Goal: Task Accomplishment & Management: Complete application form

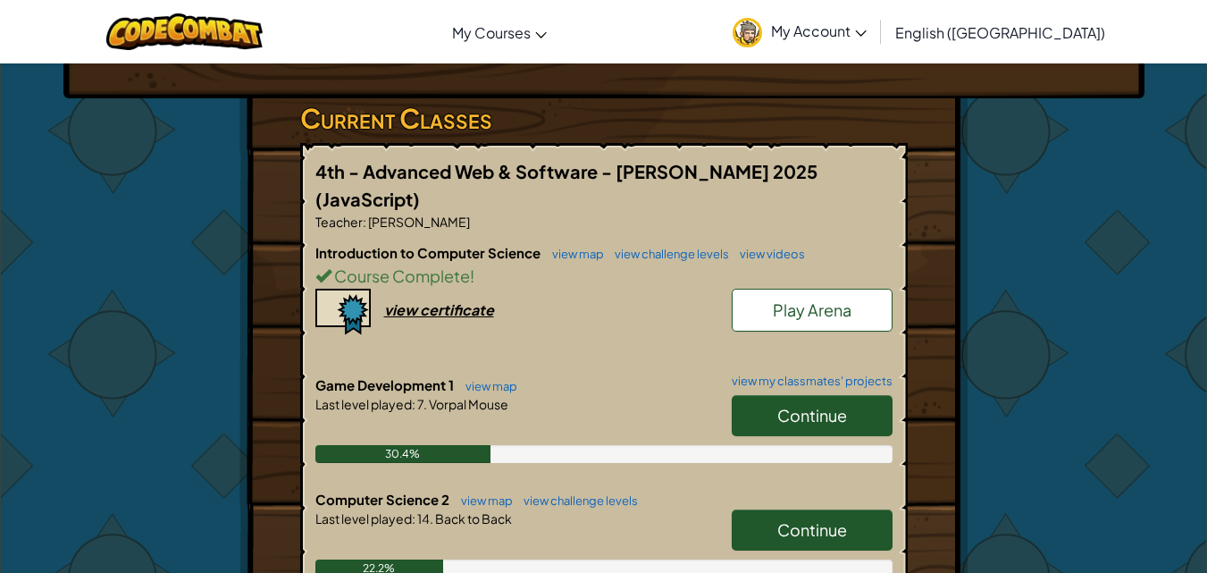
scroll to position [357, 0]
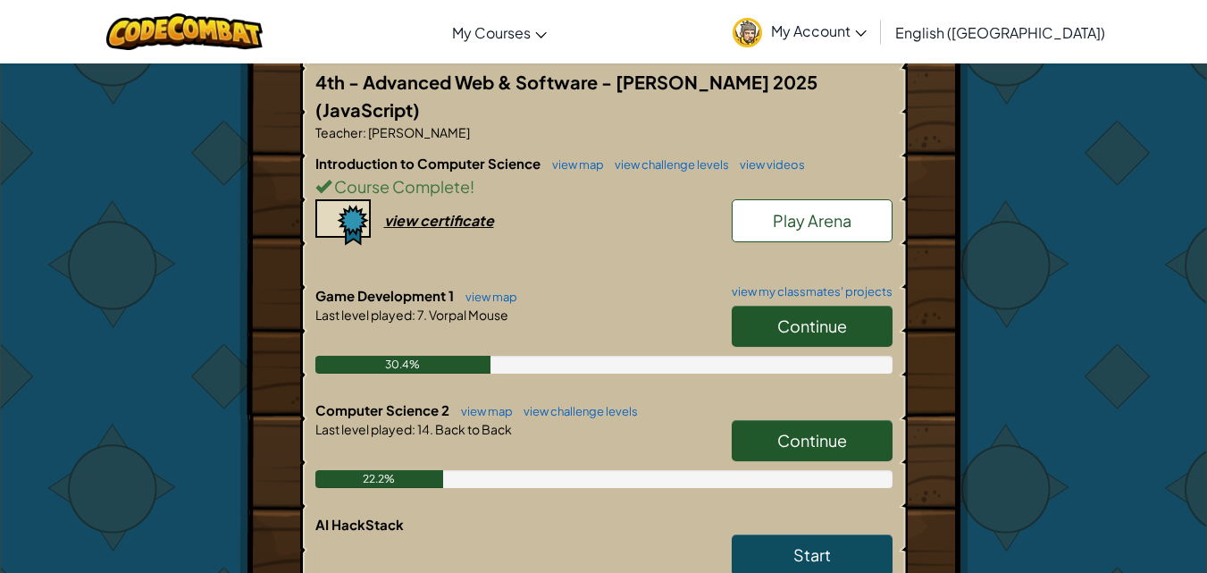
click at [784, 430] on span "Continue" at bounding box center [812, 440] width 70 height 21
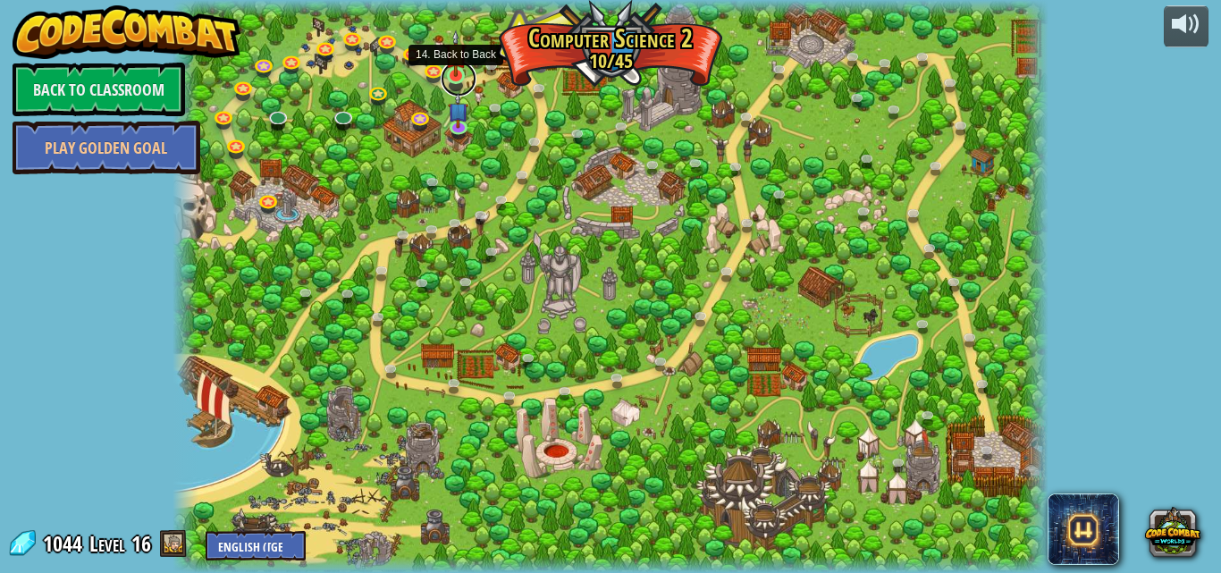
click at [455, 80] on link at bounding box center [459, 79] width 36 height 36
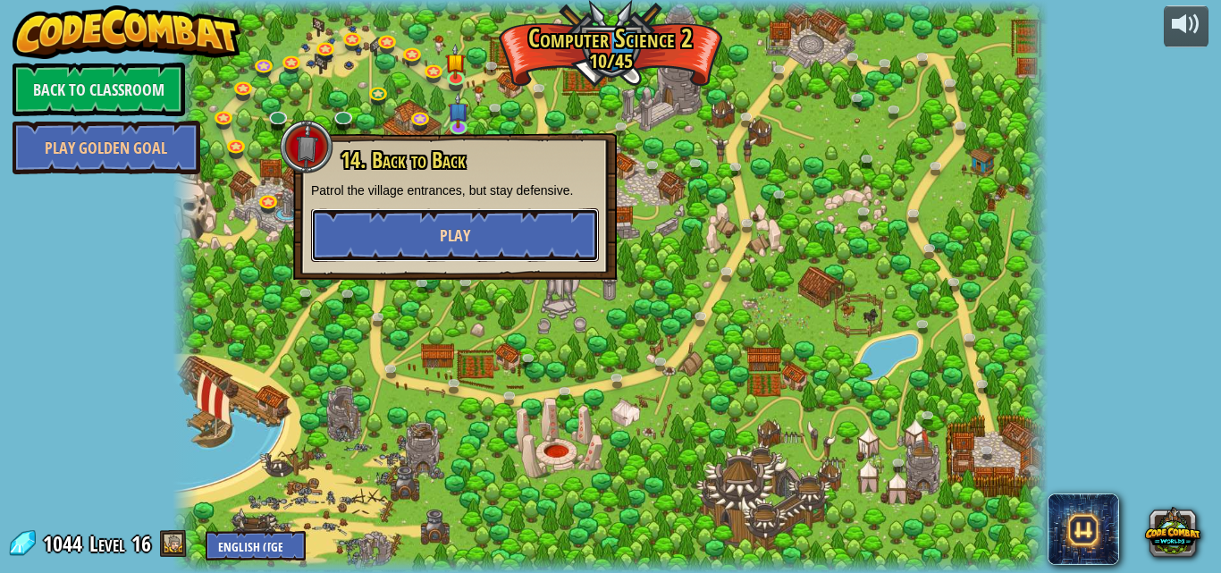
click at [504, 240] on button "Play" at bounding box center [455, 235] width 288 height 54
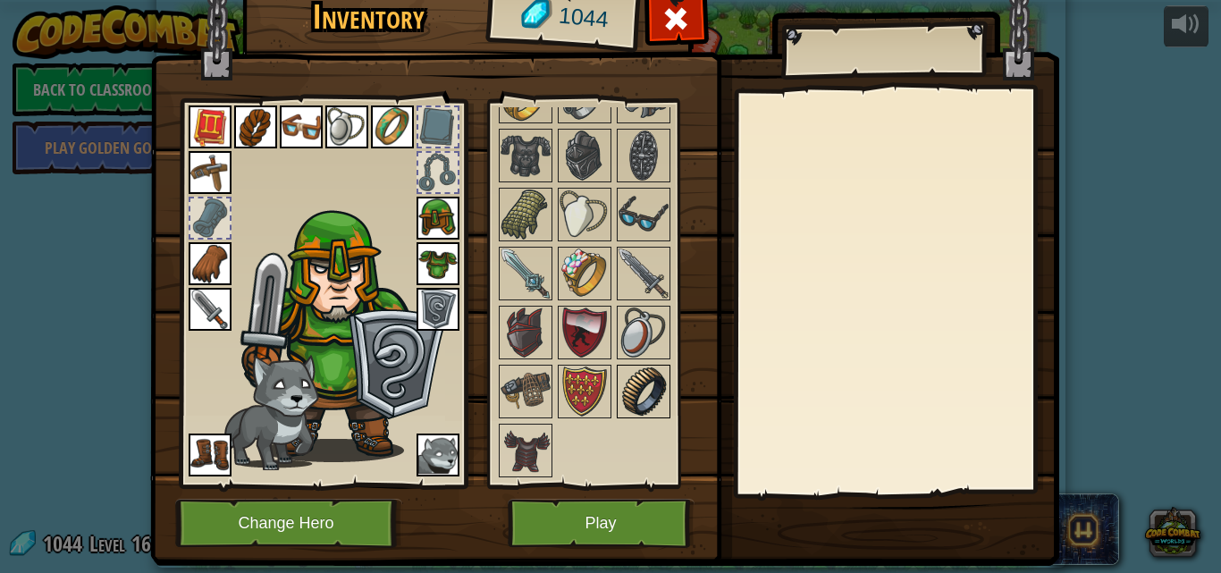
scroll to position [44, 0]
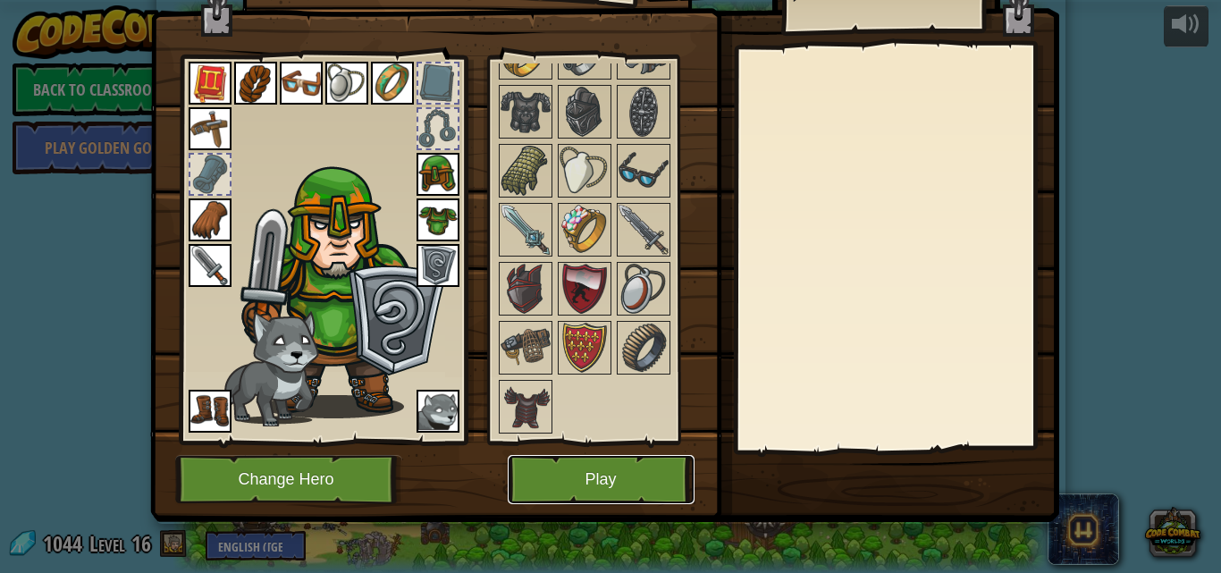
click at [582, 465] on button "Play" at bounding box center [601, 479] width 187 height 49
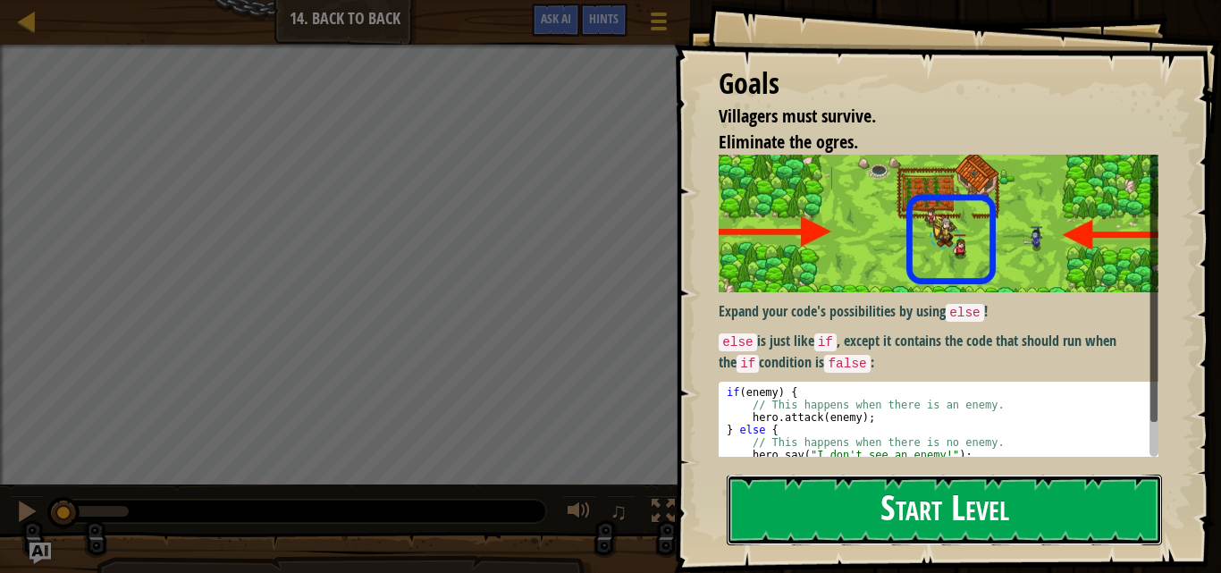
drag, startPoint x: 870, startPoint y: 503, endPoint x: 880, endPoint y: 492, distance: 15.8
click at [870, 501] on button "Start Level" at bounding box center [944, 510] width 435 height 71
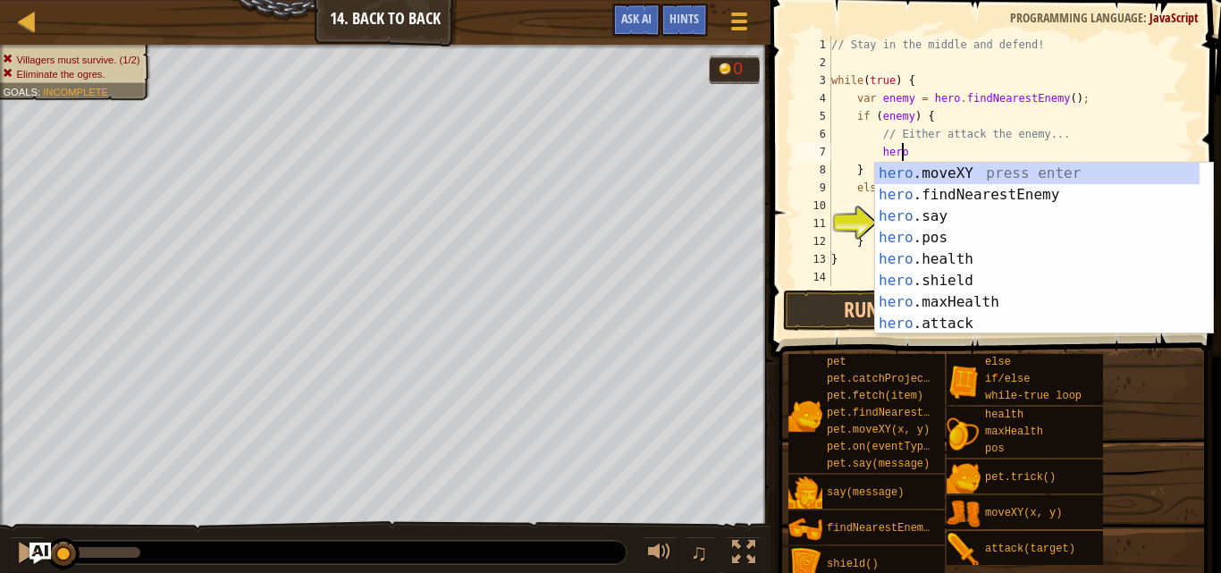
scroll to position [8, 5]
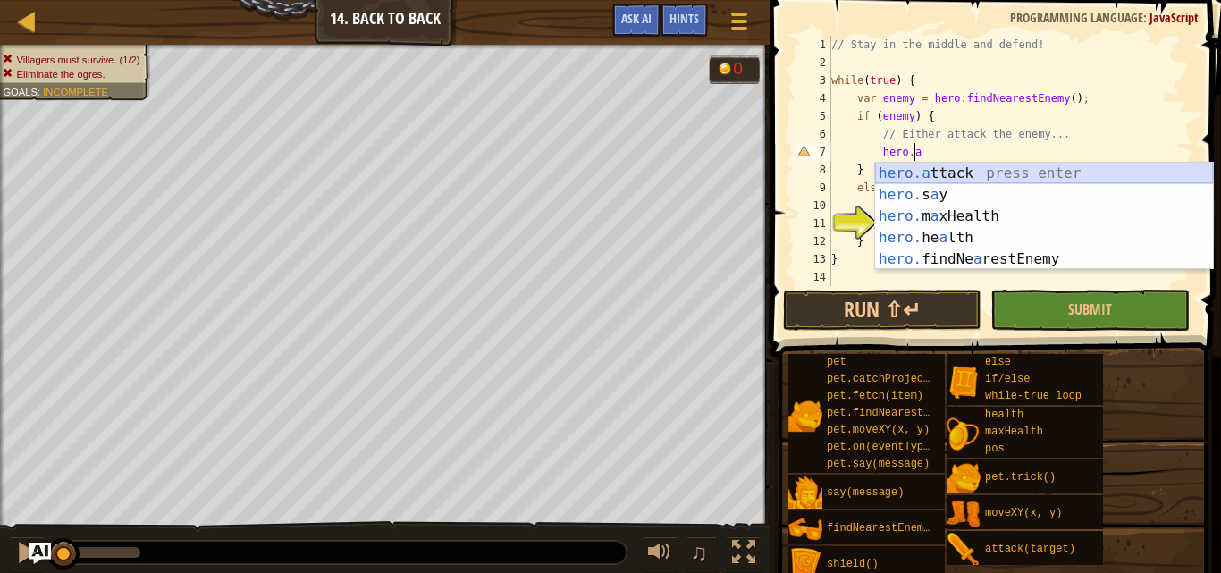
click at [1038, 168] on div "hero.a ttack press enter hero. s a y press enter hero. m a xHealth press enter …" at bounding box center [1044, 238] width 338 height 150
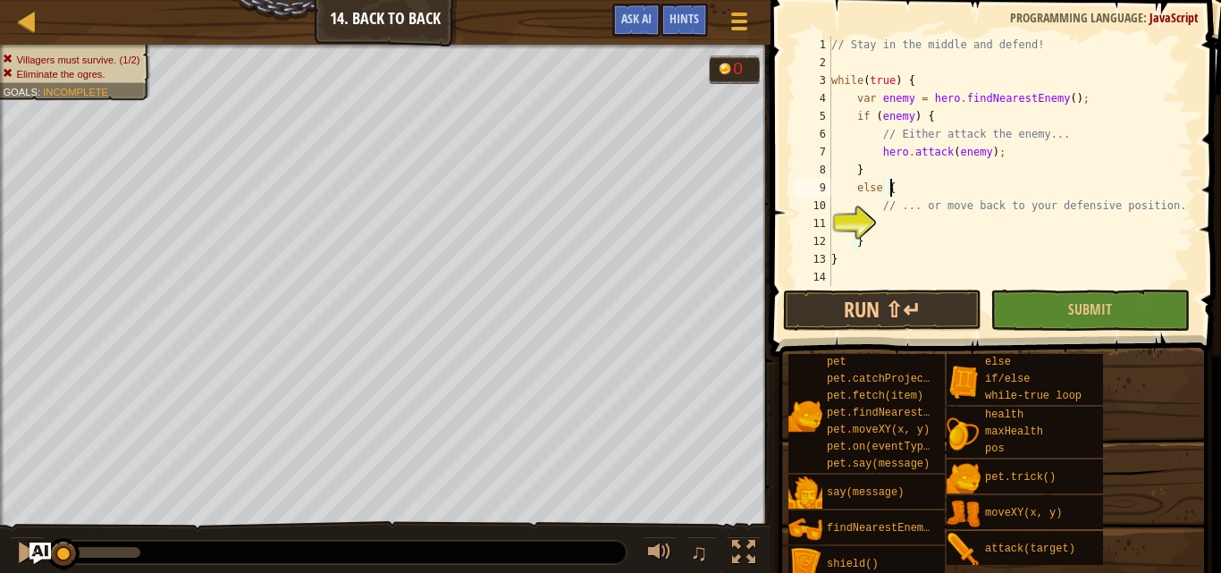
click at [1005, 185] on div "// Stay in the middle and defend! while ( true ) { var enemy = hero . findNeare…" at bounding box center [1011, 179] width 366 height 286
click at [989, 232] on div "// Stay in the middle and defend! while ( true ) { var enemy = hero . findNeare…" at bounding box center [1011, 179] width 366 height 286
type textarea "}"
click at [992, 231] on div "// Stay in the middle and defend! while ( true ) { var enemy = hero . findNeare…" at bounding box center [1011, 179] width 366 height 286
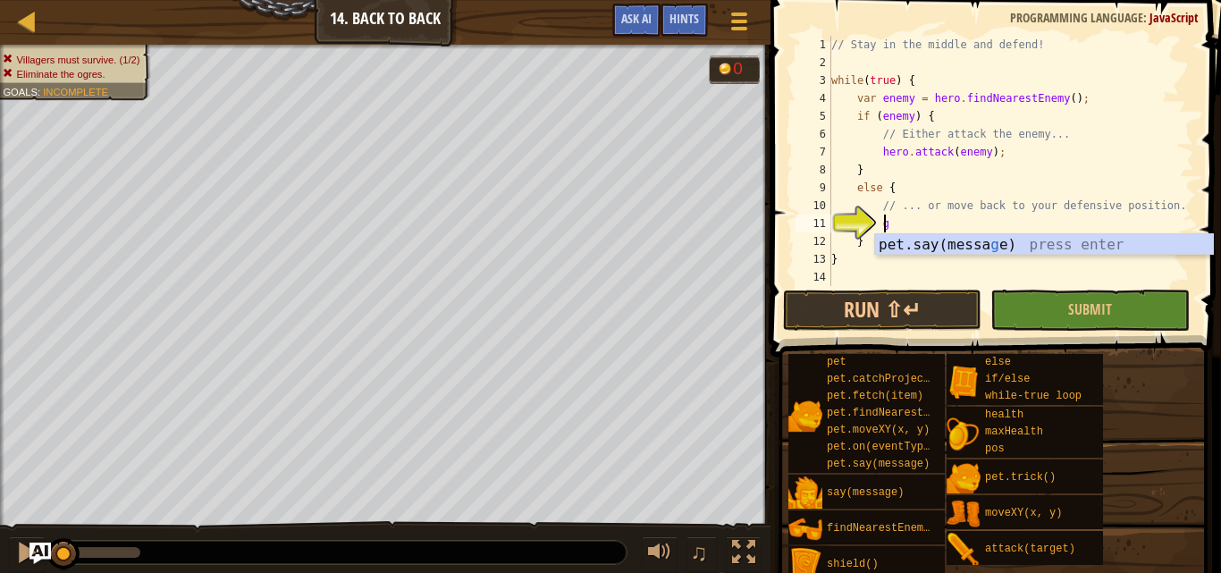
scroll to position [8, 4]
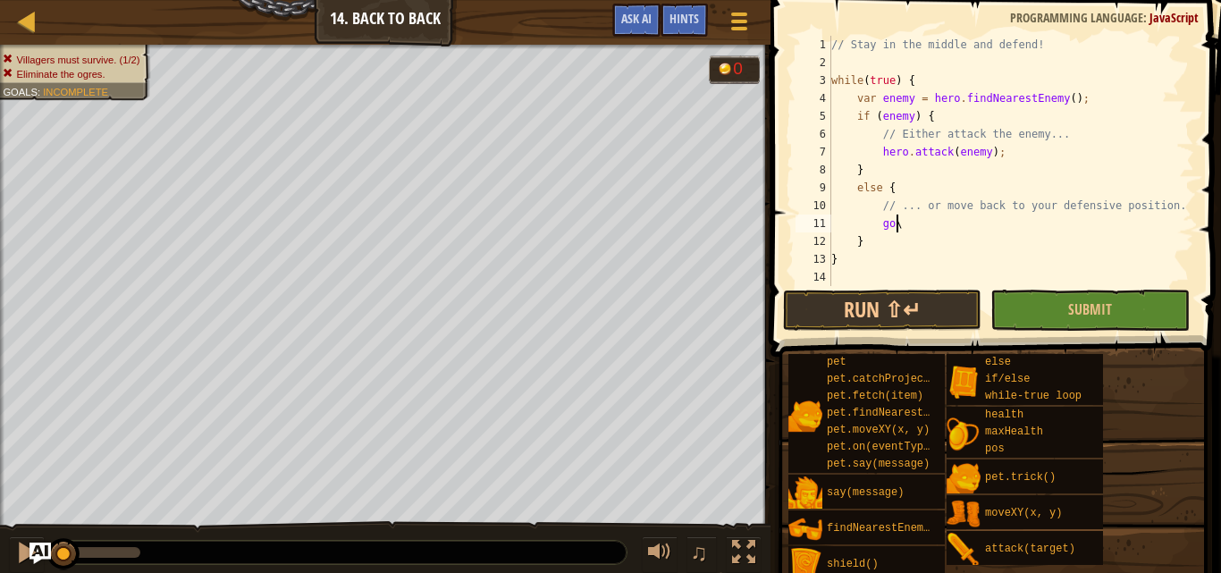
type textarea "g"
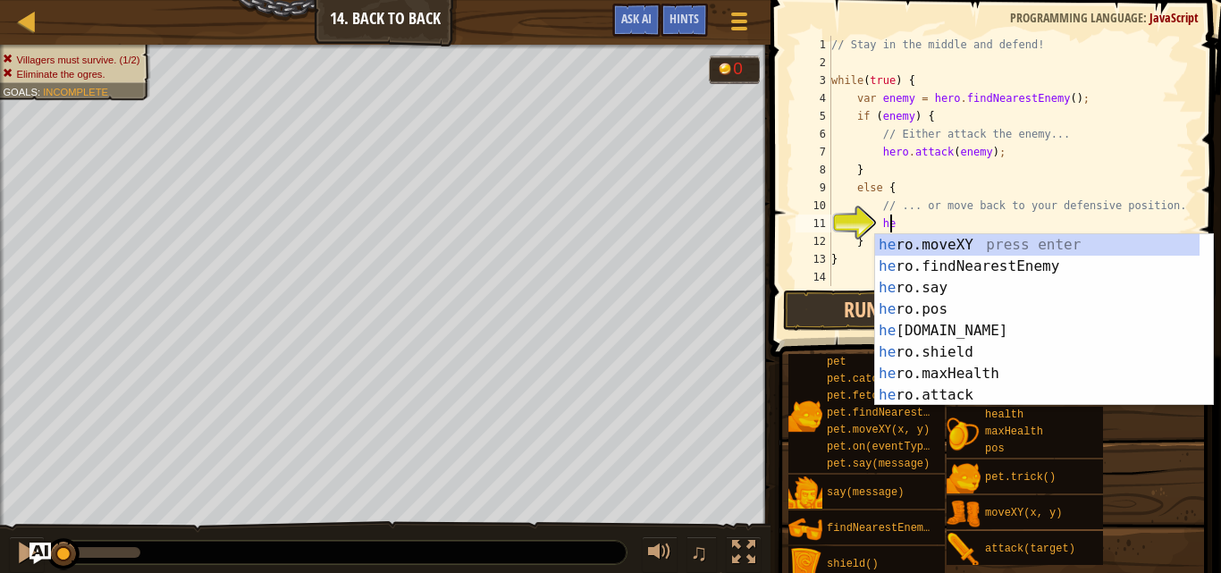
scroll to position [8, 4]
click at [965, 239] on div "her o.moveXY press enter her o.findNearestEnemy press enter her o.say press ent…" at bounding box center [1037, 341] width 324 height 214
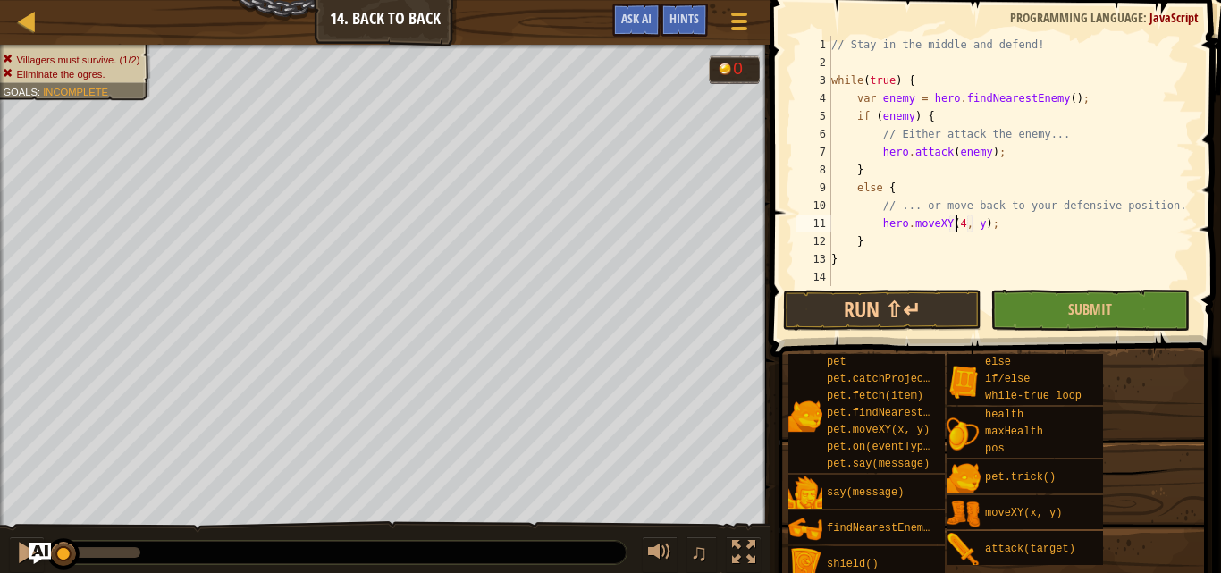
scroll to position [8, 11]
click at [979, 227] on div "// Stay in the middle and defend! while ( true ) { var enemy = hero . findNeare…" at bounding box center [1011, 179] width 366 height 286
type textarea "hero.moveXY(40, 34);"
click at [1063, 326] on button "Submit" at bounding box center [1089, 310] width 199 height 41
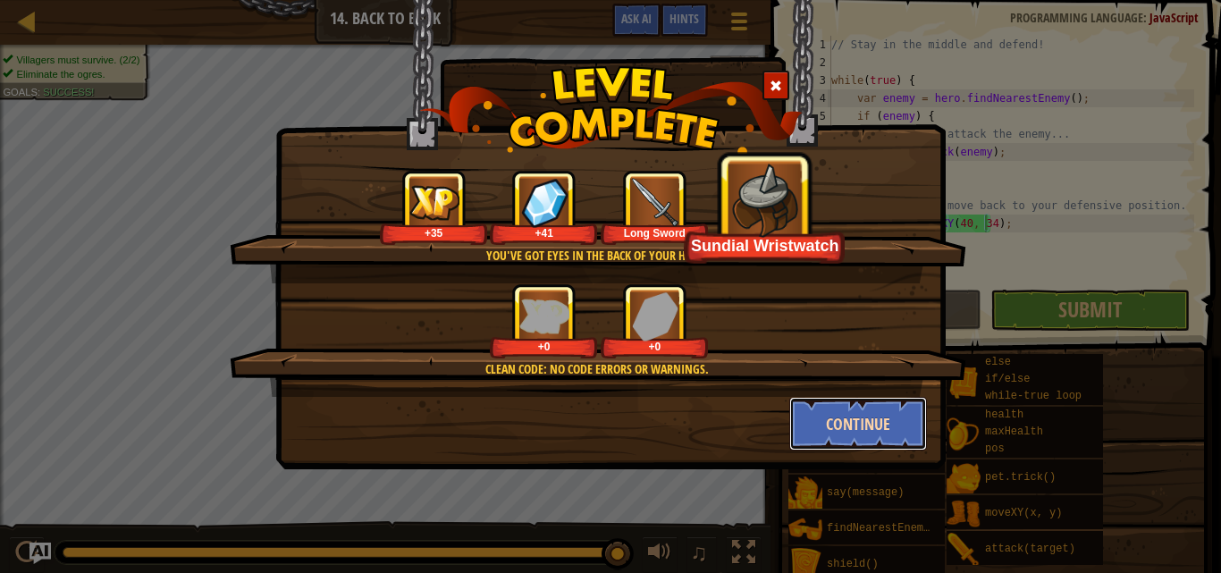
click at [835, 424] on button "Continue" at bounding box center [858, 424] width 139 height 54
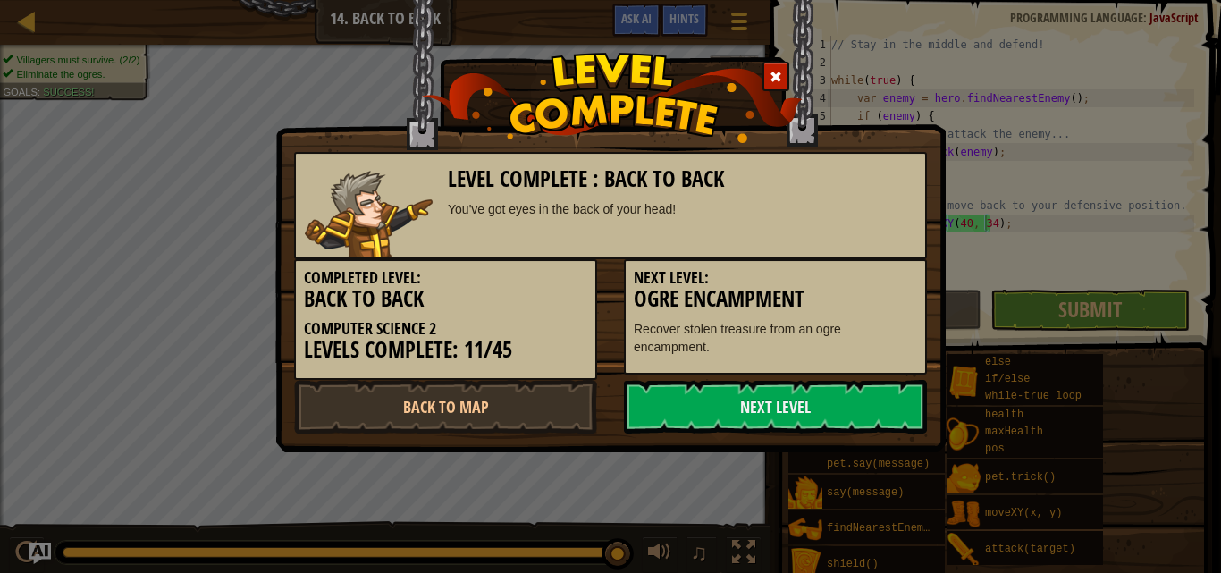
click at [836, 424] on link "Next Level" at bounding box center [775, 407] width 303 height 54
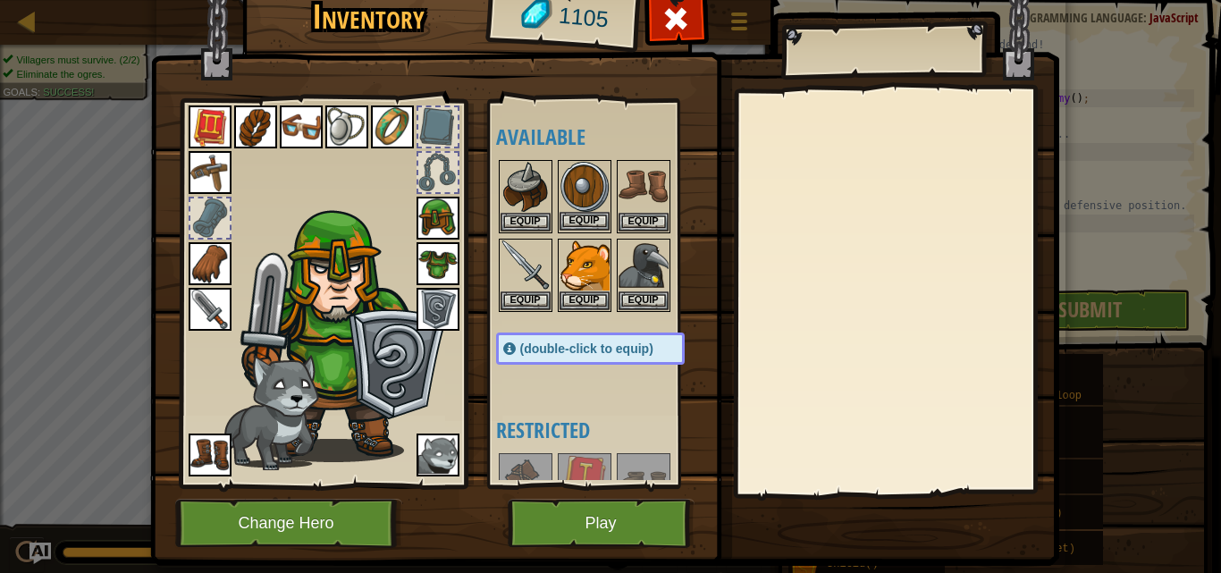
click at [565, 193] on img at bounding box center [584, 187] width 50 height 50
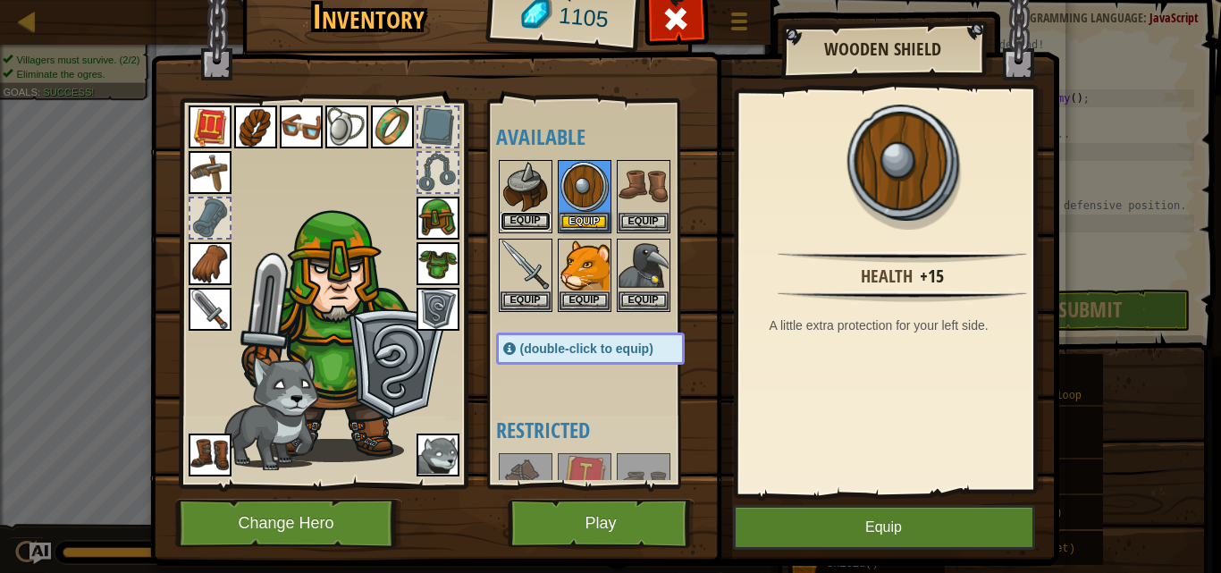
click at [534, 220] on button "Equip" at bounding box center [525, 221] width 50 height 19
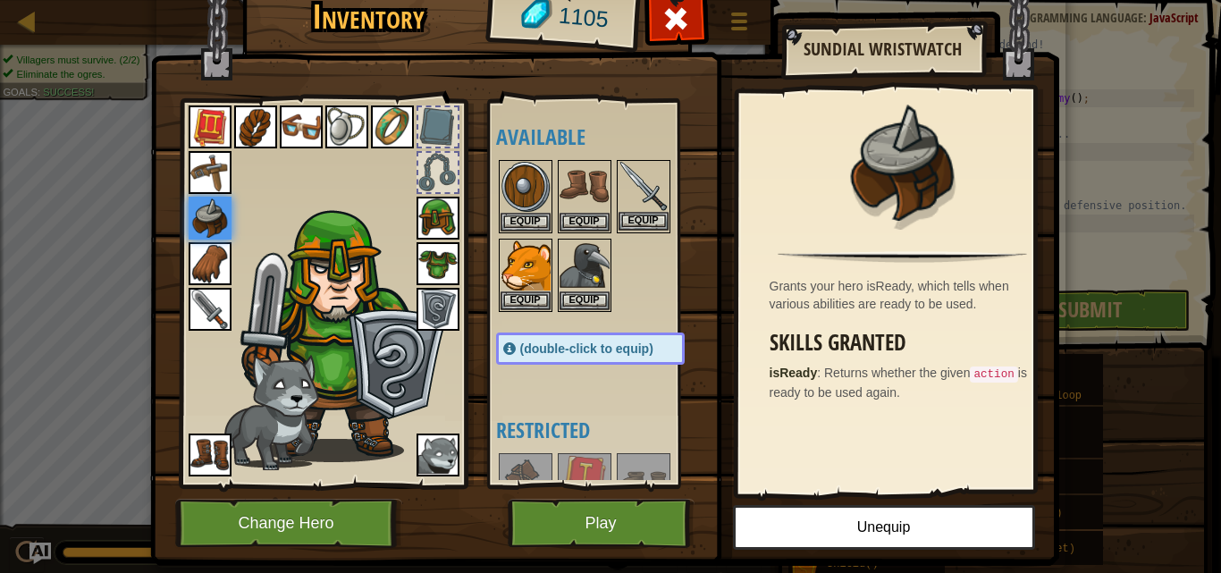
click at [634, 175] on img at bounding box center [643, 187] width 50 height 50
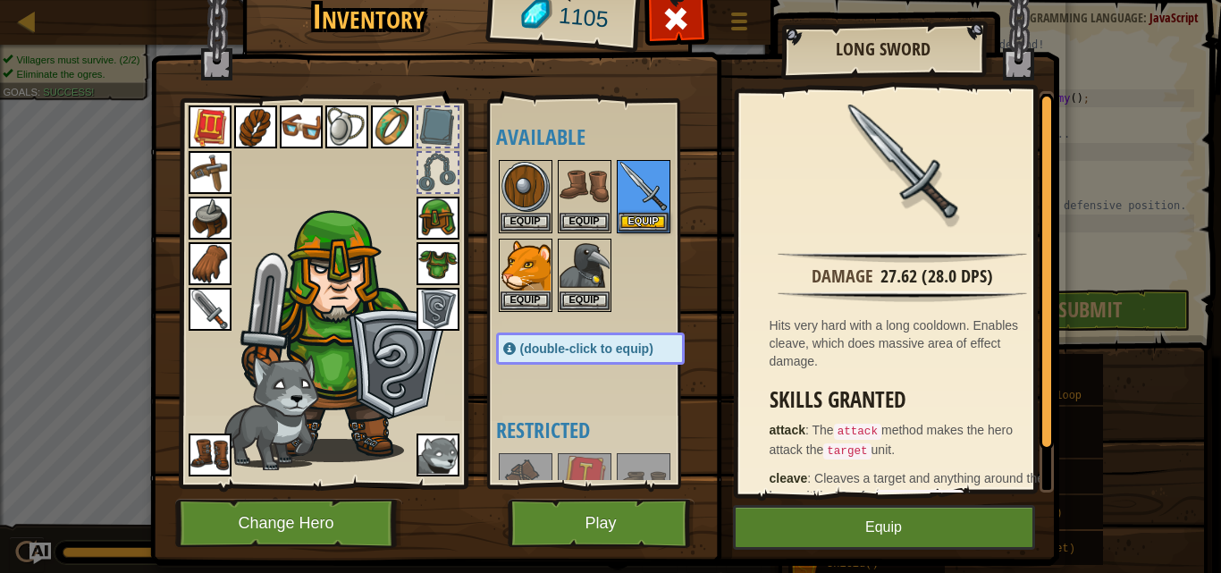
click at [202, 302] on img at bounding box center [210, 309] width 43 height 43
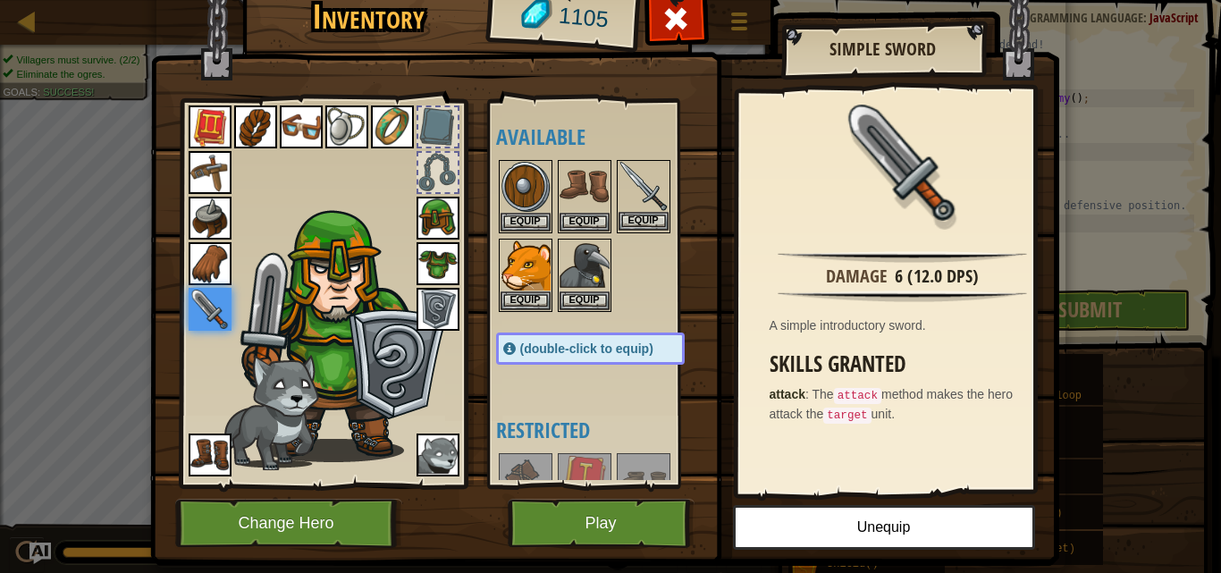
click at [638, 209] on img at bounding box center [643, 187] width 50 height 50
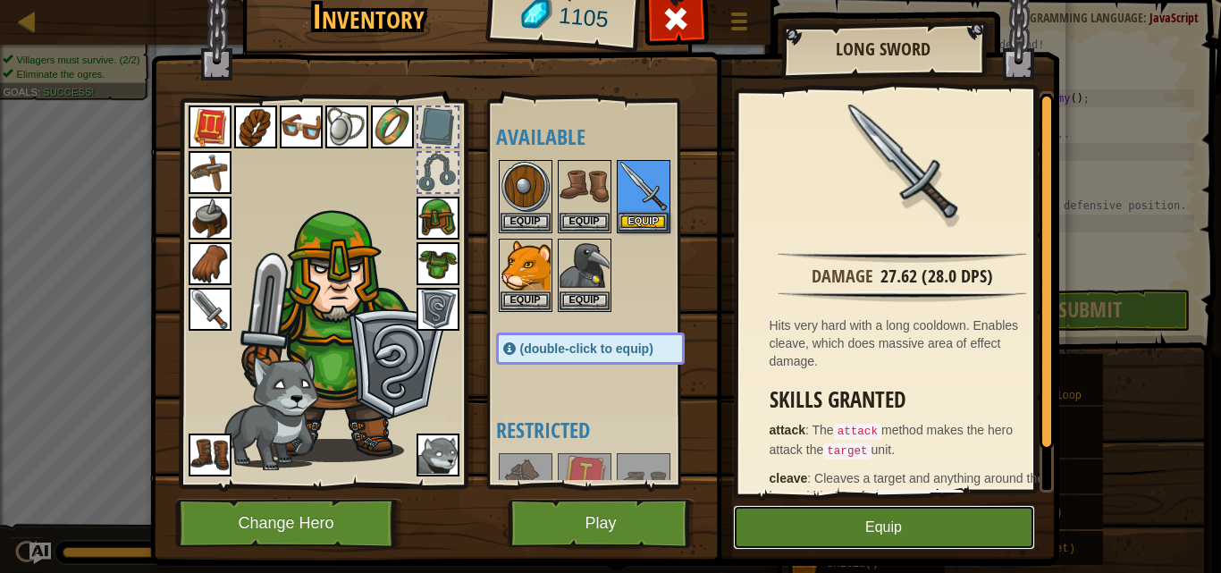
click at [827, 509] on button "Equip" at bounding box center [884, 527] width 302 height 45
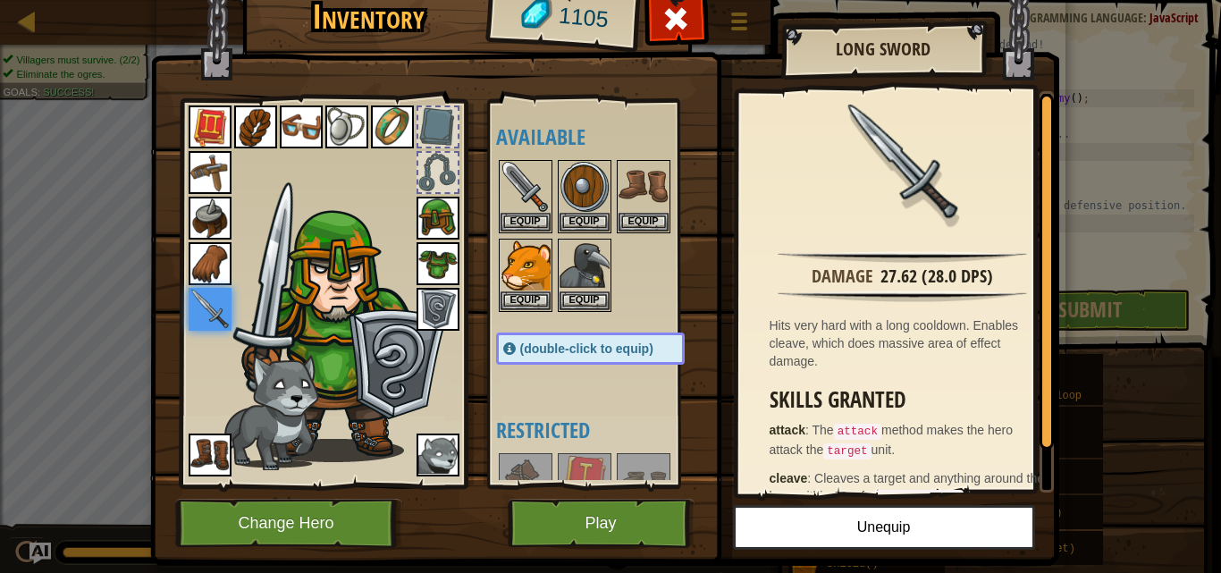
scroll to position [89, 0]
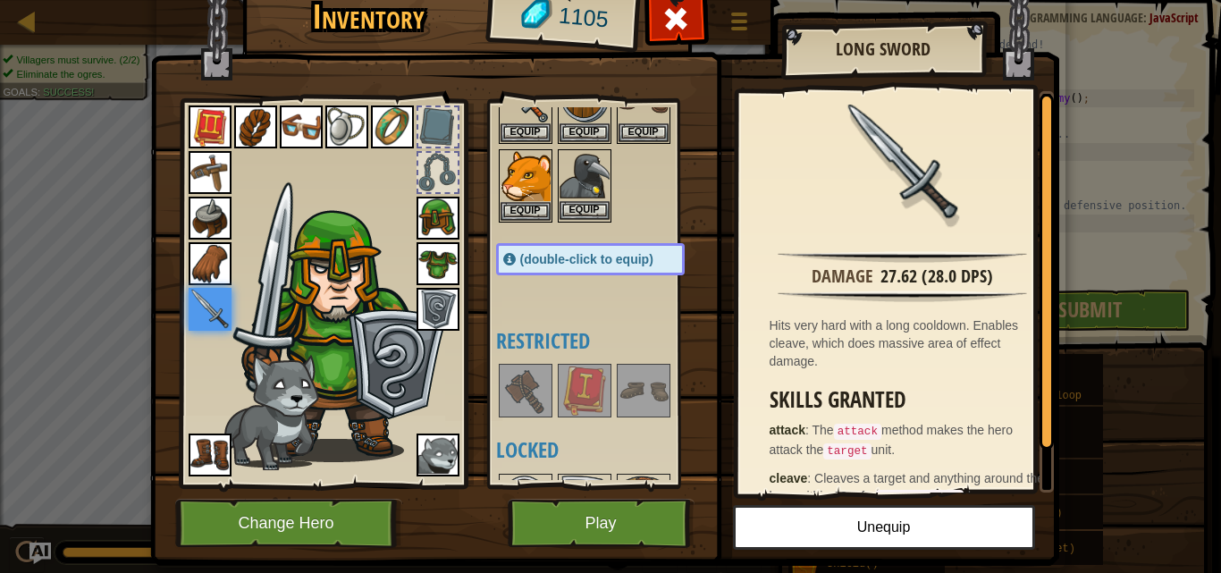
click at [580, 172] on img at bounding box center [584, 176] width 50 height 50
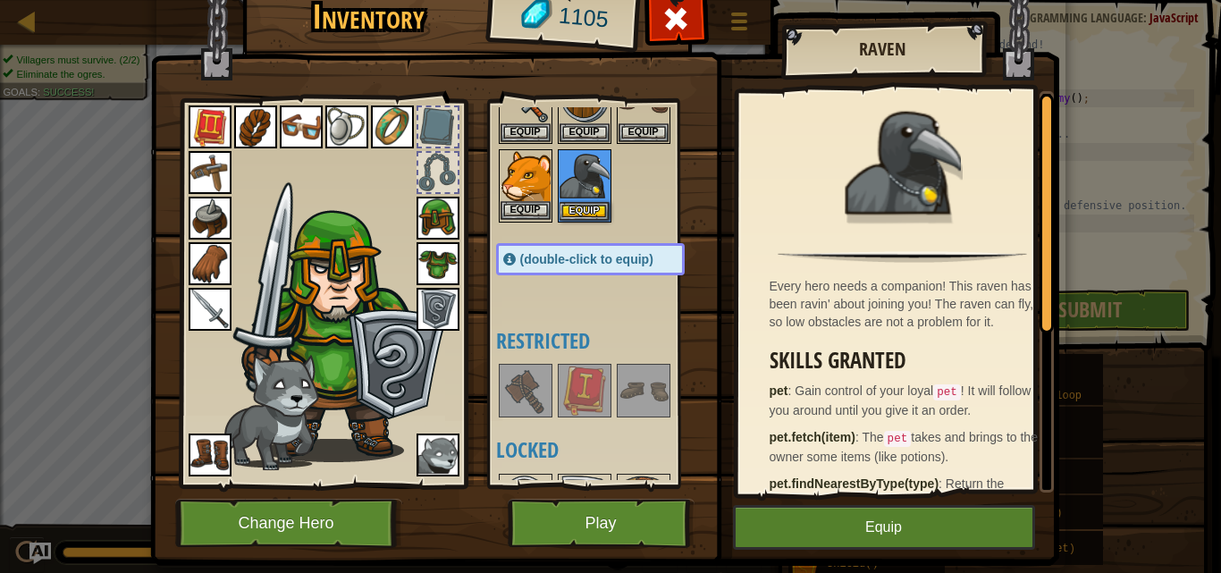
click at [520, 165] on img at bounding box center [525, 176] width 50 height 50
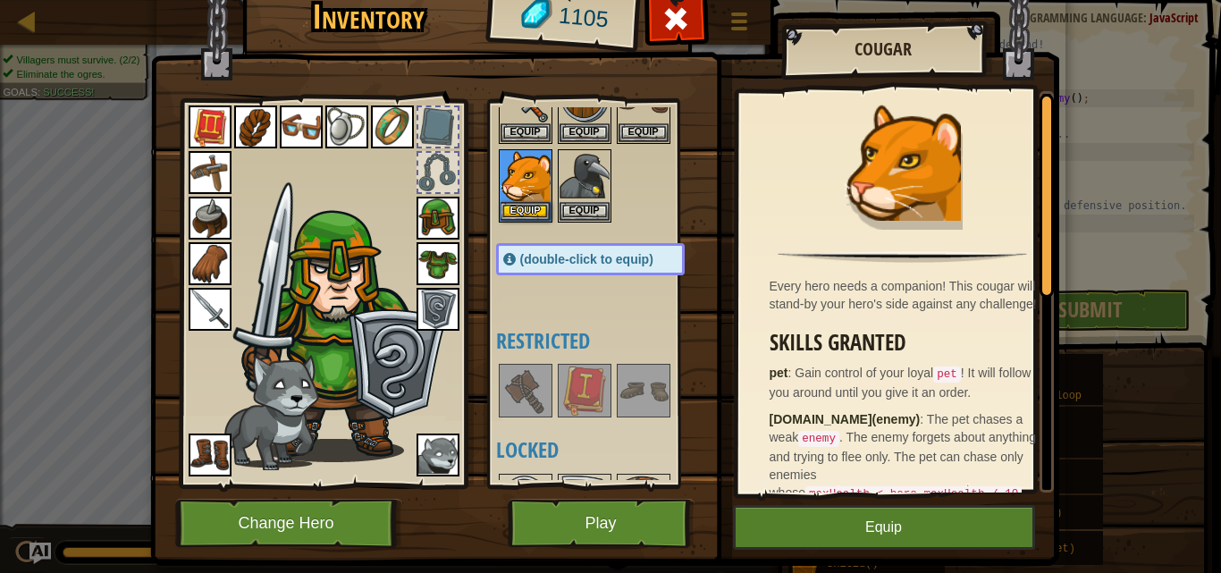
scroll to position [0, 0]
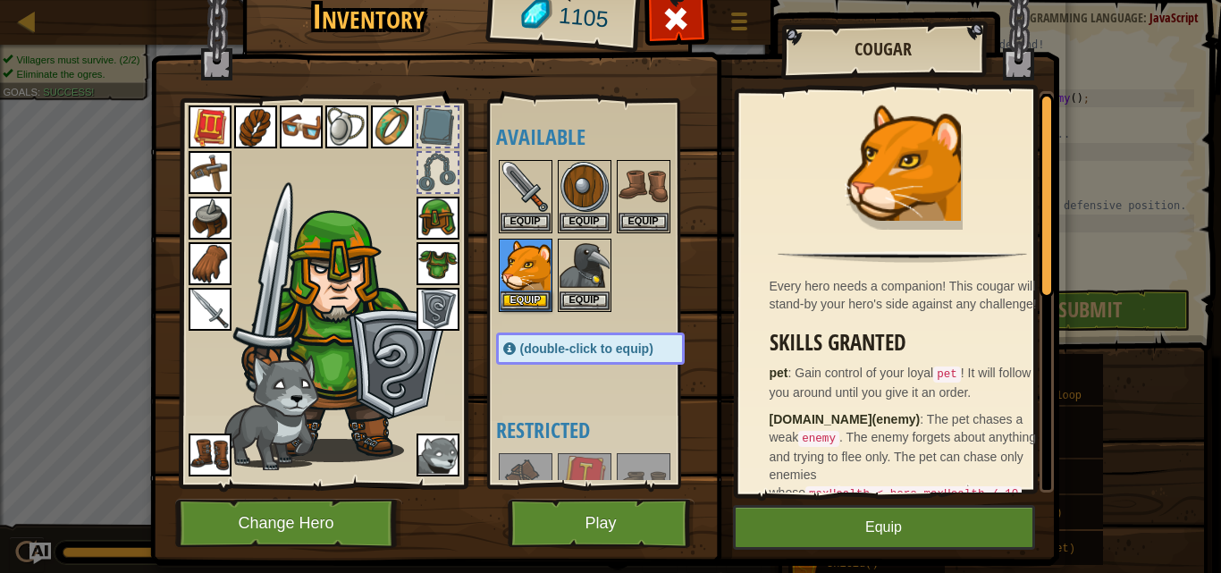
click at [546, 436] on h4 "Restricted" at bounding box center [608, 429] width 224 height 23
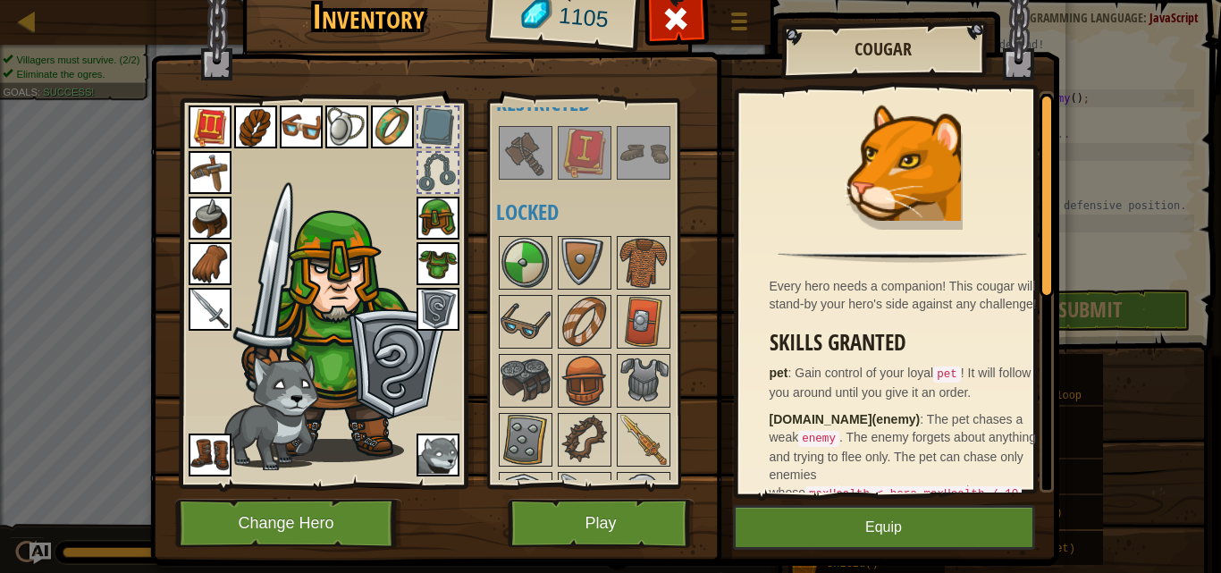
scroll to position [447, 0]
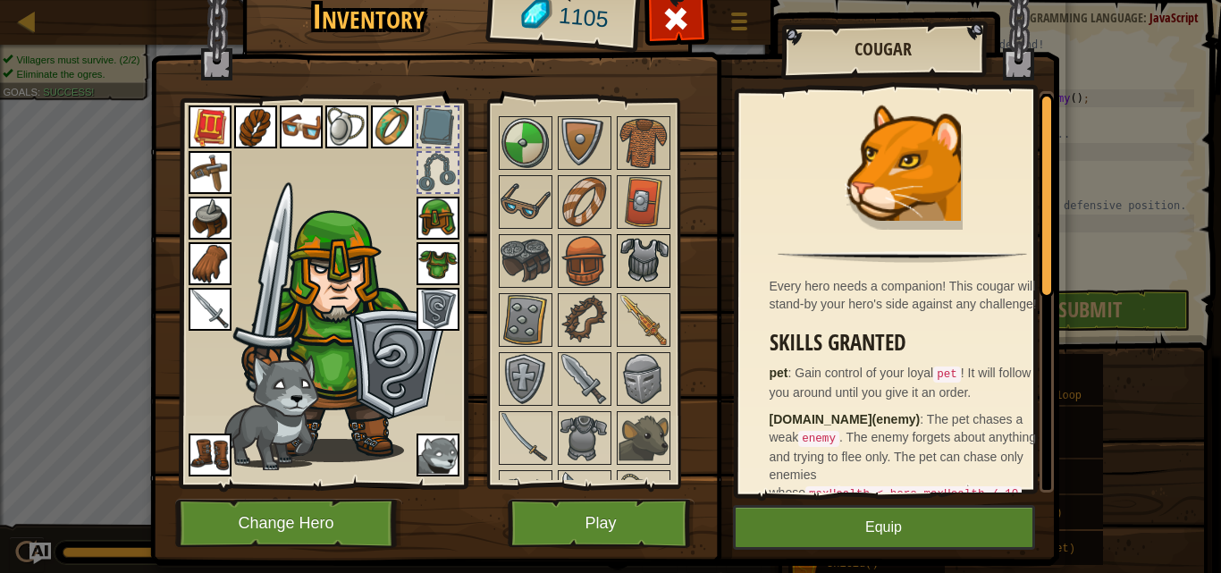
click at [634, 253] on img at bounding box center [643, 261] width 50 height 50
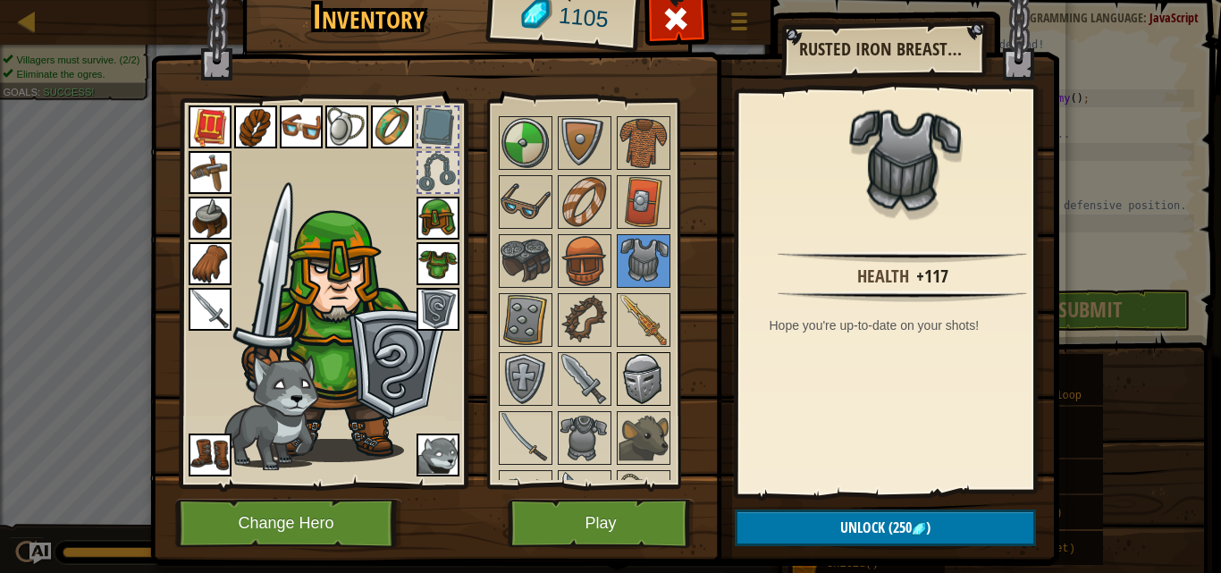
click at [647, 378] on img at bounding box center [643, 379] width 50 height 50
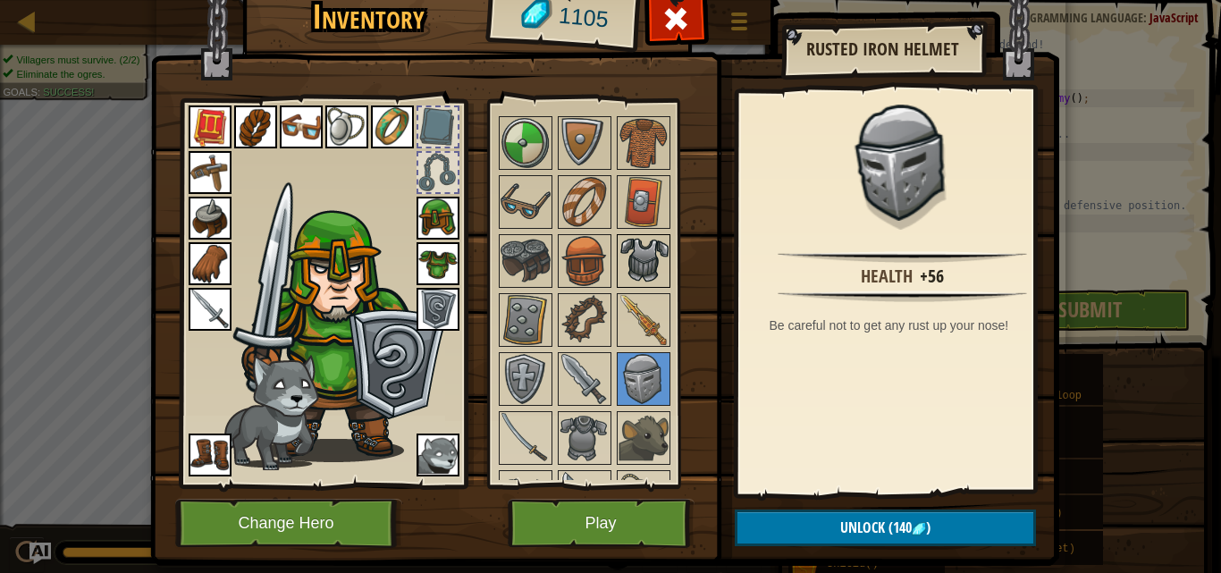
click at [634, 254] on img at bounding box center [643, 261] width 50 height 50
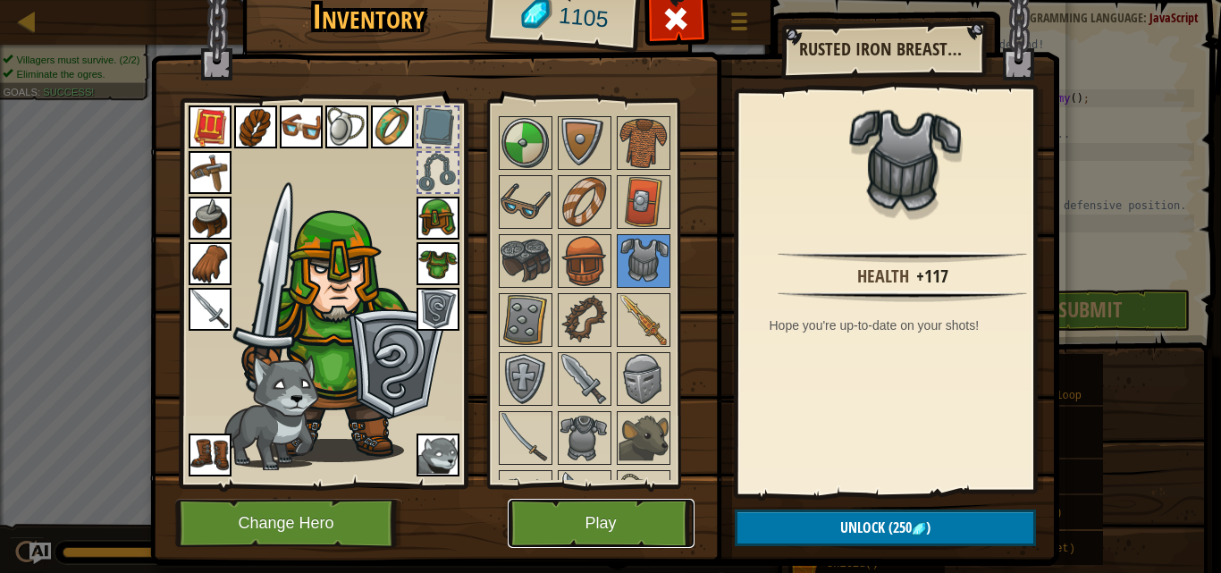
click at [612, 509] on button "Play" at bounding box center [601, 523] width 187 height 49
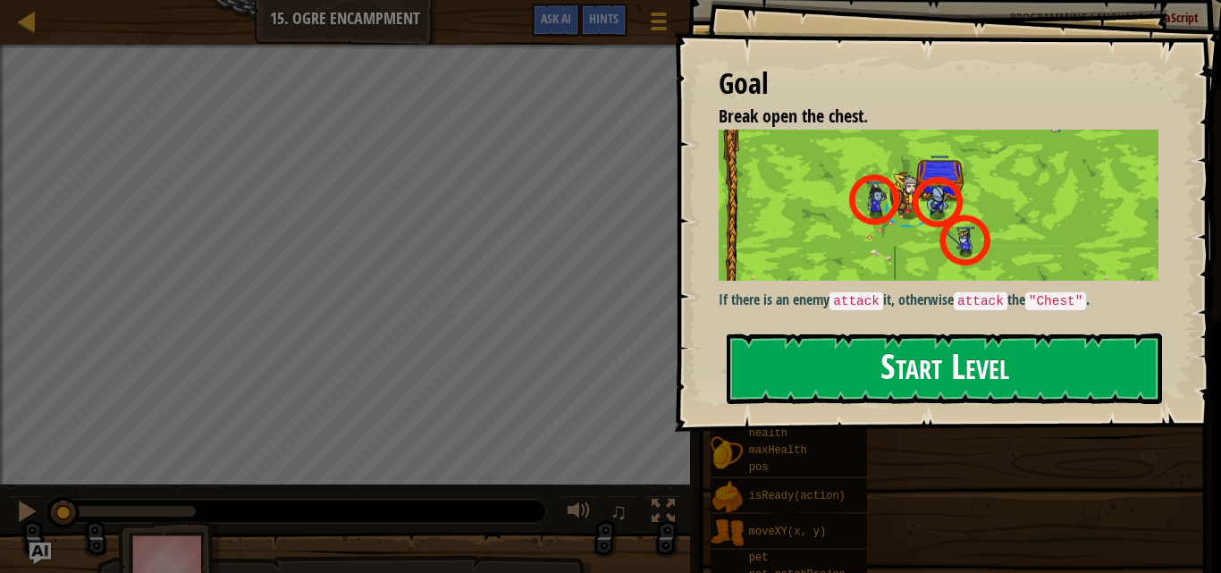
click at [755, 374] on button "Start Level" at bounding box center [944, 368] width 435 height 71
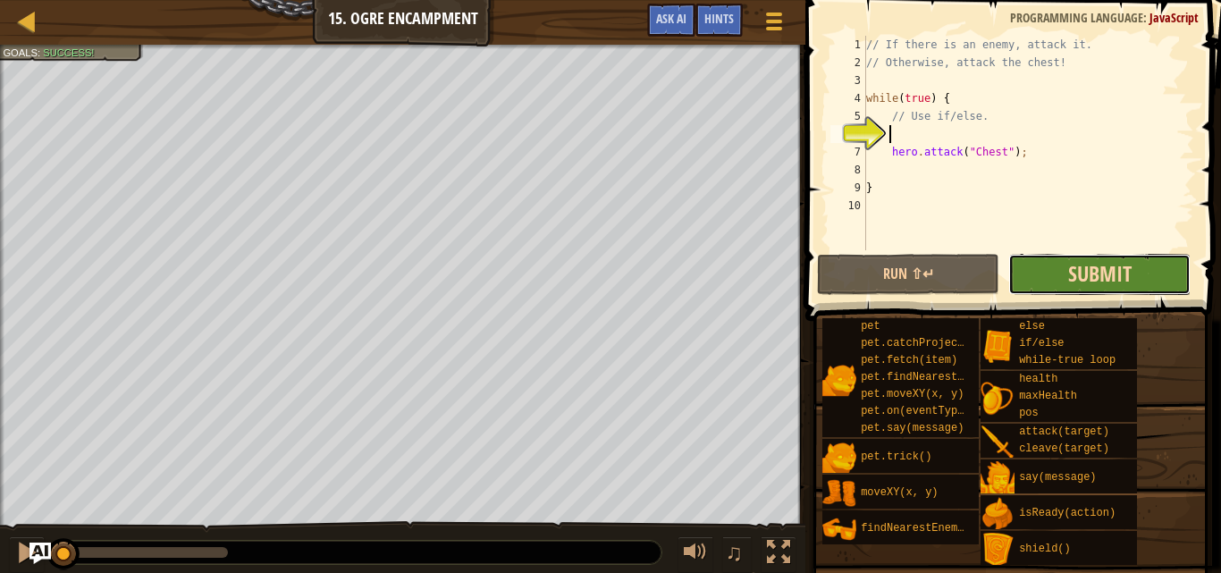
click at [1120, 286] on span "Submit" at bounding box center [1099, 273] width 63 height 29
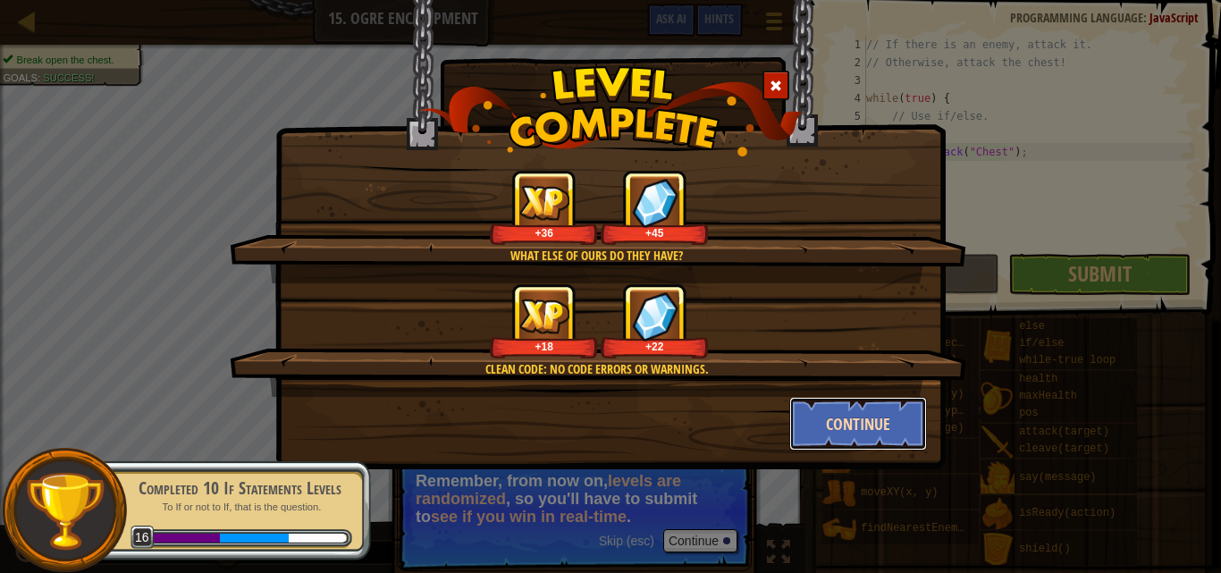
click at [888, 439] on button "Continue" at bounding box center [858, 424] width 139 height 54
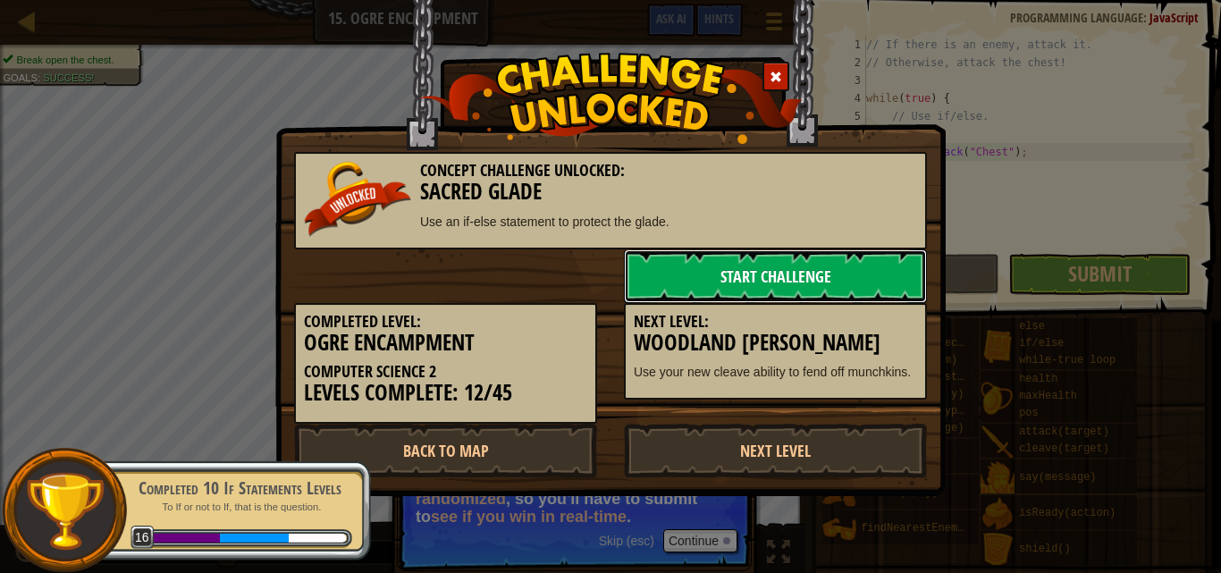
click at [804, 281] on link "Start Challenge" at bounding box center [775, 276] width 303 height 54
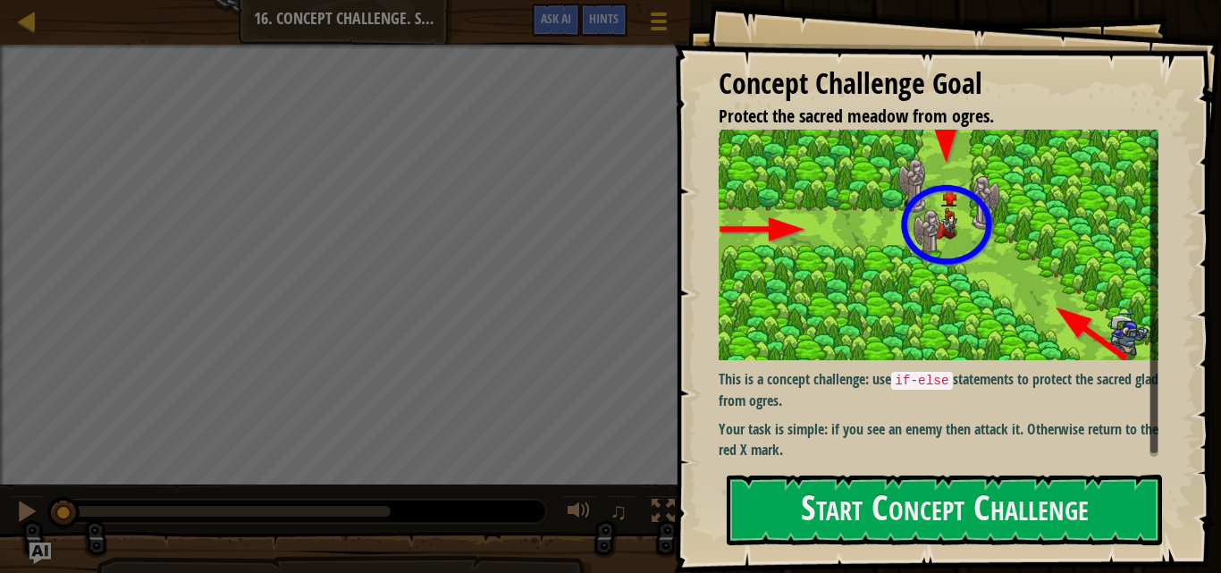
scroll to position [24, 0]
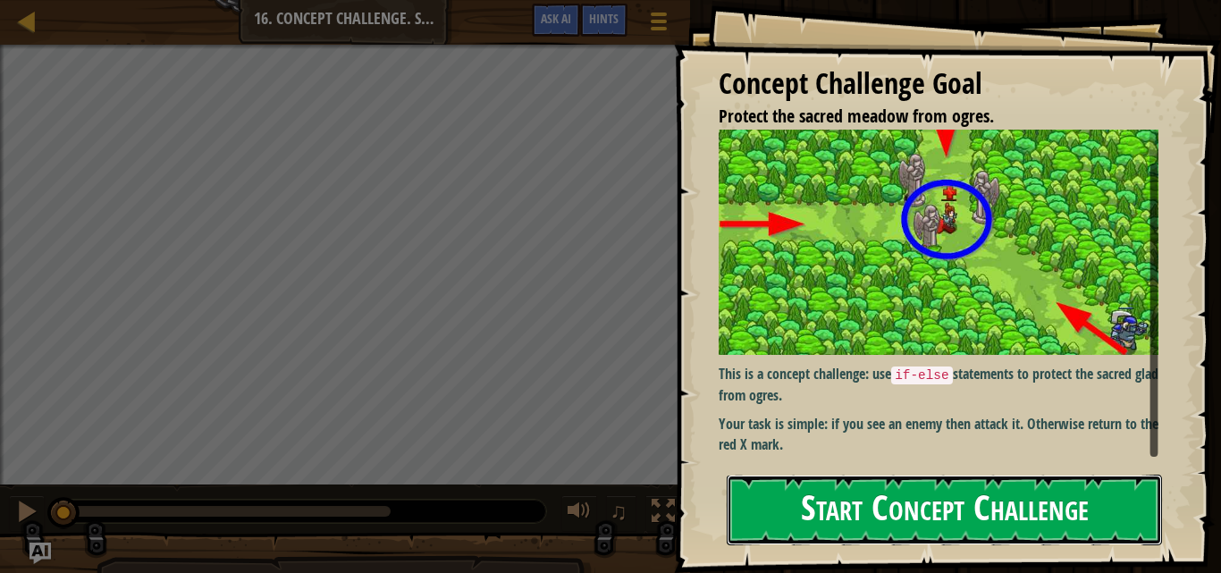
click at [874, 507] on button "Start Concept Challenge" at bounding box center [944, 510] width 435 height 71
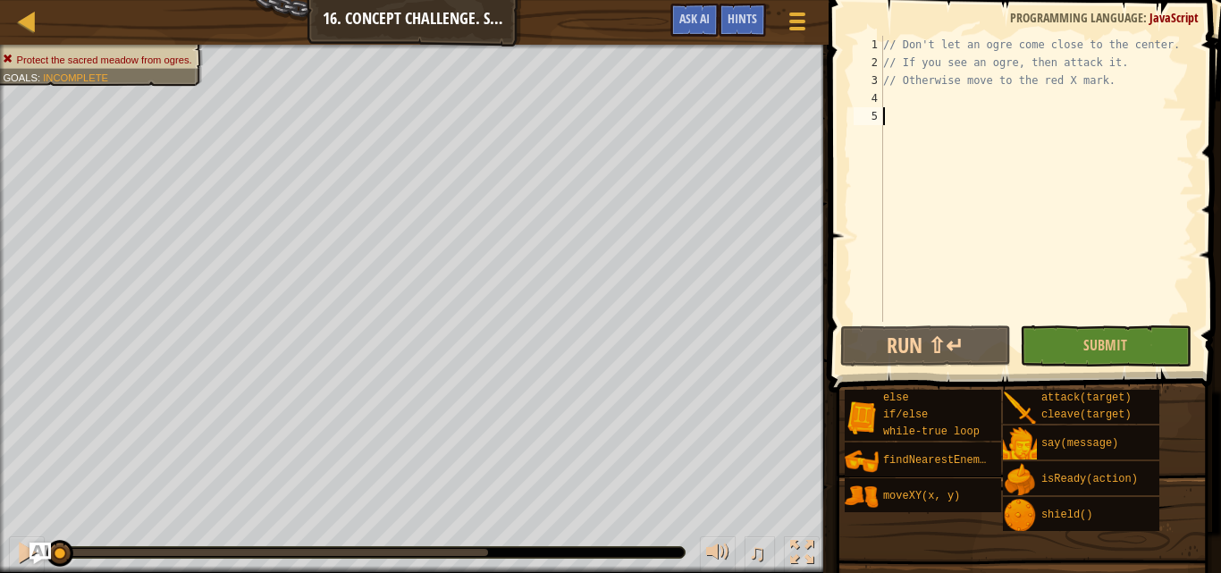
click at [948, 122] on div "// Don't let an ogre come close to the center. // If you see an ogre, then atta…" at bounding box center [1036, 197] width 315 height 322
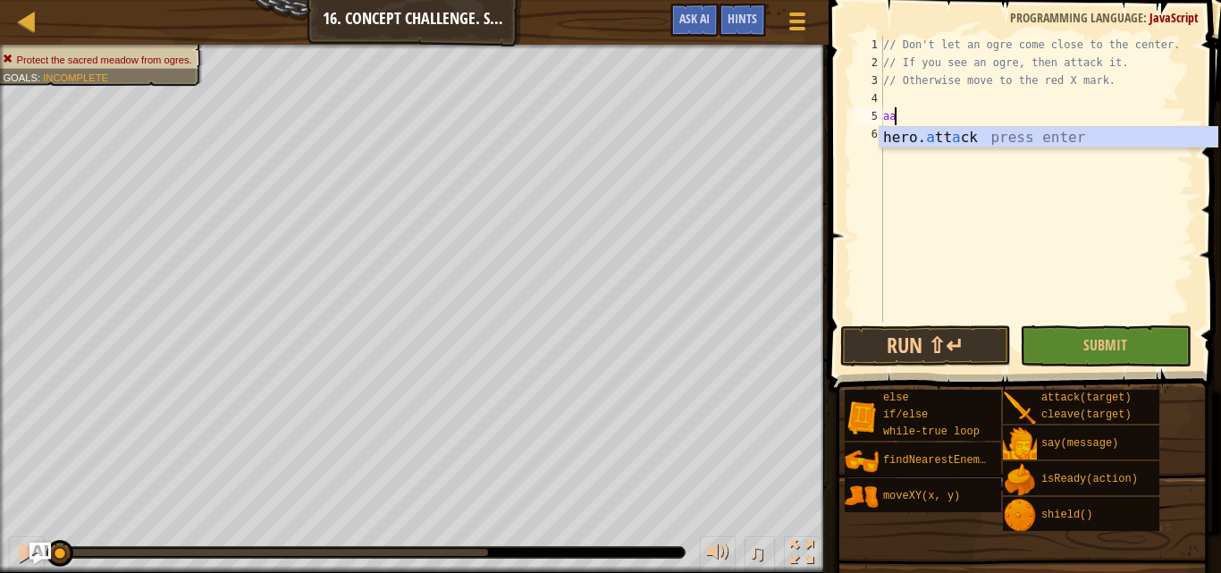
type textarea "a"
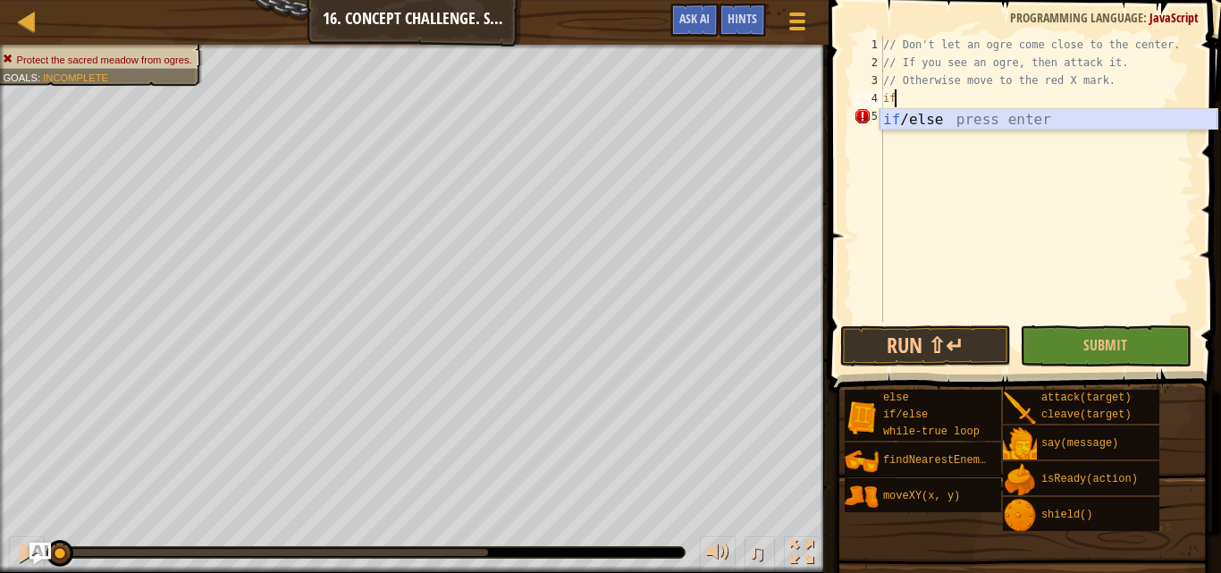
click at [922, 126] on div "if /else press enter" at bounding box center [1048, 141] width 338 height 64
type textarea "if (enemy) {"
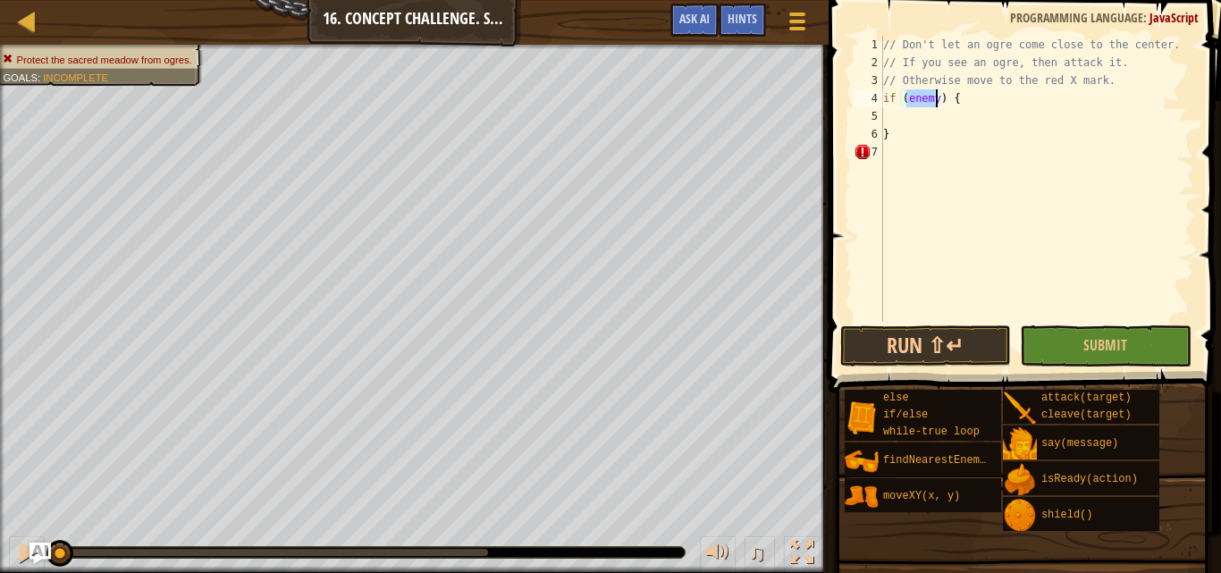
click at [922, 155] on div "// Don't let an ogre come close to the center. // If you see an ogre, then atta…" at bounding box center [1036, 197] width 315 height 322
type textarea "e"
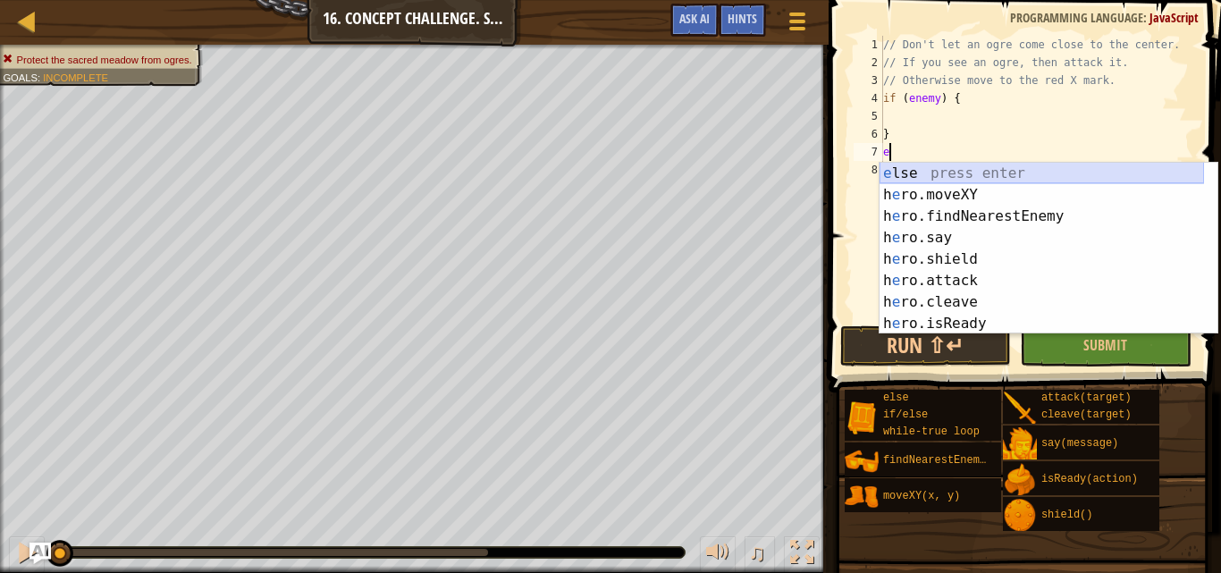
click at [917, 169] on div "e lse press enter h e ro.moveXY press enter h e ro.findNearestEnemy press enter…" at bounding box center [1041, 270] width 324 height 214
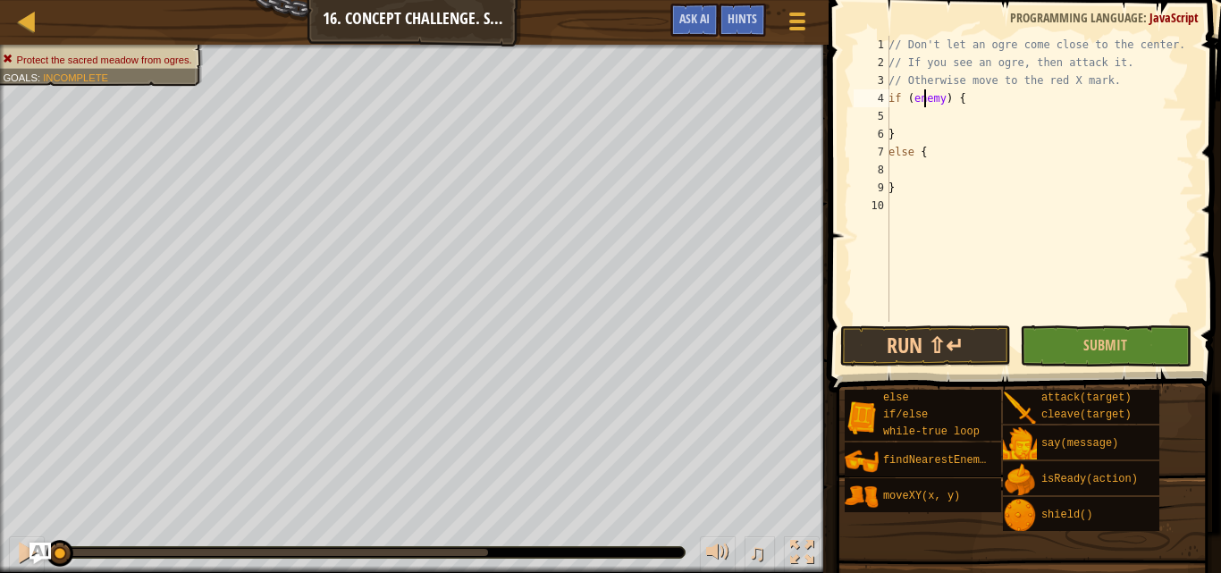
click at [923, 105] on div "// Don't let an ogre come close to the center. // If you see an ogre, then atta…" at bounding box center [1039, 197] width 309 height 322
type textarea "if (enemy) {"
click at [896, 111] on div "// Don't let an ogre come close to the center. // If you see an ogre, then atta…" at bounding box center [1039, 197] width 309 height 322
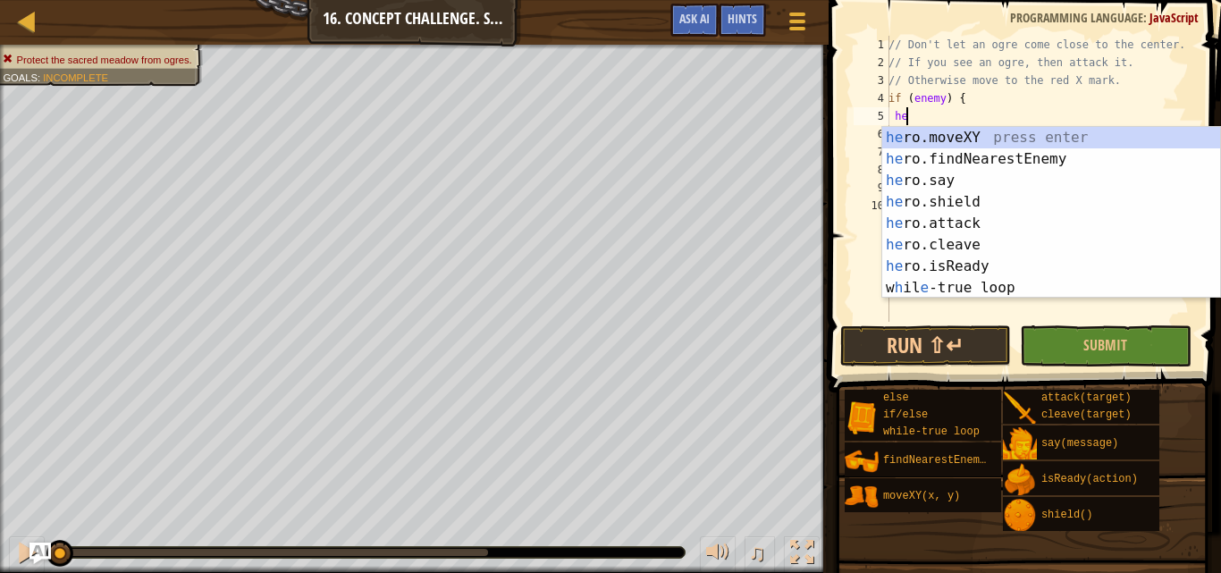
scroll to position [8, 2]
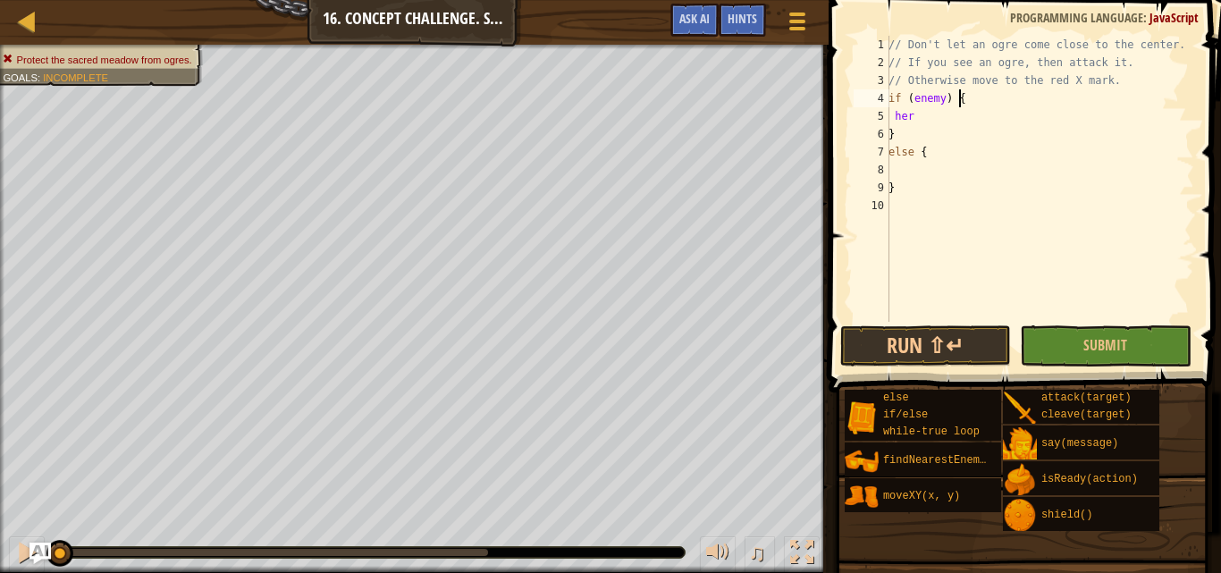
click at [977, 95] on div "// Don't let an ogre come close to the center. // If you see an ogre, then atta…" at bounding box center [1039, 197] width 309 height 322
type textarea "if (enemy) {"
click at [891, 97] on div "// Don't let an ogre come close to the center. // If you see an ogre, then atta…" at bounding box center [1039, 197] width 309 height 322
click at [898, 96] on div "// Don't let an ogre come close to the center. // If you see an ogre, then atta…" at bounding box center [1039, 197] width 309 height 322
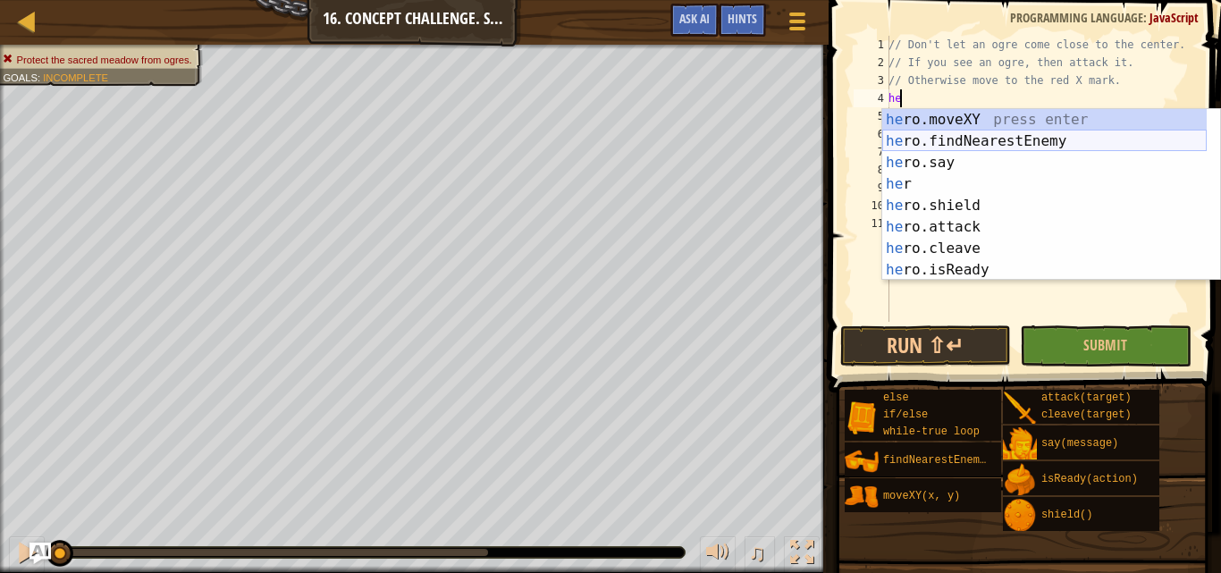
type textarea "her"
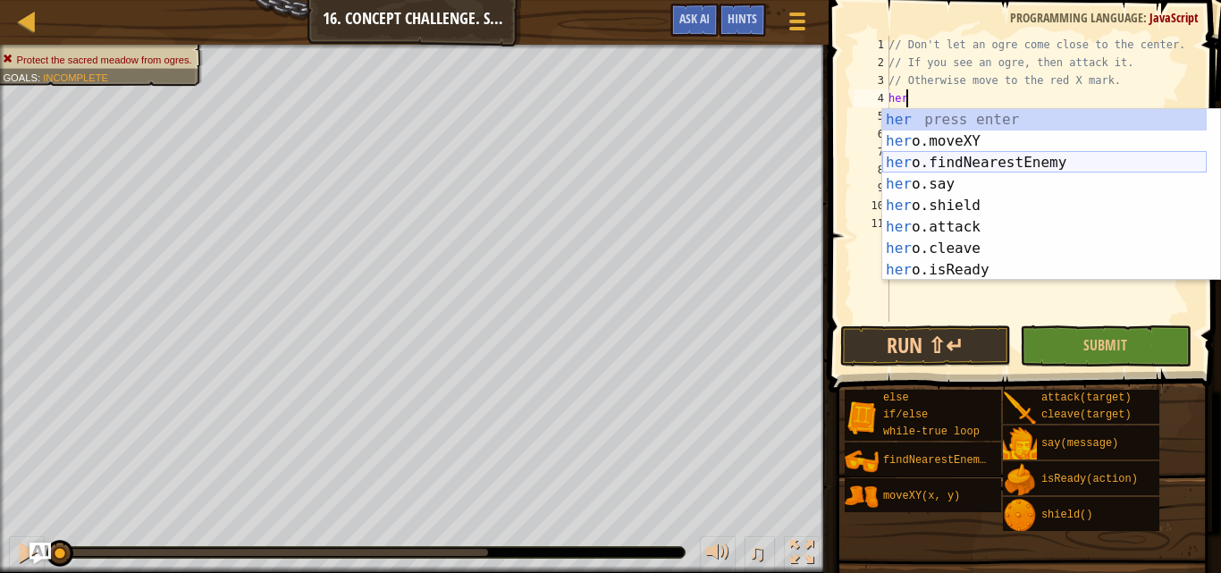
click at [1012, 159] on div "her press enter her o.moveXY press enter her o.findNearestEnemy press enter her…" at bounding box center [1044, 216] width 324 height 214
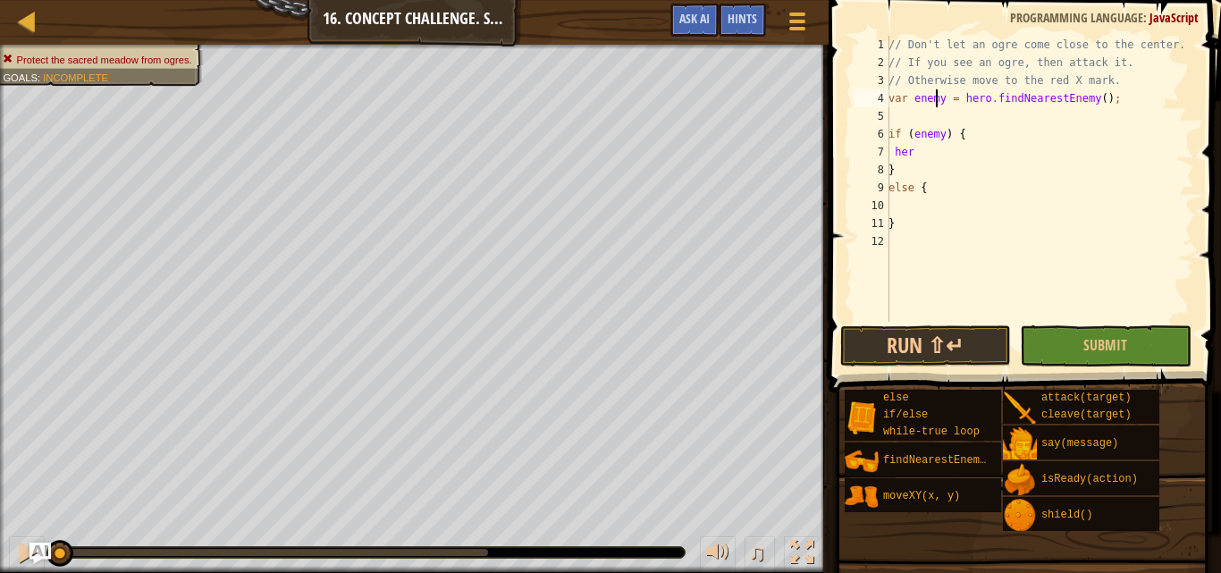
click at [936, 97] on div "// Don't let an ogre come close to the center. // If you see an ogre, then atta…" at bounding box center [1039, 197] width 309 height 322
click at [937, 97] on div "// Don't let an ogre come close to the center. // If you see an ogre, then atta…" at bounding box center [1039, 197] width 309 height 322
click at [928, 146] on div "// Don't let an ogre come close to the center. // If you see an ogre, then atta…" at bounding box center [1039, 197] width 309 height 322
click at [913, 147] on div "// Don't let an ogre come close to the center. // If you see an ogre, then atta…" at bounding box center [1039, 197] width 309 height 322
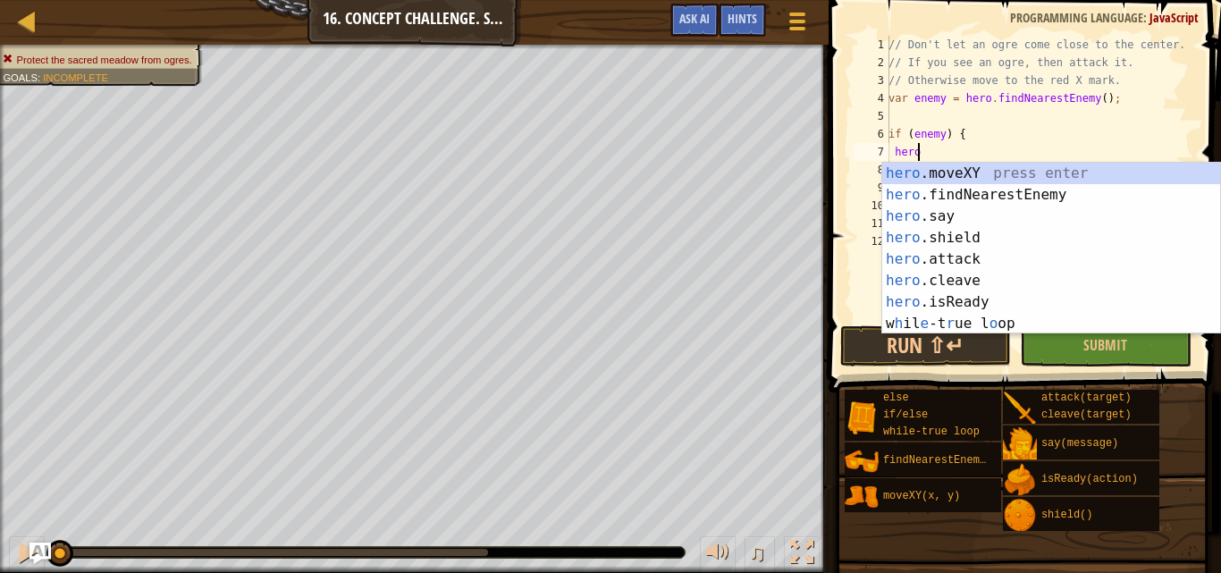
scroll to position [8, 3]
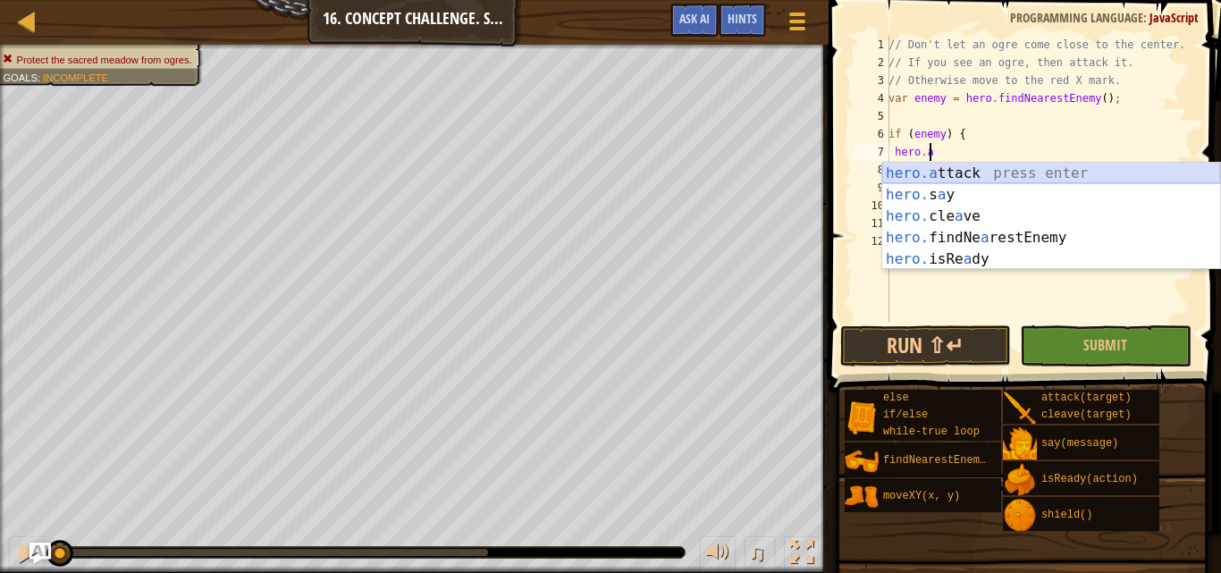
click at [1009, 168] on div "hero.a ttack press enter hero. s a y press enter hero. cle a ve press enter her…" at bounding box center [1051, 238] width 338 height 150
type textarea "hero.attack(enemy);"
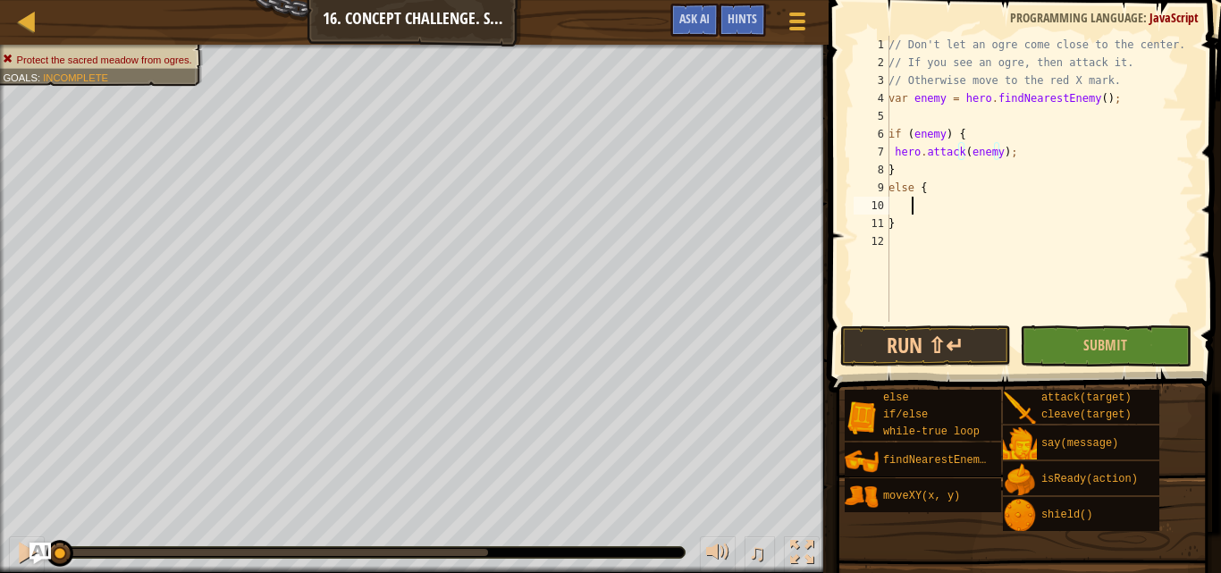
click at [1007, 197] on div "// Don't let an ogre come close to the center. // If you see an ogre, then atta…" at bounding box center [1039, 197] width 309 height 322
click at [893, 201] on div "// Don't let an ogre come close to the center. // If you see an ogre, then atta…" at bounding box center [1039, 197] width 309 height 322
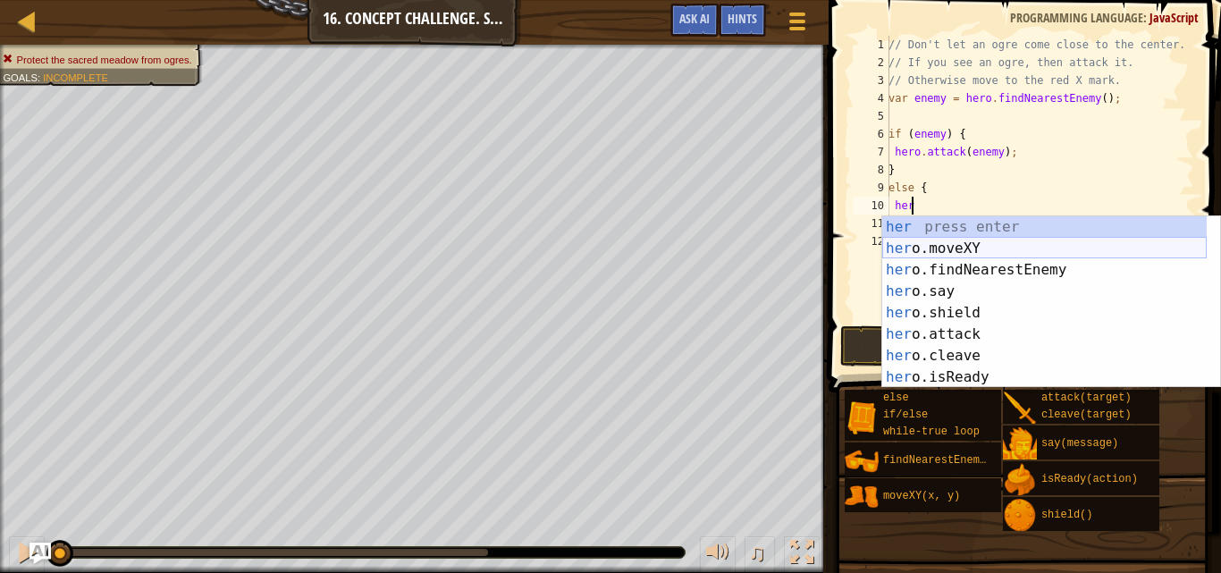
scroll to position [8, 2]
click at [932, 241] on div "her press enter her o.moveXY press enter her o.findNearestEnemy press enter her…" at bounding box center [1044, 323] width 324 height 214
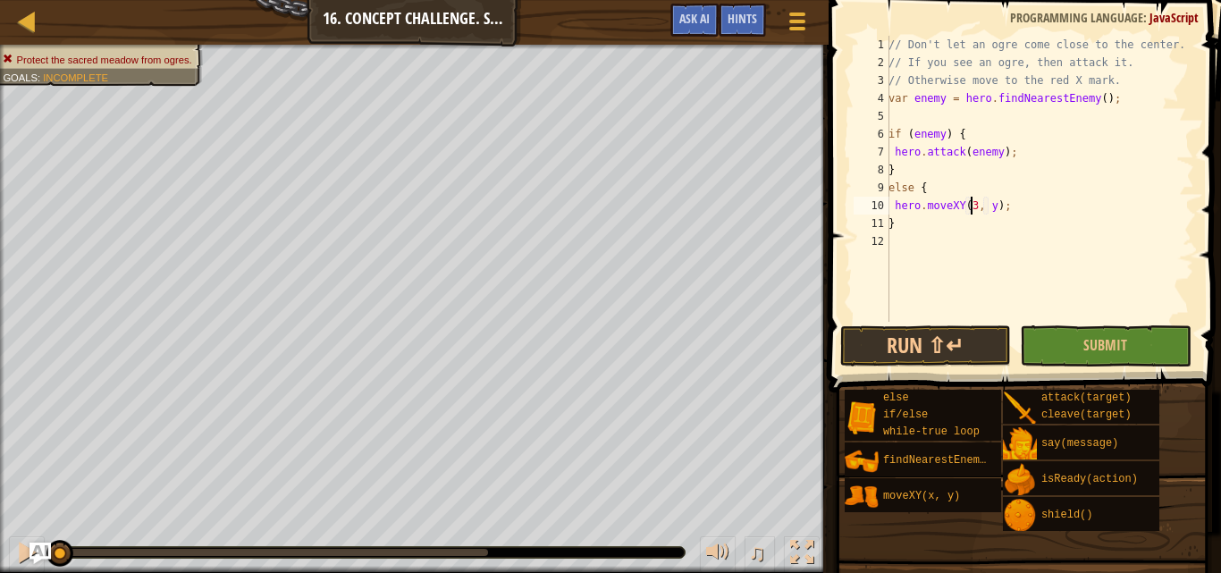
scroll to position [8, 7]
click at [995, 210] on div "// Don't let an ogre come close to the center. // If you see an ogre, then atta…" at bounding box center [1039, 197] width 309 height 322
type textarea "hero.moveXY(30, 25);"
click at [1012, 274] on div "// Don't let an ogre come close to the center. // If you see an ogre, then atta…" at bounding box center [1039, 197] width 309 height 322
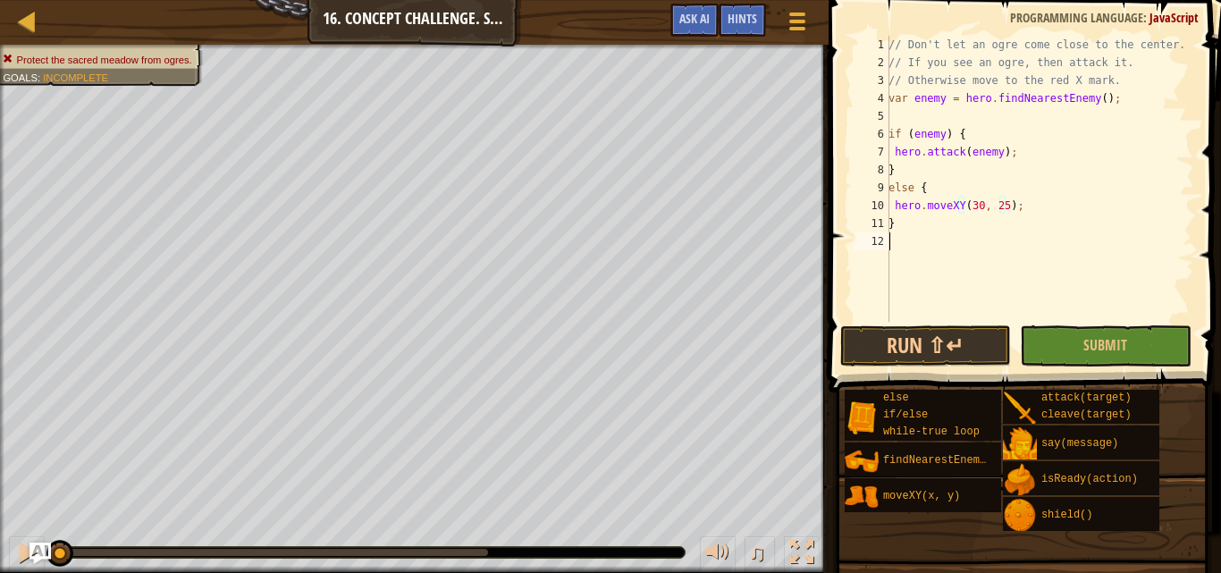
scroll to position [8, 0]
click at [962, 344] on button "Run ⇧↵" at bounding box center [925, 345] width 171 height 41
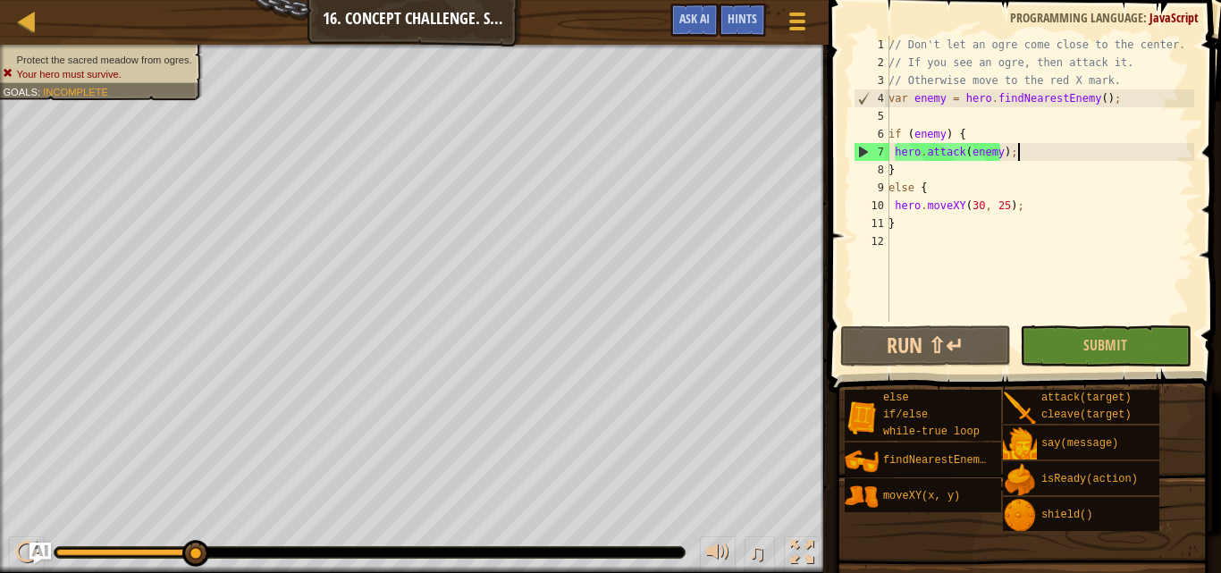
click at [1018, 151] on div "// Don't let an ogre come close to the center. // If you see an ogre, then atta…" at bounding box center [1039, 197] width 309 height 322
type textarea "hero.attack(enemy);"
drag, startPoint x: 1006, startPoint y: 148, endPoint x: 877, endPoint y: 153, distance: 129.7
click at [877, 153] on div "hero.attack(enemy); 1 2 3 4 5 6 7 8 9 10 11 12 // Don't let an ogre come close …" at bounding box center [1022, 179] width 344 height 286
click at [1033, 155] on div "// Don't let an ogre come close to the center. // If you see an ogre, then atta…" at bounding box center [1039, 197] width 309 height 322
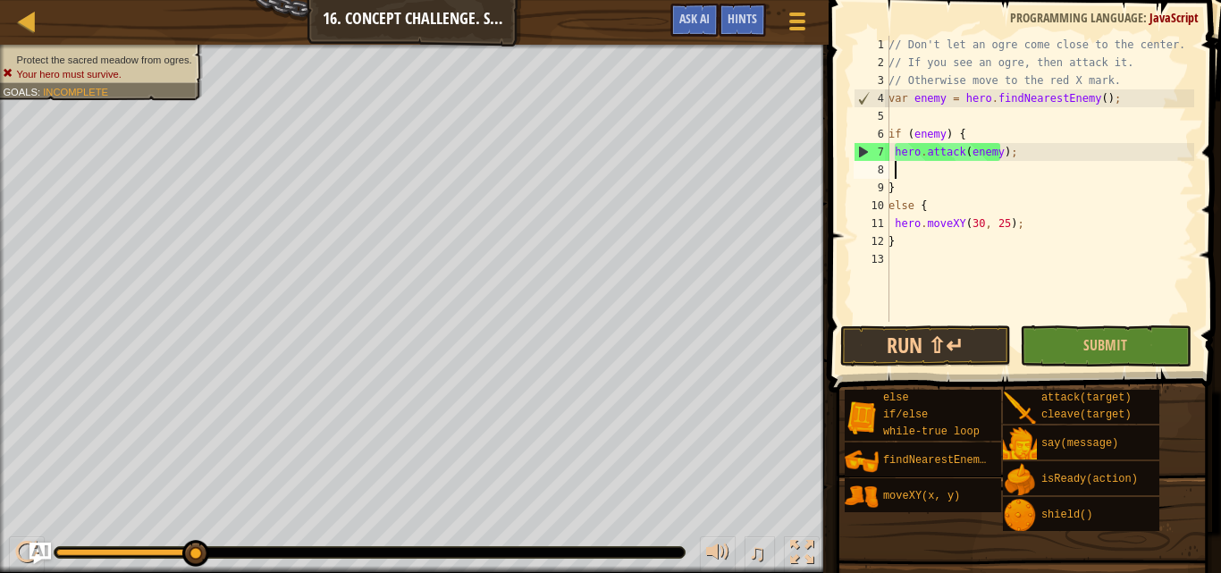
paste textarea "hero.attack(enemy);"
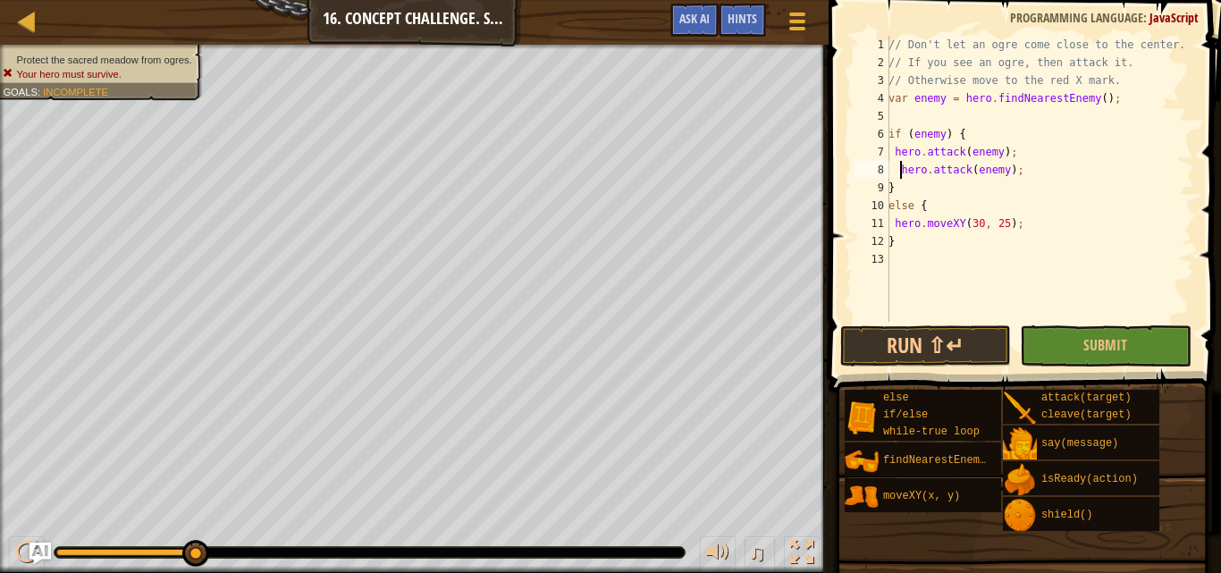
click at [899, 173] on div "// Don't let an ogre come close to the center. // If you see an ogre, then atta…" at bounding box center [1039, 197] width 309 height 322
click at [1085, 361] on button "Submit" at bounding box center [1105, 345] width 171 height 41
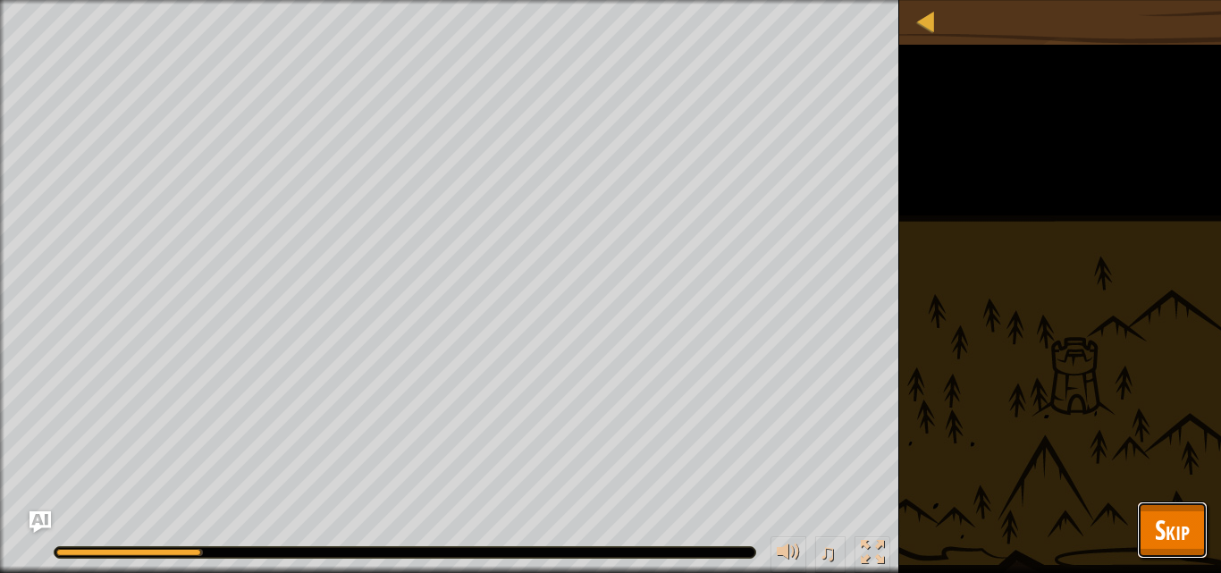
click at [1162, 531] on span "Skip" at bounding box center [1172, 529] width 35 height 37
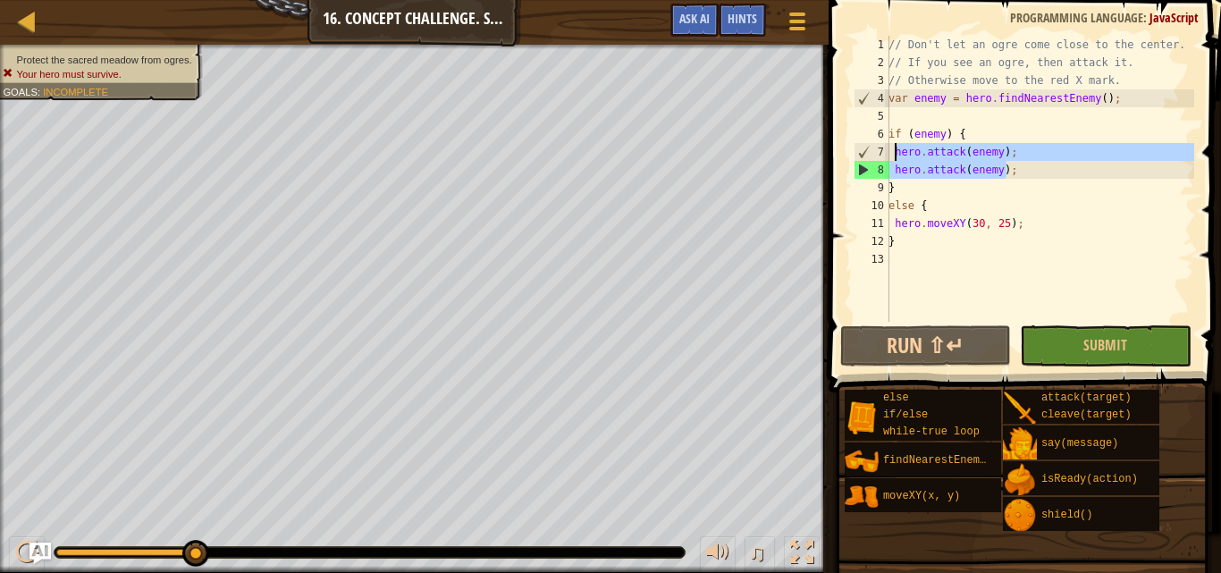
drag, startPoint x: 1050, startPoint y: 169, endPoint x: 895, endPoint y: 148, distance: 156.8
click at [895, 148] on div "// Don't let an ogre come close to the center. // If you see an ogre, then atta…" at bounding box center [1039, 197] width 309 height 322
click at [1047, 171] on div "// Don't let an ogre come close to the center. // If you see an ogre, then atta…" at bounding box center [1039, 179] width 309 height 286
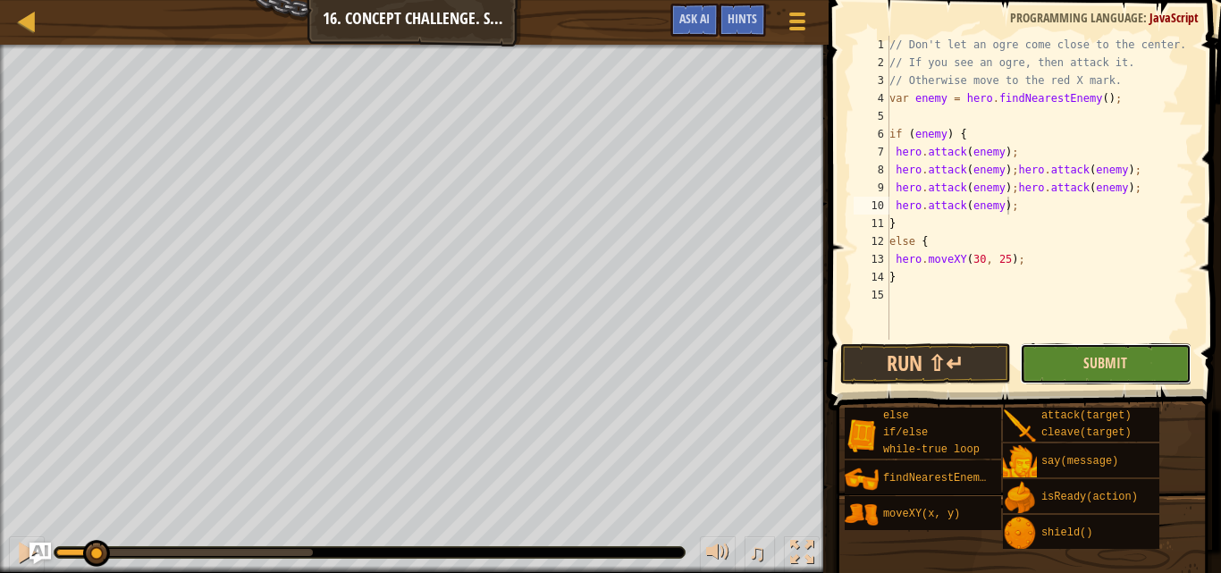
click at [1116, 365] on span "Submit" at bounding box center [1105, 363] width 44 height 20
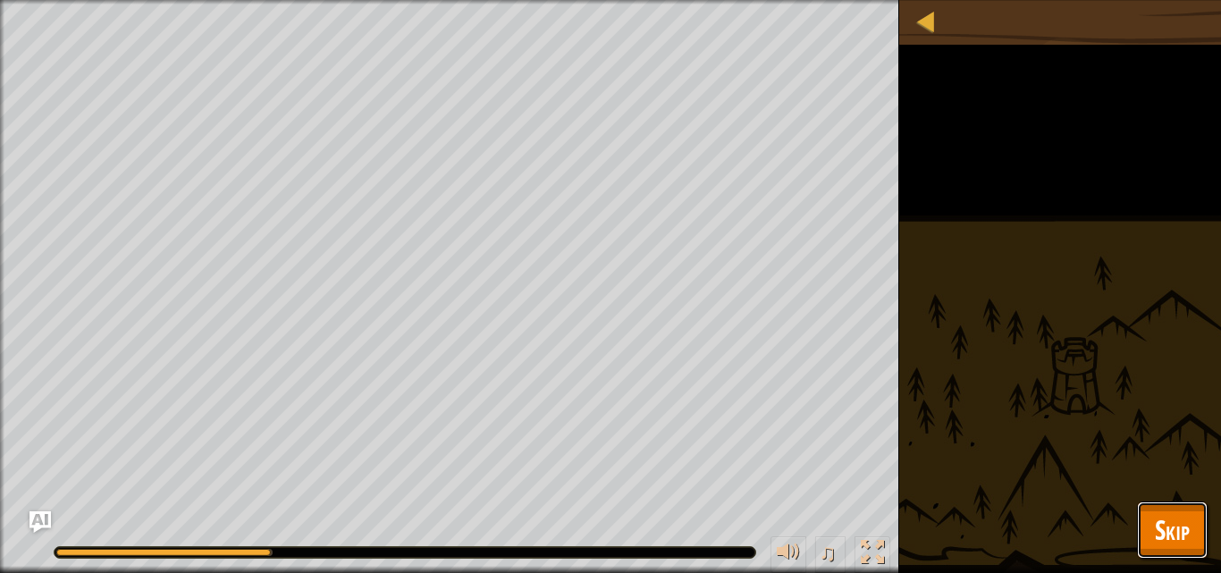
click at [1138, 513] on button "Skip" at bounding box center [1172, 529] width 71 height 57
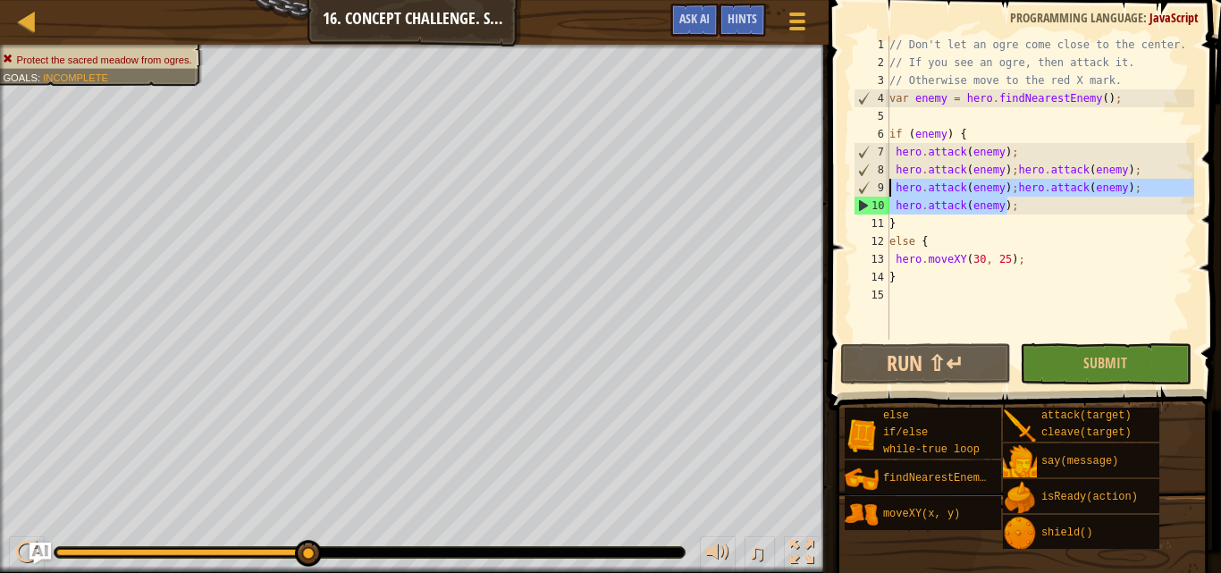
drag, startPoint x: 1034, startPoint y: 213, endPoint x: 888, endPoint y: 182, distance: 148.8
click at [888, 182] on div "hero.attack(enemy); 1 2 3 4 5 6 7 8 9 10 11 12 13 14 15 // Don't let an ogre co…" at bounding box center [1022, 188] width 344 height 304
type textarea "hero.attack(enemy);hero.attack(enemy); hero.attack(enemy);"
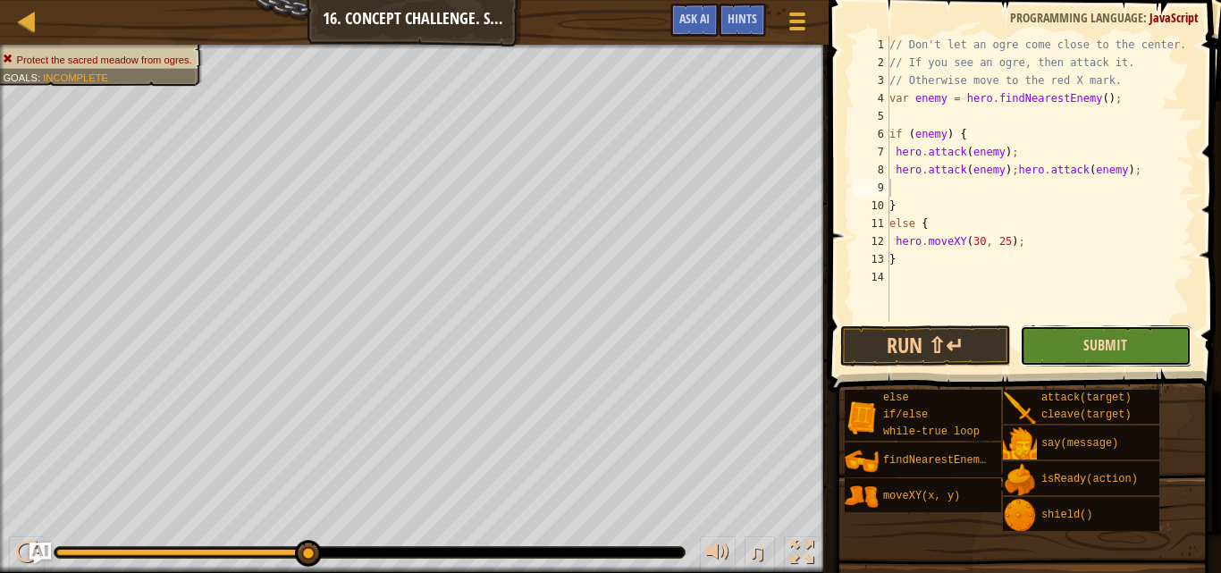
click at [1086, 335] on button "Submit" at bounding box center [1105, 345] width 171 height 41
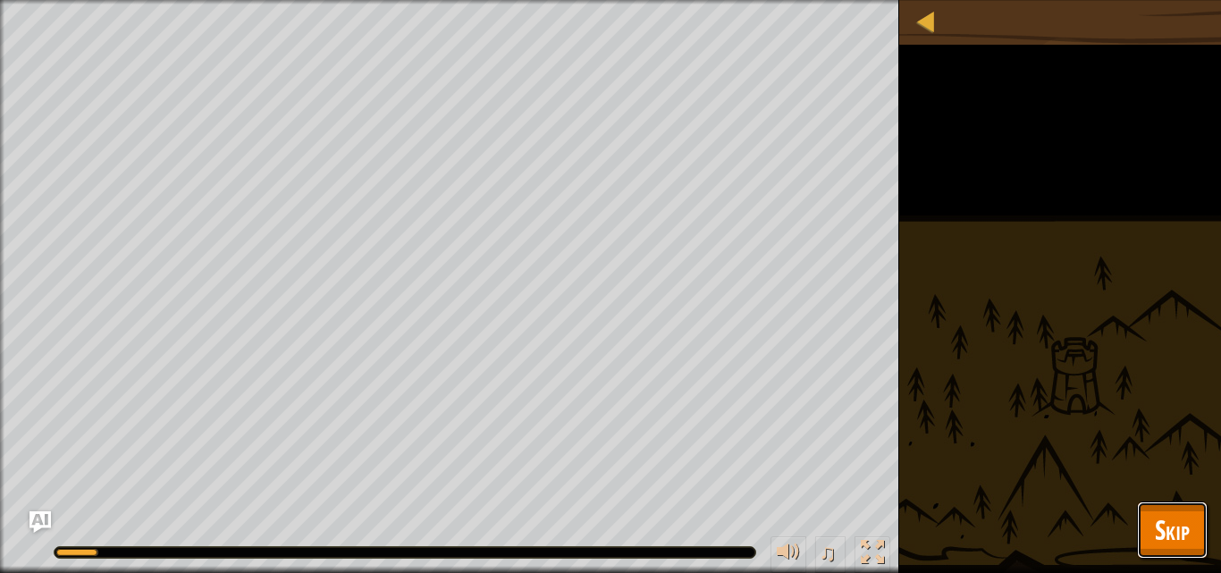
drag, startPoint x: 1147, startPoint y: 524, endPoint x: 1160, endPoint y: 524, distance: 13.4
click at [1160, 524] on button "Skip" at bounding box center [1172, 529] width 71 height 57
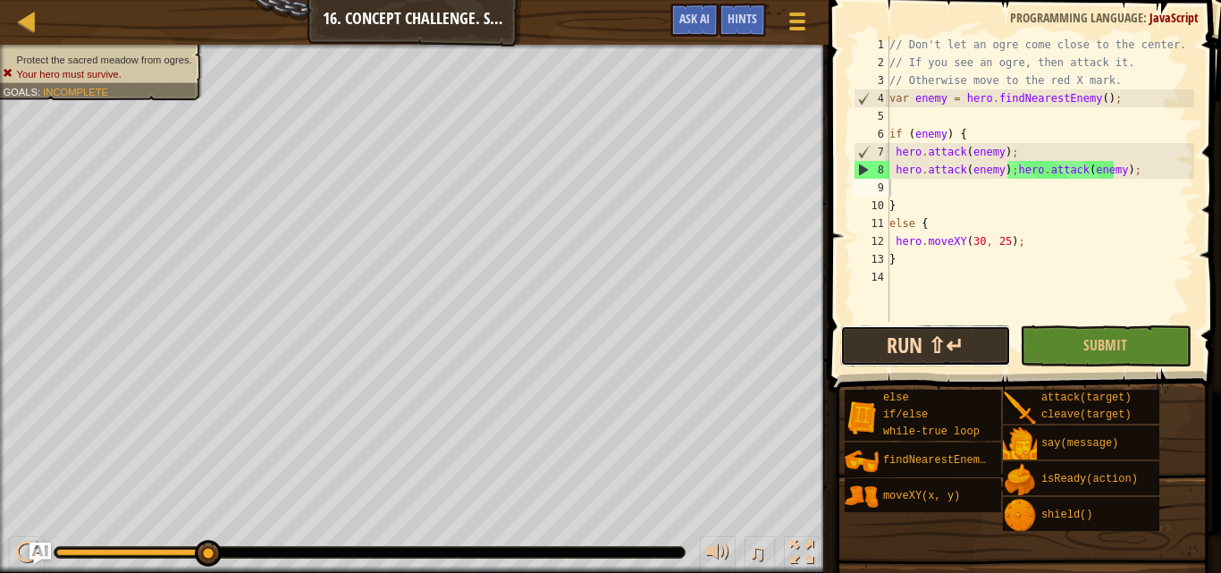
click at [994, 337] on button "Run ⇧↵" at bounding box center [925, 345] width 171 height 41
click at [1079, 223] on div "// Don't let an ogre come close to the center. // If you see an ogre, then atta…" at bounding box center [1040, 197] width 308 height 322
click at [1079, 211] on div "// Don't let an ogre come close to the center. // If you see an ogre, then atta…" at bounding box center [1040, 197] width 308 height 322
type textarea "}"
click at [1082, 198] on div "// Don't let an ogre come close to the center. // If you see an ogre, then atta…" at bounding box center [1040, 197] width 308 height 322
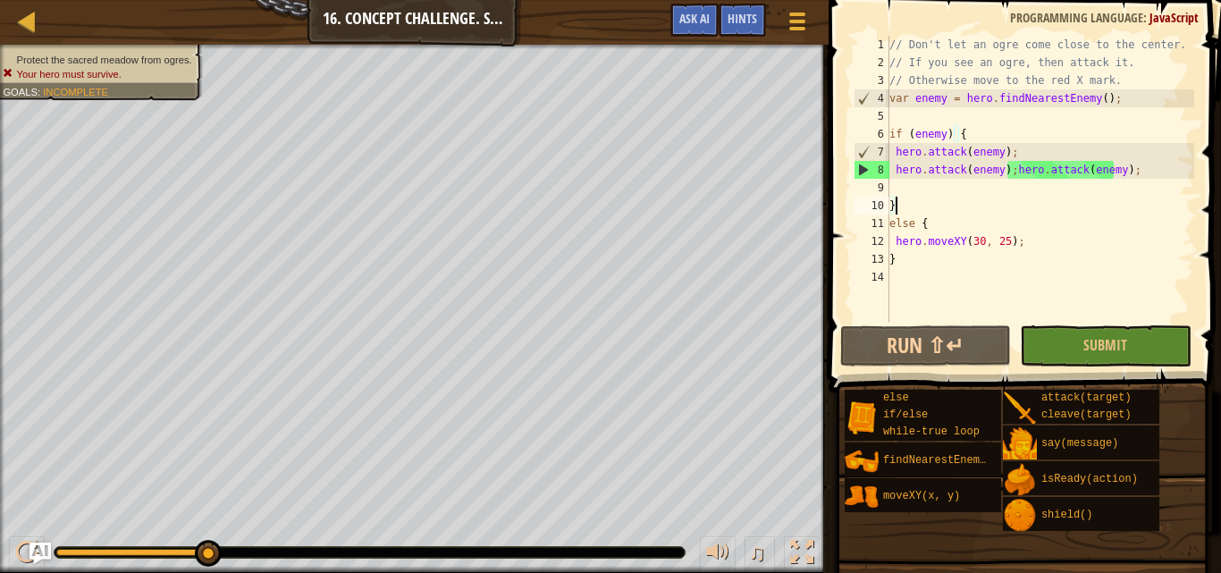
click at [979, 192] on div "// Don't let an ogre come close to the center. // If you see an ogre, then atta…" at bounding box center [1040, 197] width 308 height 322
click at [803, 29] on span at bounding box center [796, 29] width 17 height 4
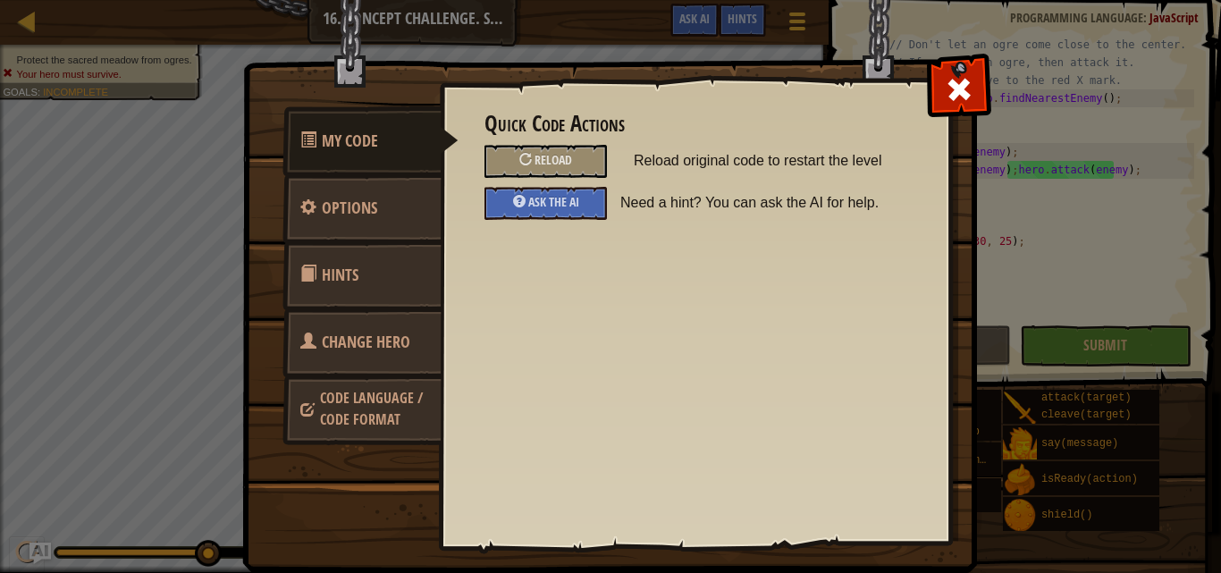
click at [404, 325] on link "Change Hero" at bounding box center [361, 342] width 159 height 70
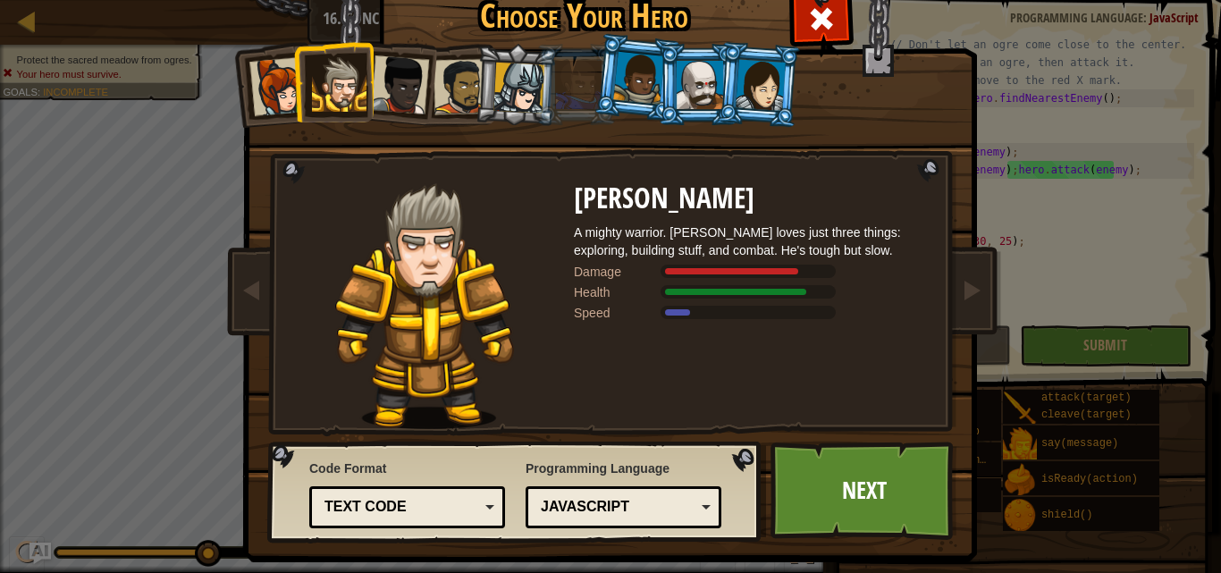
click at [698, 75] on div at bounding box center [699, 85] width 46 height 48
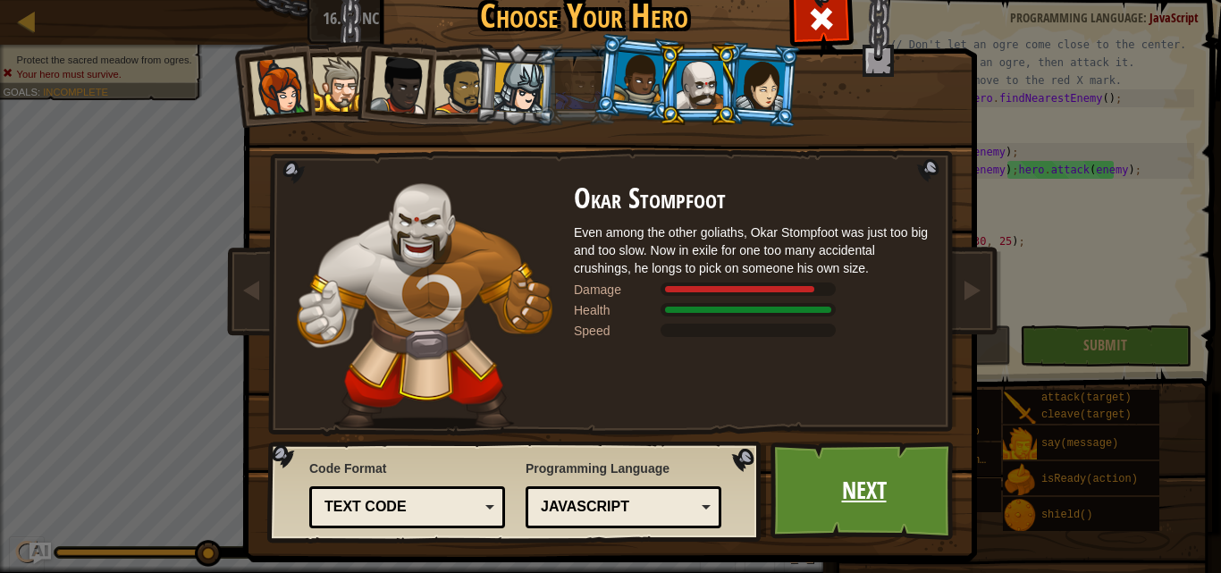
click at [871, 495] on link "Next" at bounding box center [863, 490] width 187 height 98
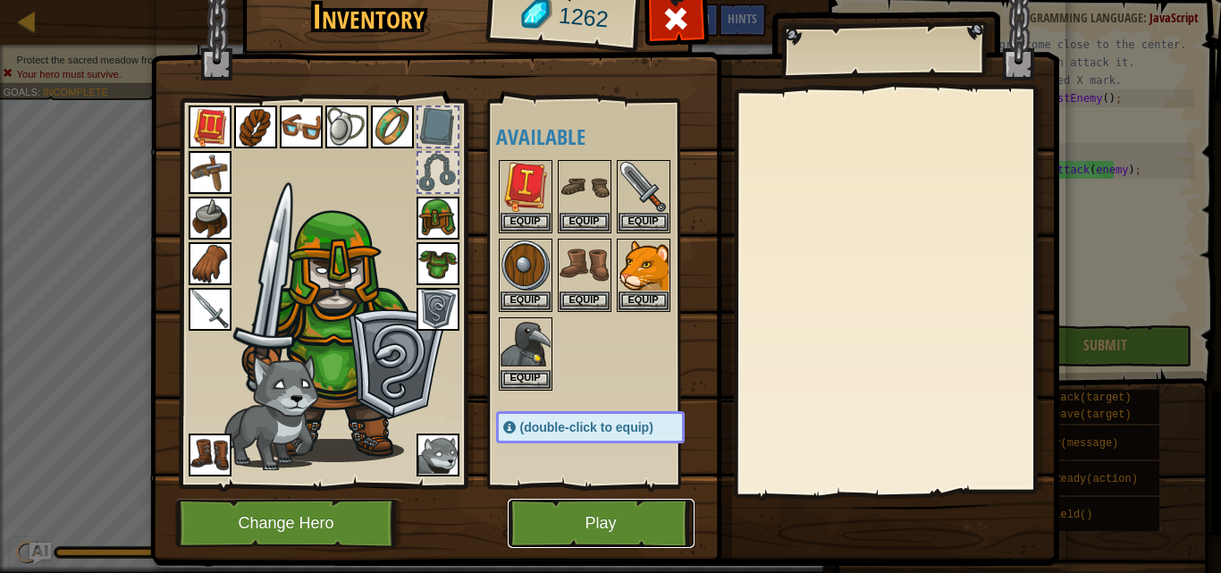
click at [602, 512] on button "Play" at bounding box center [601, 523] width 187 height 49
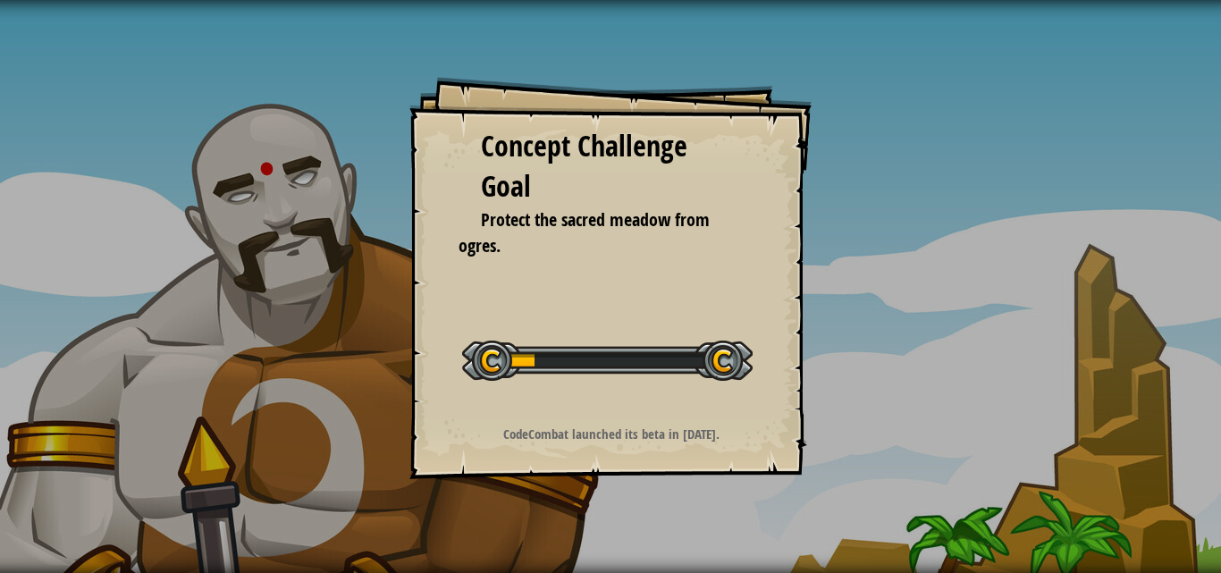
click at [668, 407] on div "Concept Challenge Goal Protect the sacred meadow from ogres. Start Concept Chal…" at bounding box center [610, 278] width 402 height 402
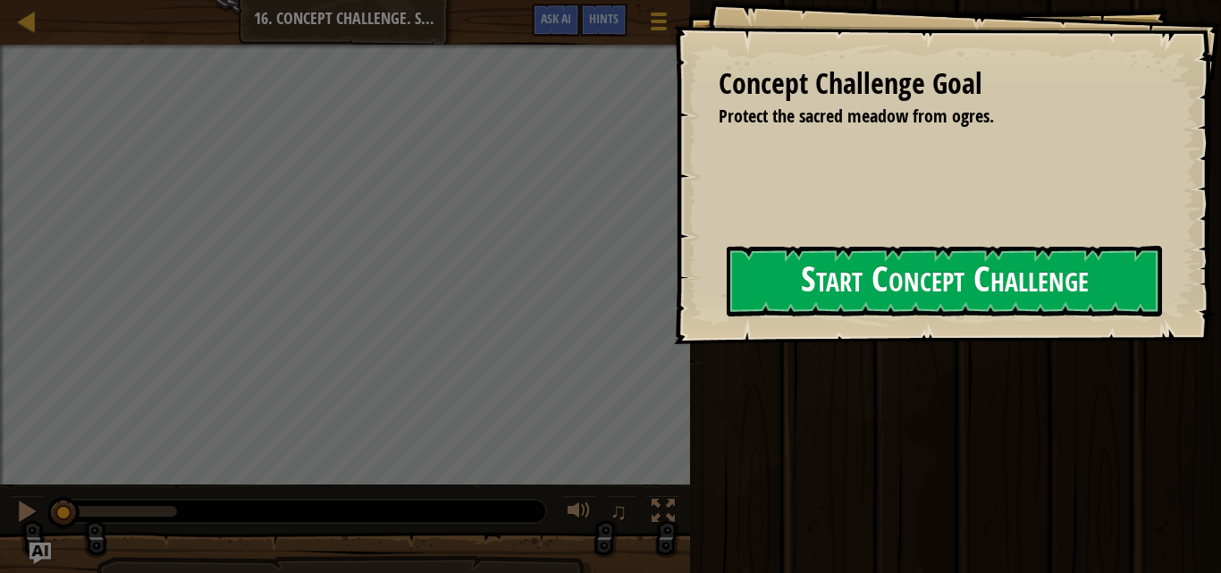
click at [924, 276] on button "Start Concept Challenge" at bounding box center [944, 281] width 435 height 71
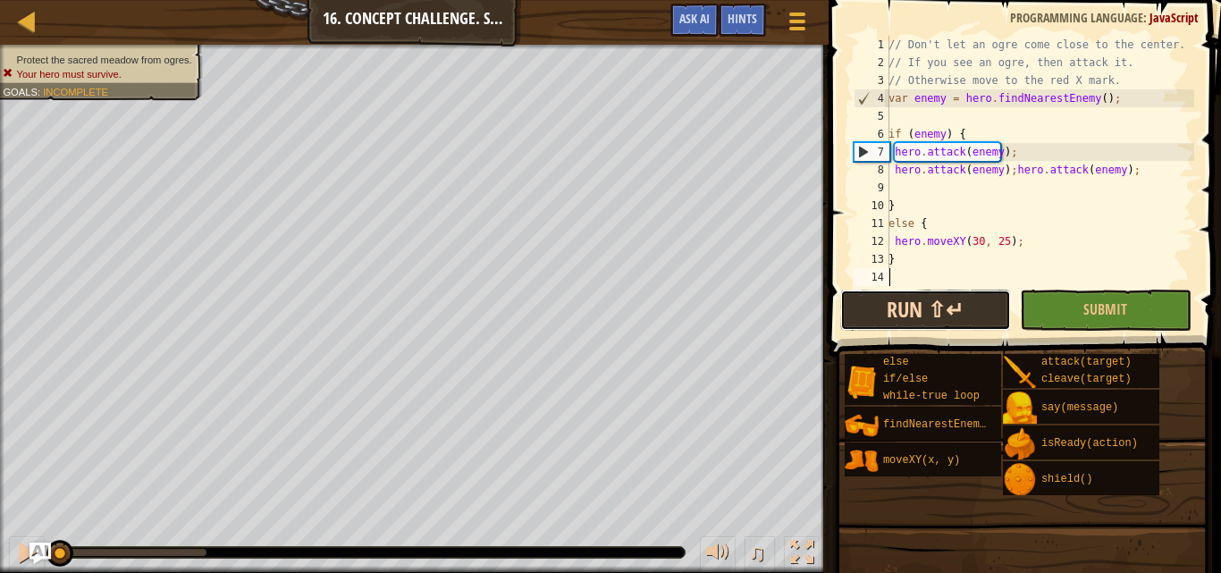
click at [904, 304] on button "Run ⇧↵" at bounding box center [925, 310] width 171 height 41
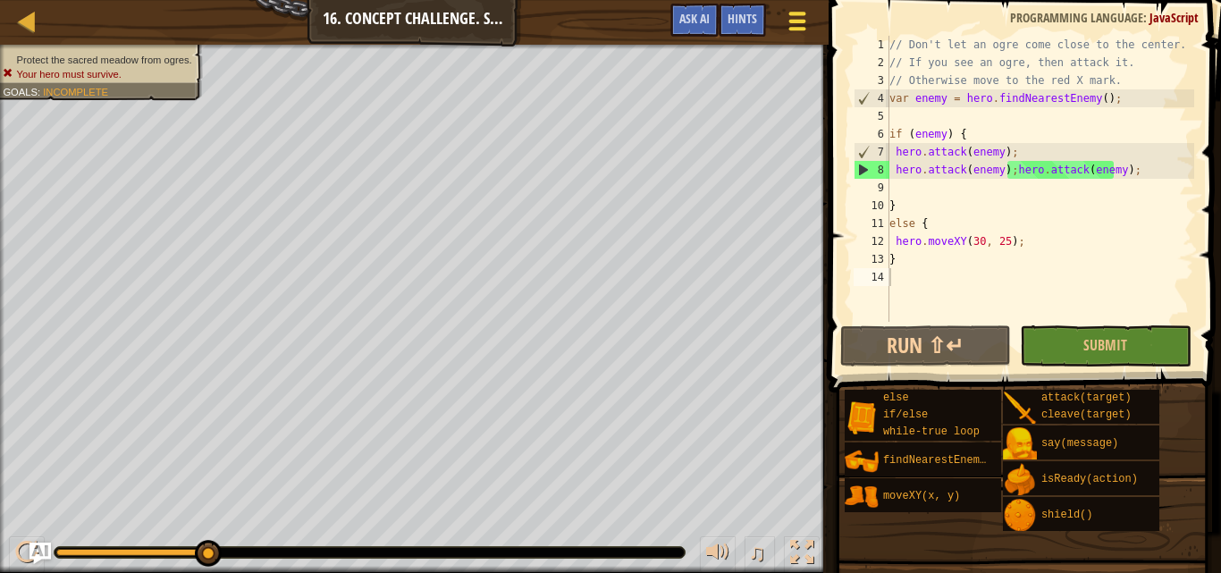
click at [794, 23] on div at bounding box center [797, 21] width 24 height 26
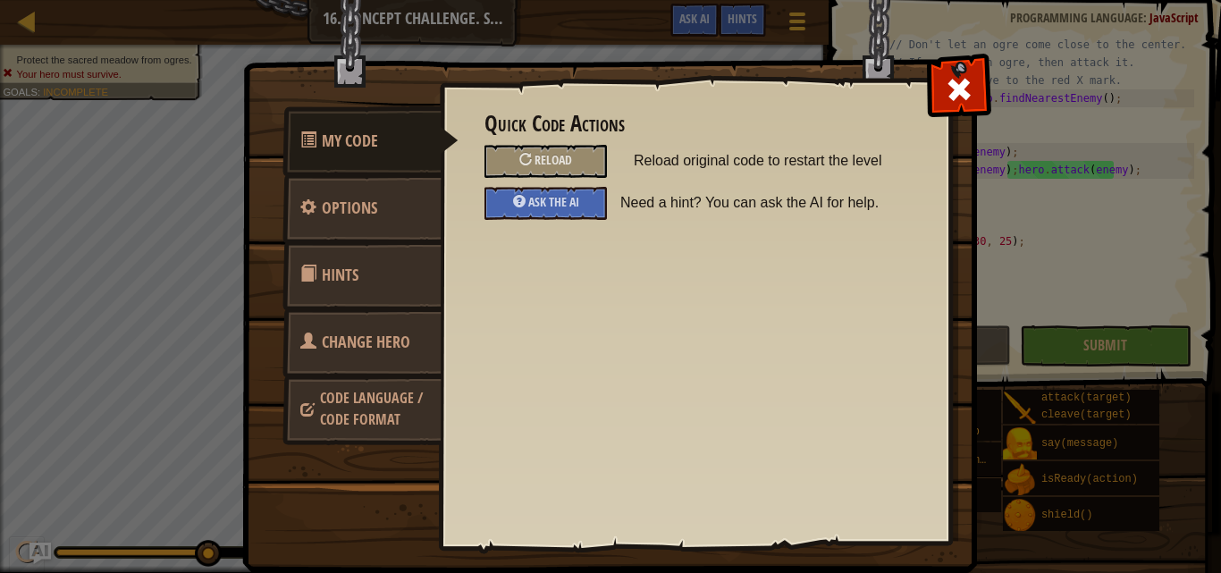
click at [403, 348] on span "Change Hero" at bounding box center [366, 342] width 88 height 22
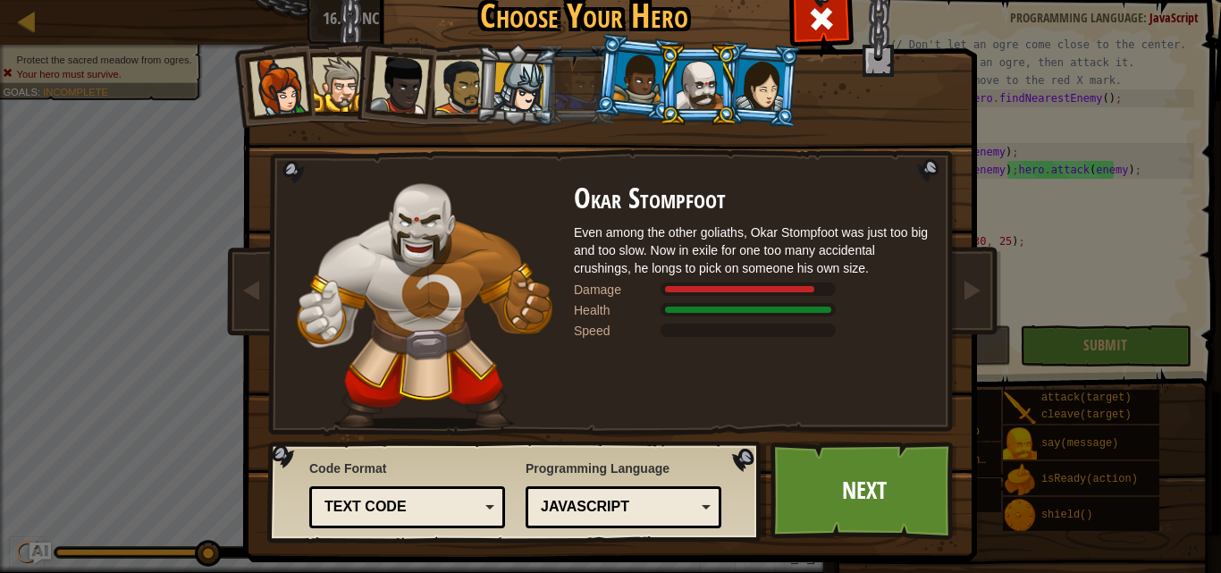
click at [502, 105] on div at bounding box center [518, 88] width 51 height 51
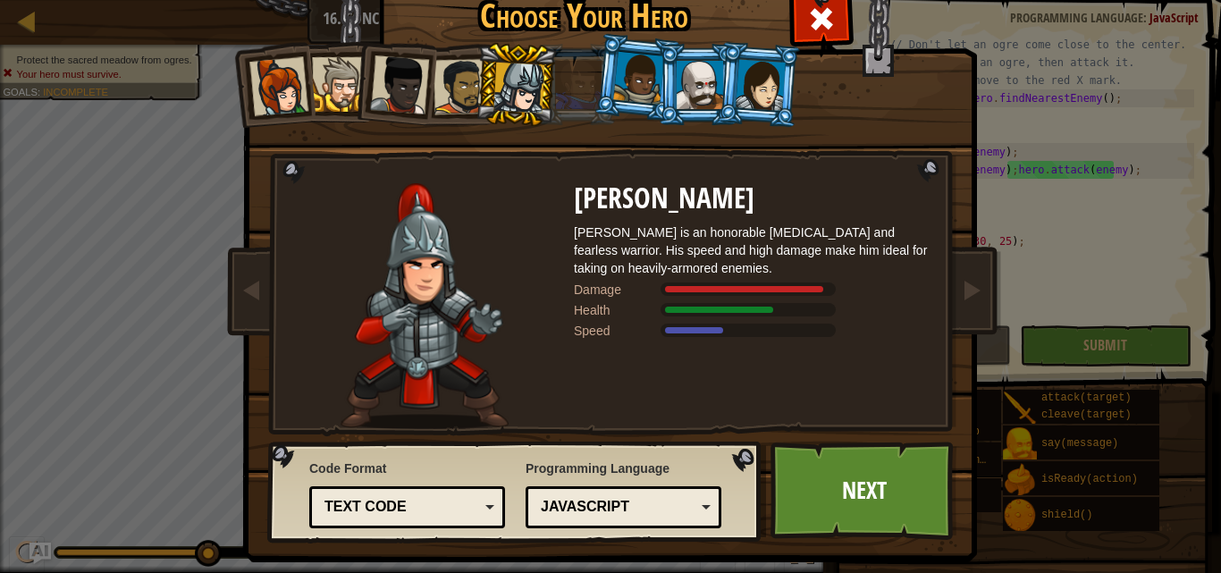
click at [454, 99] on div at bounding box center [460, 86] width 55 height 55
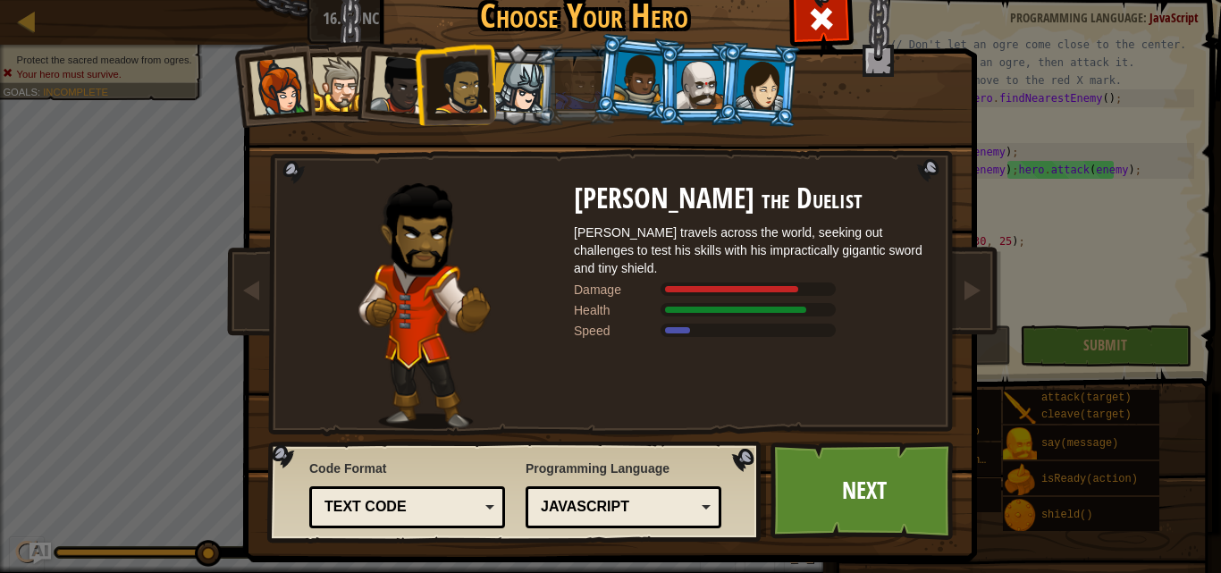
click at [408, 89] on div at bounding box center [399, 84] width 59 height 59
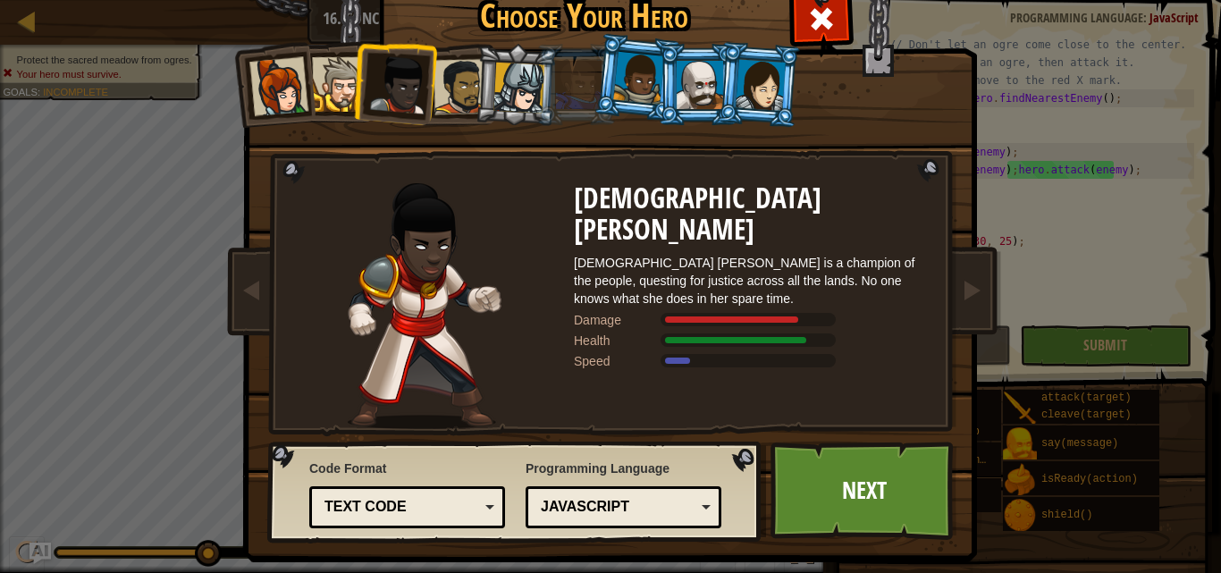
click at [341, 87] on div at bounding box center [339, 84] width 55 height 55
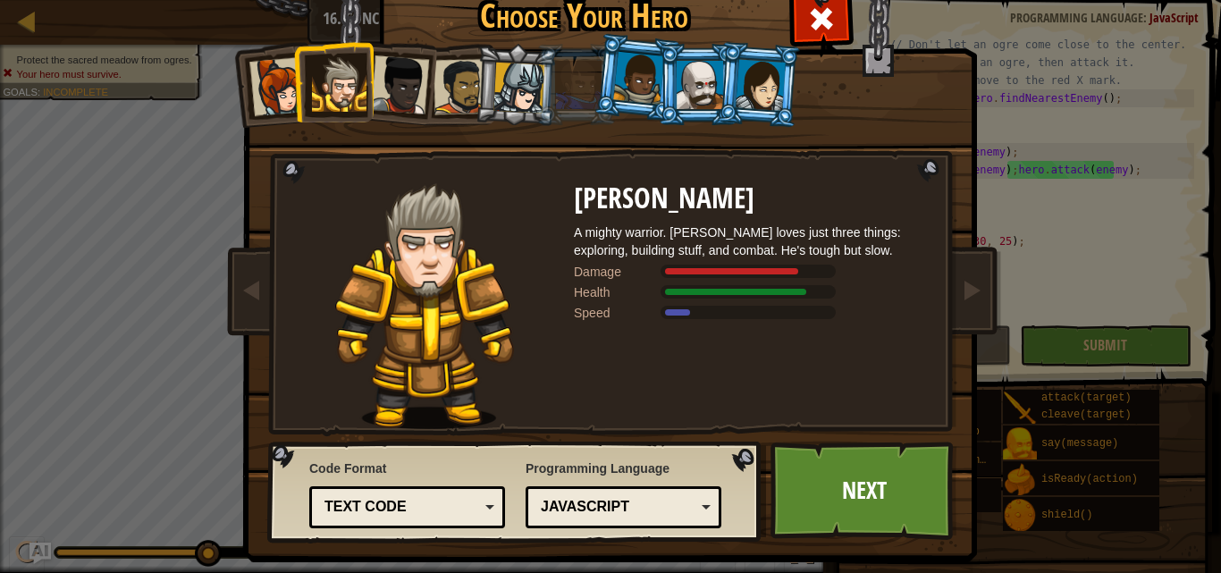
click at [282, 100] on div at bounding box center [278, 86] width 59 height 59
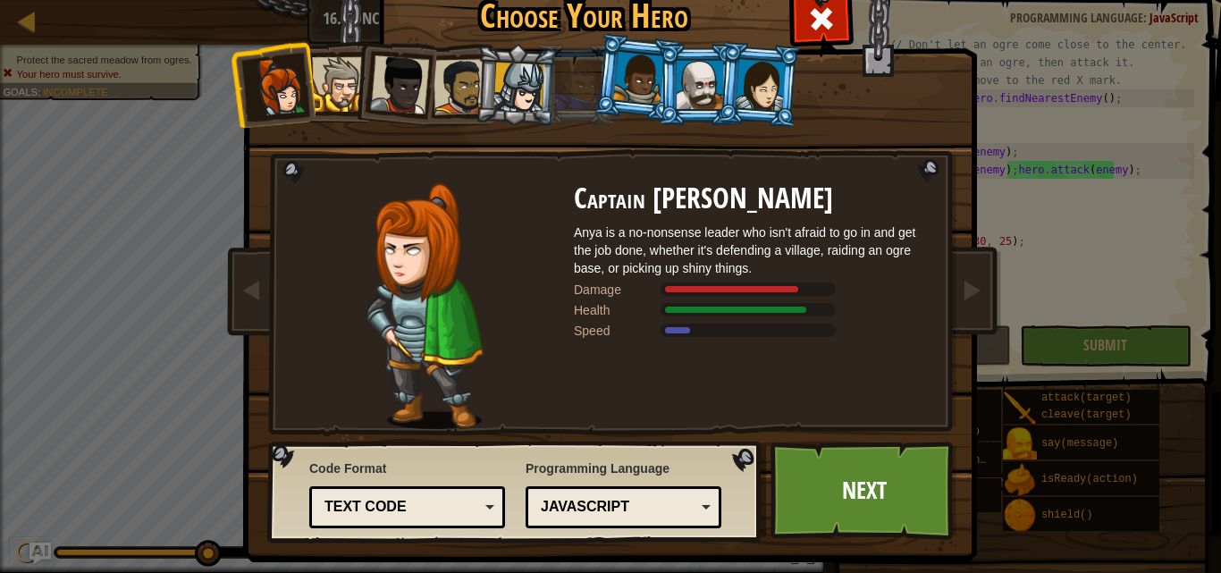
click at [753, 88] on div at bounding box center [760, 84] width 50 height 51
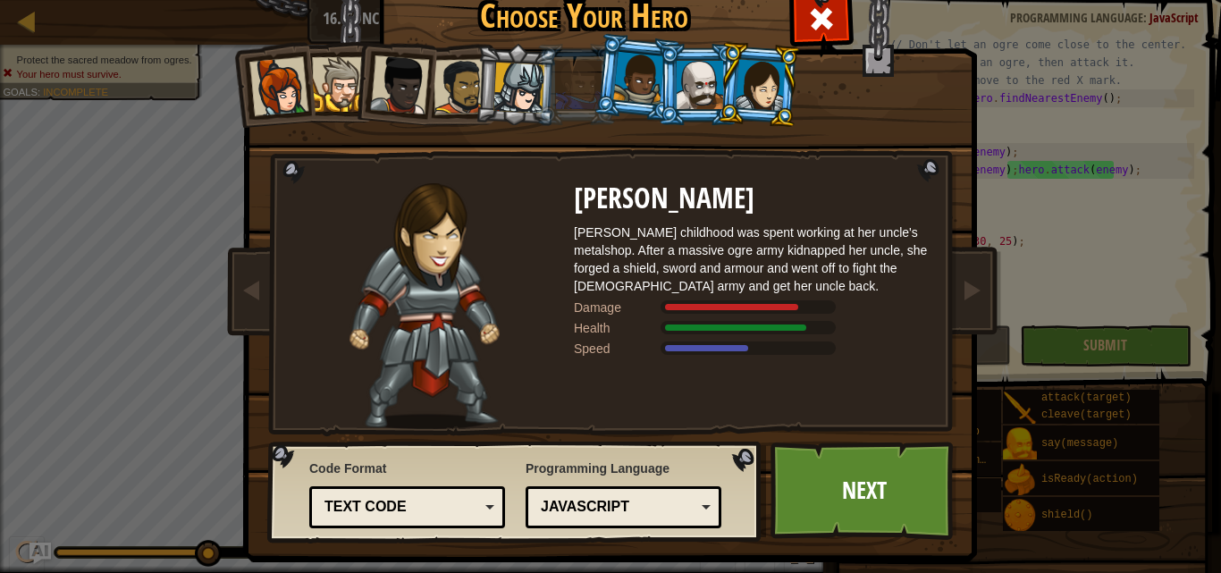
click at [703, 89] on div at bounding box center [699, 85] width 46 height 48
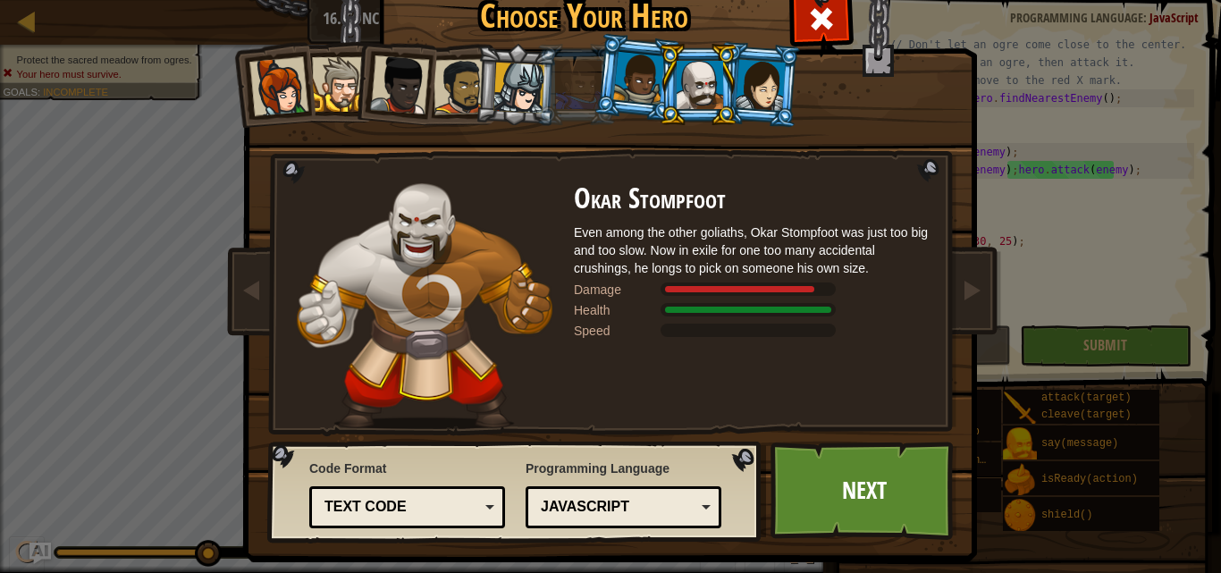
click at [619, 79] on div at bounding box center [638, 78] width 51 height 53
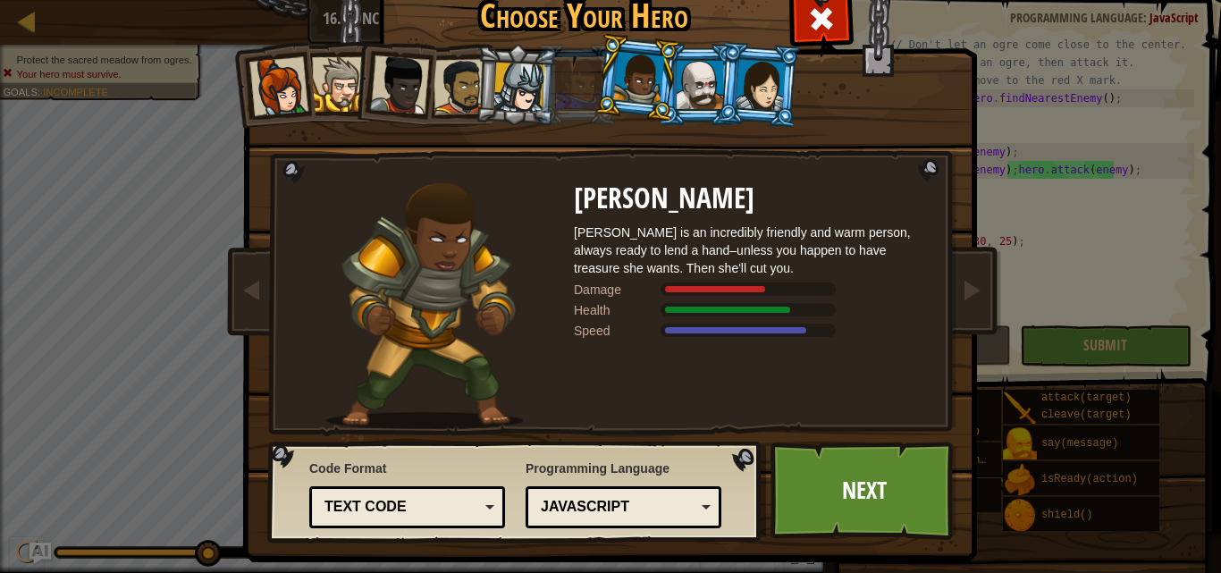
click at [729, 63] on li at bounding box center [759, 84] width 86 height 87
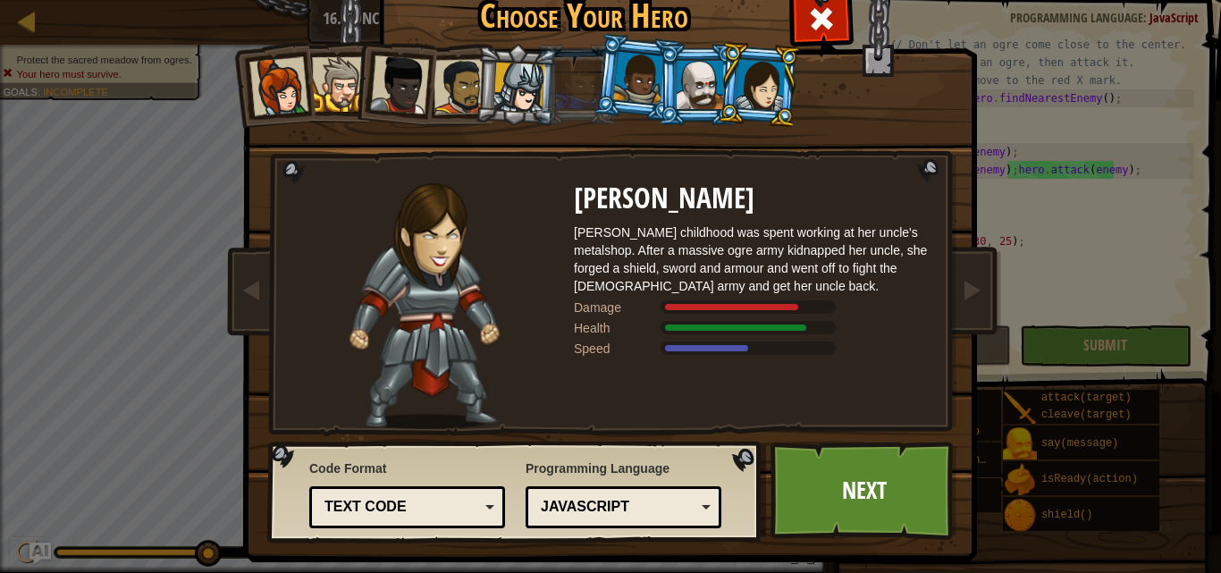
click at [694, 71] on div at bounding box center [699, 85] width 46 height 48
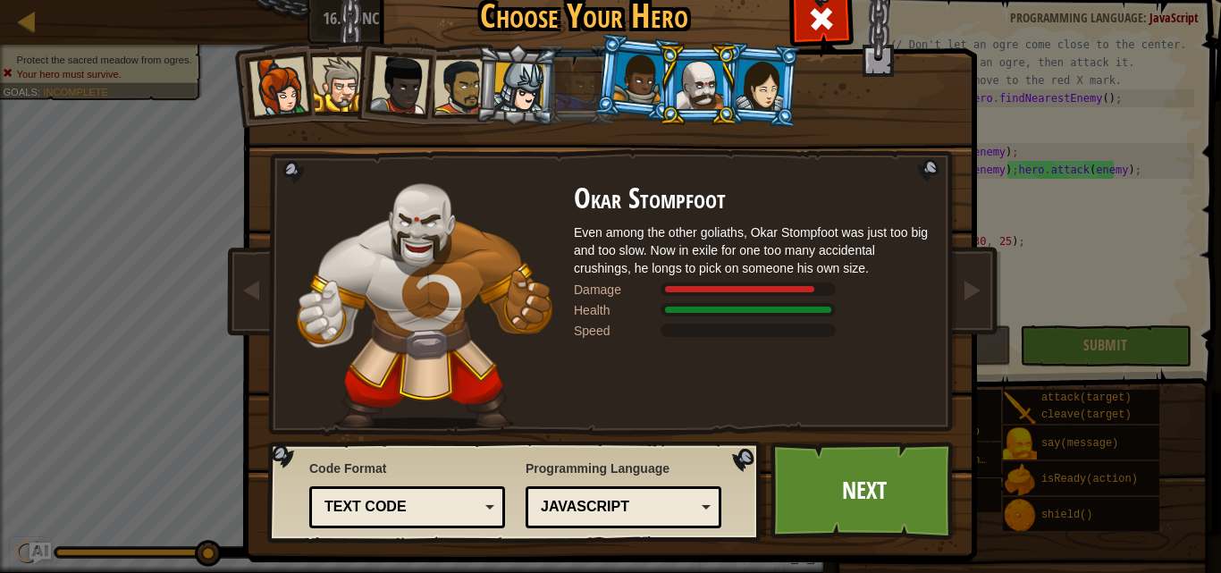
click at [694, 71] on div at bounding box center [699, 85] width 46 height 48
click at [816, 21] on span at bounding box center [821, 18] width 29 height 29
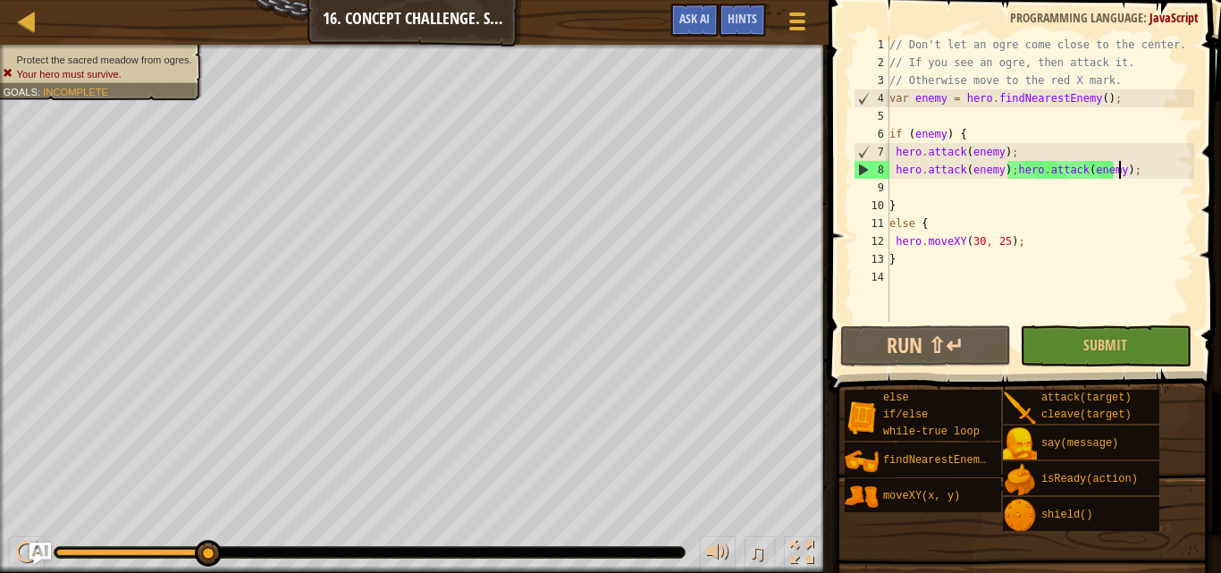
click at [1119, 178] on div "// Don't let an ogre come close to the center. // If you see an ogre, then atta…" at bounding box center [1040, 197] width 308 height 322
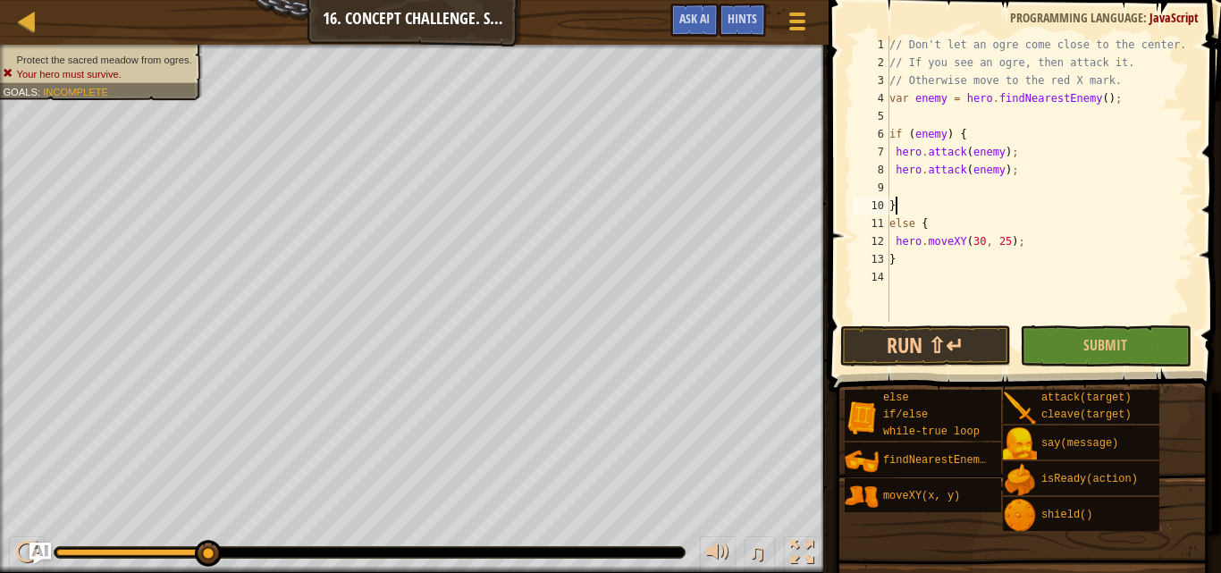
click at [1038, 199] on div "// Don't let an ogre come close to the center. // If you see an ogre, then atta…" at bounding box center [1040, 197] width 308 height 322
type textarea "}"
click at [1026, 189] on div "// Don't let an ogre come close to the center. // If you see an ogre, then atta…" at bounding box center [1040, 197] width 308 height 322
type textarea "hero.attack(enemy);"
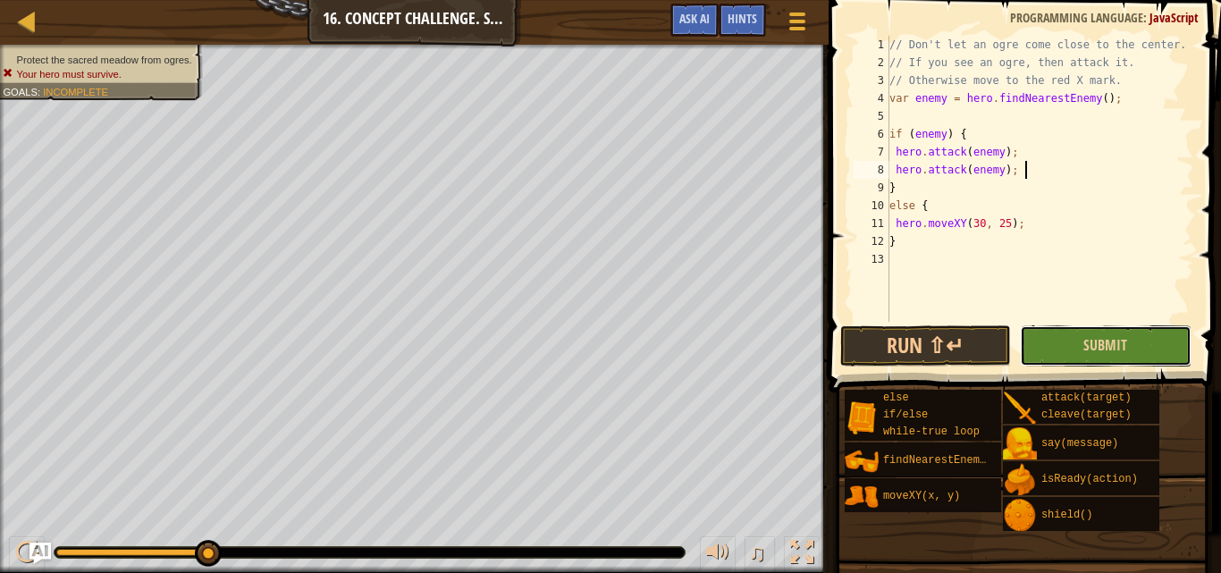
click at [1078, 359] on button "Submit" at bounding box center [1105, 345] width 171 height 41
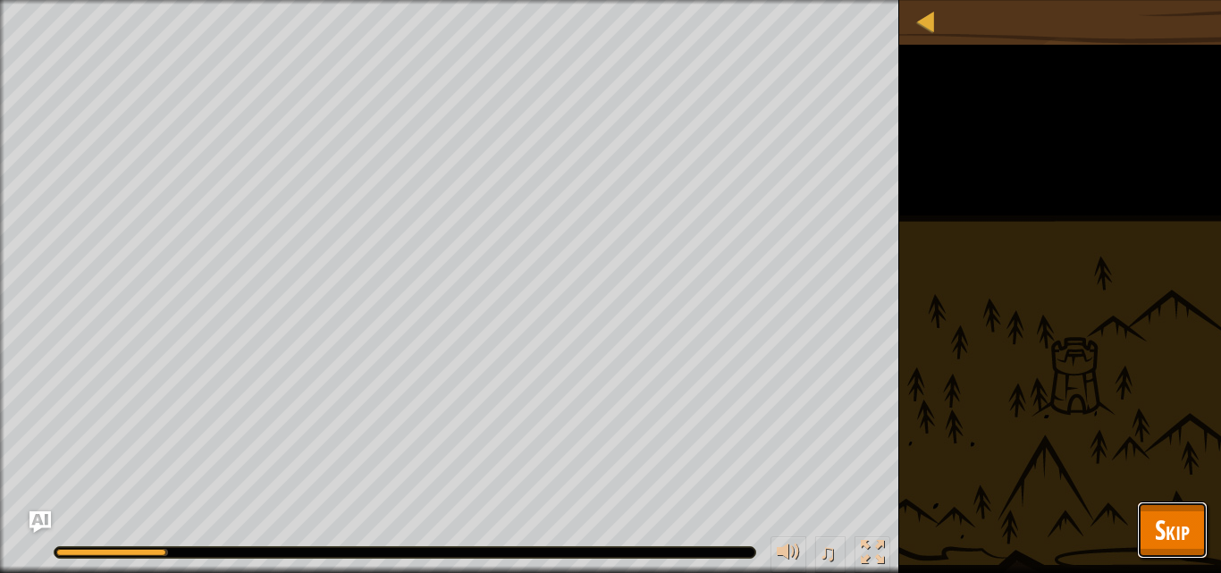
click at [1172, 511] on span "Skip" at bounding box center [1172, 529] width 35 height 37
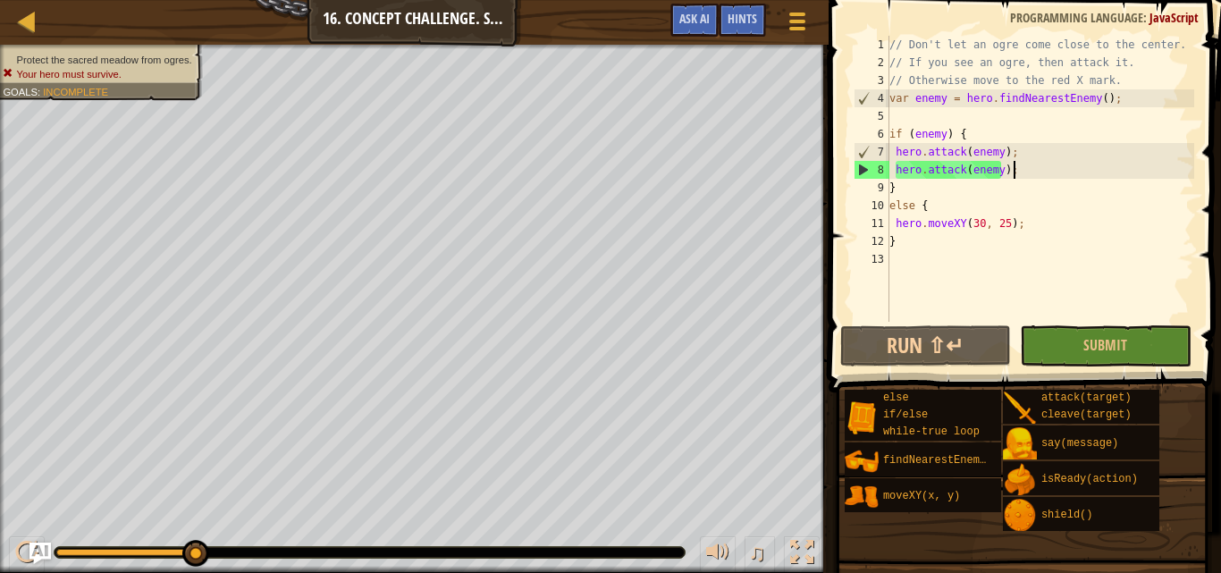
click at [1011, 165] on div "// Don't let an ogre come close to the center. // If you see an ogre, then atta…" at bounding box center [1040, 197] width 308 height 322
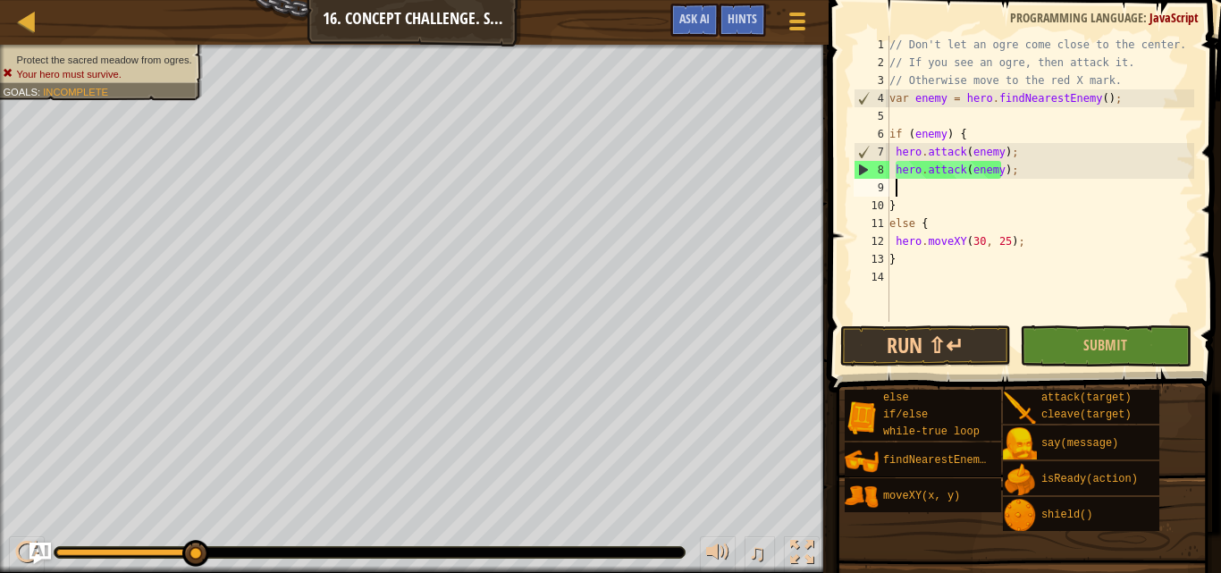
paste textarea "hero.attack(enemy);"
type textarea "hero.attack(enemy);"
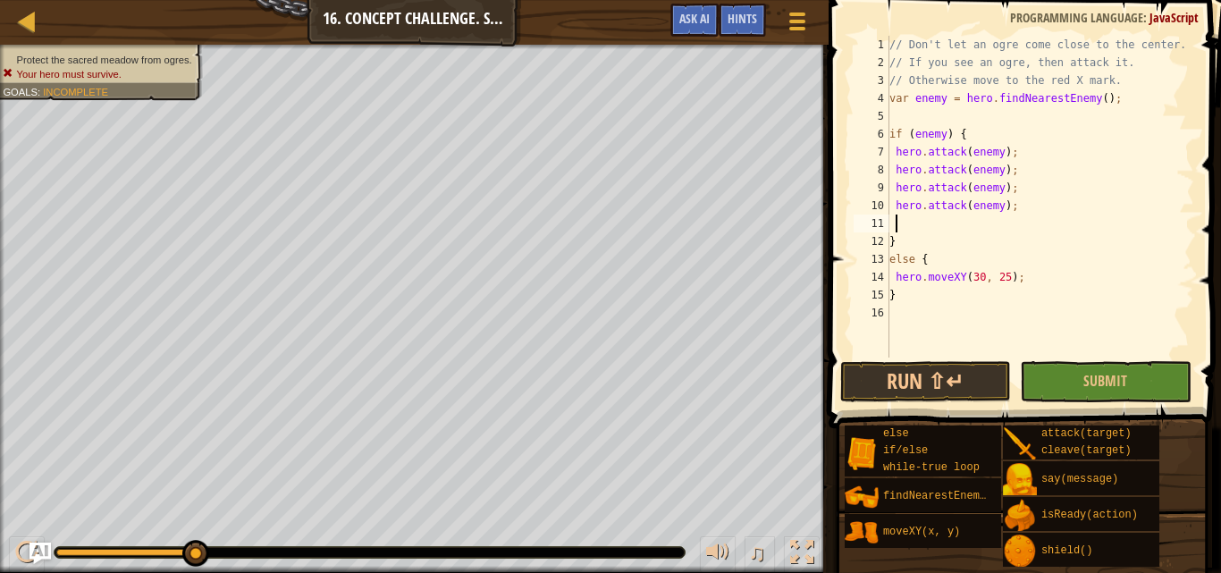
paste textarea "hero.attack(enemy);"
type textarea "hero.attack(enemy);"
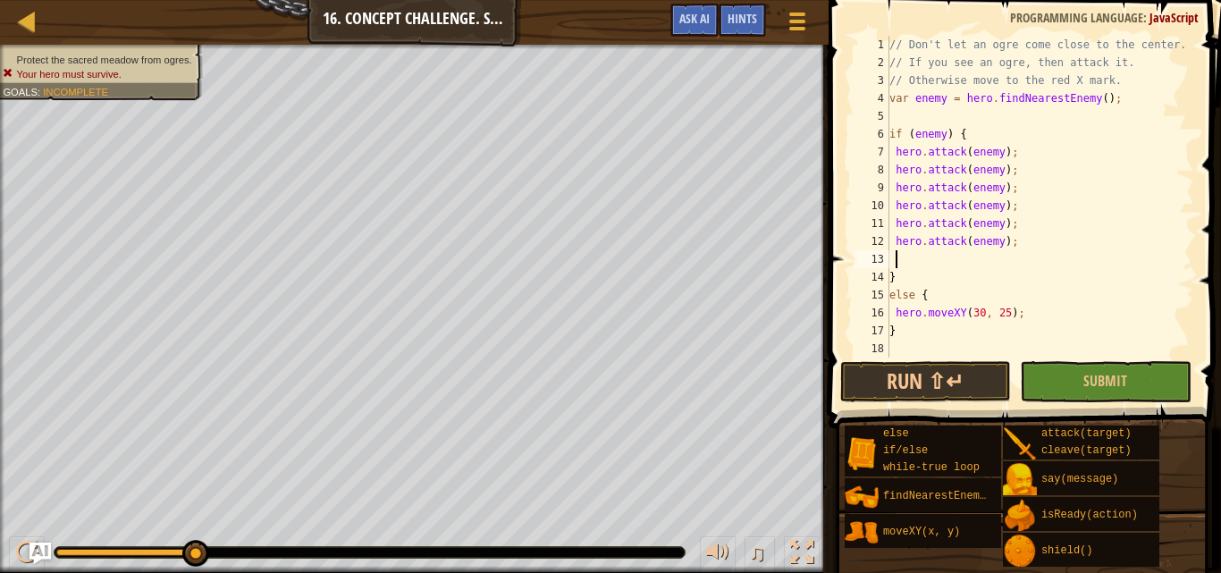
paste textarea "hero.attack(enemy);"
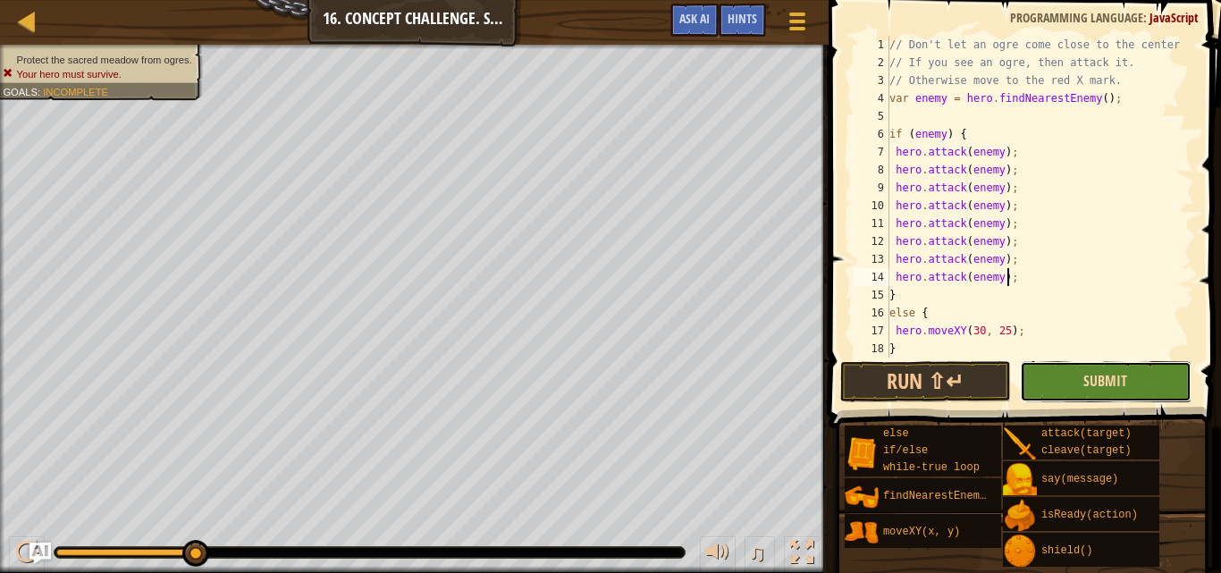
click at [1122, 385] on span "Submit" at bounding box center [1105, 381] width 44 height 20
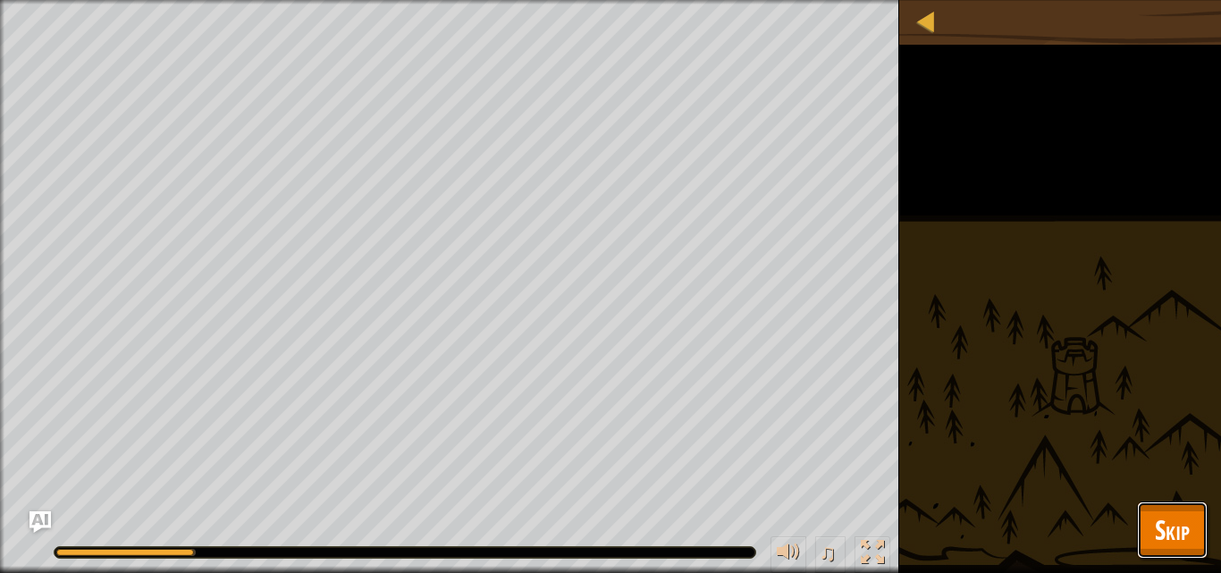
click at [1155, 525] on span "Skip" at bounding box center [1172, 529] width 35 height 37
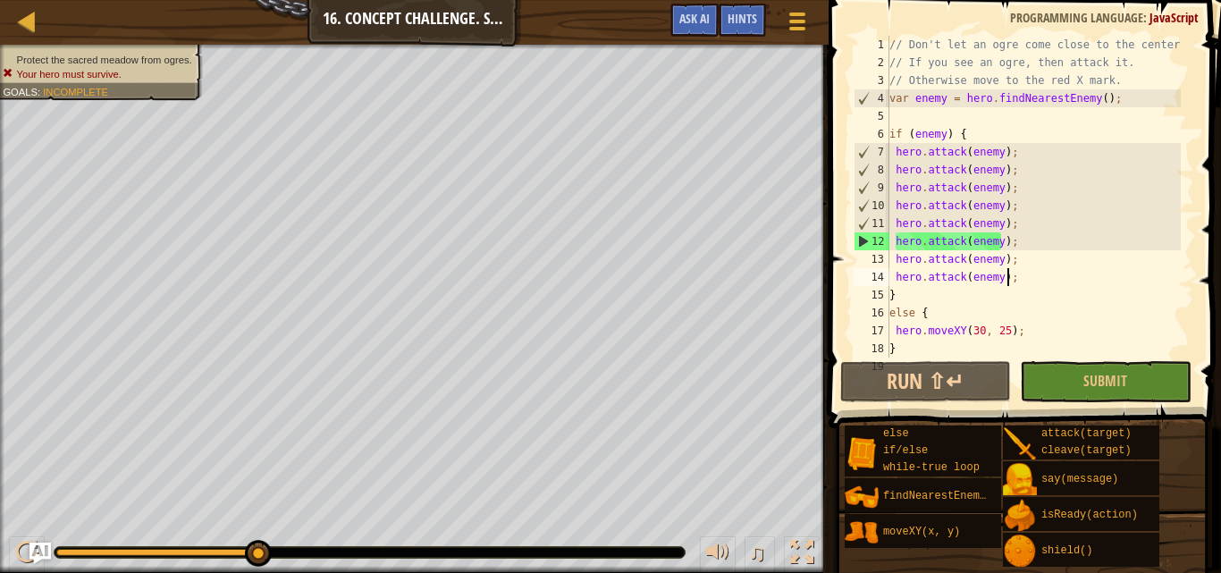
click at [1051, 281] on div "// Don't let an ogre come close to the center. // If you see an ogre, then atta…" at bounding box center [1033, 214] width 295 height 357
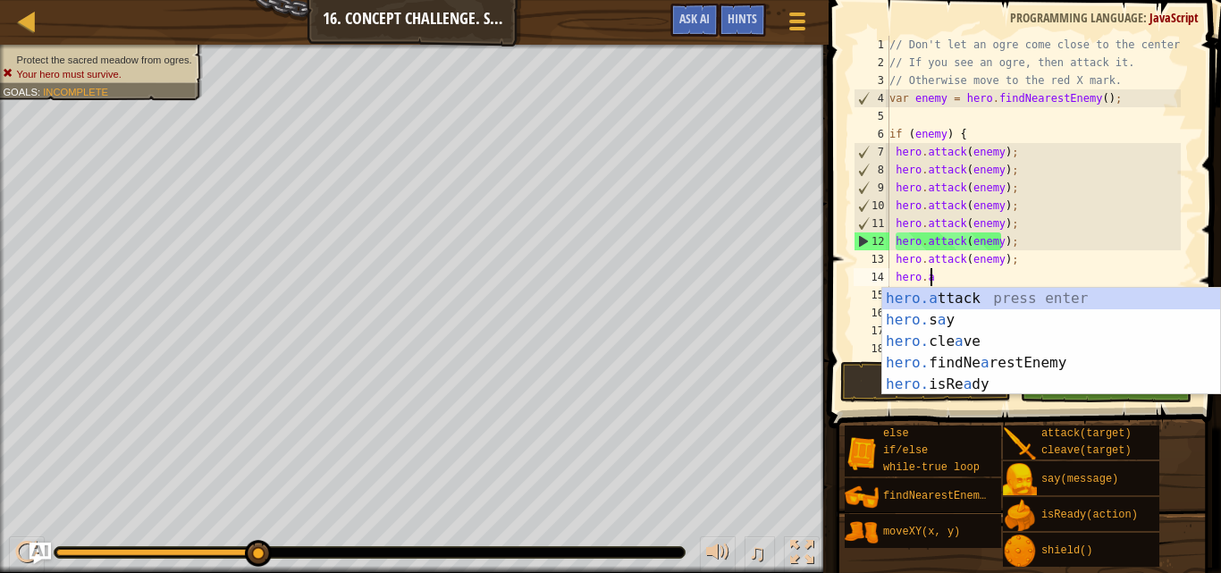
type textarea "h"
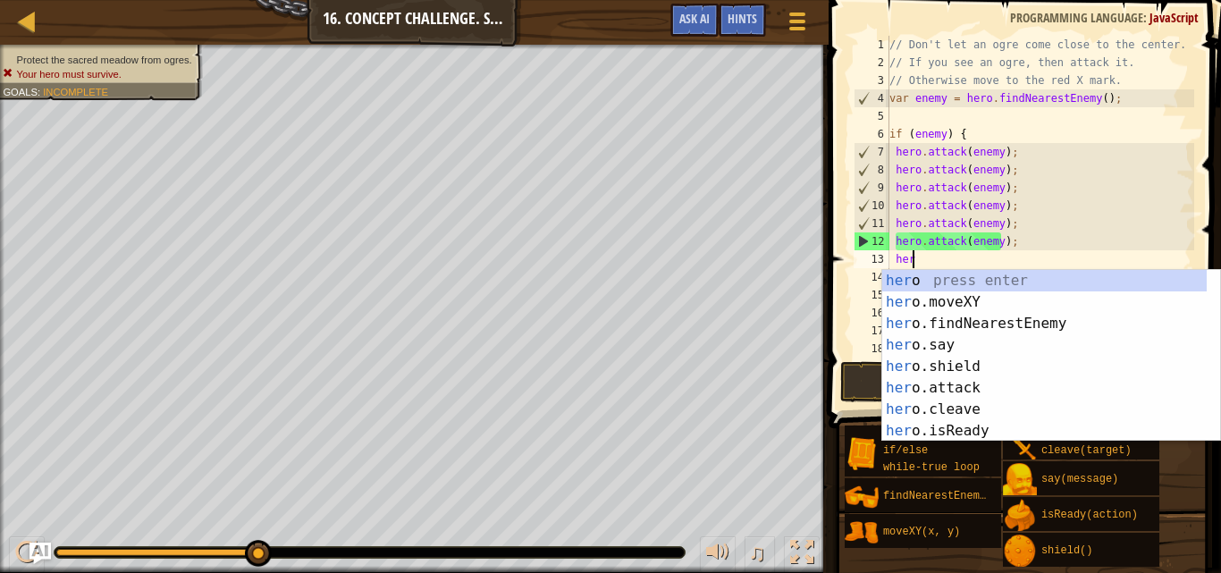
type textarea "h"
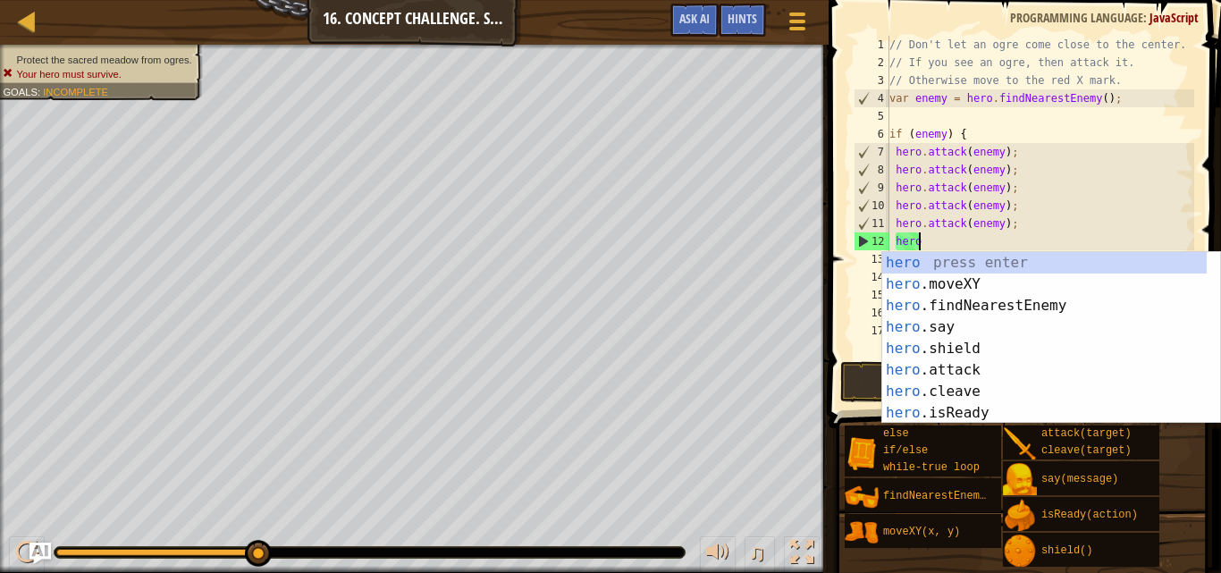
type textarea "h"
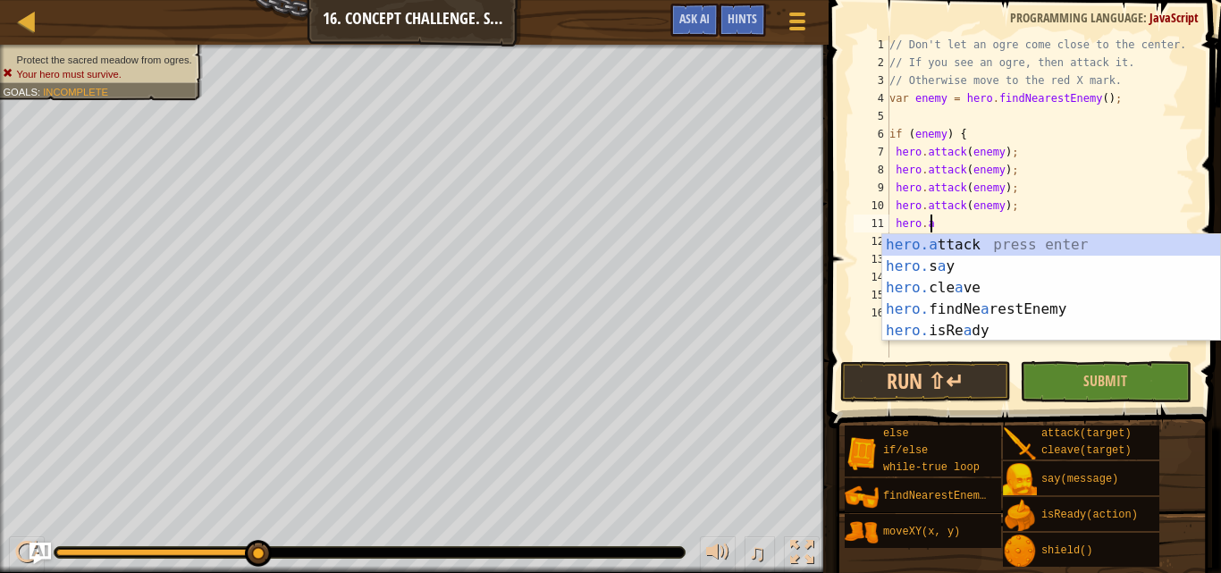
type textarea "h"
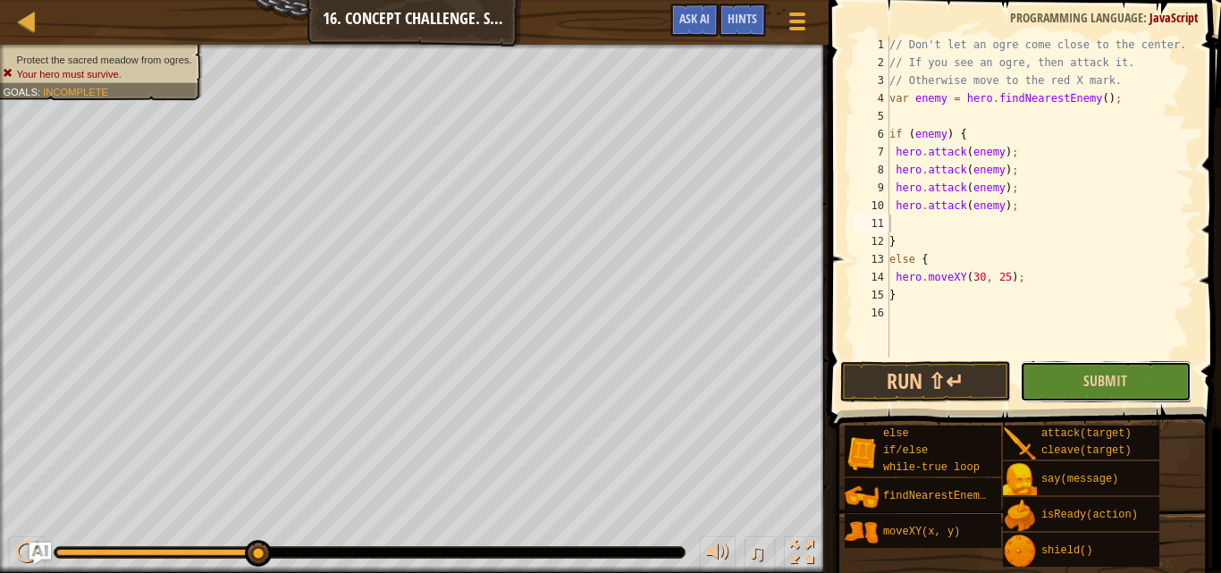
click at [1046, 388] on button "Submit" at bounding box center [1105, 381] width 171 height 41
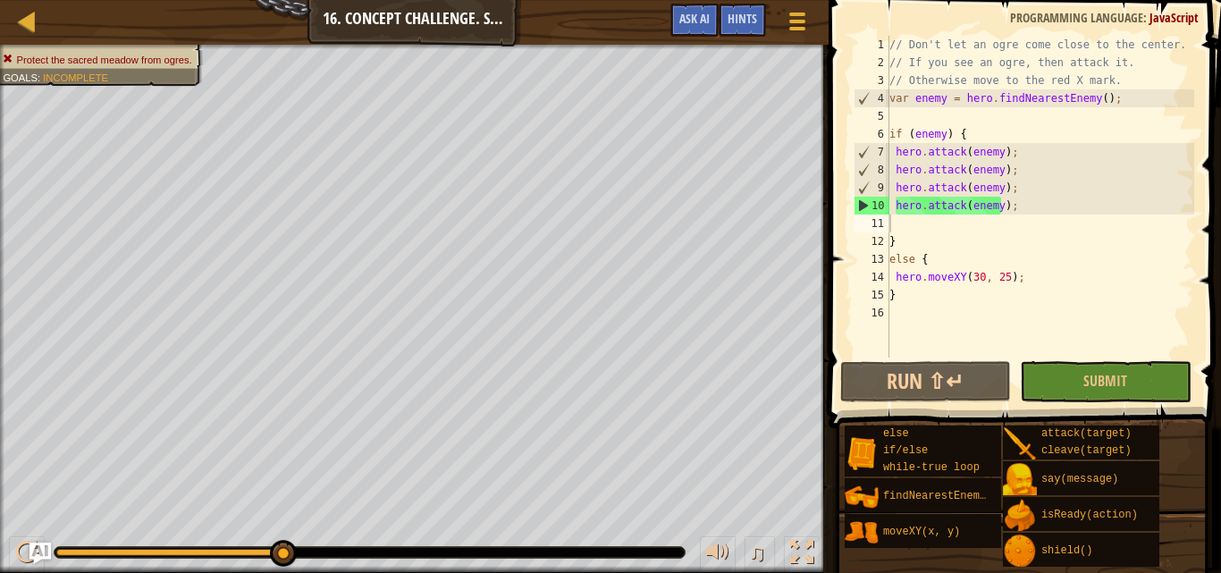
click at [951, 281] on div "// Don't let an ogre come close to the center. // If you see an ogre, then atta…" at bounding box center [1040, 214] width 308 height 357
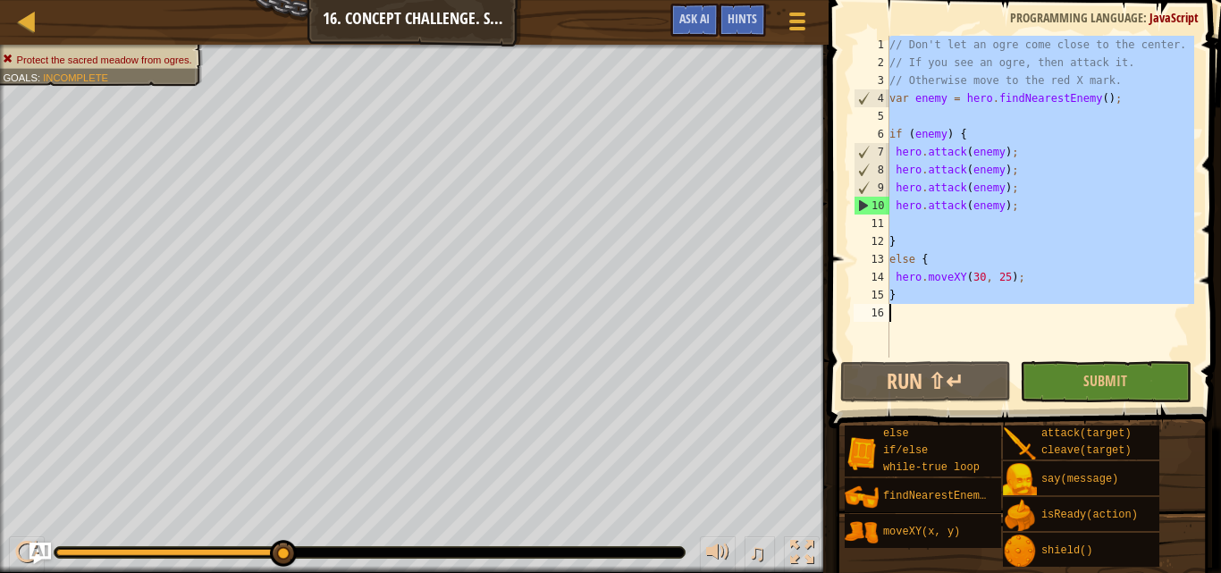
click at [951, 281] on div "// Don't let an ogre come close to the center. // If you see an ogre, then atta…" at bounding box center [1040, 214] width 308 height 357
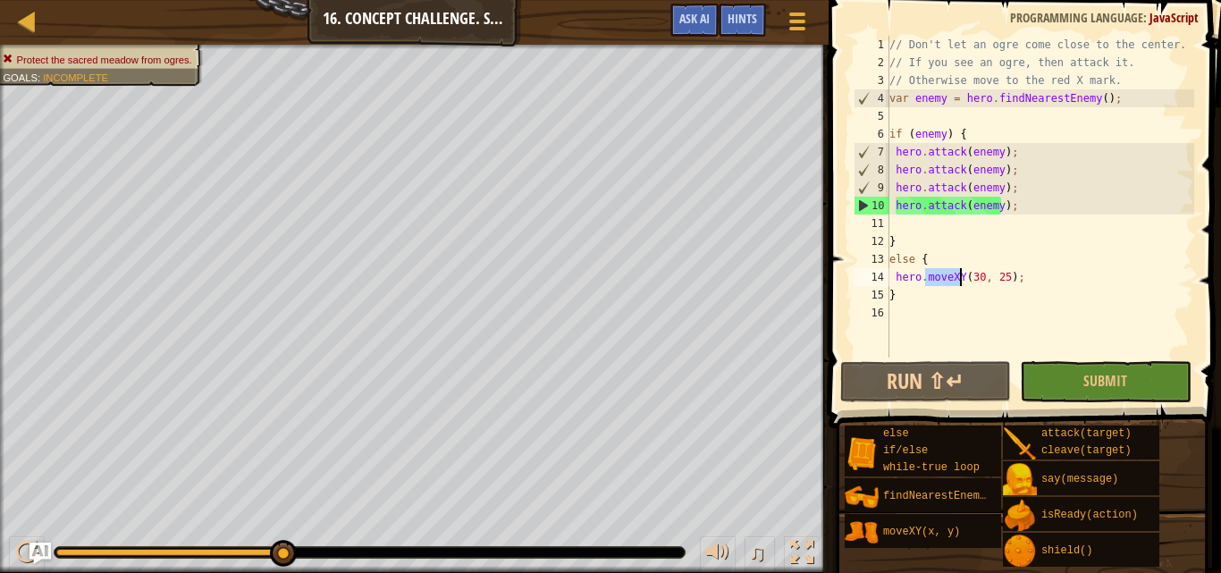
click at [951, 281] on div "// Don't let an ogre come close to the center. // If you see an ogre, then atta…" at bounding box center [1040, 214] width 308 height 357
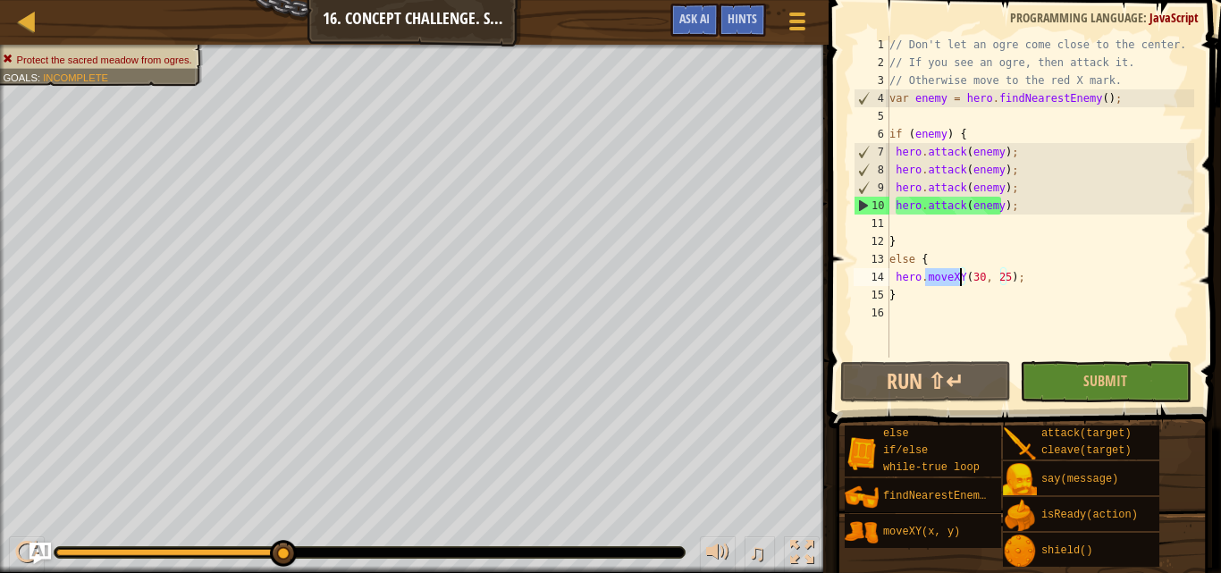
click at [951, 281] on div "// Don't let an ogre come close to the center. // If you see an ogre, then atta…" at bounding box center [1040, 214] width 308 height 357
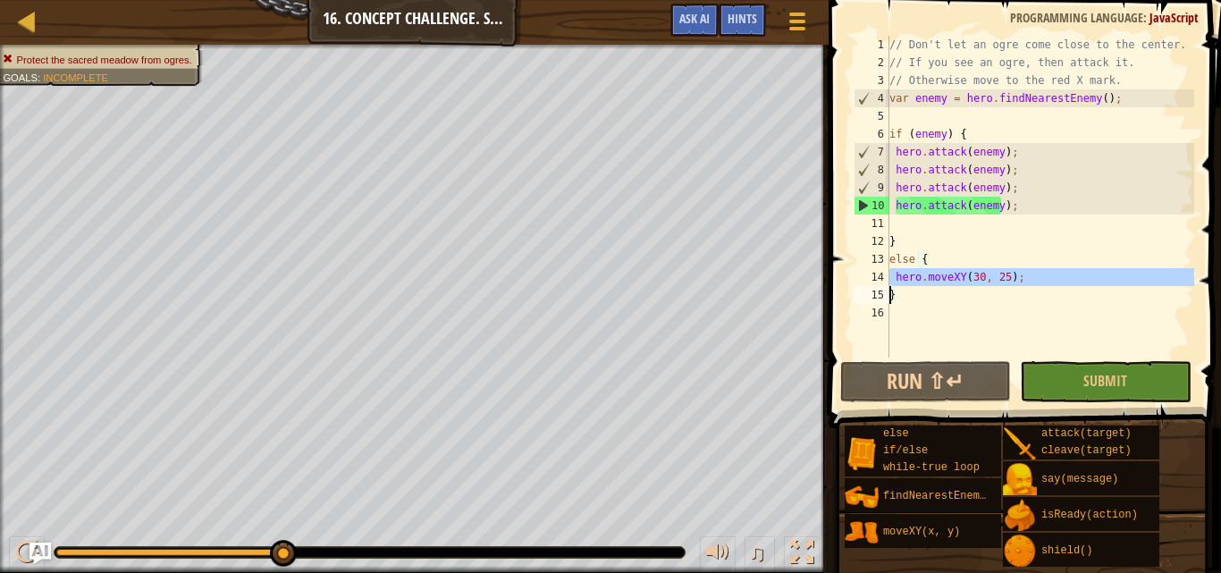
click at [951, 281] on div "// Don't let an ogre come close to the center. // If you see an ogre, then atta…" at bounding box center [1040, 214] width 308 height 357
type textarea "hero.moveXY(30, 25);"
click at [928, 226] on div "// Don't let an ogre come close to the center. // If you see an ogre, then atta…" at bounding box center [1040, 214] width 308 height 357
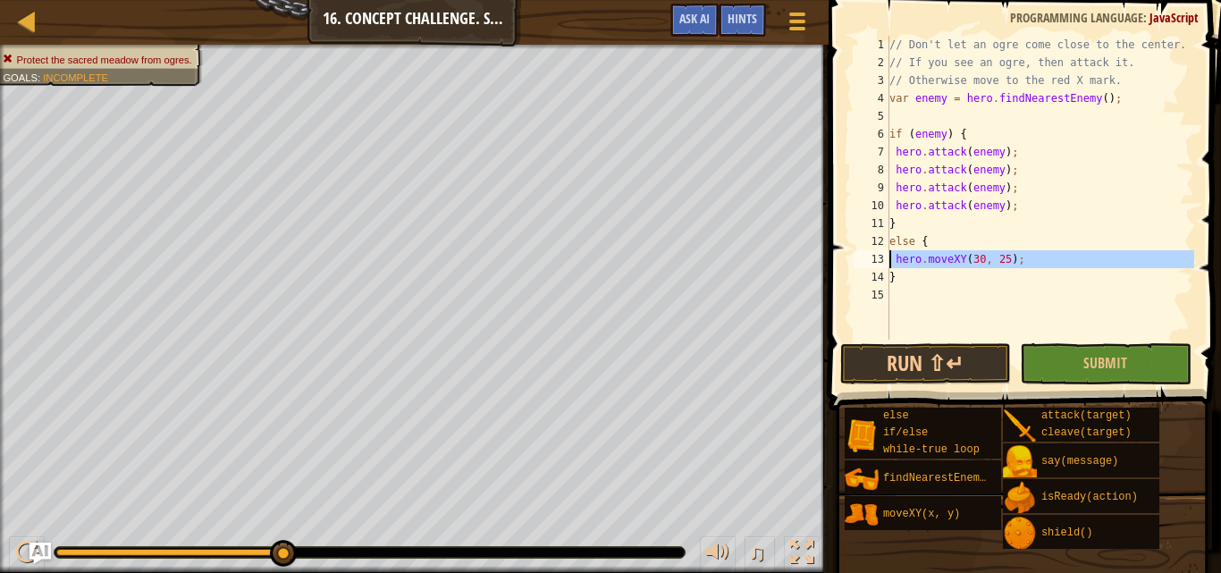
drag, startPoint x: 875, startPoint y: 259, endPoint x: 887, endPoint y: 255, distance: 13.3
click at [887, 255] on div "13" at bounding box center [871, 259] width 36 height 18
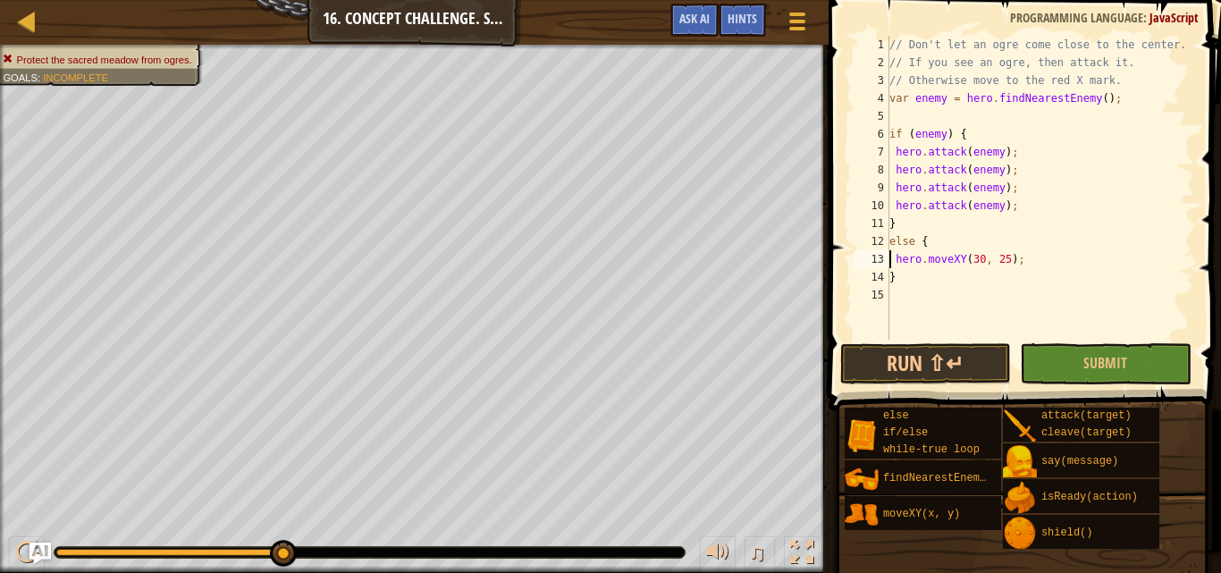
click at [887, 255] on div "13" at bounding box center [871, 259] width 36 height 18
click at [900, 267] on div "// Don't let an ogre come close to the center. // If you see an ogre, then atta…" at bounding box center [1040, 206] width 308 height 340
click at [895, 266] on div "// Don't let an ogre come close to the center. // If you see an ogre, then atta…" at bounding box center [1040, 188] width 308 height 304
type textarea "hero.moveXY(30, 25);"
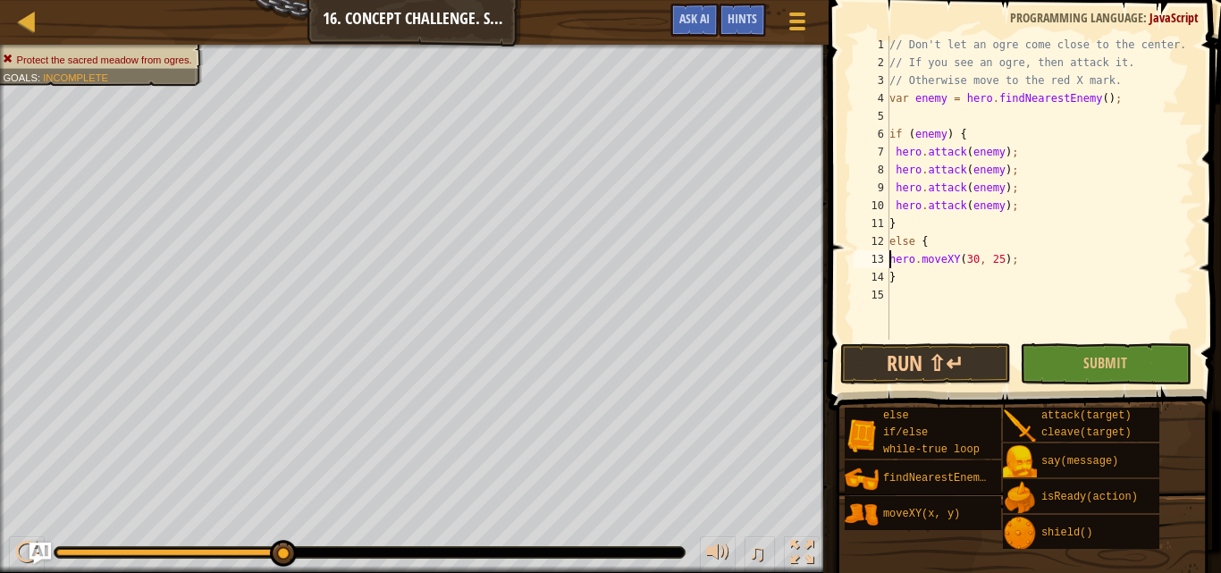
click at [864, 371] on button "Run ⇧↵" at bounding box center [925, 363] width 171 height 41
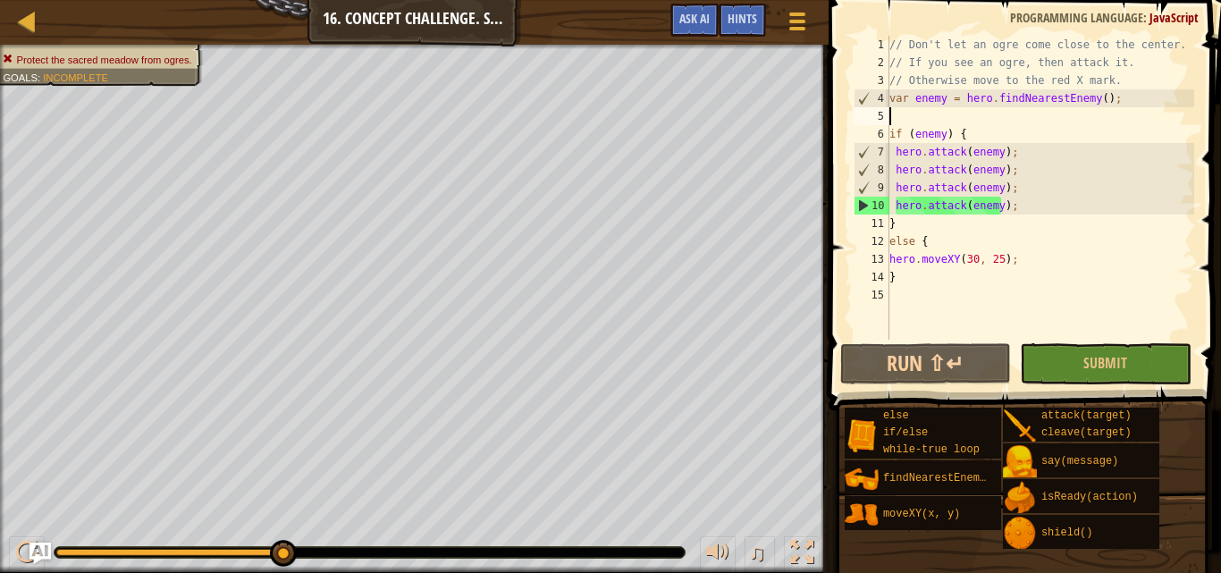
click at [933, 109] on div "// Don't let an ogre come close to the center. // If you see an ogre, then atta…" at bounding box center [1040, 206] width 308 height 340
click at [893, 94] on div "// Don't let an ogre come close to the center. // If you see an ogre, then atta…" at bounding box center [1040, 206] width 308 height 340
click at [886, 94] on div "4" at bounding box center [871, 98] width 35 height 18
type textarea "var enemy = hero.findNearestEnemy();"
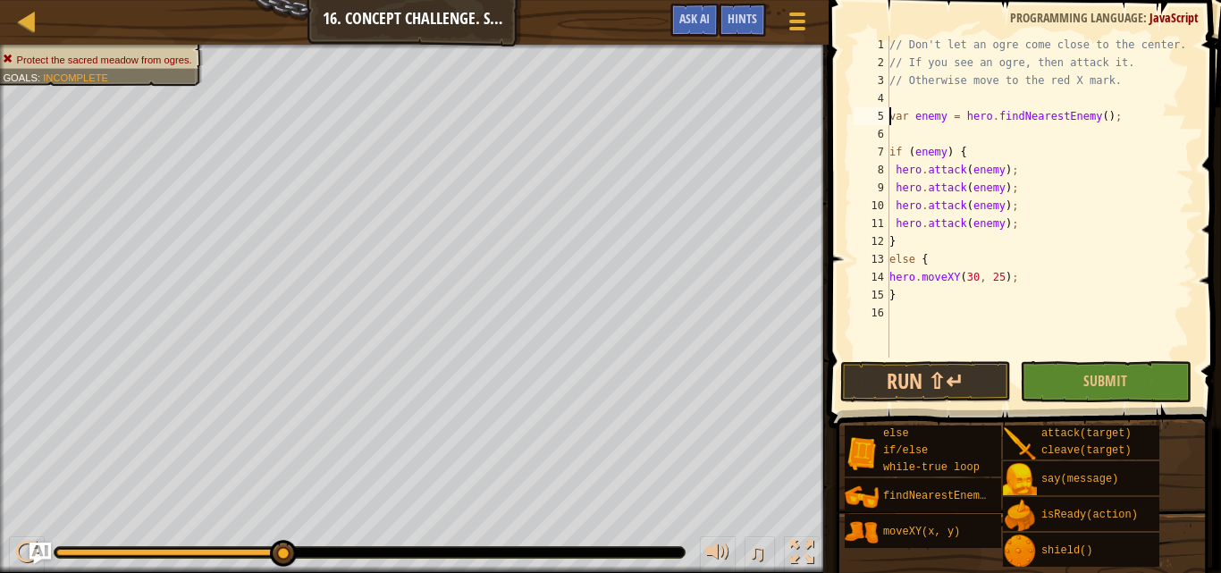
click at [915, 105] on div "// Don't let an ogre come close to the center. // If you see an ogre, then atta…" at bounding box center [1040, 214] width 308 height 357
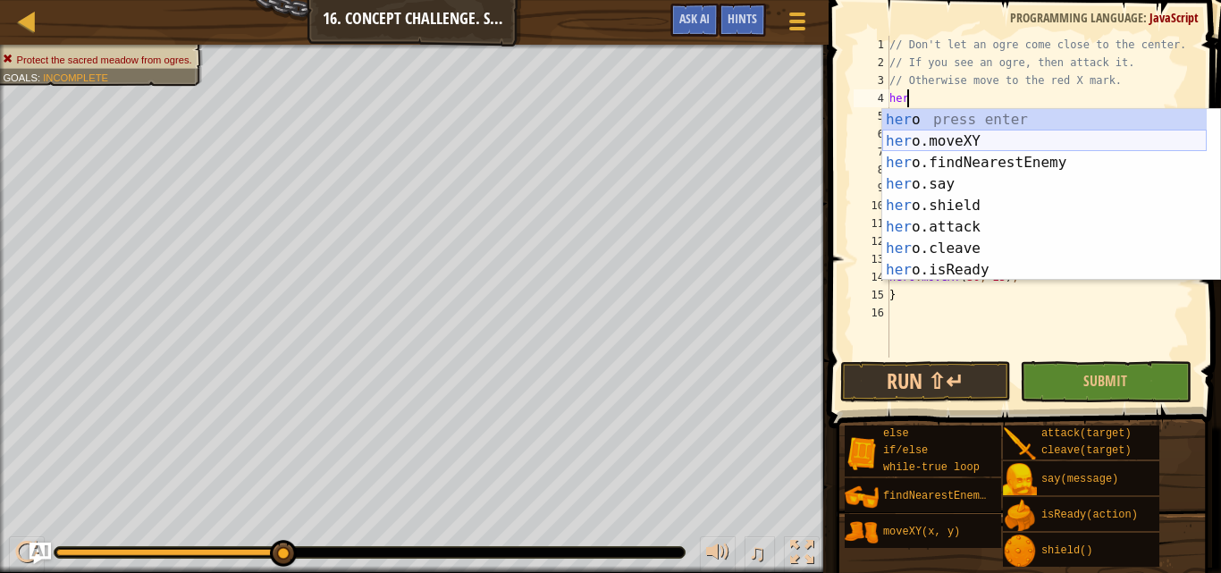
click at [929, 139] on div "her o press enter her o.moveXY press enter her o.findNearestEnemy press enter h…" at bounding box center [1044, 216] width 324 height 214
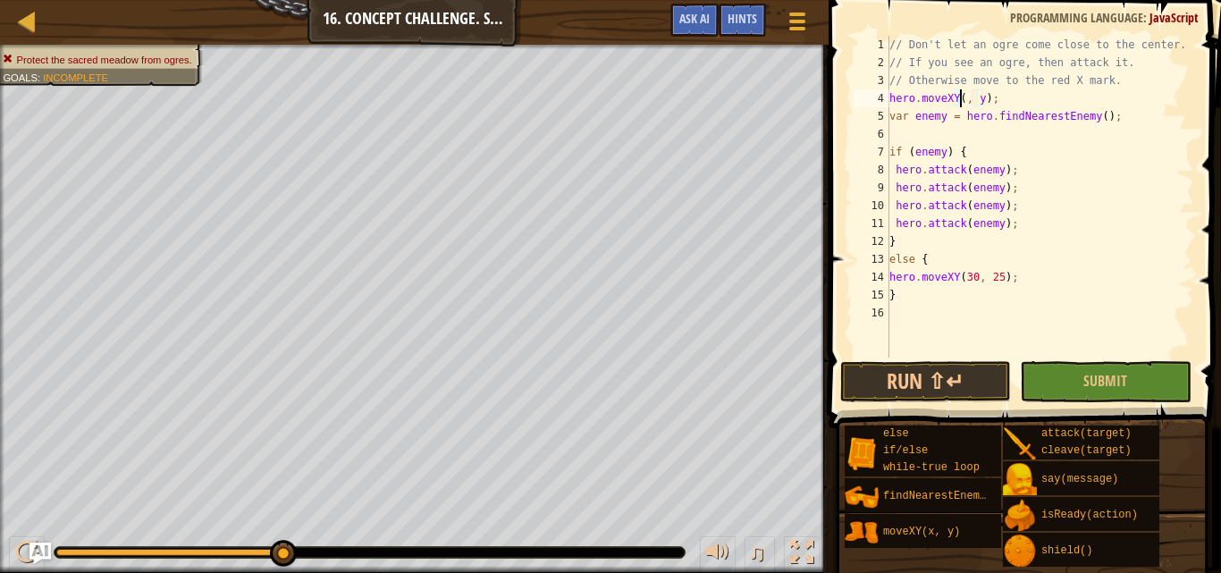
scroll to position [8, 6]
click at [991, 94] on div "// Don't let an ogre come close to the center. // If you see an ogre, then atta…" at bounding box center [1040, 214] width 308 height 357
click at [962, 357] on span at bounding box center [1026, 188] width 407 height 481
click at [947, 382] on button "Run ⇧↵" at bounding box center [925, 381] width 171 height 41
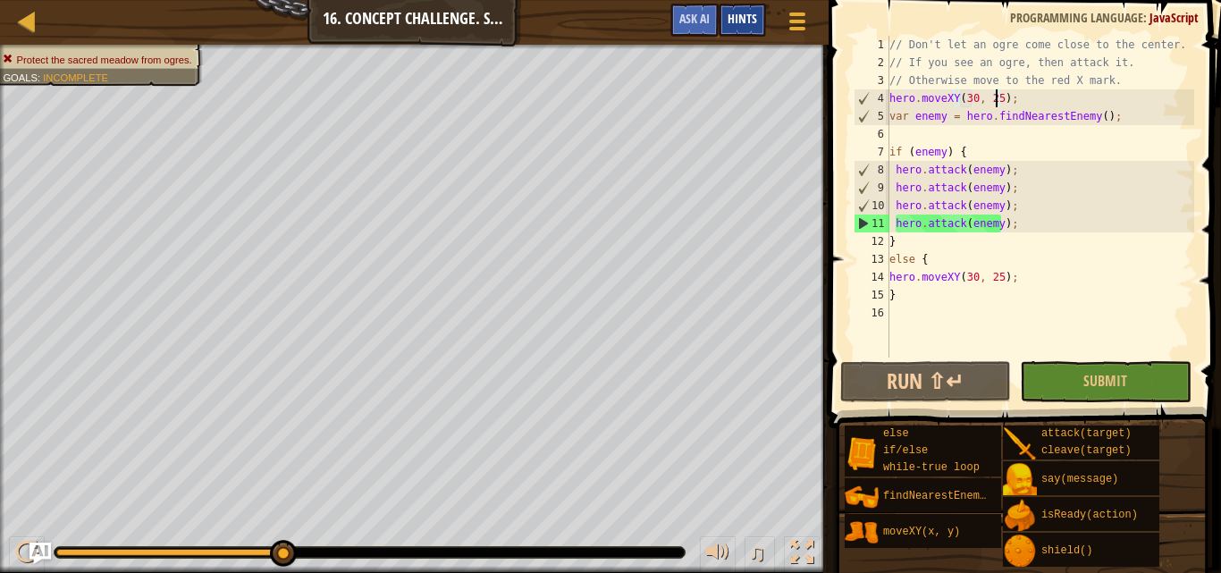
click at [735, 31] on div "Hints" at bounding box center [741, 20] width 47 height 33
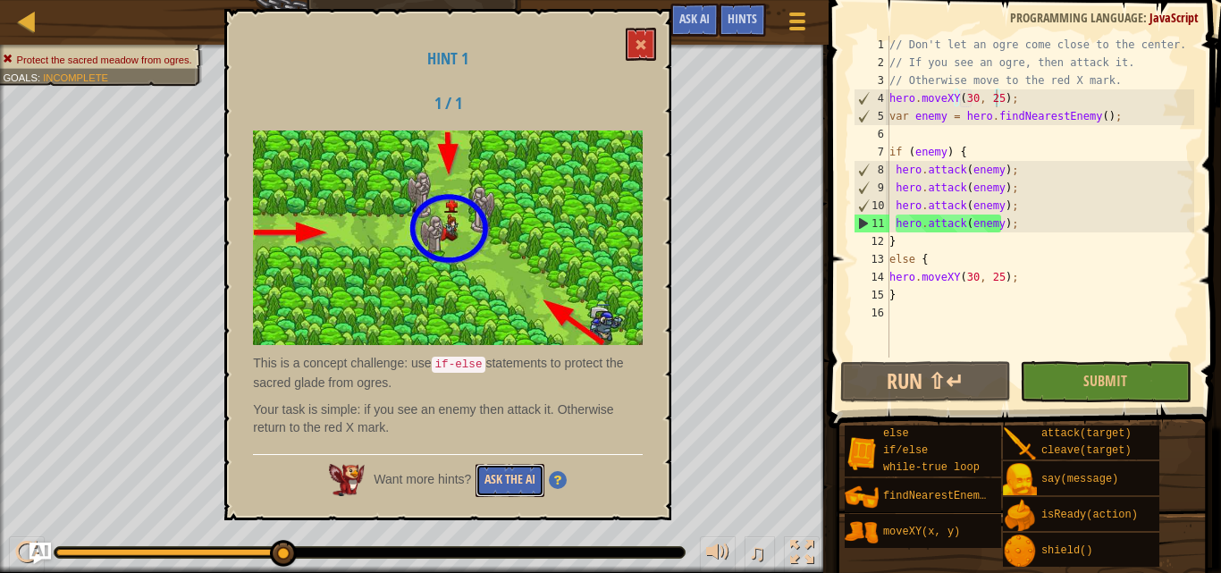
click at [510, 493] on button "Ask the AI" at bounding box center [509, 480] width 69 height 33
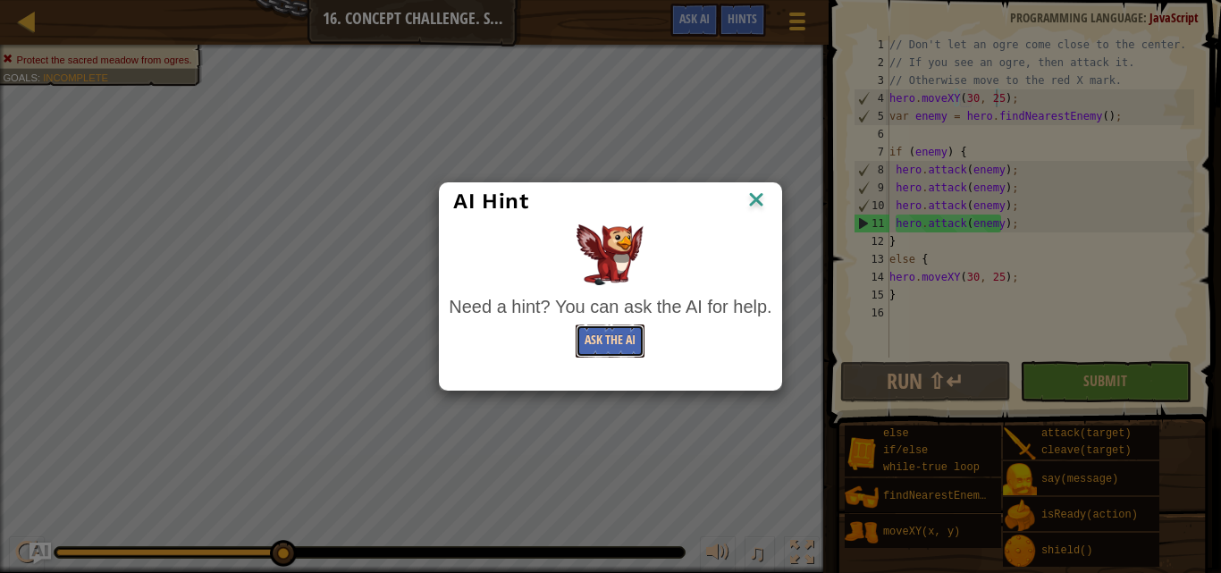
click at [601, 331] on button "Ask the AI" at bounding box center [610, 340] width 69 height 33
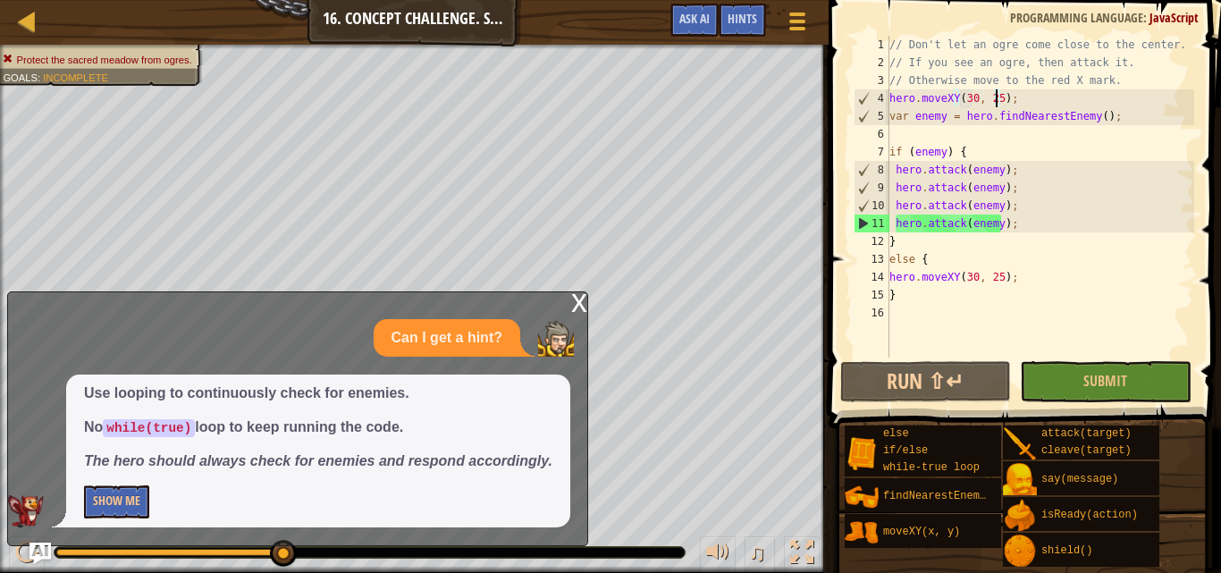
click at [573, 298] on div "x" at bounding box center [579, 301] width 16 height 18
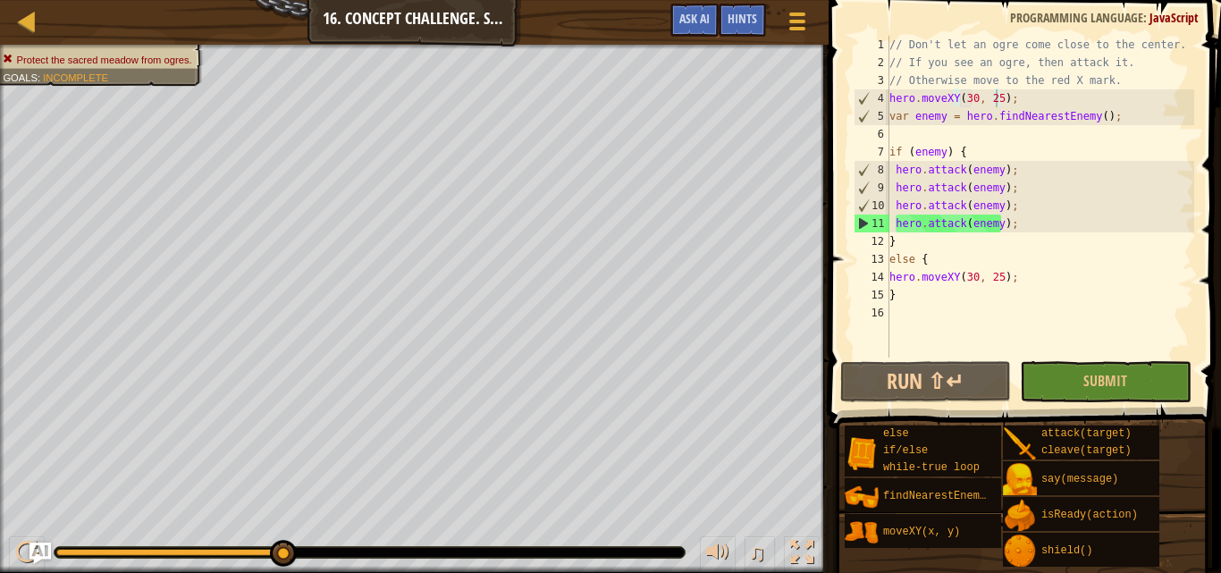
type textarea "var enemy = hero.findNearestEnemy();"
click at [935, 121] on div "// Don't let an ogre come close to the center. // If you see an ogre, then atta…" at bounding box center [1040, 214] width 308 height 357
click at [921, 140] on div "// Don't let an ogre come close to the center. // If you see an ogre, then atta…" at bounding box center [1040, 214] width 308 height 357
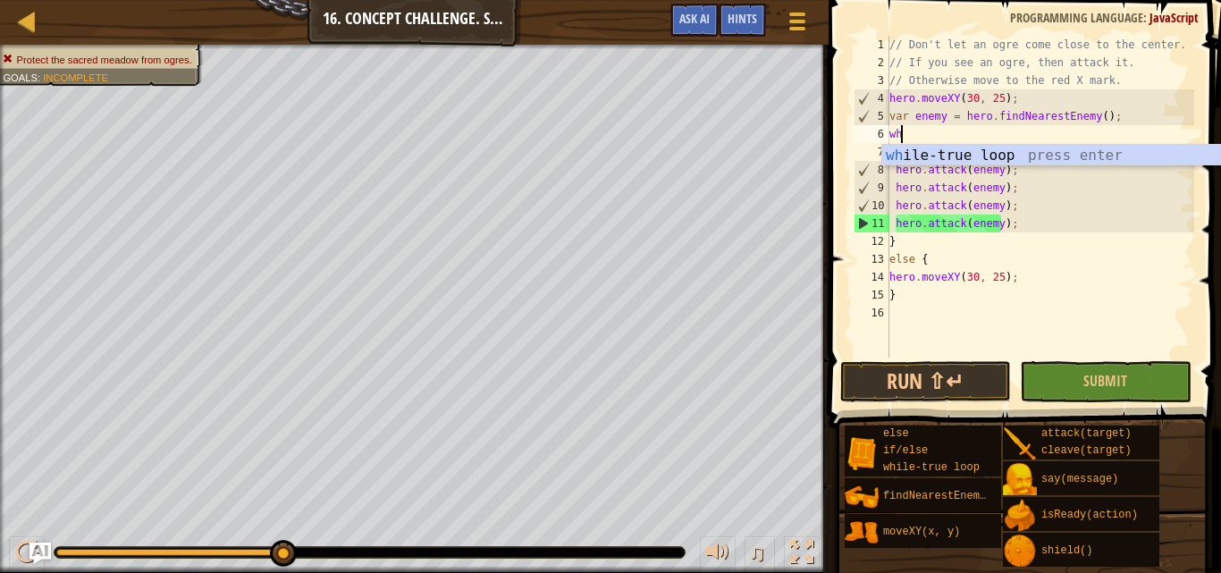
type textarea "whi"
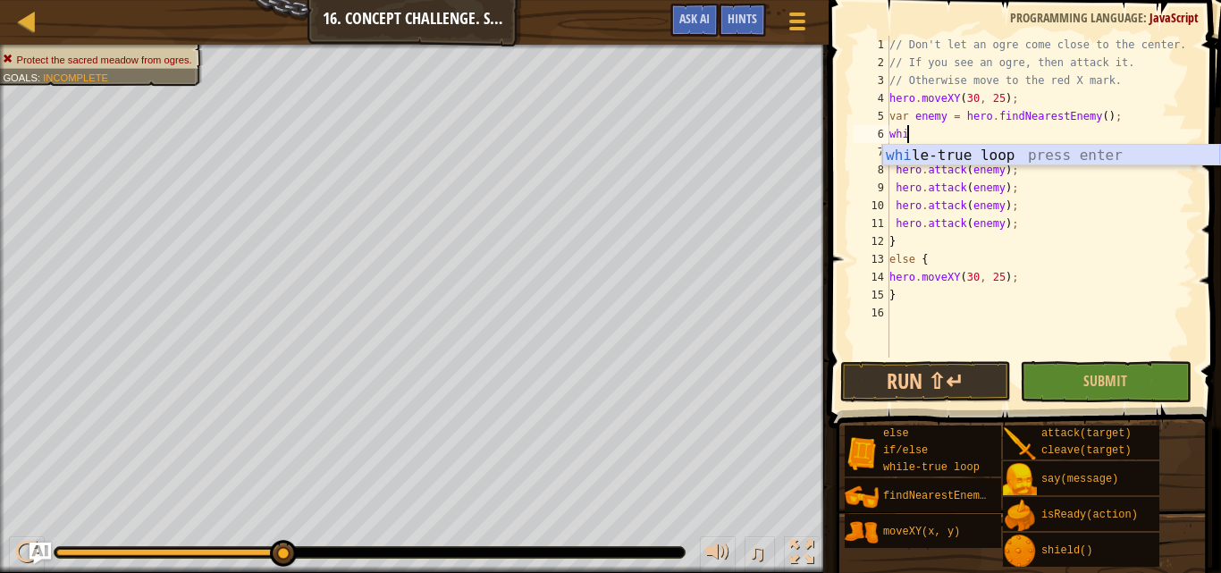
click at [921, 153] on div "whi le-true loop press enter" at bounding box center [1051, 177] width 338 height 64
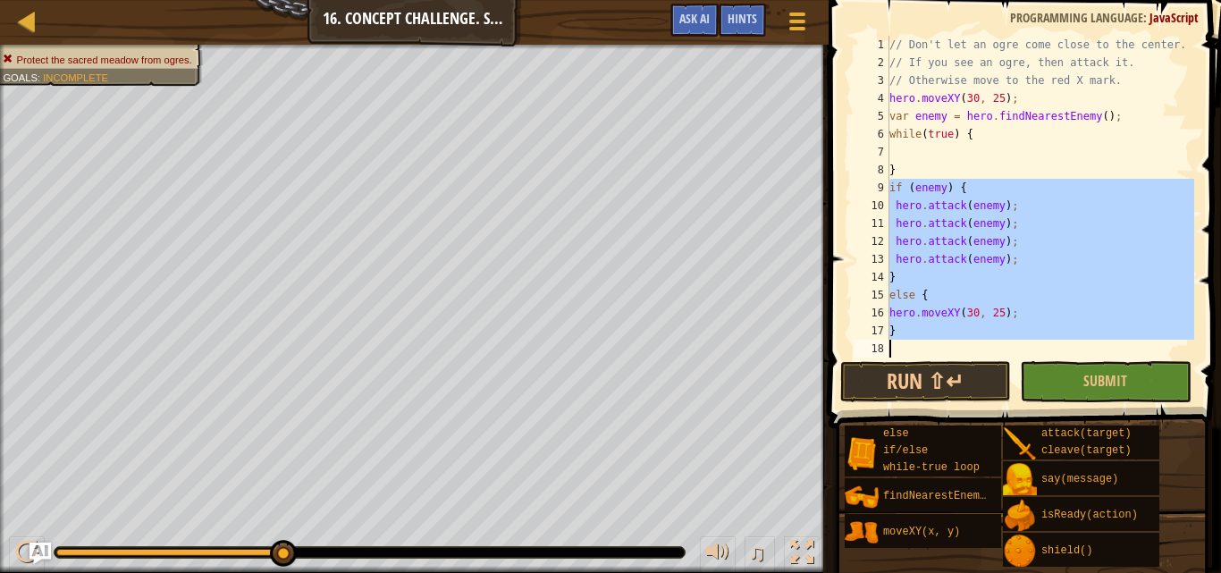
drag, startPoint x: 890, startPoint y: 184, endPoint x: 958, endPoint y: 340, distance: 169.7
click at [958, 340] on div "// Don't let an ogre come close to the center. // If you see an ogre, then atta…" at bounding box center [1040, 214] width 308 height 357
type textarea "}"
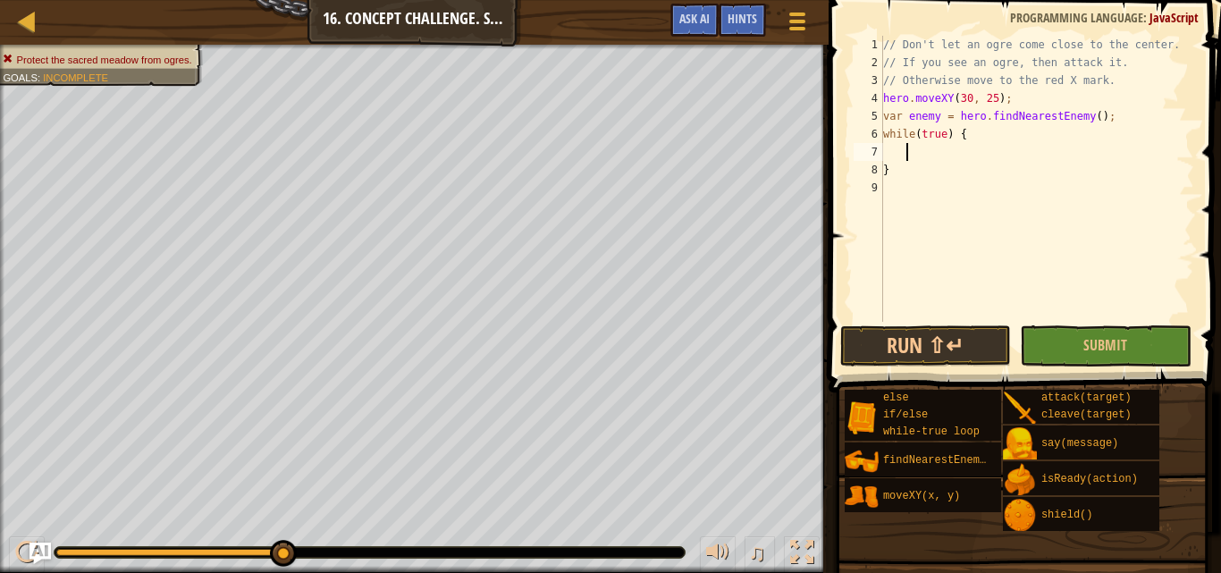
click at [912, 146] on div "// Don't let an ogre come close to the center. // If you see an ogre, then atta…" at bounding box center [1036, 197] width 315 height 322
paste textarea
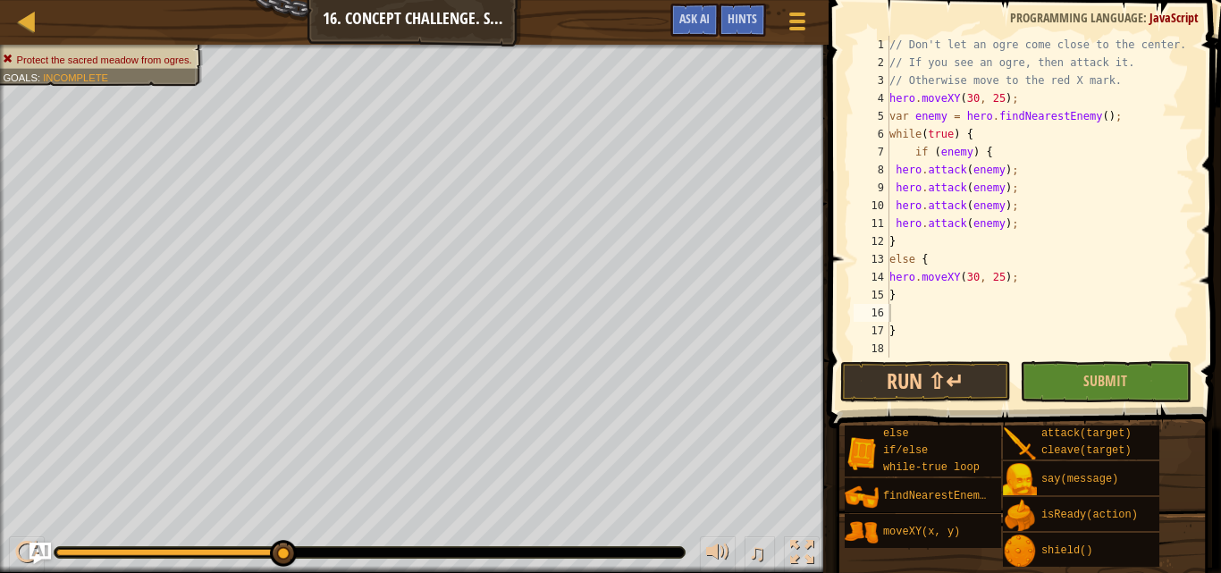
click at [937, 359] on span at bounding box center [1026, 188] width 407 height 481
click at [945, 389] on button "Run ⇧↵" at bounding box center [925, 381] width 171 height 41
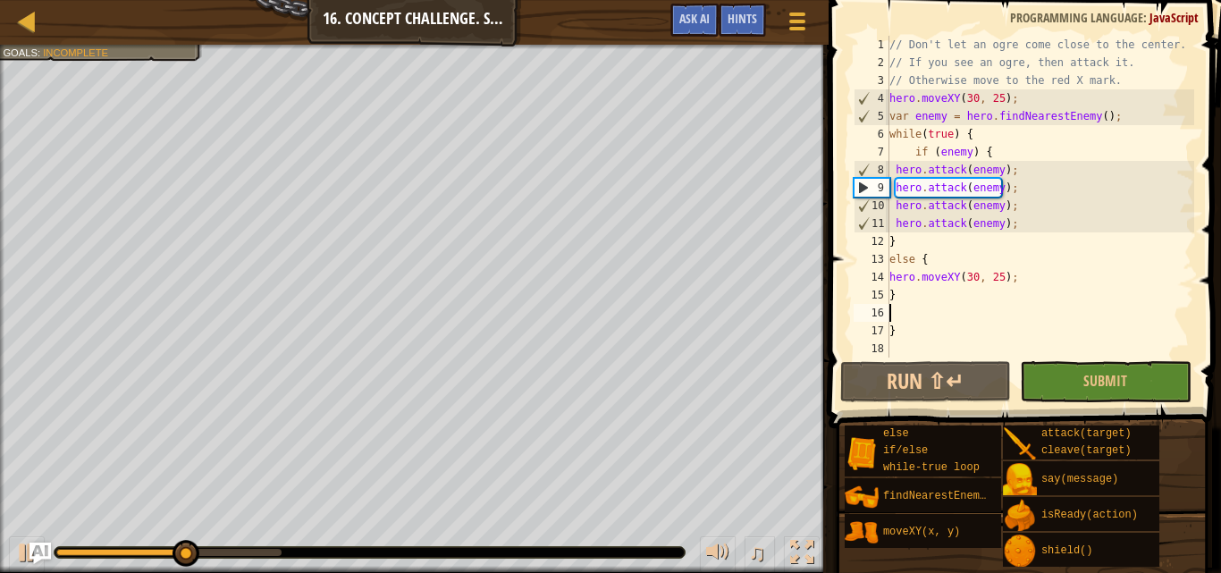
click at [1023, 225] on div "// Don't let an ogre come close to the center. // If you see an ogre, then atta…" at bounding box center [1040, 214] width 308 height 357
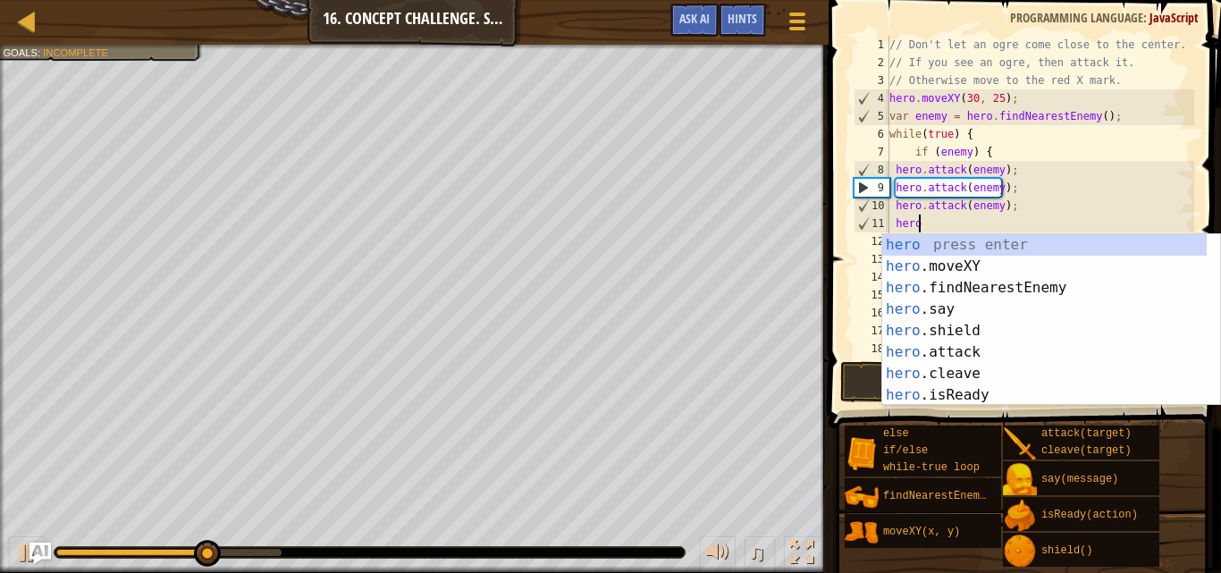
type textarea "h"
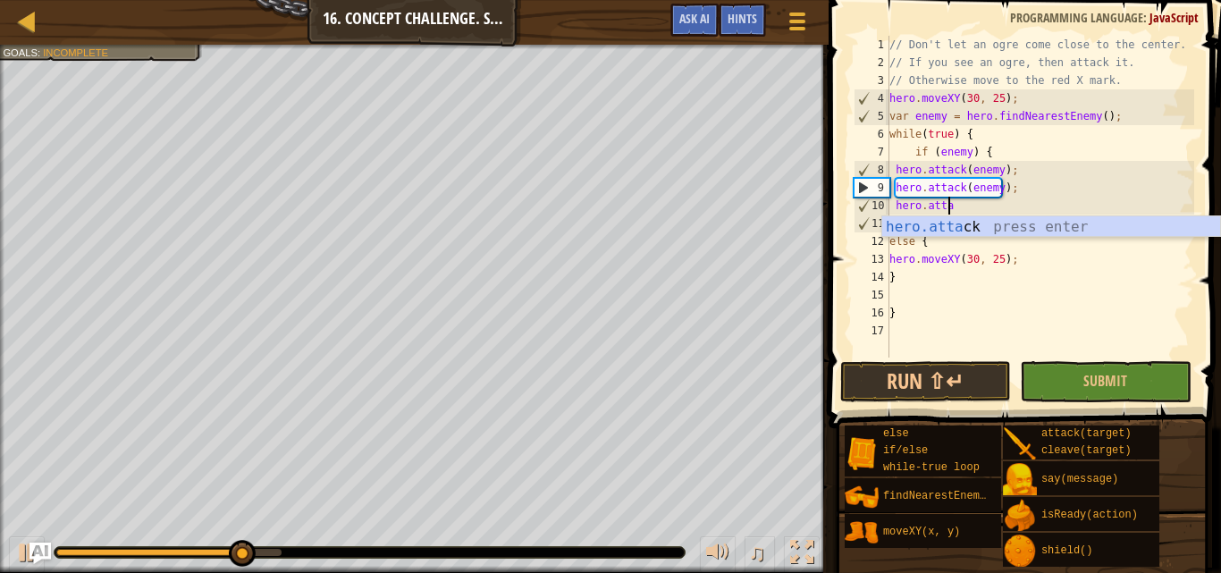
type textarea "h"
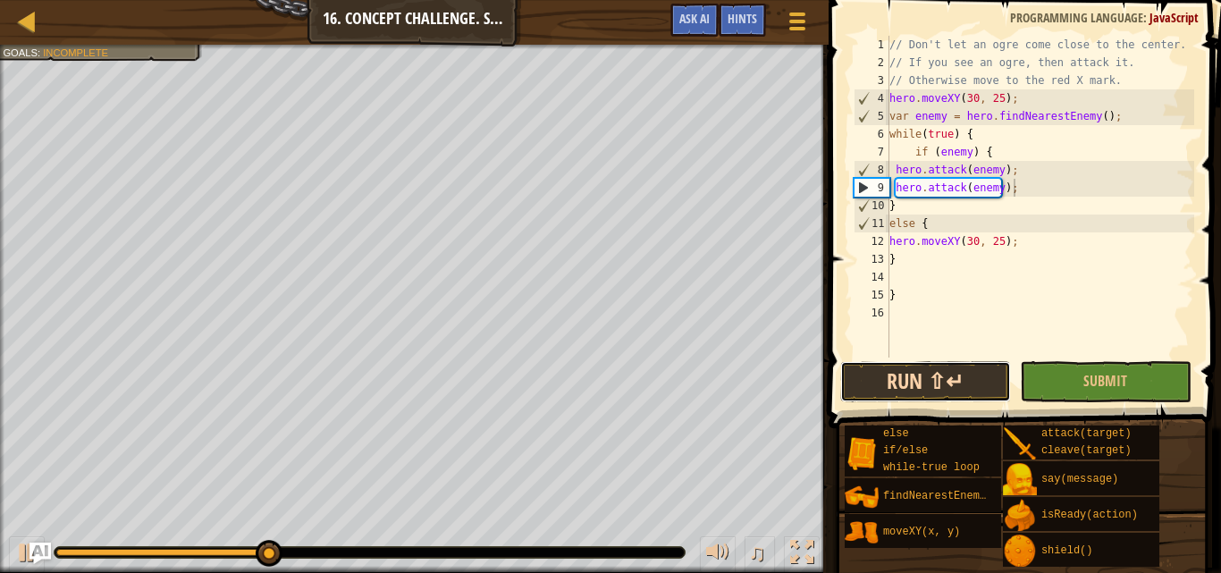
click at [913, 375] on button "Run ⇧↵" at bounding box center [925, 381] width 171 height 41
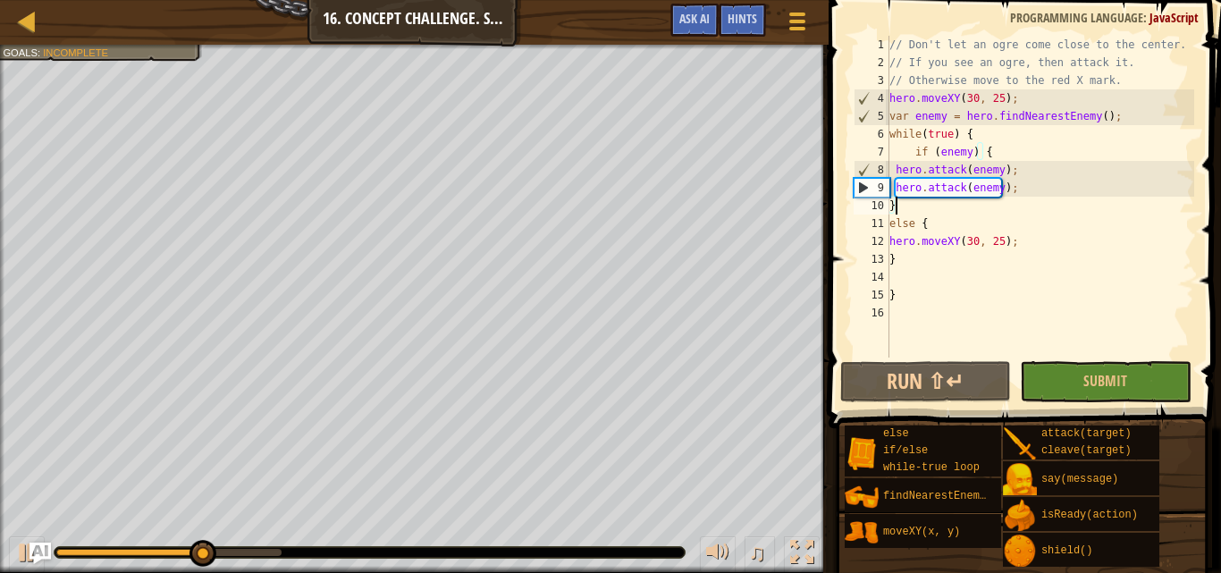
click at [1021, 201] on div "// Don't let an ogre come close to the center. // If you see an ogre, then atta…" at bounding box center [1040, 214] width 308 height 357
click at [1027, 189] on div "// Don't let an ogre come close to the center. // If you see an ogre, then atta…" at bounding box center [1040, 214] width 308 height 357
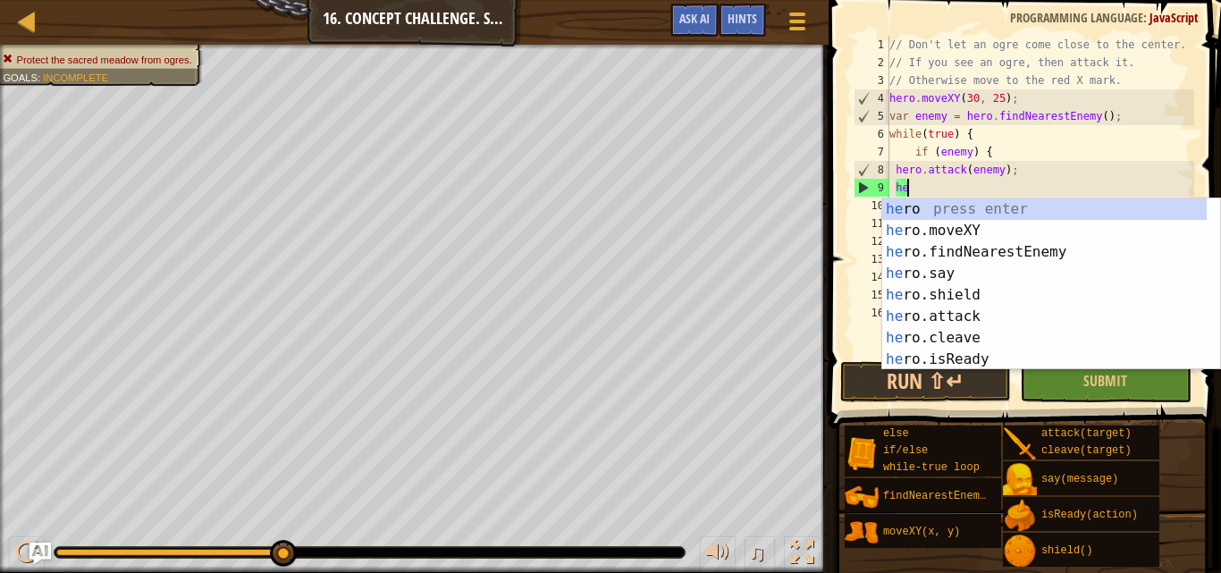
type textarea "h"
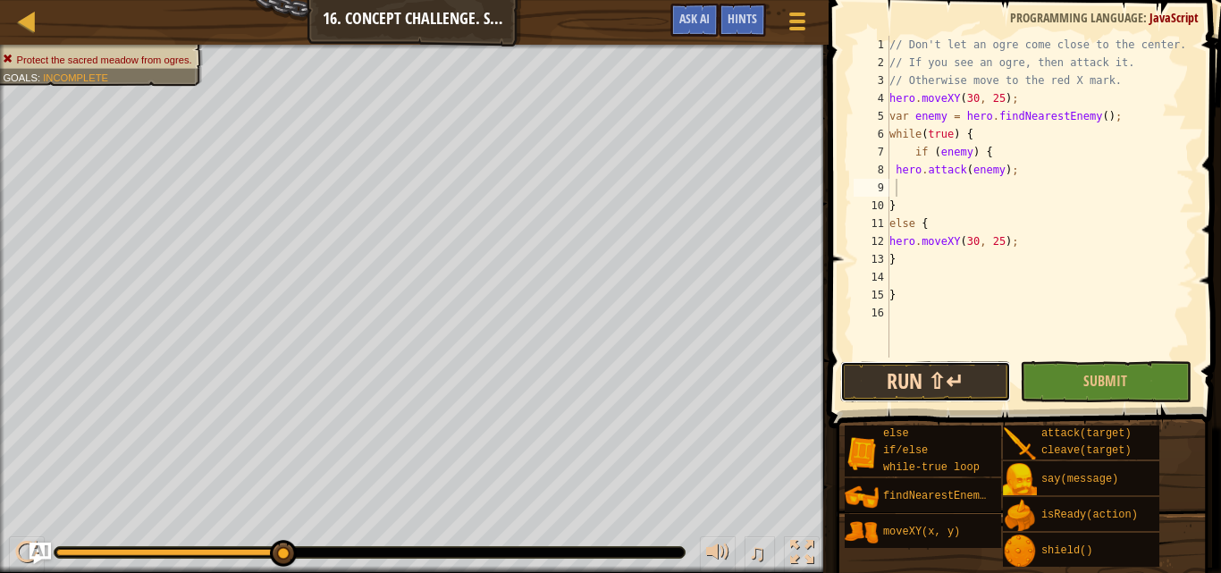
click at [904, 377] on button "Run ⇧↵" at bounding box center [925, 381] width 171 height 41
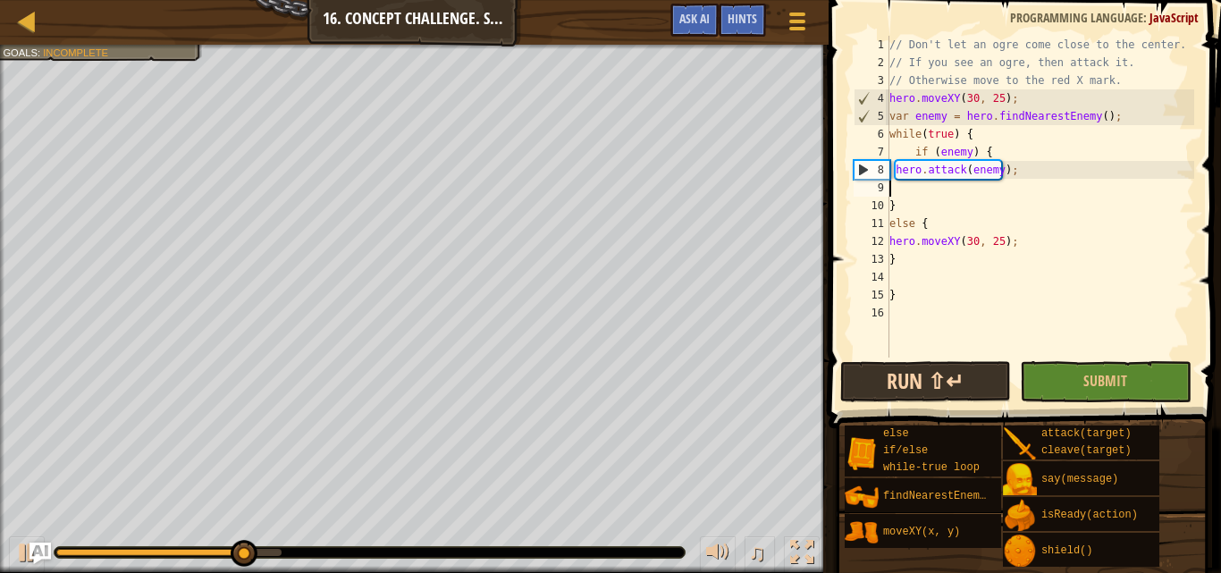
type textarea "hero.attack(enemy);"
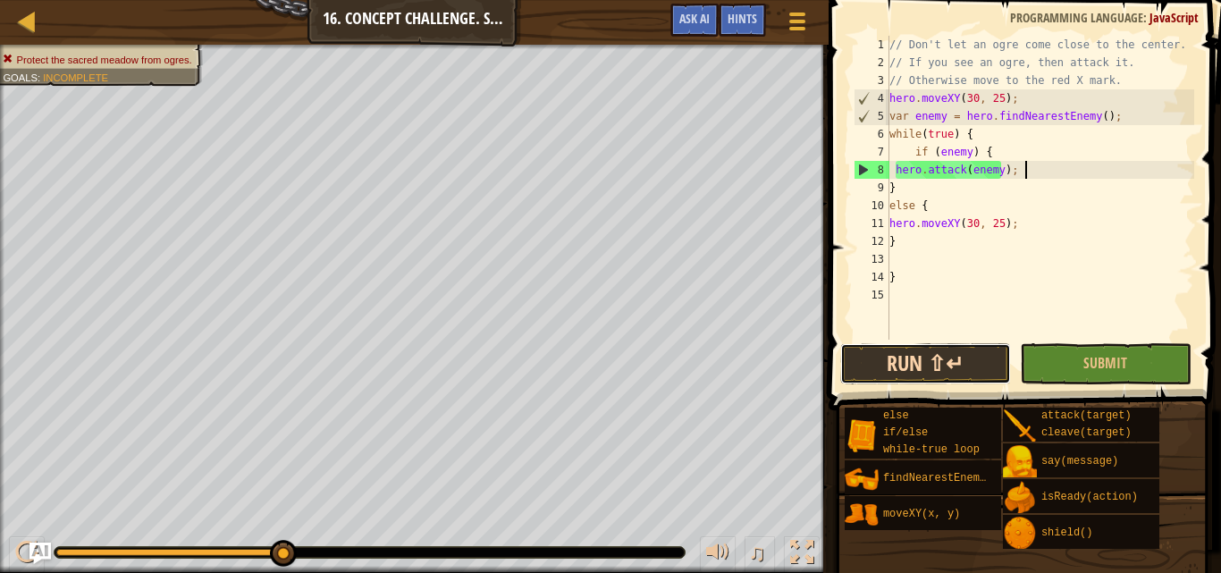
click at [904, 377] on button "Run ⇧↵" at bounding box center [925, 363] width 171 height 41
click at [987, 261] on div "// Don't let an ogre come close to the center. // If you see an ogre, then atta…" at bounding box center [1040, 206] width 308 height 340
drag, startPoint x: 683, startPoint y: 17, endPoint x: 671, endPoint y: 13, distance: 12.4
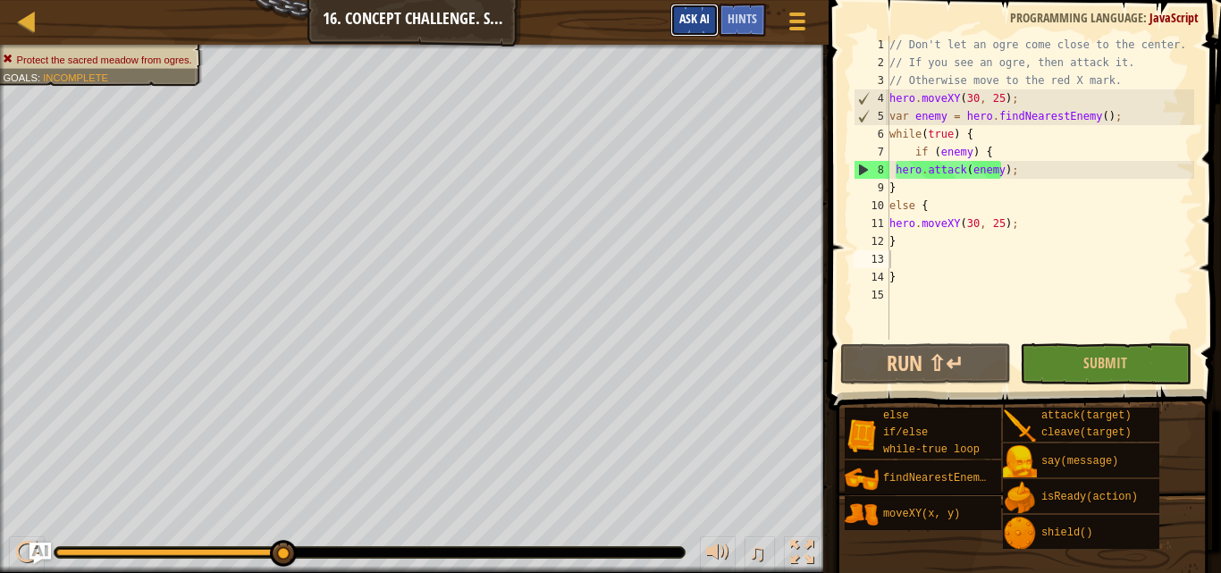
click at [680, 17] on span "Ask AI" at bounding box center [694, 18] width 30 height 17
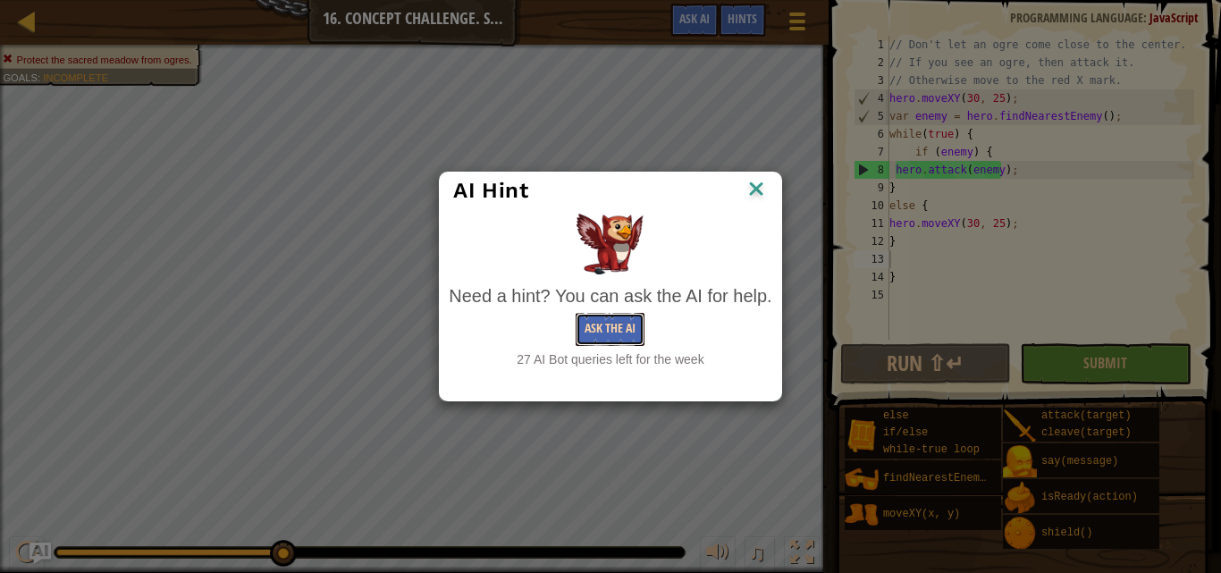
click at [626, 318] on button "Ask the AI" at bounding box center [610, 329] width 69 height 33
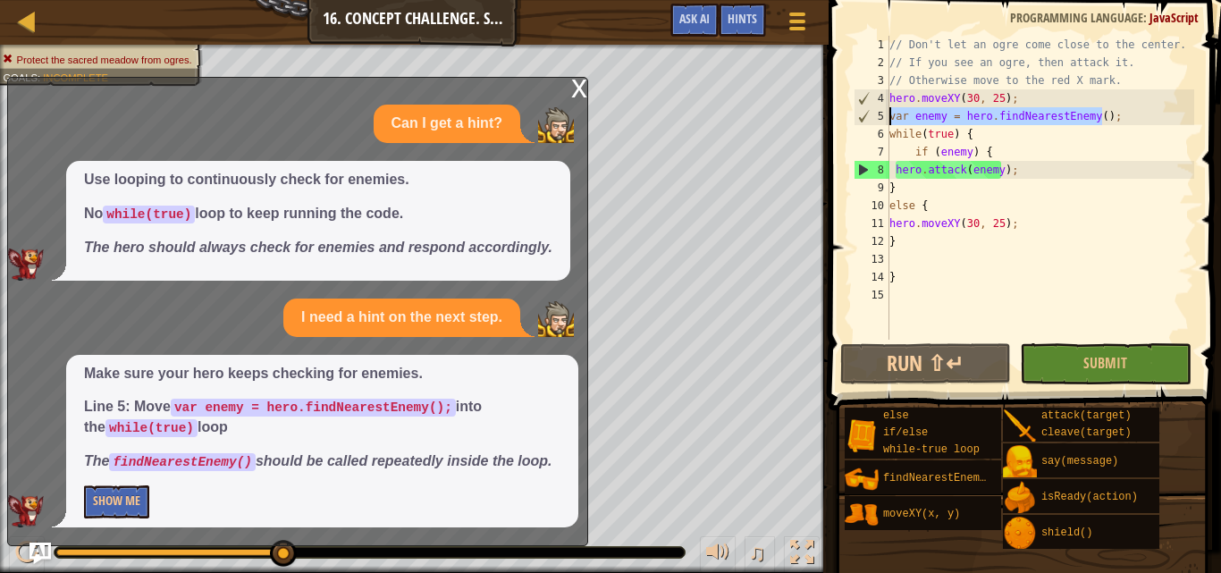
drag, startPoint x: 1106, startPoint y: 116, endPoint x: 869, endPoint y: 118, distance: 237.7
click at [869, 118] on div "1 2 3 4 5 6 7 8 9 10 11 12 13 14 15 // Don't let an ogre come close to the cent…" at bounding box center [1022, 188] width 344 height 304
type textarea "var enemy = hero.findNearestEnemy();"
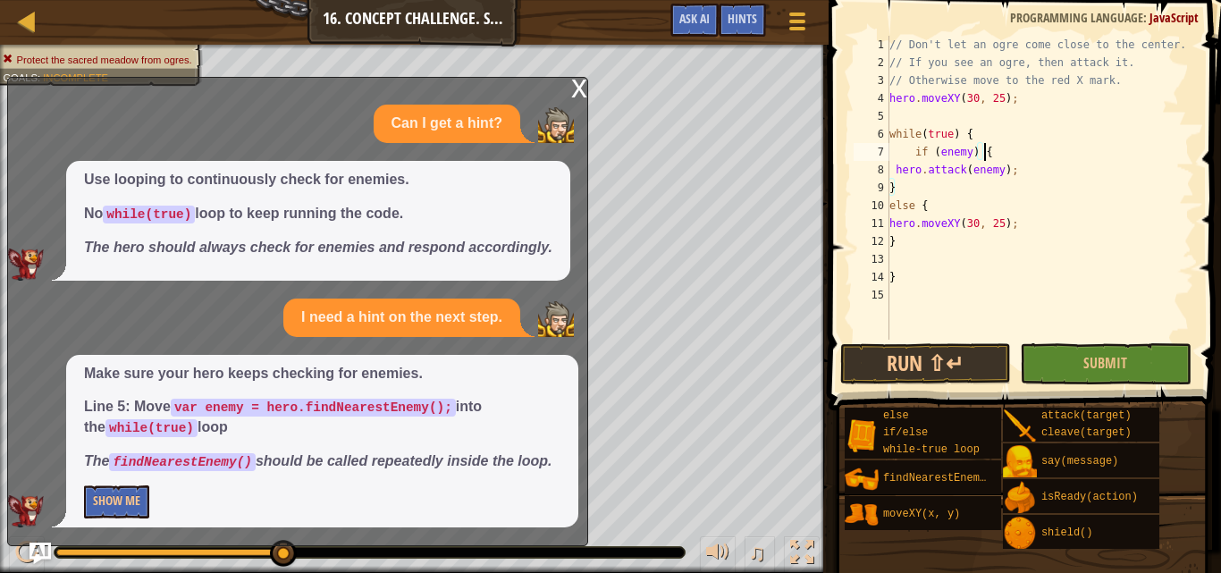
click at [1000, 156] on div "// Don't let an ogre come close to the center. // If you see an ogre, then atta…" at bounding box center [1040, 206] width 308 height 340
click at [1004, 139] on div "// Don't let an ogre come close to the center. // If you see an ogre, then atta…" at bounding box center [1040, 206] width 308 height 340
click at [990, 195] on div "// Don't let an ogre come close to the center. // If you see an ogre, then atta…" at bounding box center [1040, 206] width 308 height 340
click at [1022, 145] on div "// Don't let an ogre come close to the center. // If you see an ogre, then atta…" at bounding box center [1040, 206] width 308 height 340
type textarea "if (enemy) {"
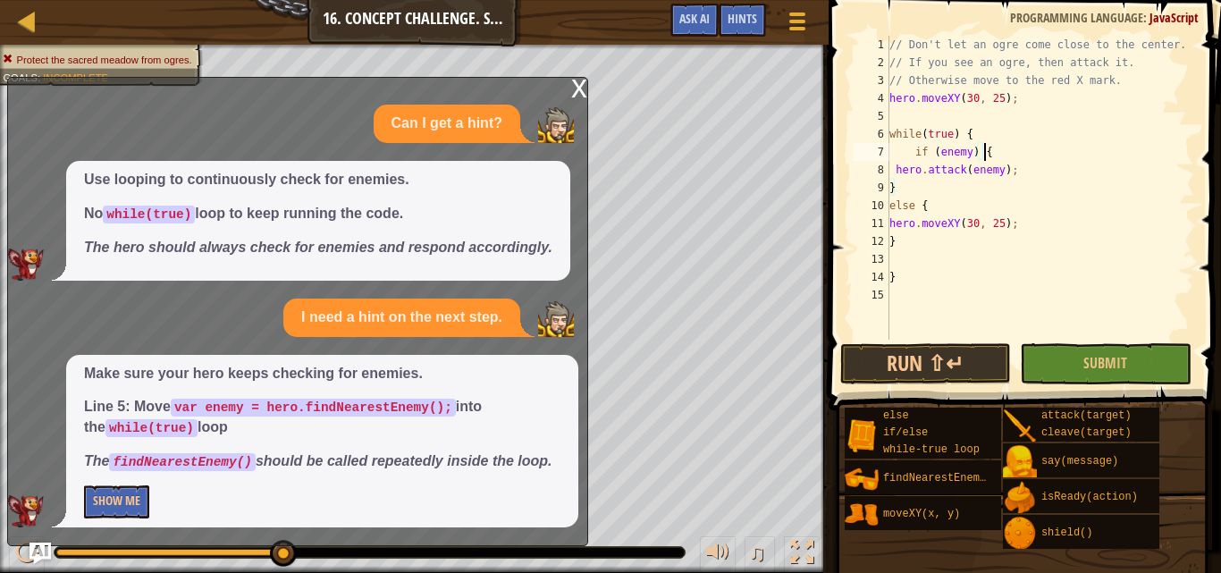
click at [1023, 124] on div "// Don't let an ogre come close to the center. // If you see an ogre, then atta…" at bounding box center [1040, 206] width 308 height 340
click at [1020, 128] on div "// Don't let an ogre come close to the center. // If you see an ogre, then atta…" at bounding box center [1040, 206] width 308 height 340
type textarea "while(true) {"
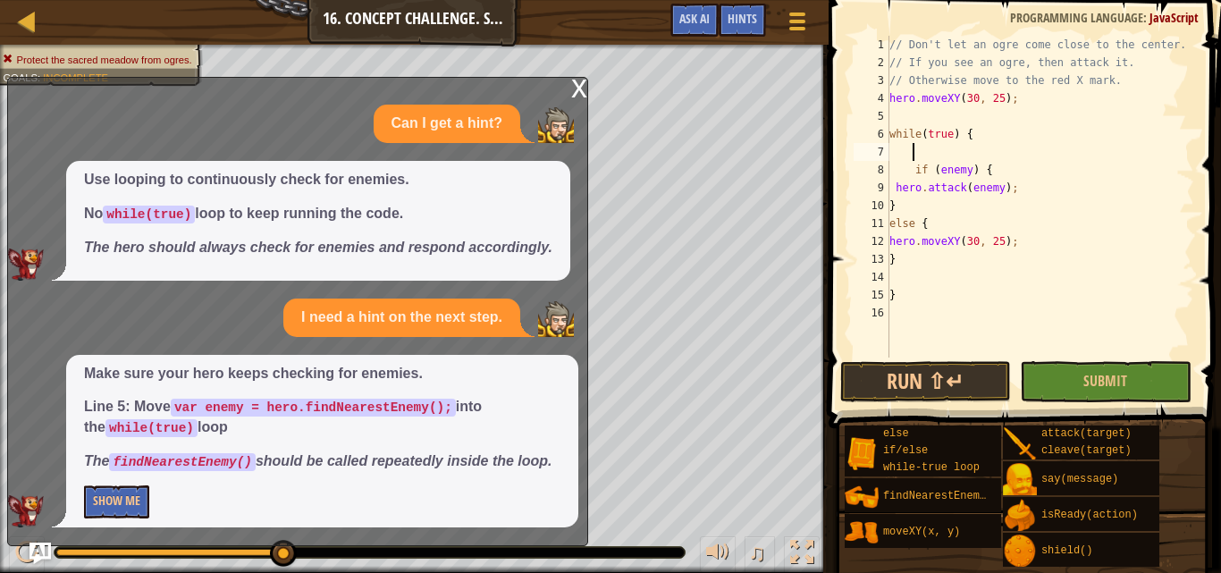
paste textarea "var enemy = hero.findNearestEnemy();"
type textarea "var enemy = hero.findNearestEnemy();"
click at [572, 89] on div "x" at bounding box center [579, 87] width 16 height 18
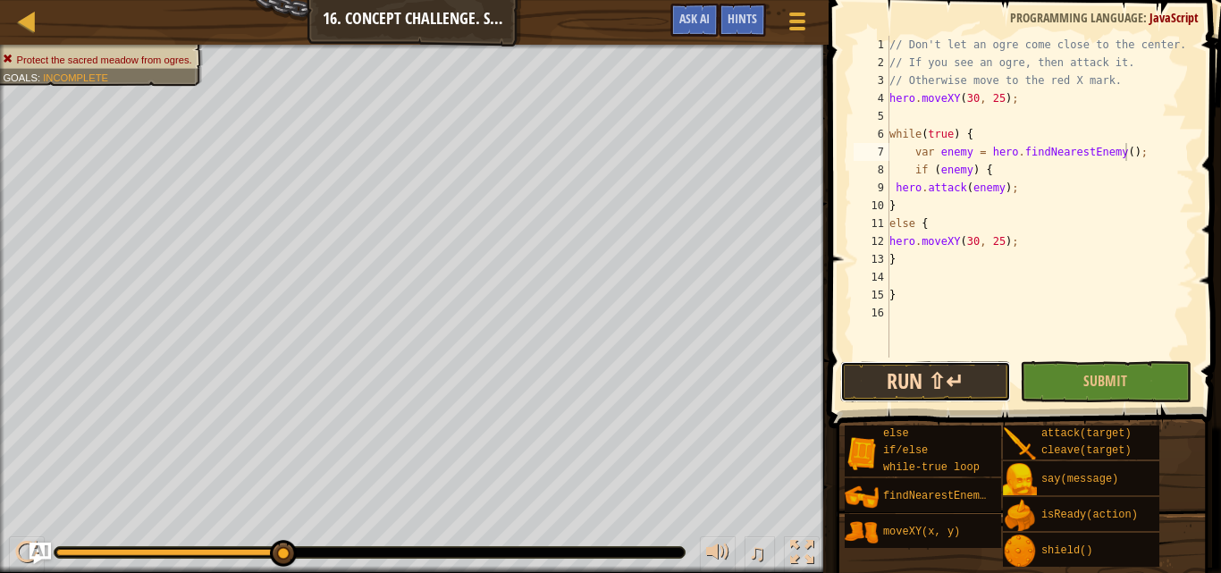
click at [895, 378] on button "Run ⇧↵" at bounding box center [925, 381] width 171 height 41
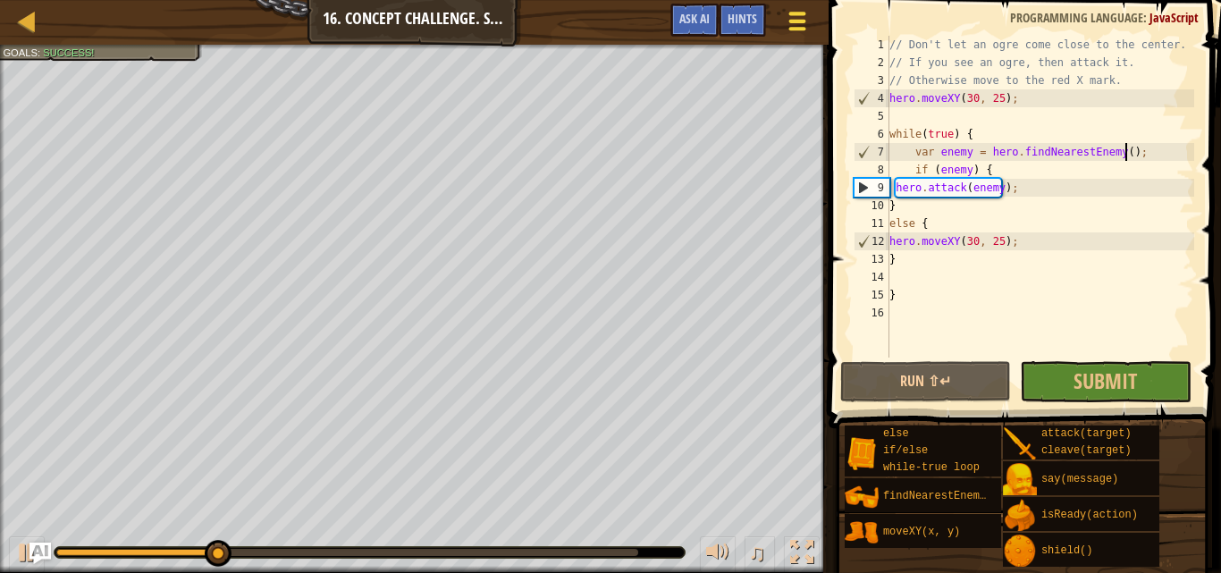
click at [807, 16] on div at bounding box center [797, 21] width 24 height 26
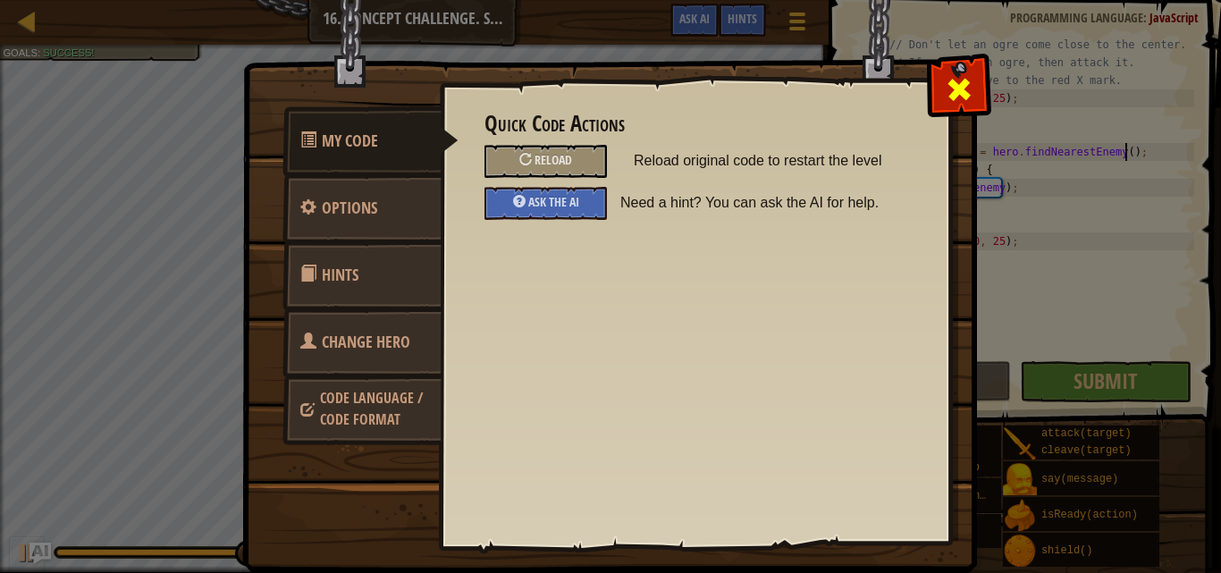
click at [965, 80] on span at bounding box center [959, 89] width 29 height 29
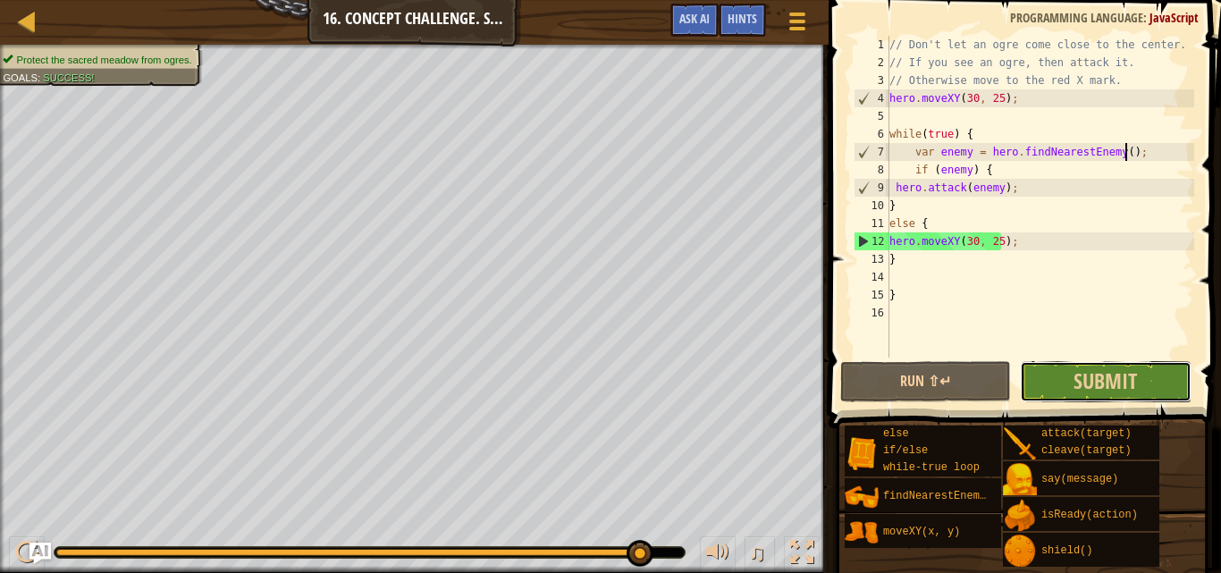
click at [1077, 365] on button "Submit" at bounding box center [1105, 381] width 171 height 41
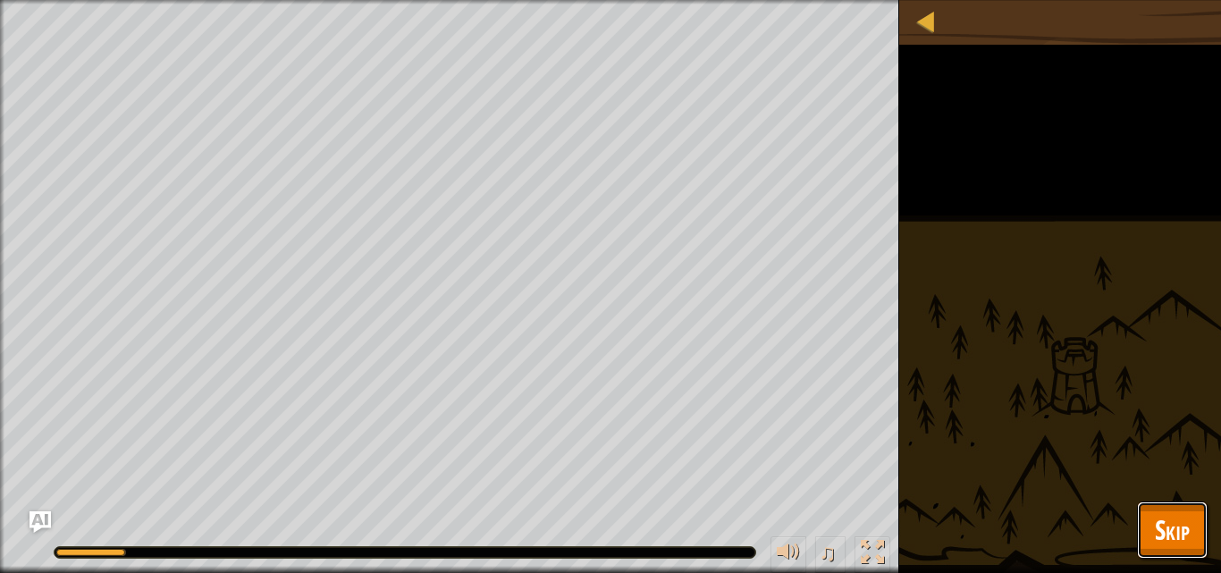
click at [1204, 522] on button "Skip" at bounding box center [1172, 529] width 71 height 57
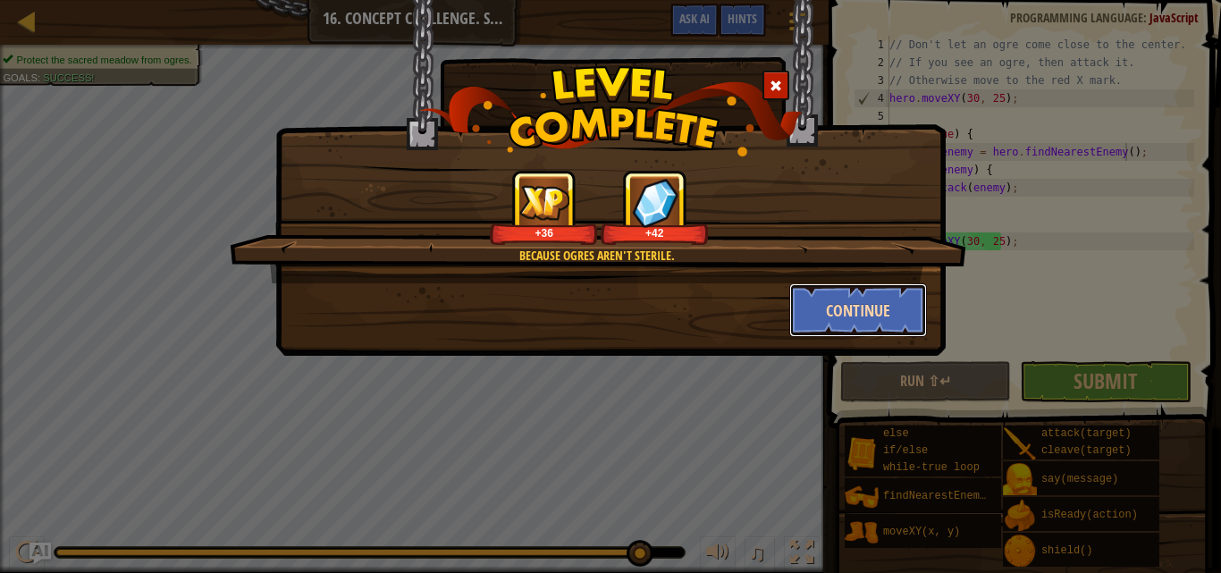
click at [870, 310] on button "Continue" at bounding box center [858, 310] width 139 height 54
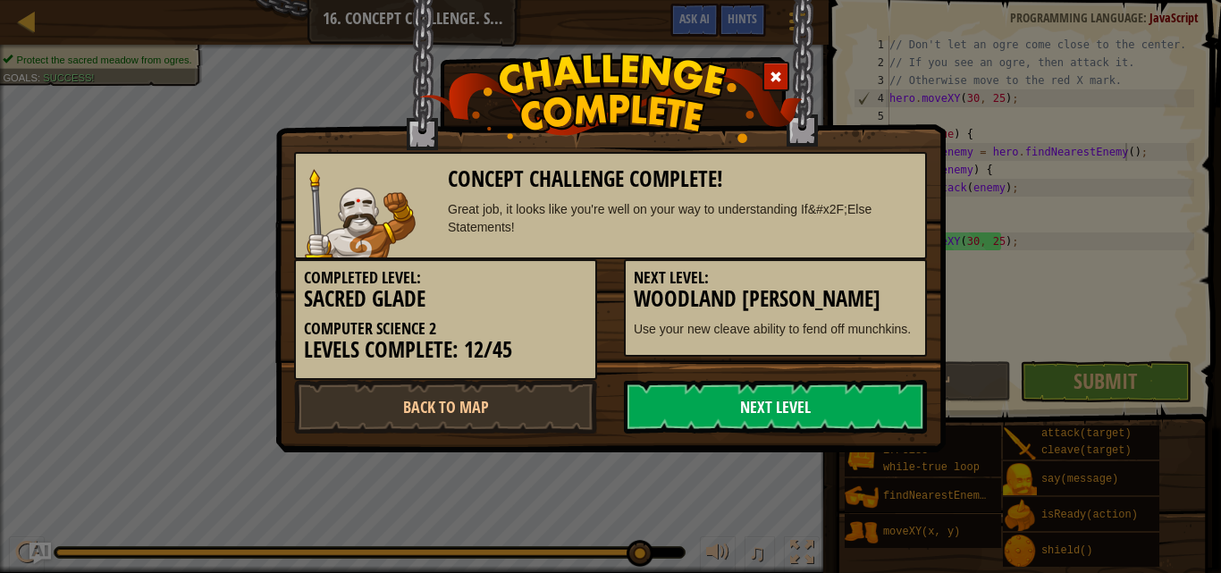
click at [869, 421] on link "Next Level" at bounding box center [775, 407] width 303 height 54
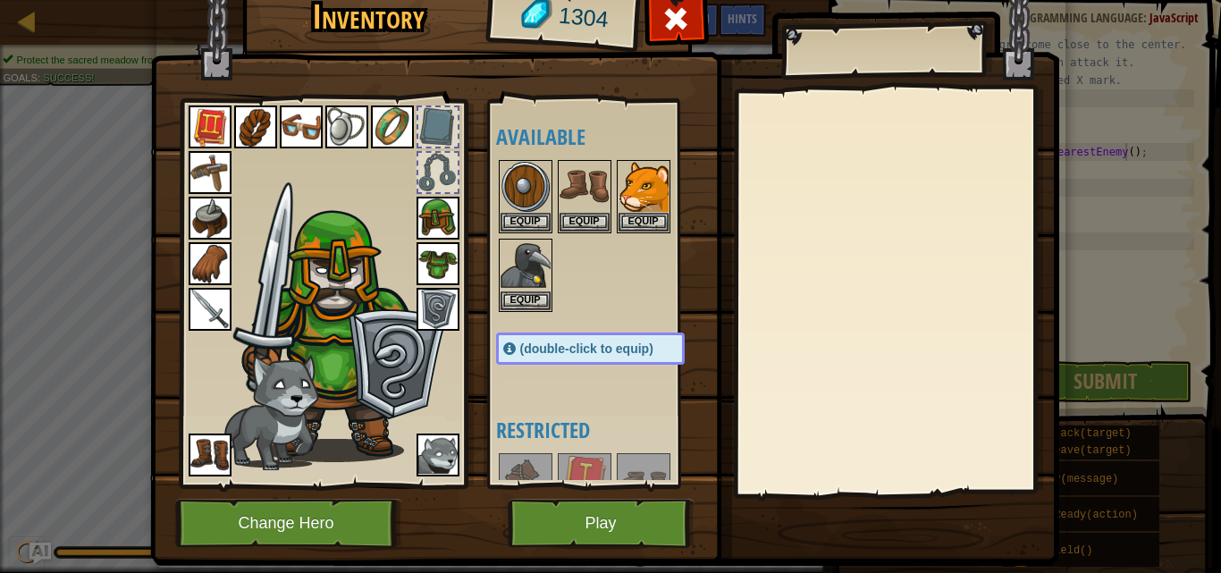
click at [277, 494] on img at bounding box center [604, 241] width 909 height 649
click at [277, 540] on button "Change Hero" at bounding box center [288, 523] width 227 height 49
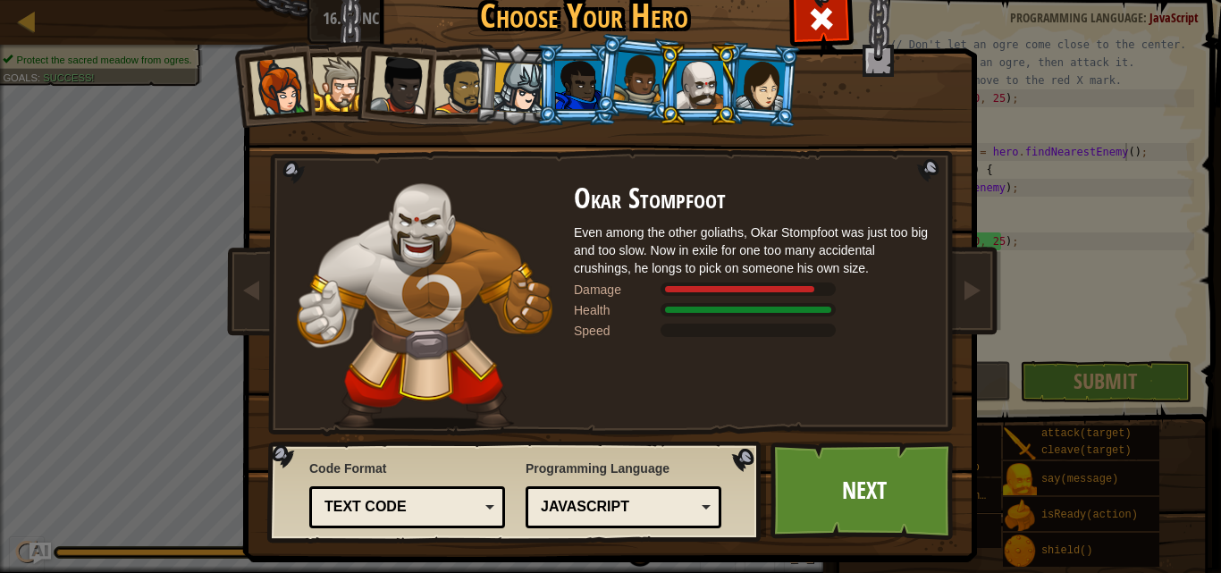
click at [326, 97] on div at bounding box center [339, 84] width 55 height 55
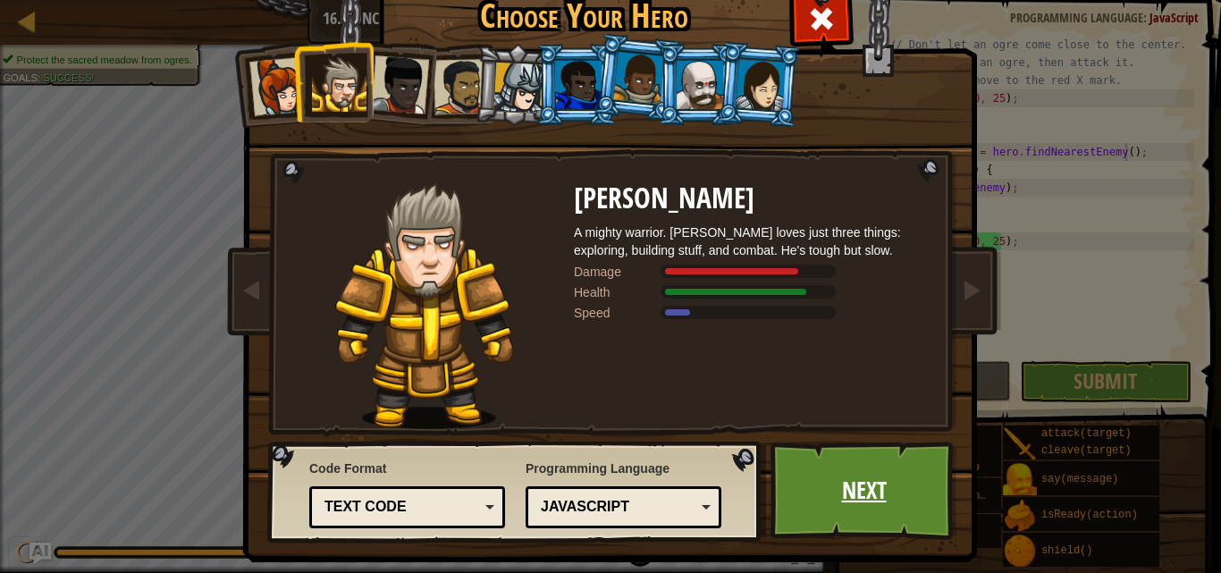
click at [812, 492] on link "Next" at bounding box center [863, 490] width 187 height 98
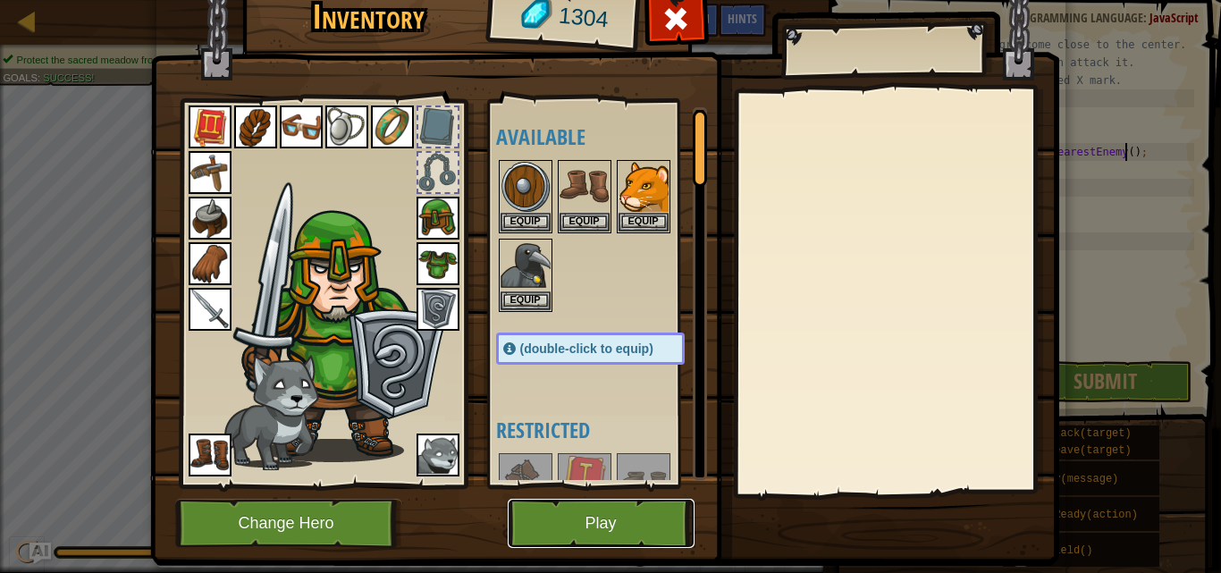
click at [589, 521] on button "Play" at bounding box center [601, 523] width 187 height 49
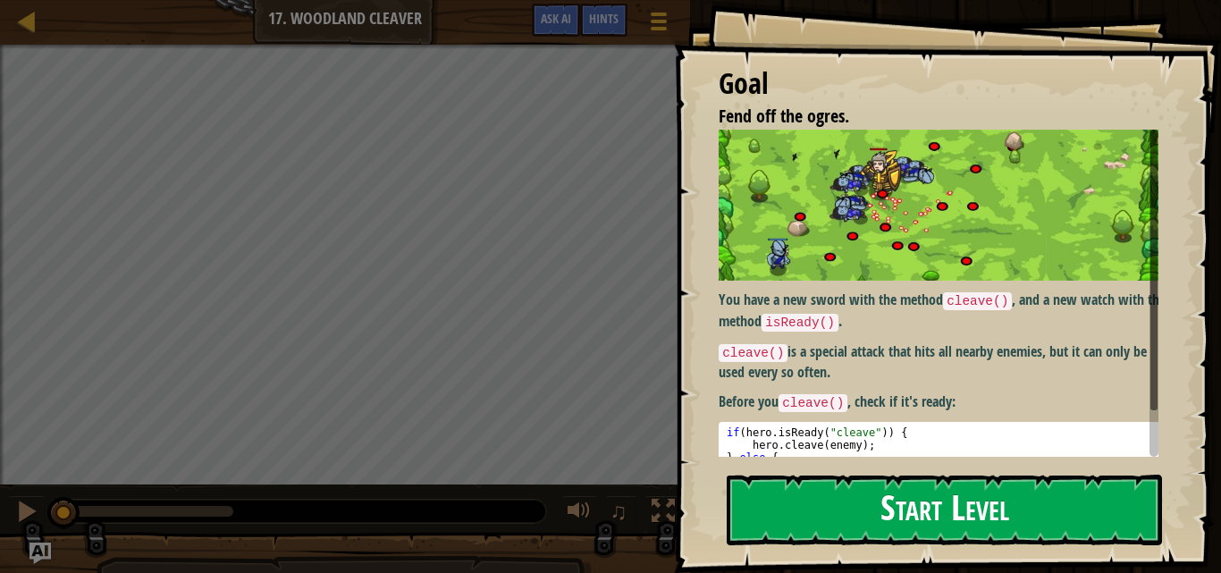
click at [926, 485] on button "Start Level" at bounding box center [944, 510] width 435 height 71
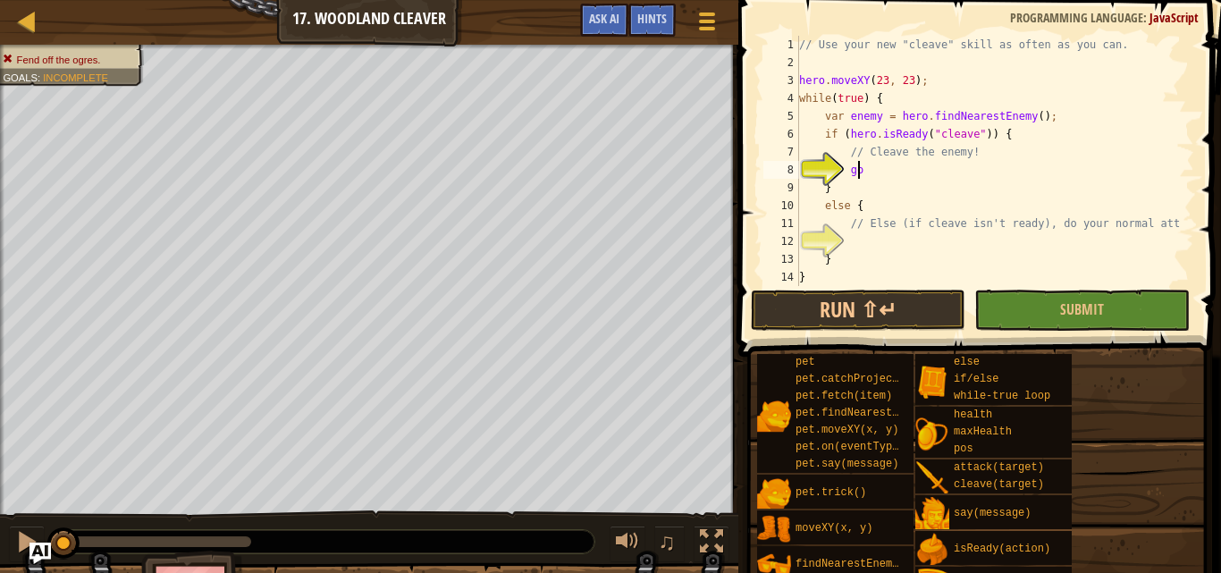
type textarea "g"
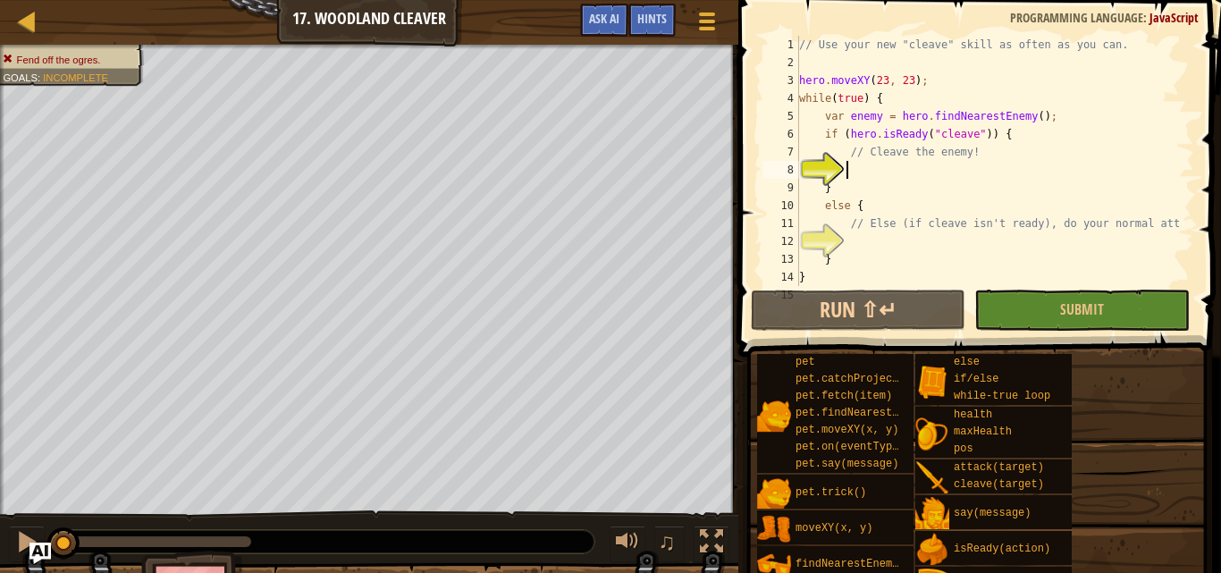
scroll to position [8, 3]
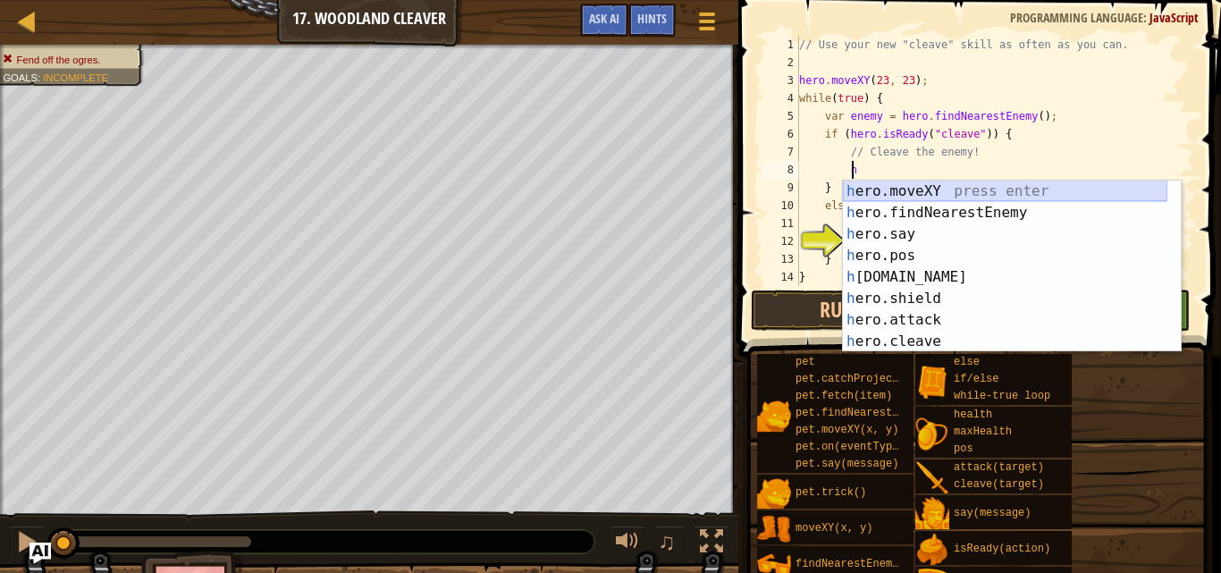
click at [925, 195] on div "h ero.moveXY press enter h ero.findNearestEnemy press enter h ero.say press ent…" at bounding box center [1005, 288] width 324 height 214
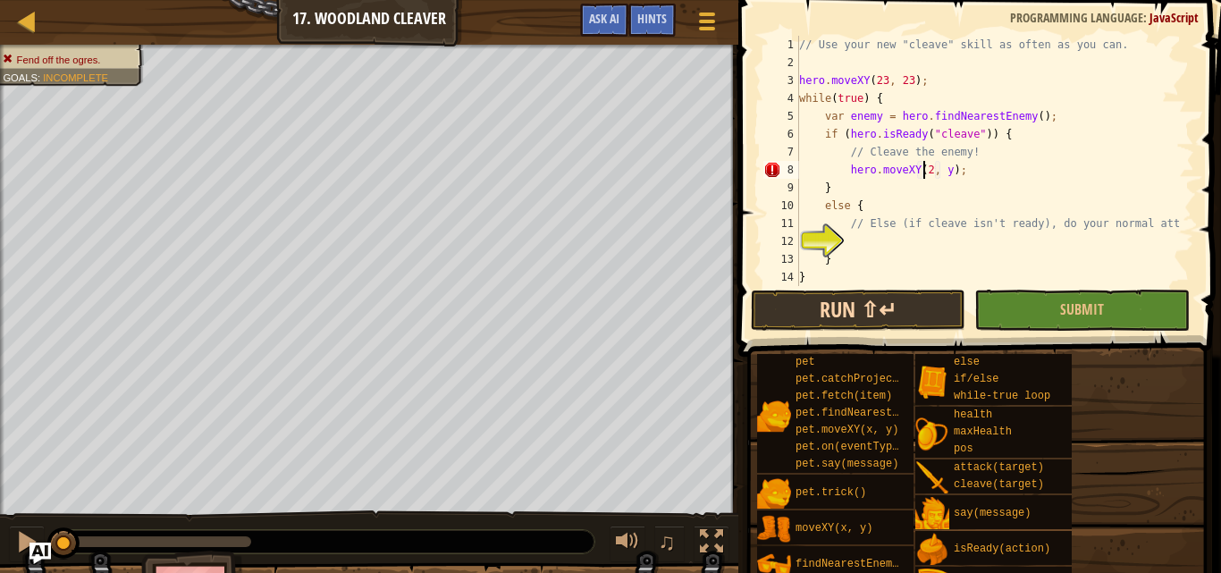
scroll to position [8, 11]
click at [947, 172] on div "// Use your new "cleave" skill as often as you can. hero . moveXY ( 23 , 23 ) ;…" at bounding box center [987, 179] width 385 height 286
type textarea "hero.moveXY(23, 23);"
click at [930, 302] on button "Run ⇧↵" at bounding box center [858, 310] width 214 height 41
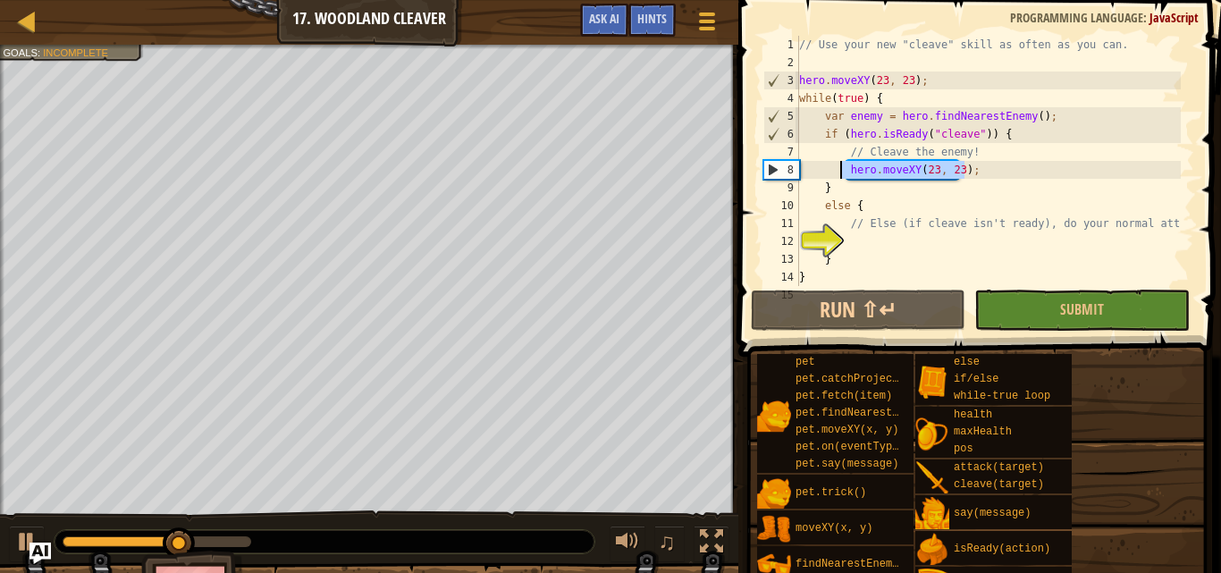
drag, startPoint x: 981, startPoint y: 178, endPoint x: 840, endPoint y: 166, distance: 141.7
click at [840, 166] on div "// Use your new "cleave" skill as often as you can. hero . moveXY ( 23 , 23 ) ;…" at bounding box center [987, 179] width 385 height 286
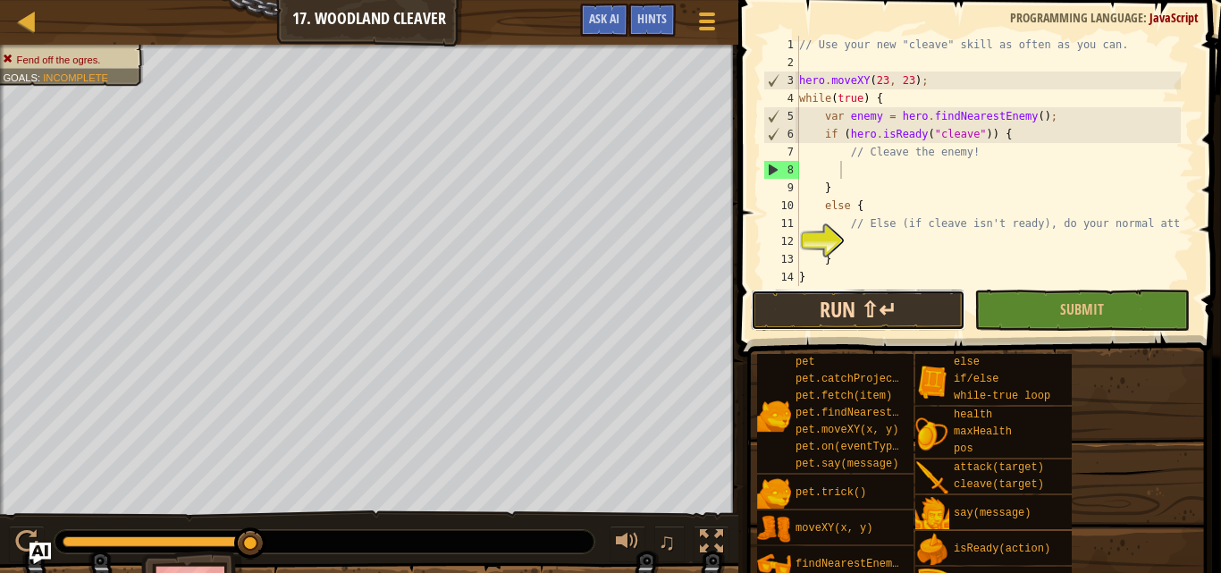
click at [889, 316] on button "Run ⇧↵" at bounding box center [858, 310] width 214 height 41
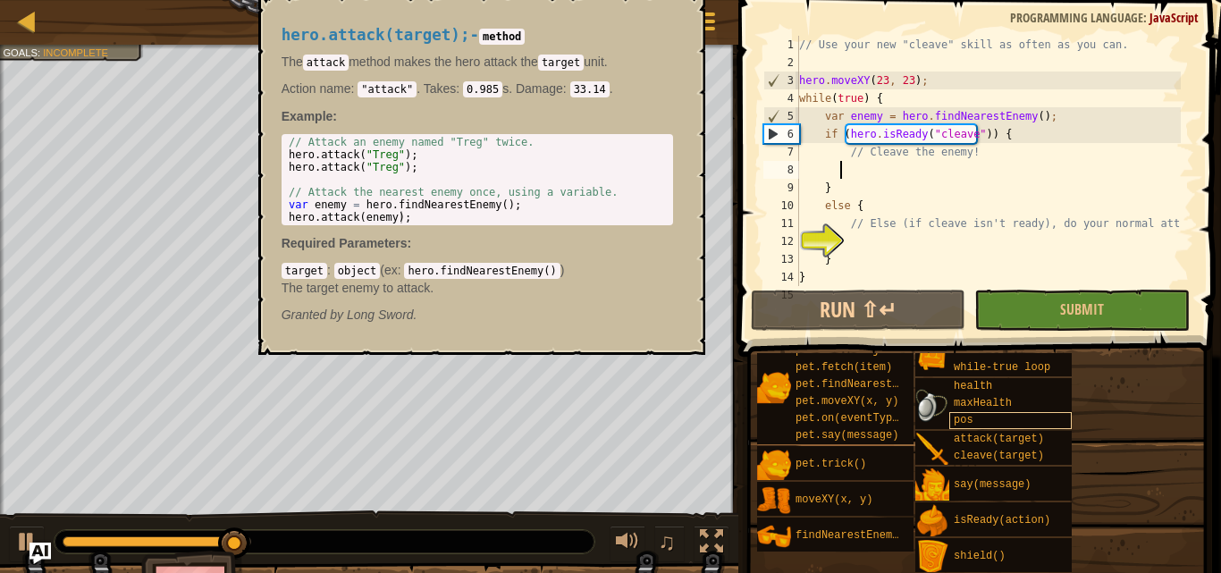
scroll to position [0, 0]
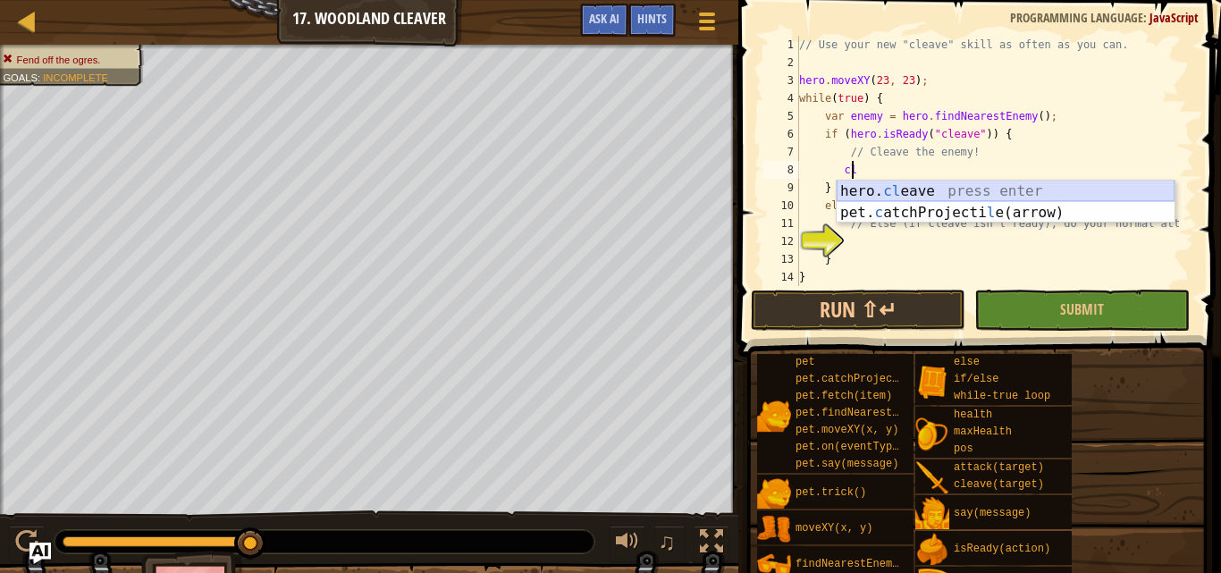
click at [918, 189] on div "hero. cl eave press enter pet. c atchProjecti l e(arrow) press enter" at bounding box center [1005, 224] width 338 height 86
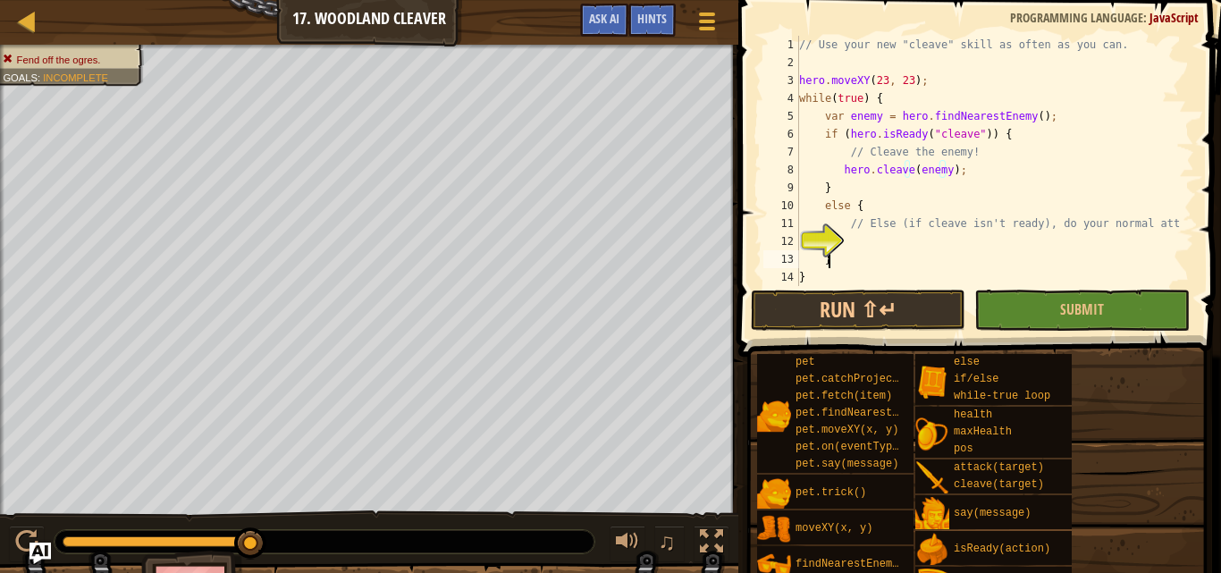
click at [891, 251] on div "// Use your new "cleave" skill as often as you can. hero . moveXY ( 23 , 23 ) ;…" at bounding box center [987, 179] width 385 height 286
type textarea "}"
click at [885, 245] on div "// Use your new "cleave" skill as often as you can. hero . moveXY ( 23 , 23 ) ;…" at bounding box center [987, 179] width 385 height 286
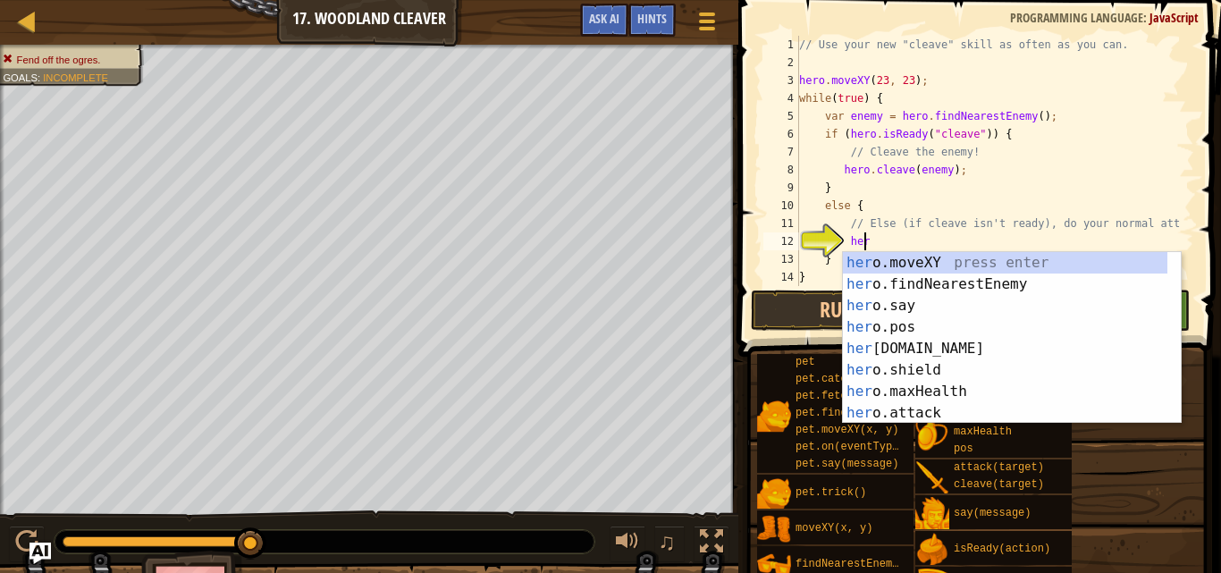
scroll to position [8, 4]
click at [952, 401] on div "her o.moveXY press enter her o.findNearestEnemy press enter her o.say press ent…" at bounding box center [1005, 359] width 324 height 214
click at [879, 408] on div "hero. moveXY press enter hero. findNearestEnemy press enter hero. say press ent…" at bounding box center [1005, 359] width 324 height 214
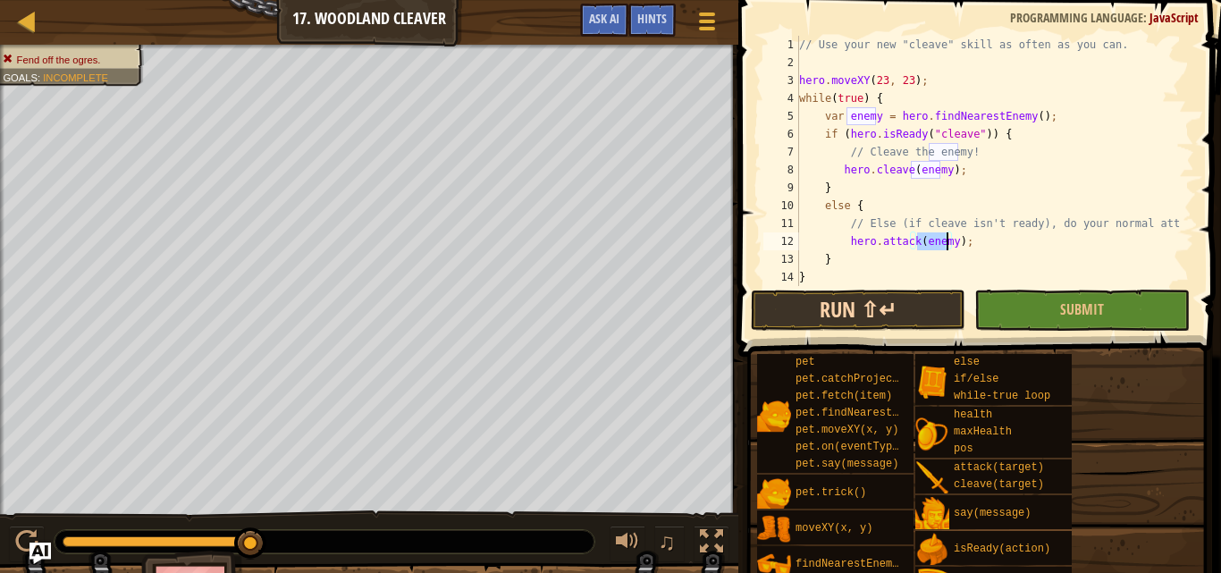
type textarea "hero.attack(enemy);"
click at [931, 295] on button "Run ⇧↵" at bounding box center [858, 310] width 214 height 41
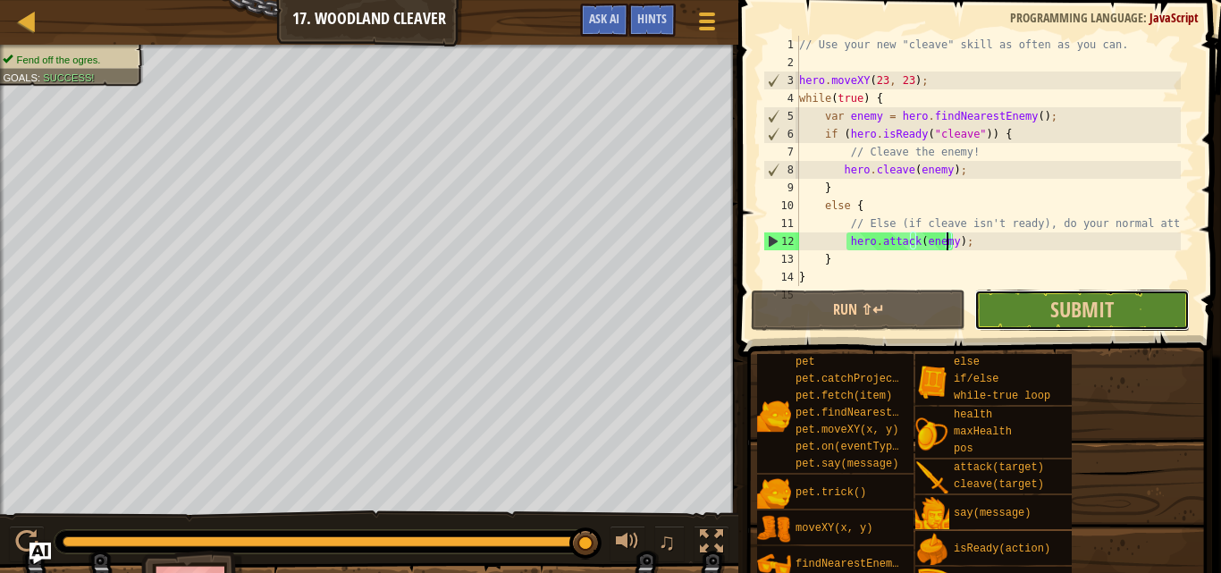
click at [1033, 300] on button "Submit" at bounding box center [1081, 310] width 214 height 41
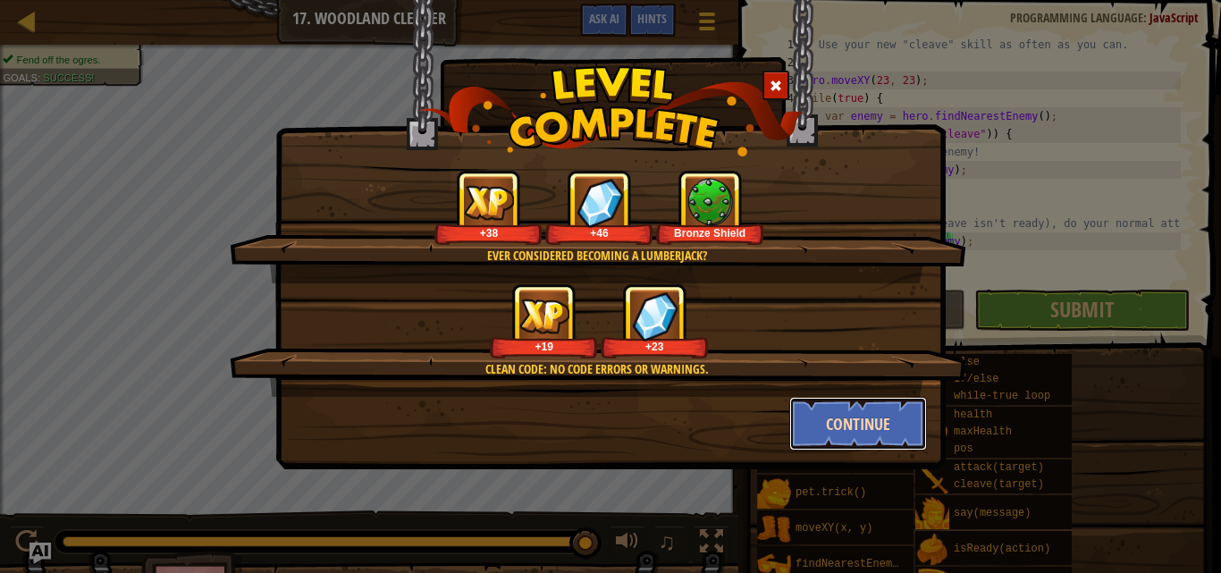
click at [884, 414] on button "Continue" at bounding box center [858, 424] width 139 height 54
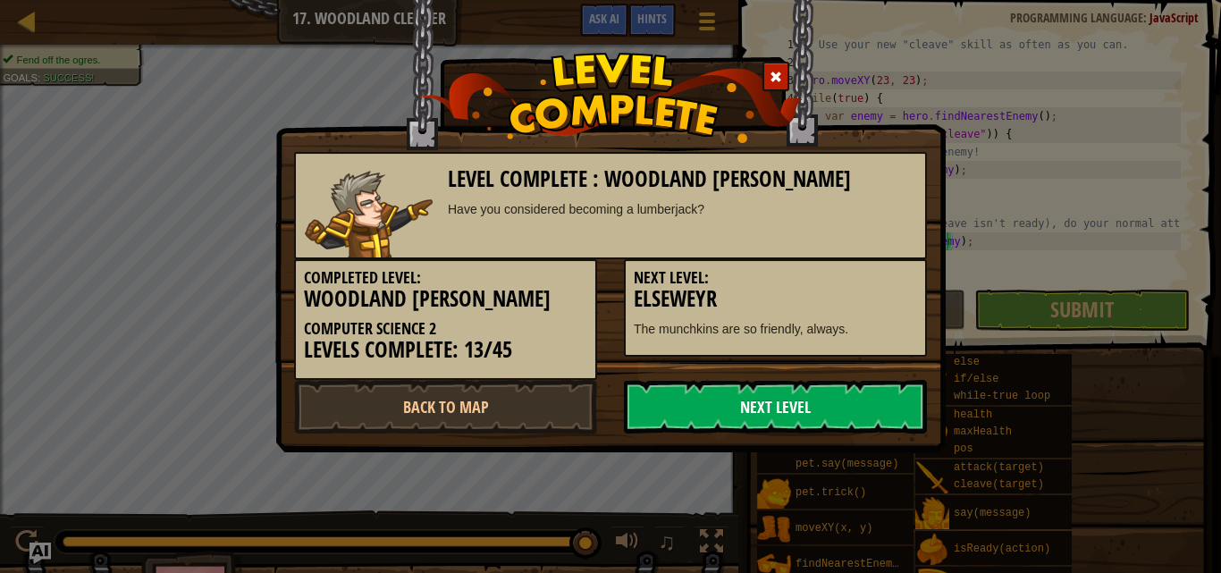
click at [840, 394] on link "Next Level" at bounding box center [775, 407] width 303 height 54
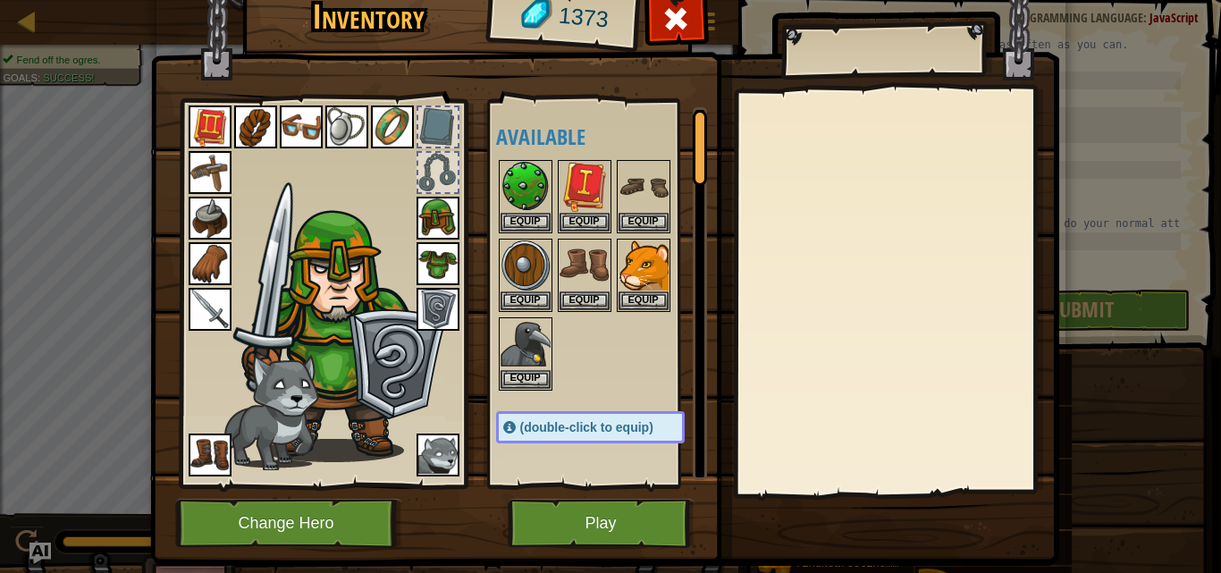
click at [523, 157] on div at bounding box center [608, 274] width 224 height 235
click at [515, 168] on img at bounding box center [525, 187] width 50 height 50
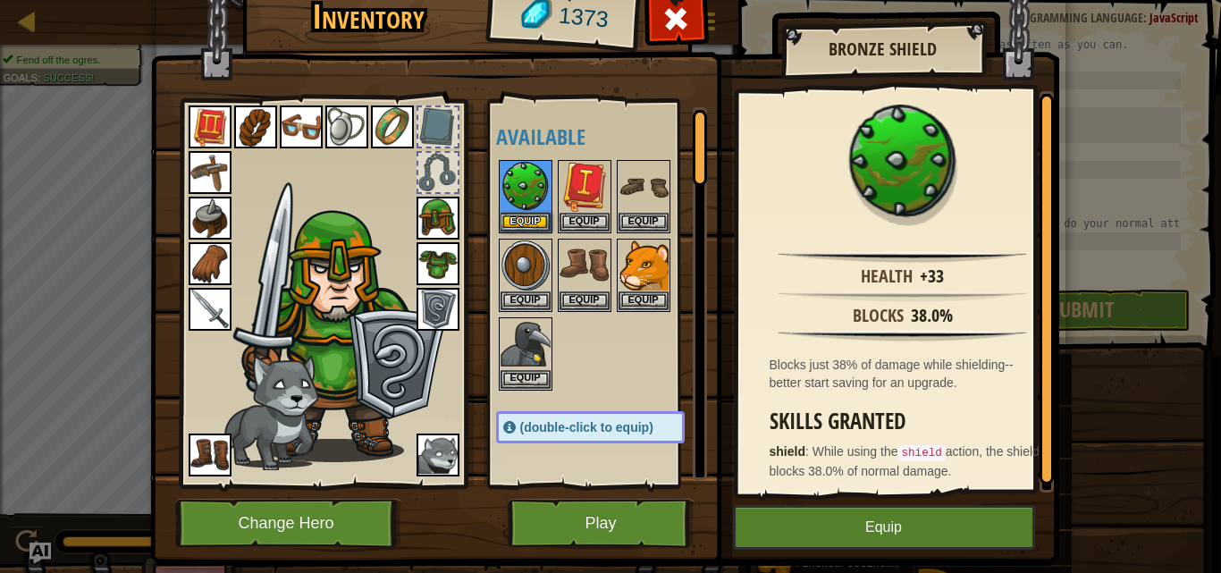
click at [418, 303] on img at bounding box center [437, 309] width 43 height 43
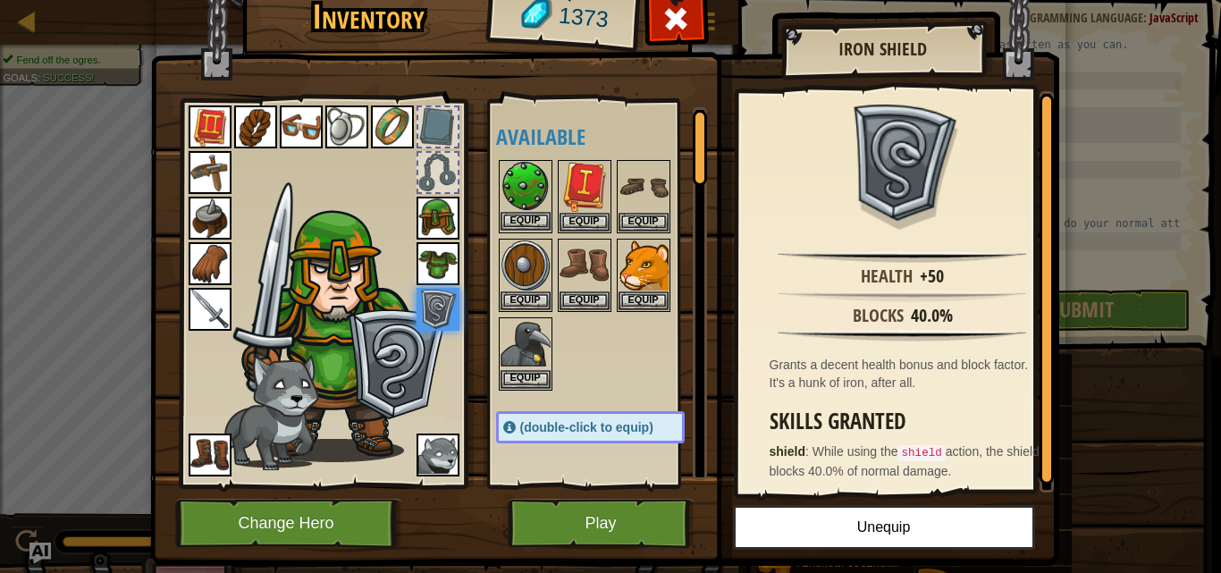
click at [508, 185] on img at bounding box center [525, 187] width 50 height 50
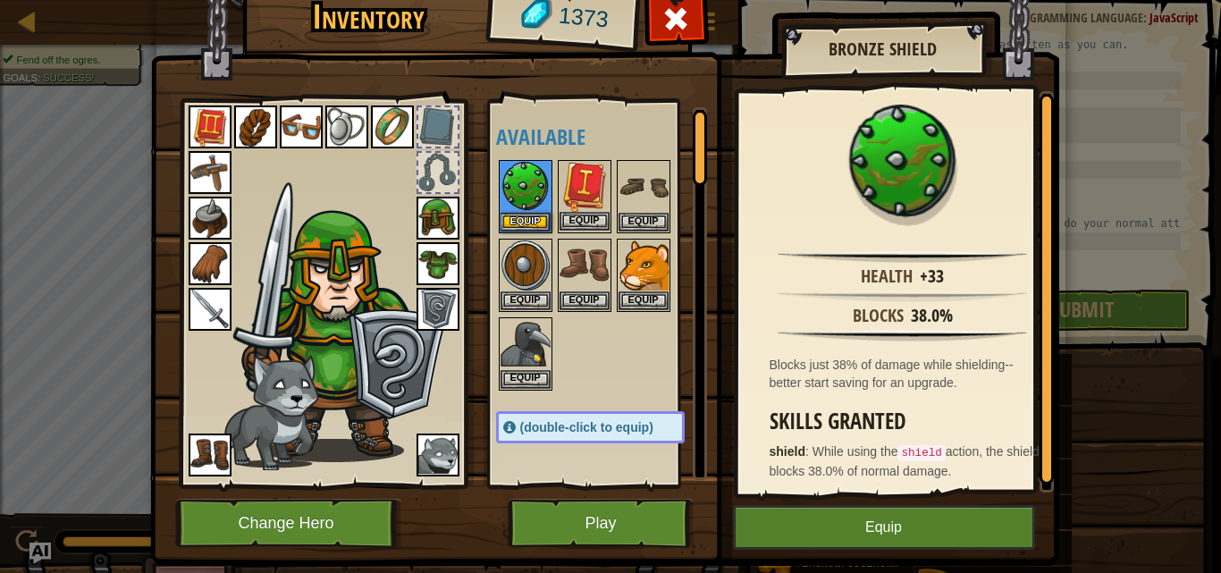
click at [559, 182] on img at bounding box center [584, 187] width 50 height 50
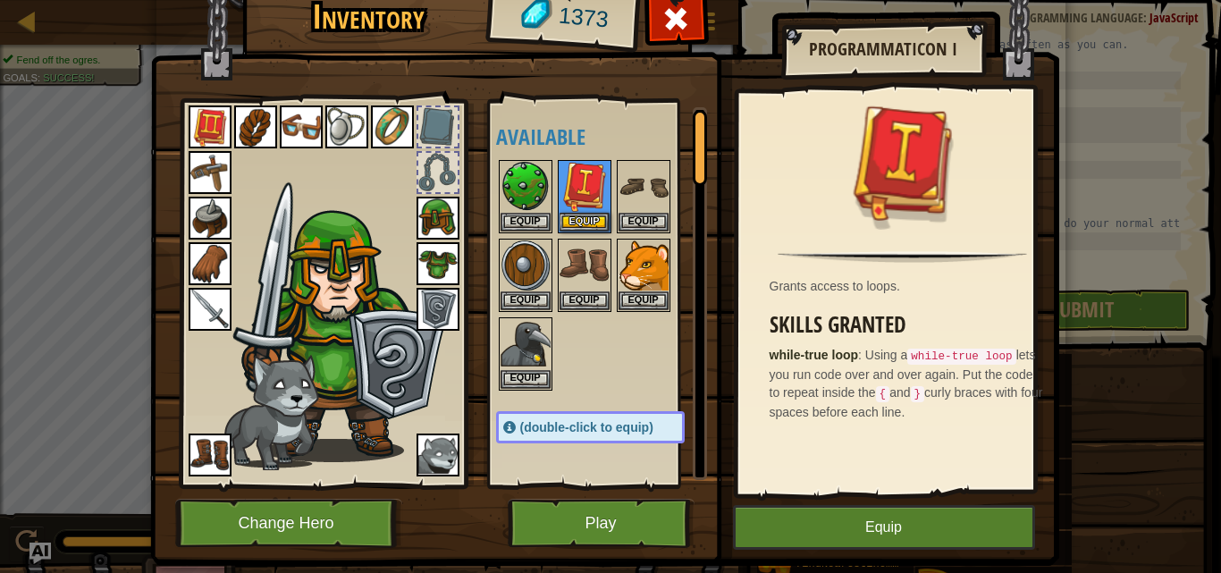
scroll to position [44, 0]
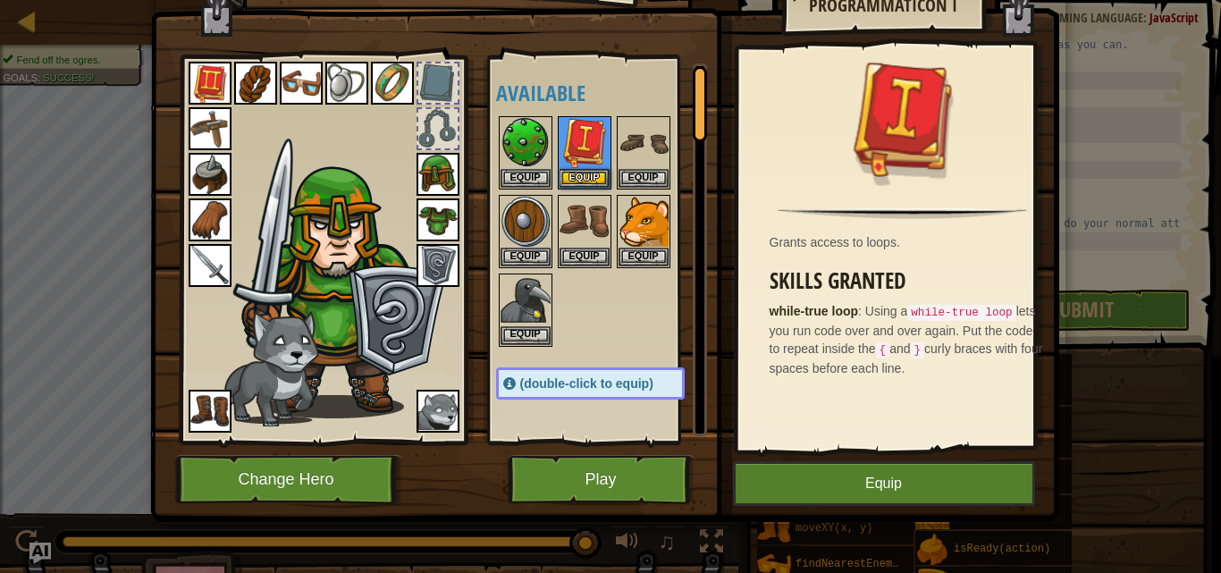
drag, startPoint x: 626, startPoint y: 310, endPoint x: 641, endPoint y: 304, distance: 15.6
click at [636, 307] on div at bounding box center [608, 230] width 224 height 235
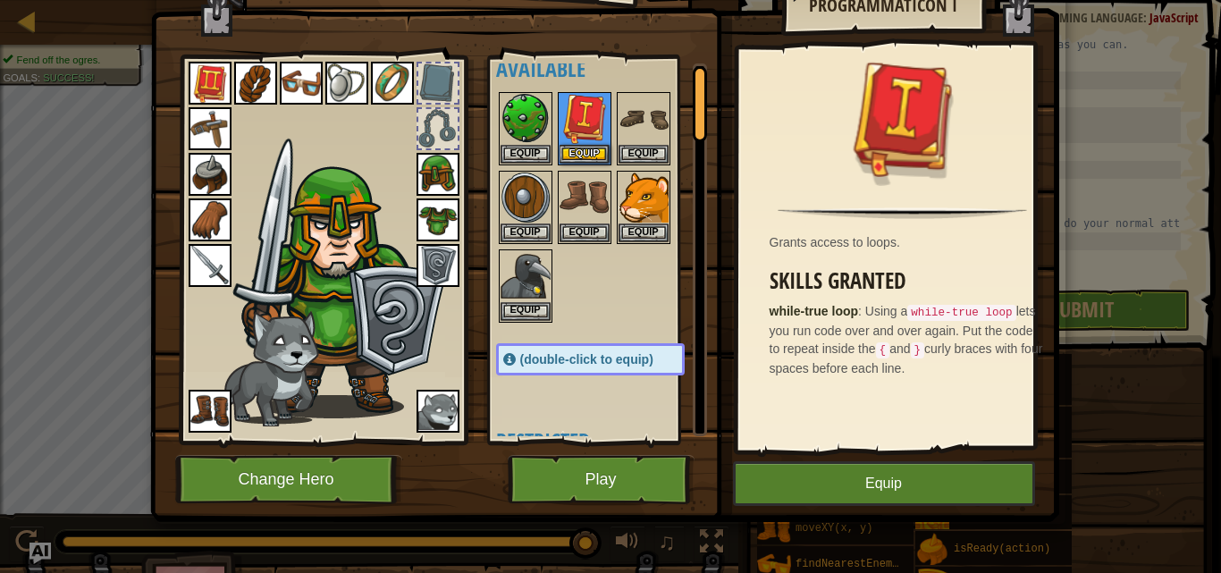
scroll to position [0, 0]
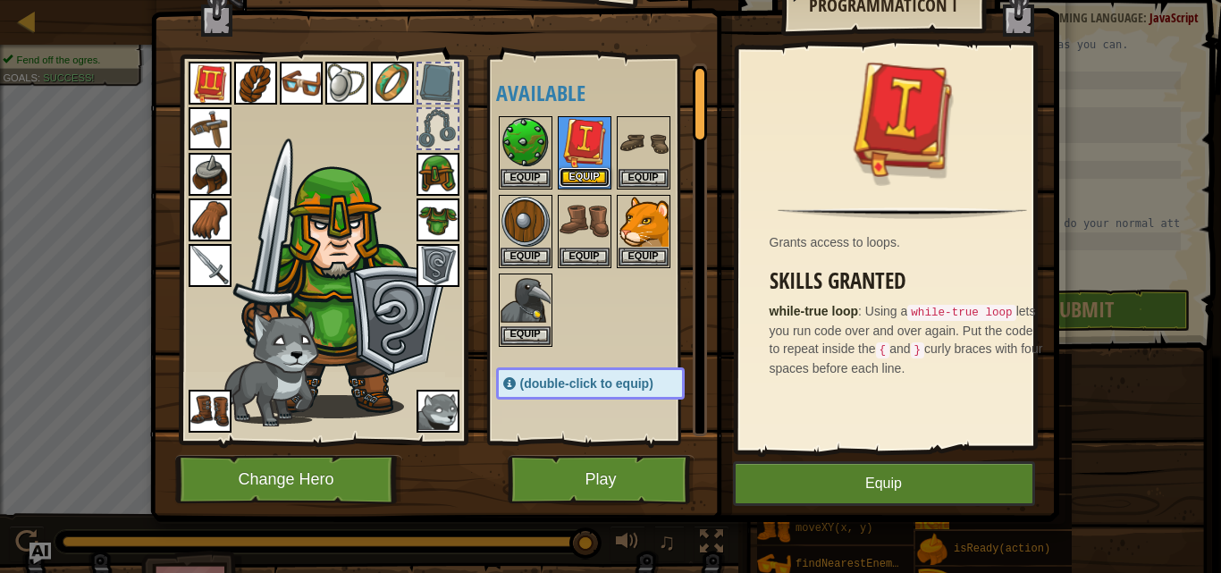
click at [594, 169] on button "Equip" at bounding box center [584, 177] width 50 height 19
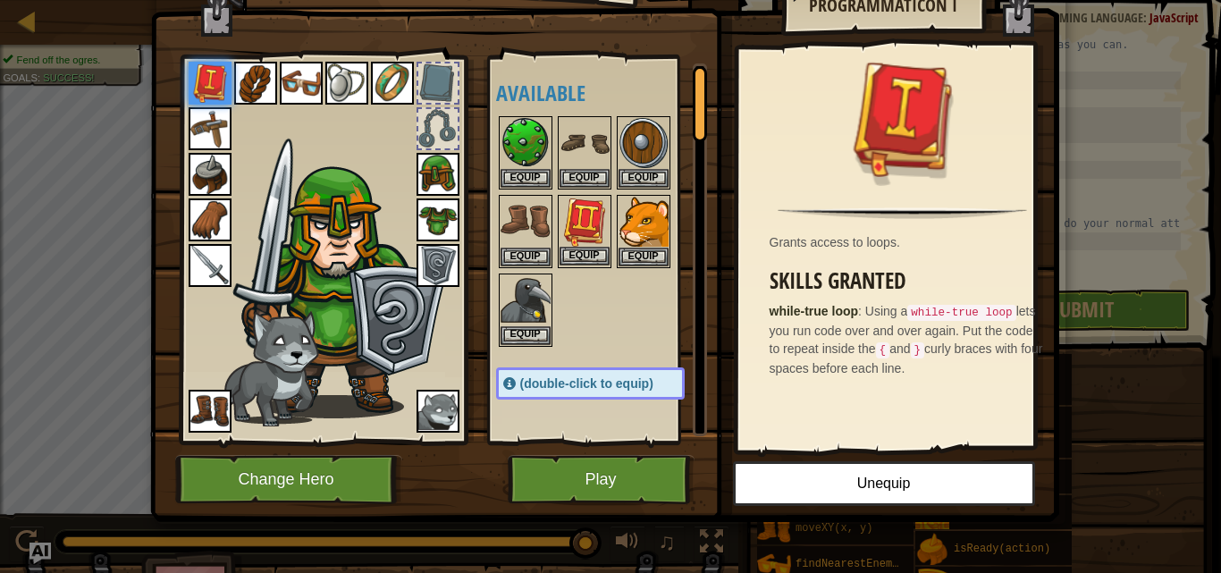
click at [569, 232] on img at bounding box center [584, 222] width 50 height 50
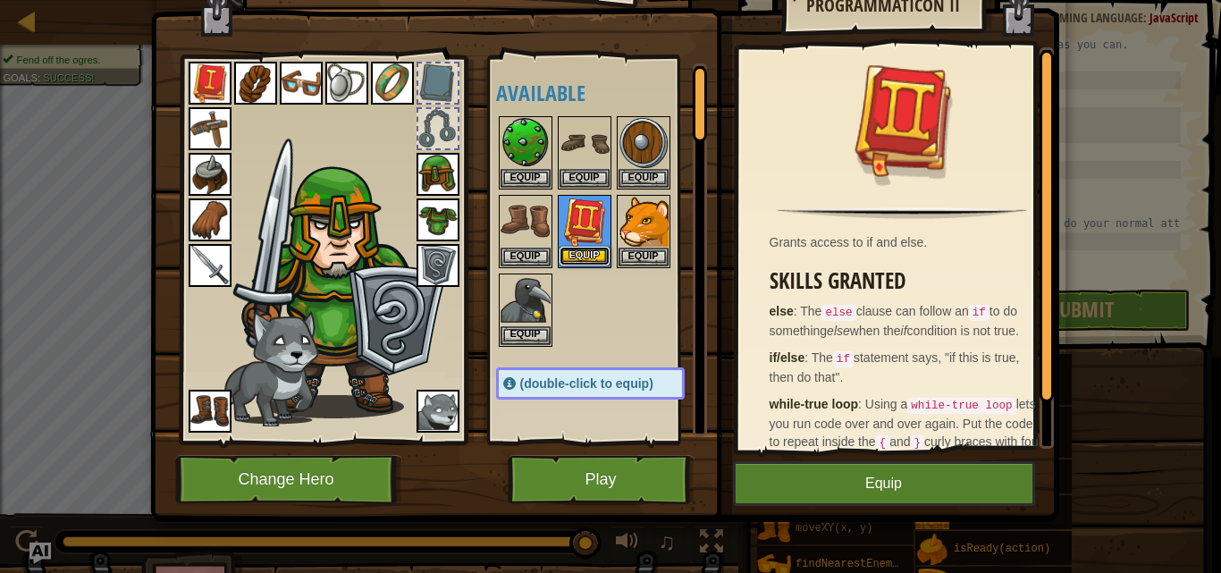
click at [570, 248] on button "Equip" at bounding box center [584, 256] width 50 height 19
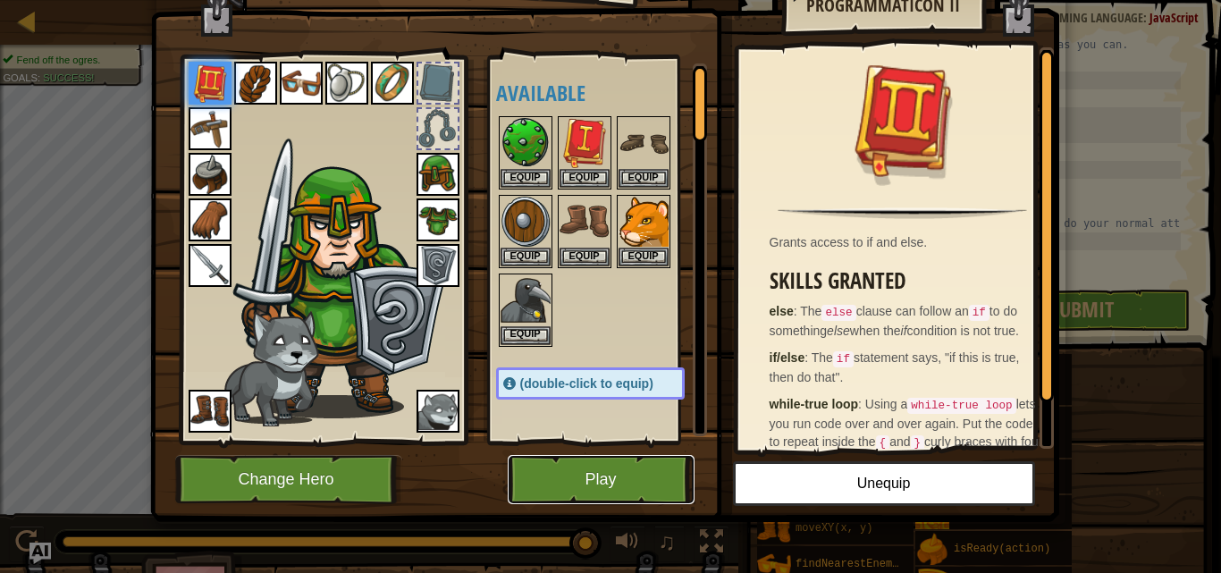
click at [633, 498] on button "Play" at bounding box center [601, 479] width 187 height 49
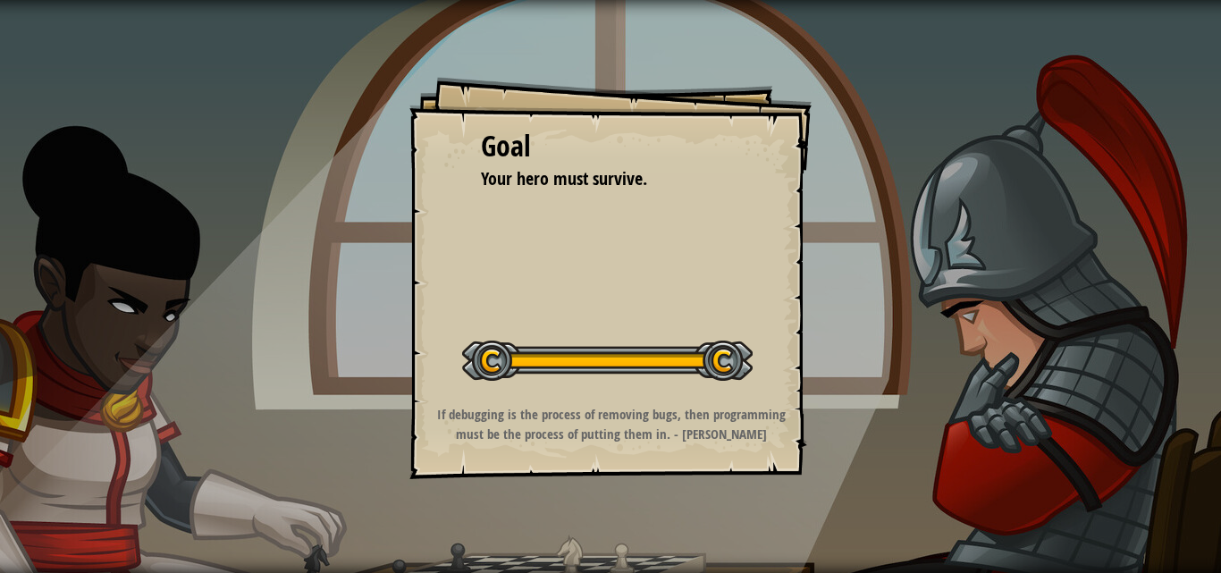
click at [650, 453] on div "Goal Your hero must survive. Start Level Error loading from server. Try refresh…" at bounding box center [610, 278] width 402 height 402
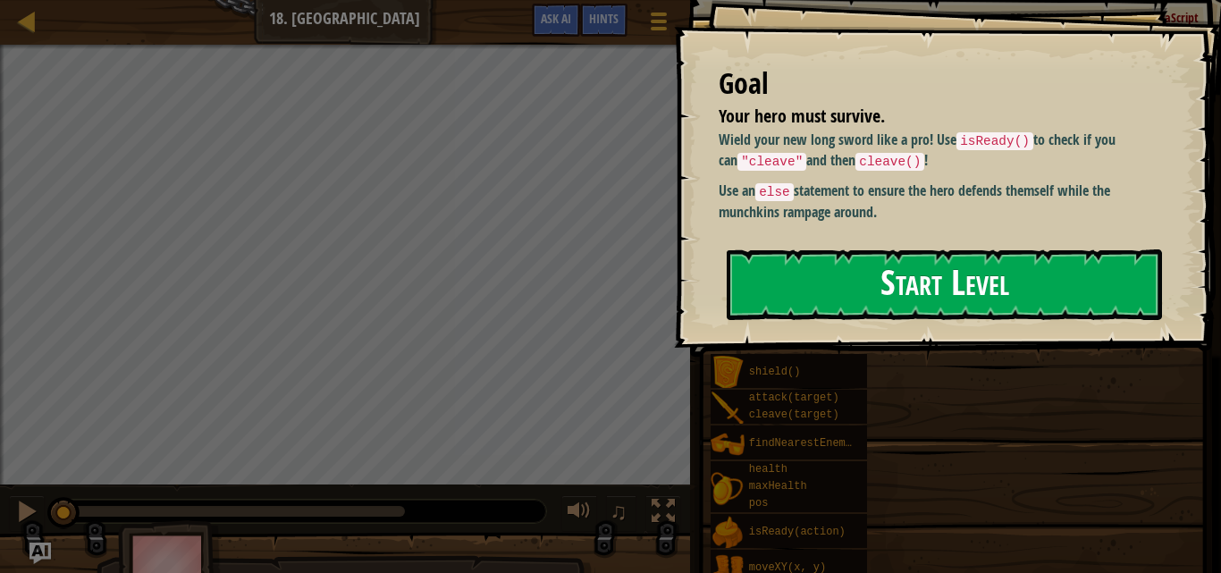
click at [945, 272] on button "Start Level" at bounding box center [944, 284] width 435 height 71
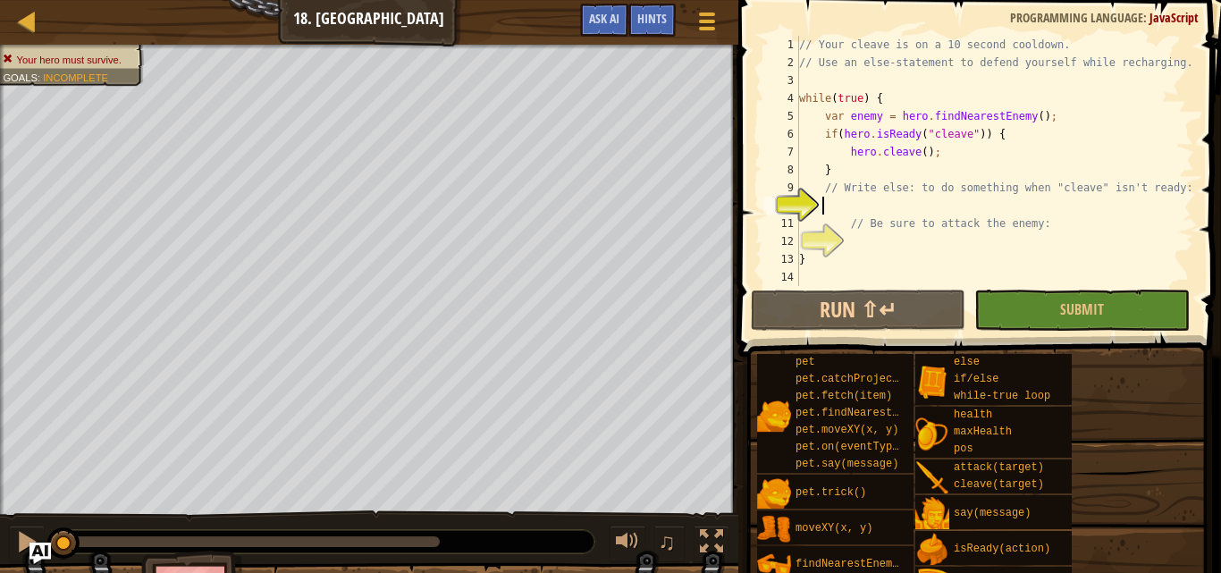
type textarea "e"
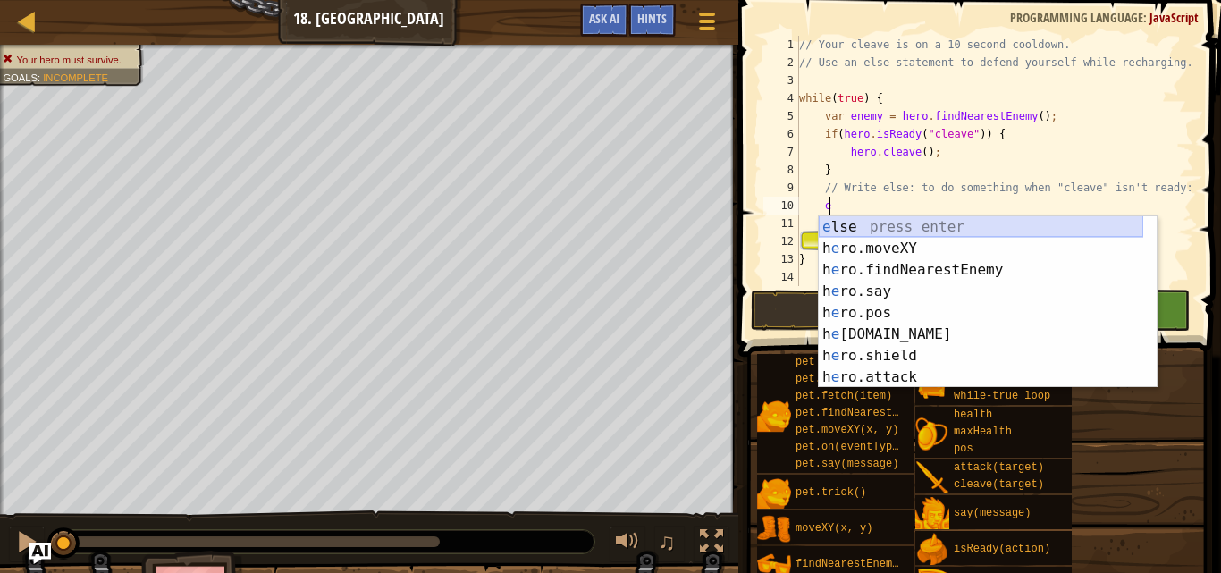
click at [886, 219] on div "e lse press enter h e ro.moveXY press enter h e ro.findNearestEnemy press enter…" at bounding box center [981, 323] width 324 height 214
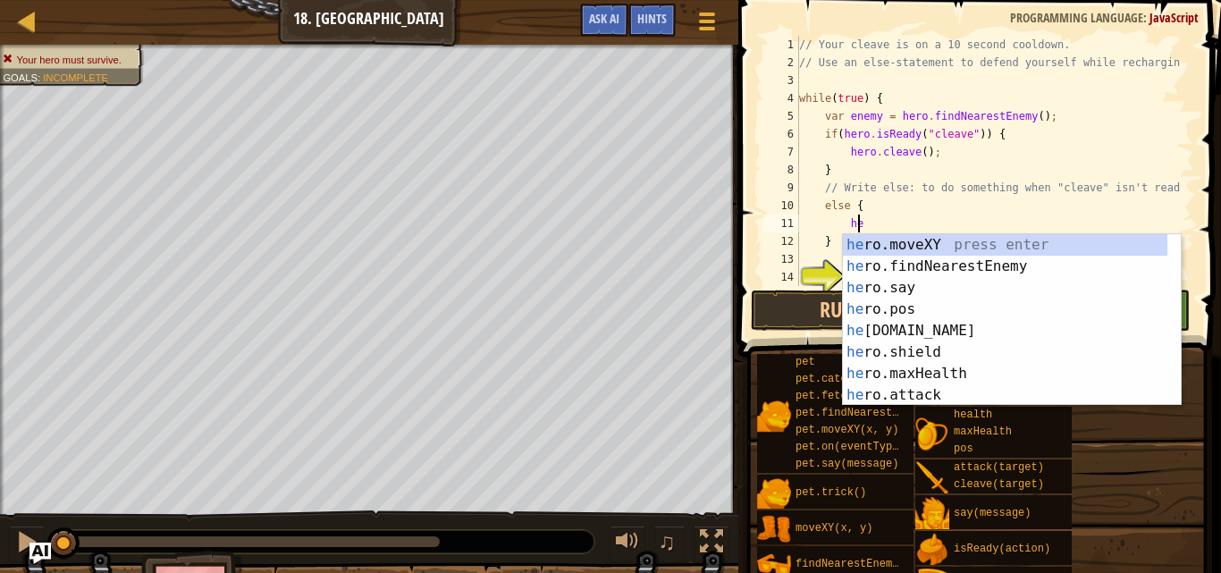
scroll to position [8, 4]
click at [937, 385] on div "her o.moveXY press enter her o.findNearestEnemy press enter her o.say press ent…" at bounding box center [1005, 341] width 324 height 214
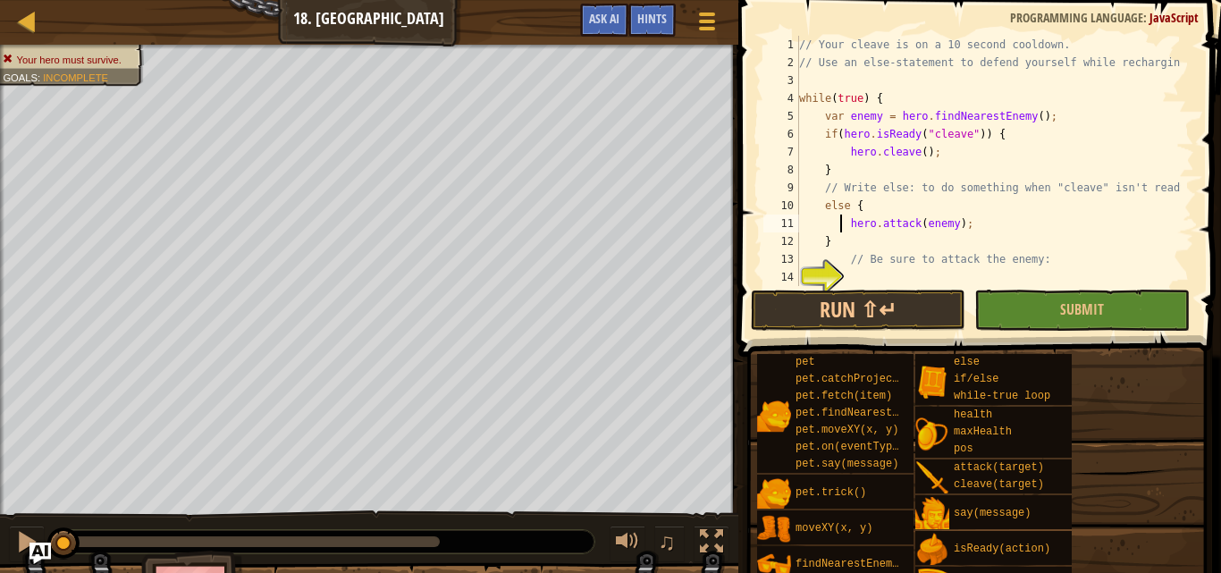
click at [841, 215] on div "// Your cleave is on a 10 second cooldown. // Use an else-statement to defend y…" at bounding box center [987, 179] width 385 height 286
type textarea "hero.attack(enemy);"
click at [895, 305] on button "Run ⇧↵" at bounding box center [858, 310] width 214 height 41
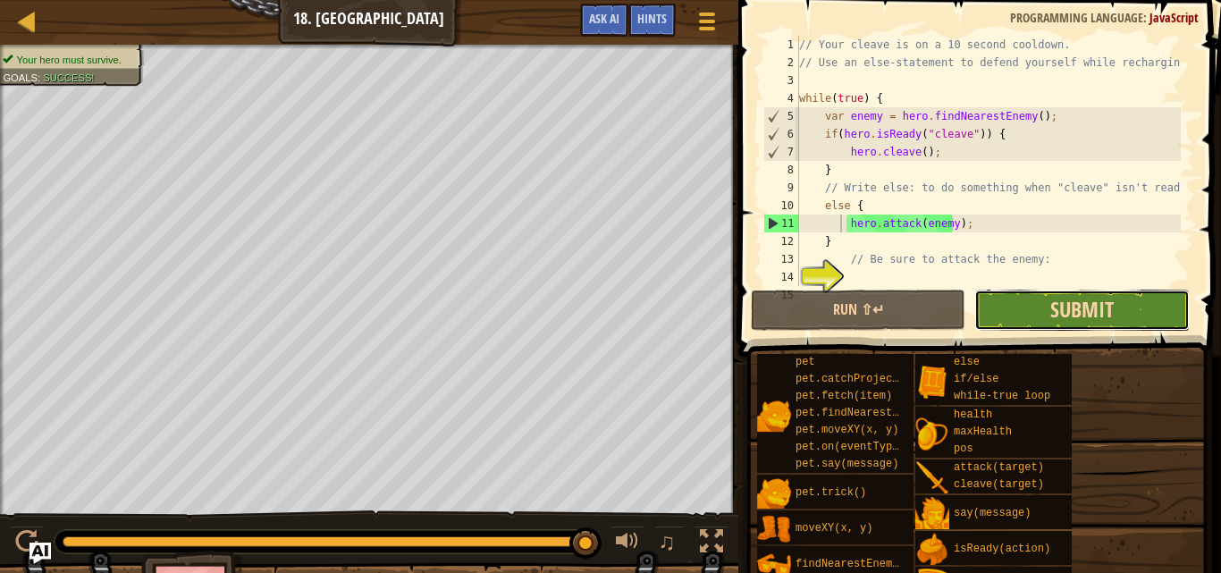
click at [1054, 313] on span "Submit" at bounding box center [1081, 309] width 63 height 29
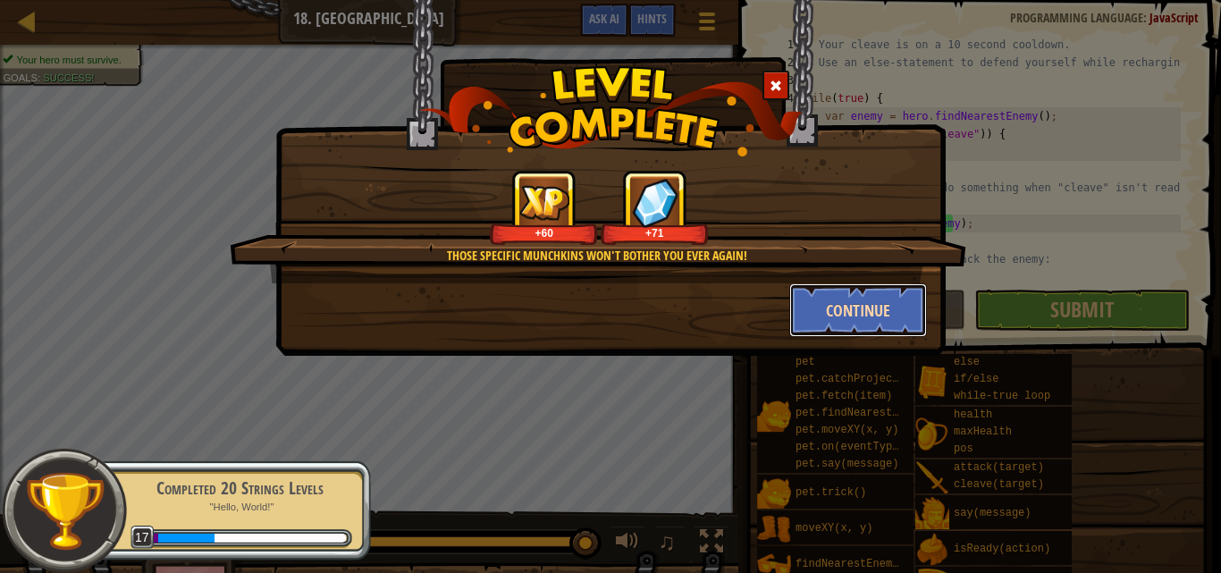
click at [807, 309] on button "Continue" at bounding box center [858, 310] width 139 height 54
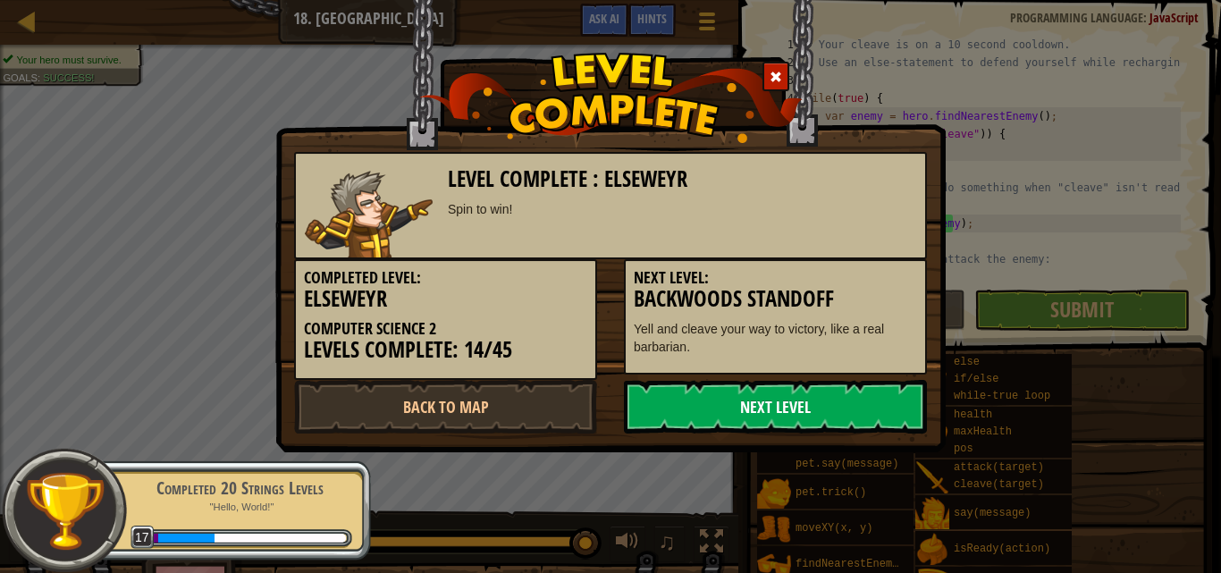
click at [727, 385] on link "Next Level" at bounding box center [775, 407] width 303 height 54
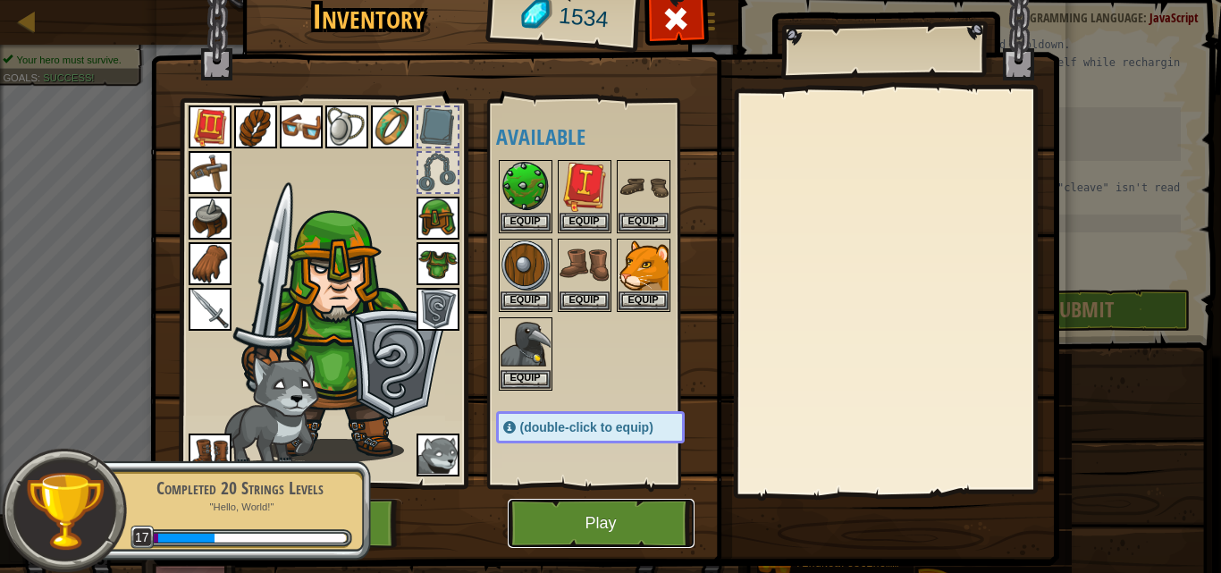
click at [590, 514] on button "Play" at bounding box center [601, 523] width 187 height 49
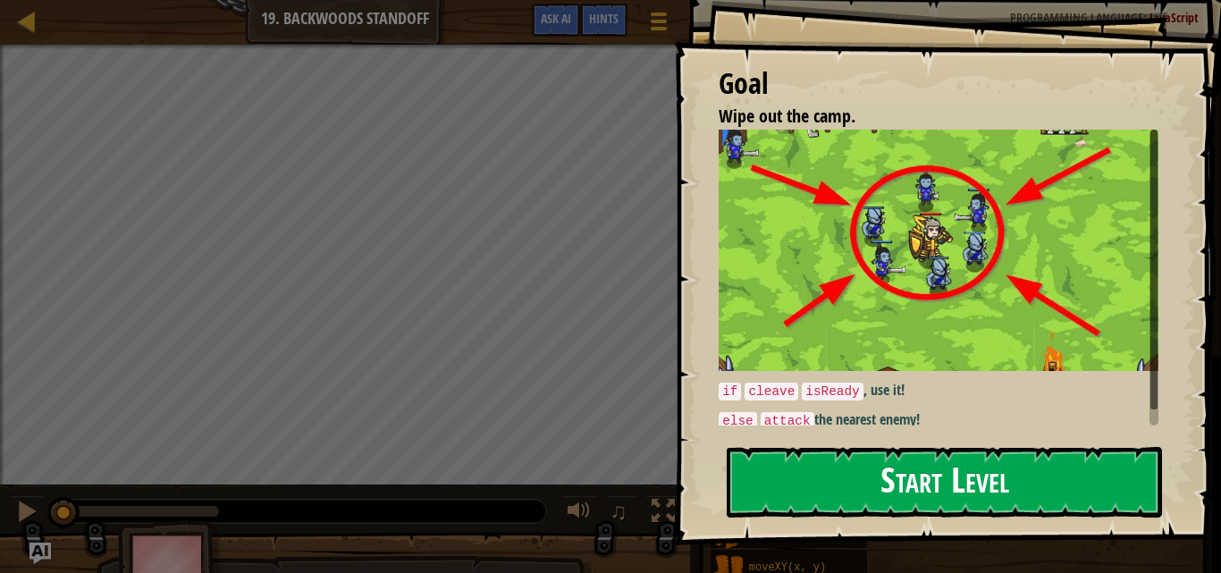
click at [1004, 483] on button "Start Level" at bounding box center [944, 482] width 435 height 71
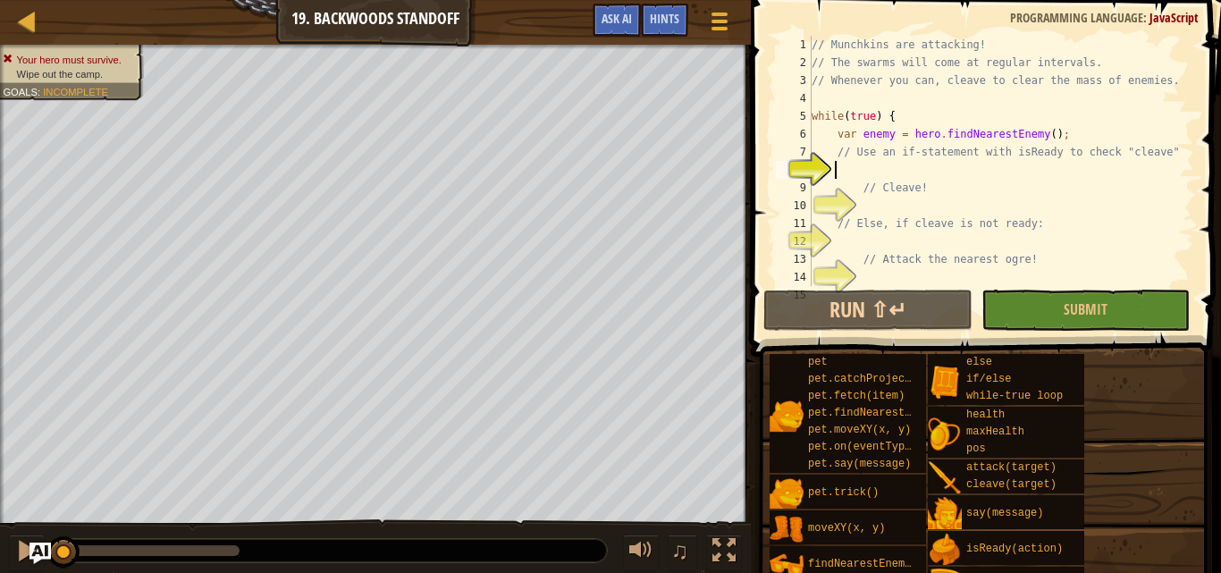
scroll to position [8, 2]
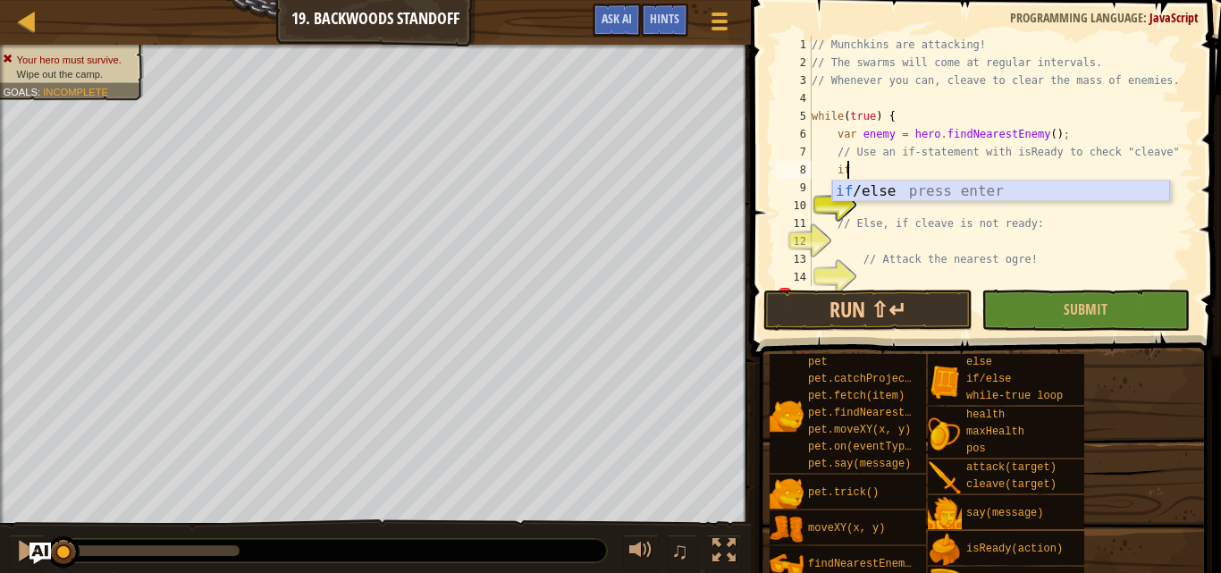
click at [849, 182] on div "if /else press enter" at bounding box center [1001, 213] width 338 height 64
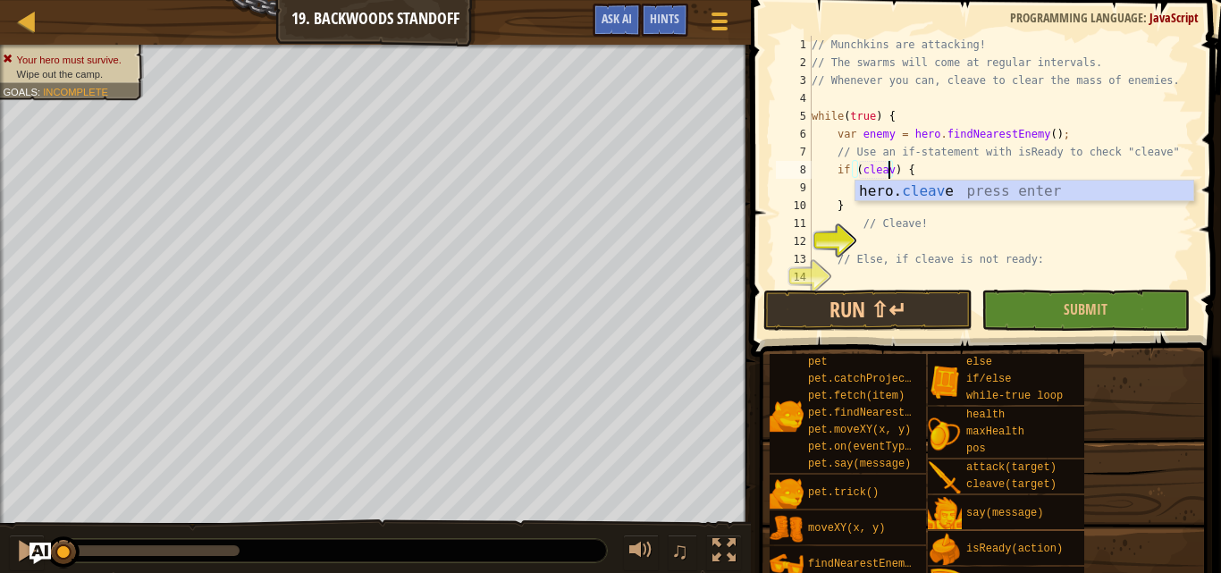
scroll to position [8, 7]
click at [957, 156] on div "// Munchkins are attacking! // The swarms will come at regular intervals. // Wh…" at bounding box center [994, 179] width 373 height 286
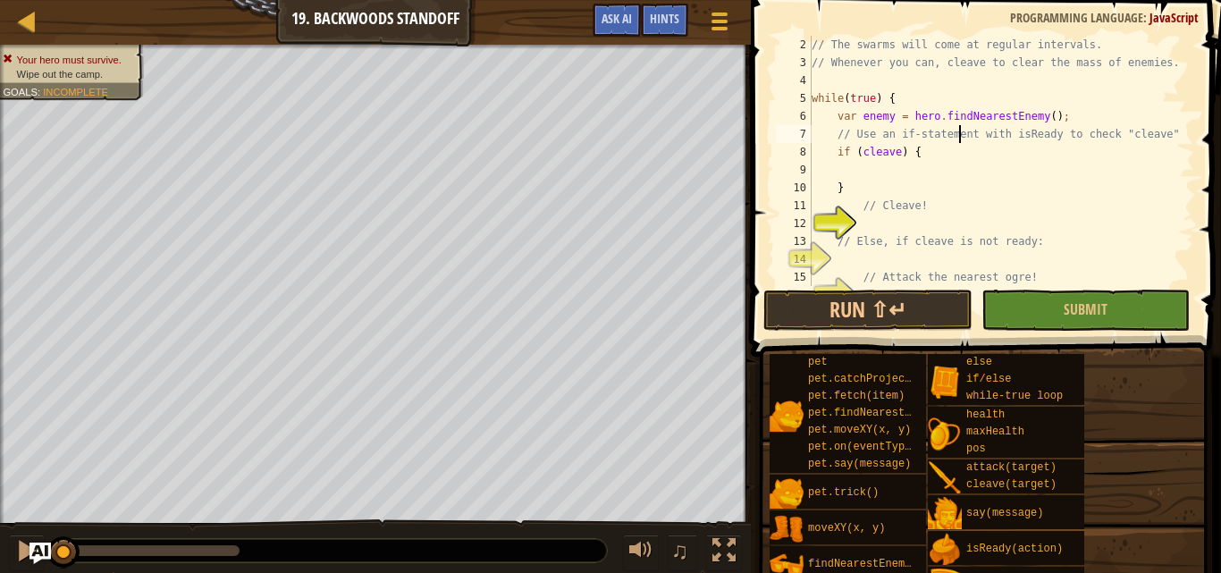
scroll to position [0, 0]
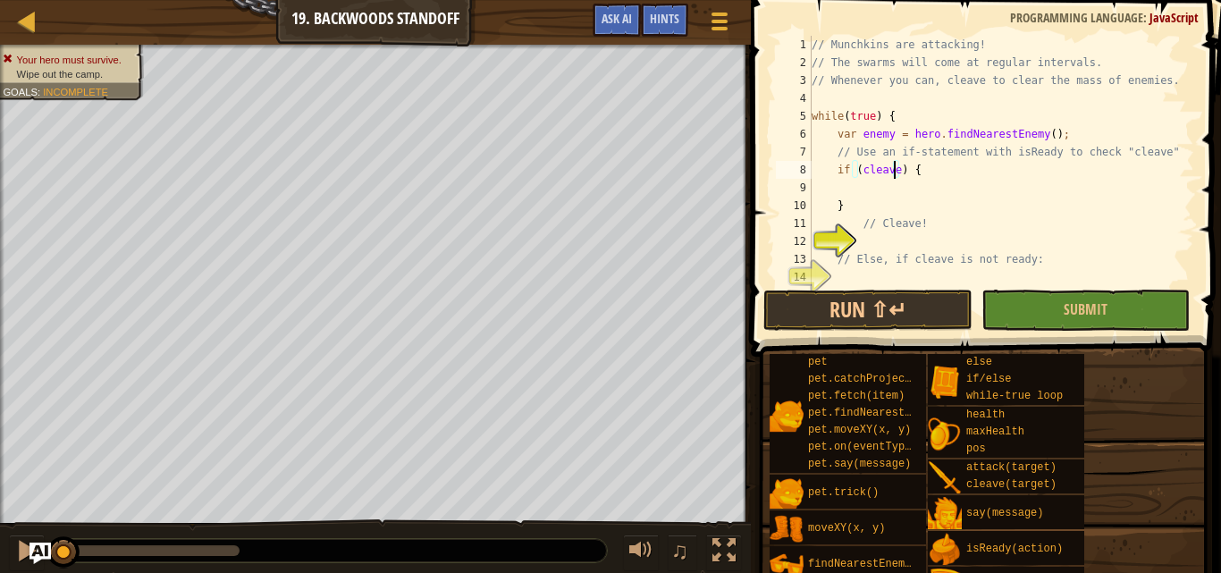
click at [893, 164] on div "// Munchkins are attacking! // The swarms will come at regular intervals. // Wh…" at bounding box center [994, 179] width 373 height 286
type textarea "if (cleave) {"
